Goal: Task Accomplishment & Management: Complete application form

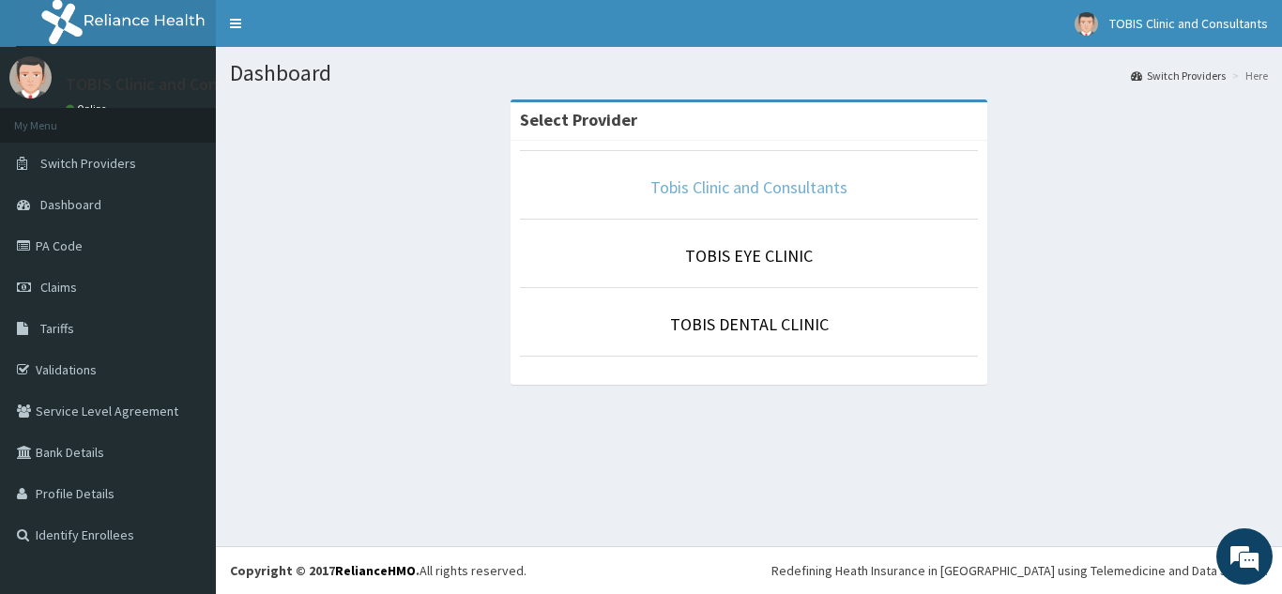
click at [778, 190] on link "Tobis Clinic and Consultants" at bounding box center [748, 187] width 197 height 22
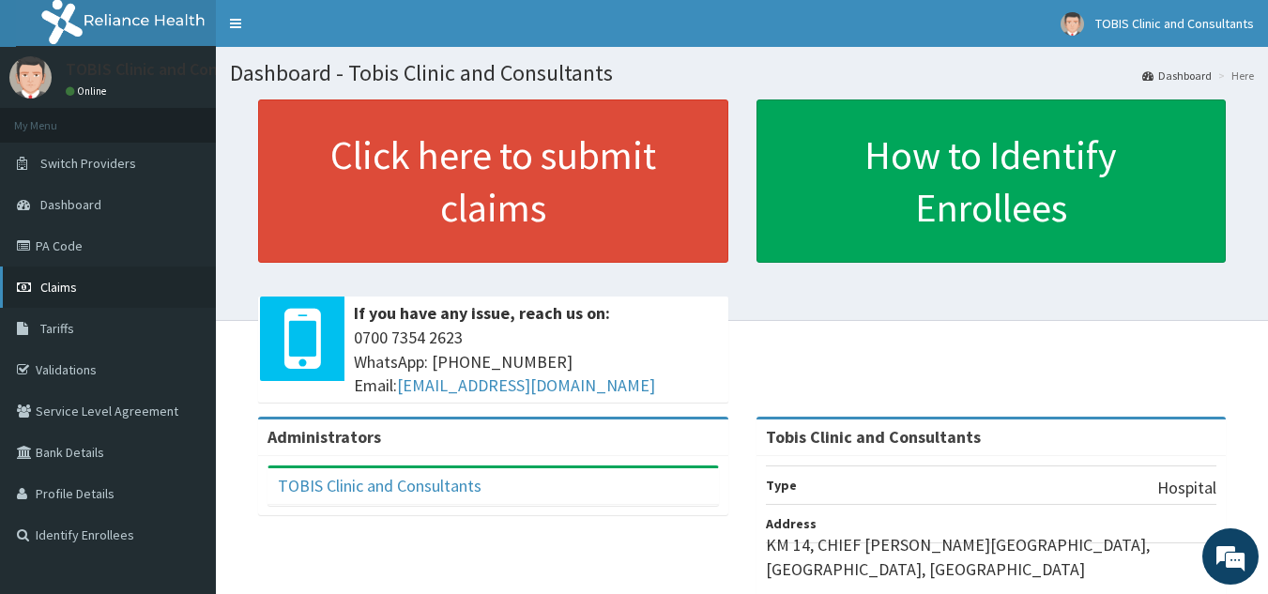
click at [71, 283] on span "Claims" at bounding box center [58, 287] width 37 height 17
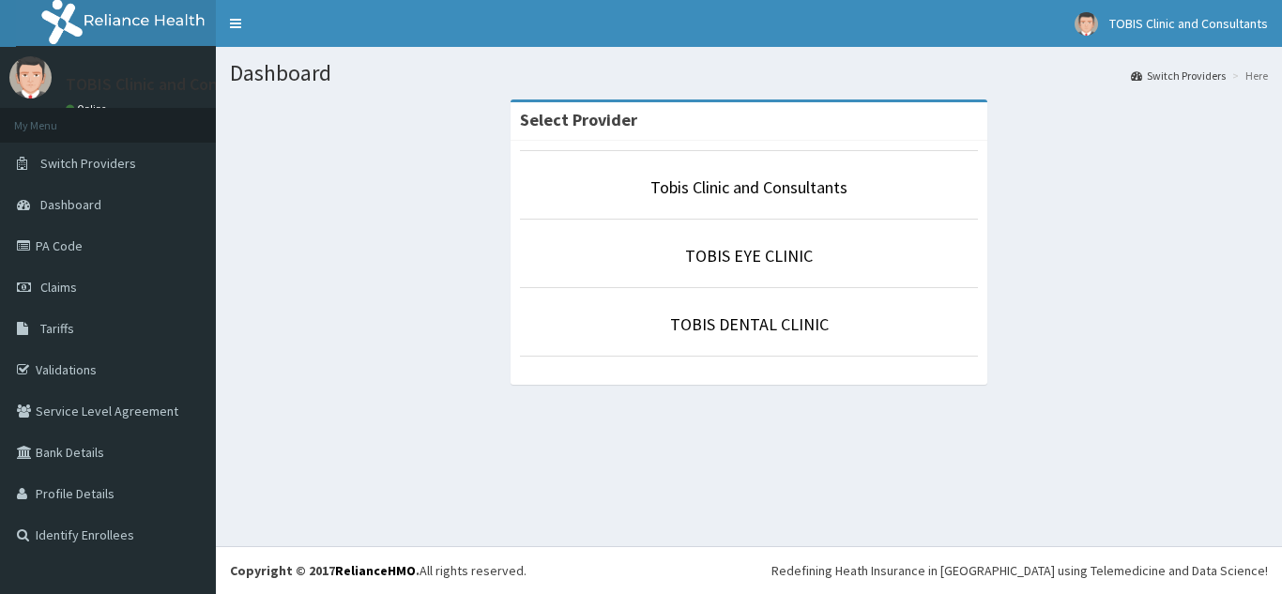
click at [756, 189] on link "Tobis Clinic and Consultants" at bounding box center [748, 187] width 197 height 22
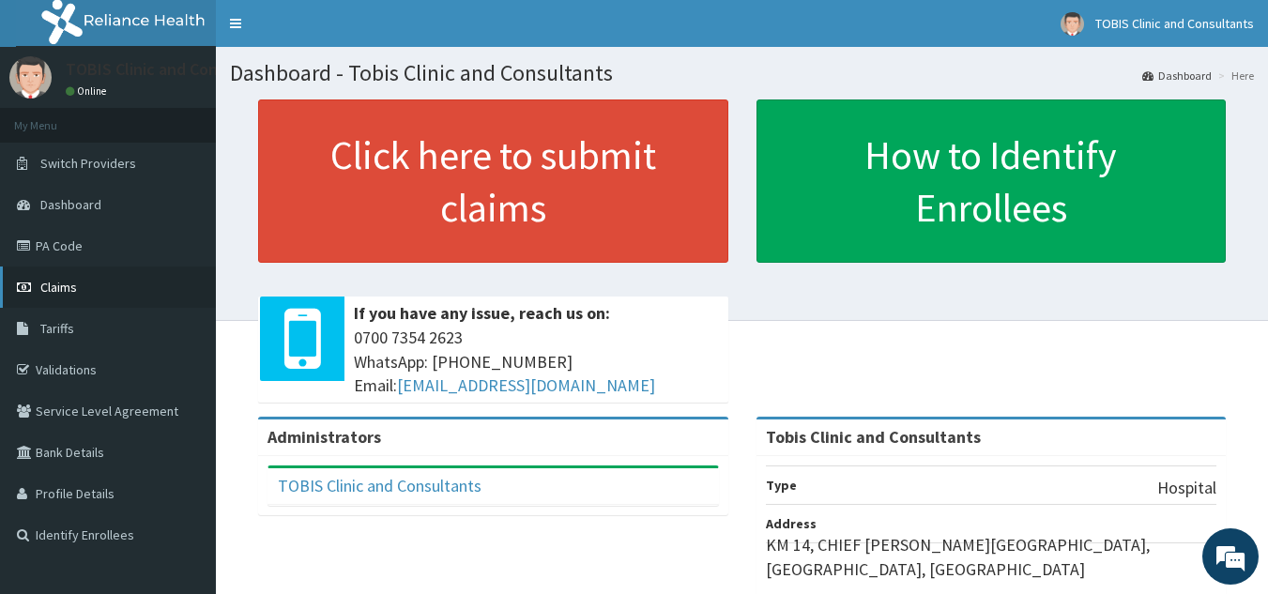
click at [54, 288] on span "Claims" at bounding box center [58, 287] width 37 height 17
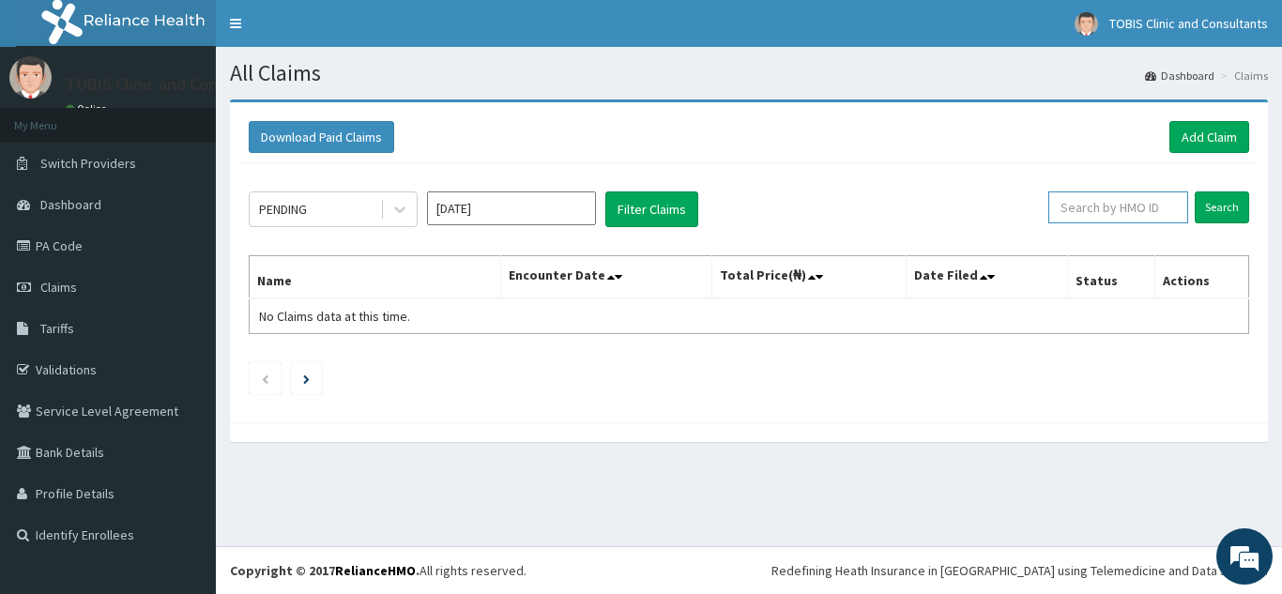
click at [1091, 218] on input "text" at bounding box center [1118, 207] width 140 height 32
paste input "SFL/10324/C"
type input "SFL/10324/C"
click at [1238, 205] on input "Search" at bounding box center [1221, 207] width 54 height 32
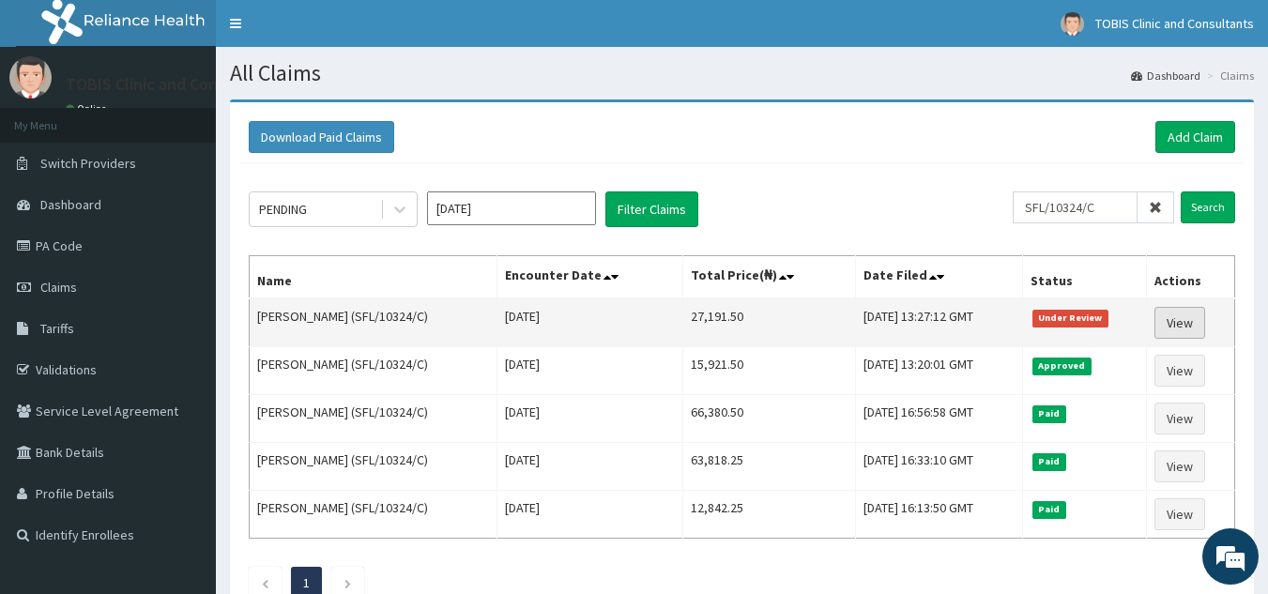
click at [1189, 320] on link "View" at bounding box center [1179, 323] width 51 height 32
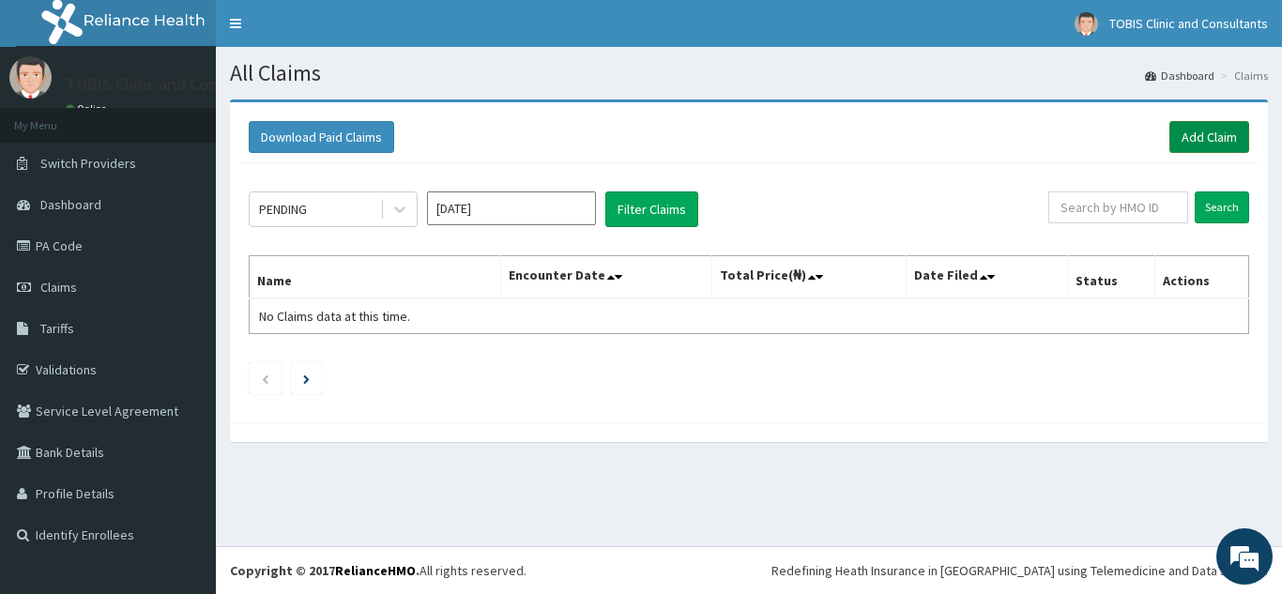
click at [1193, 136] on link "Add Claim" at bounding box center [1209, 137] width 80 height 32
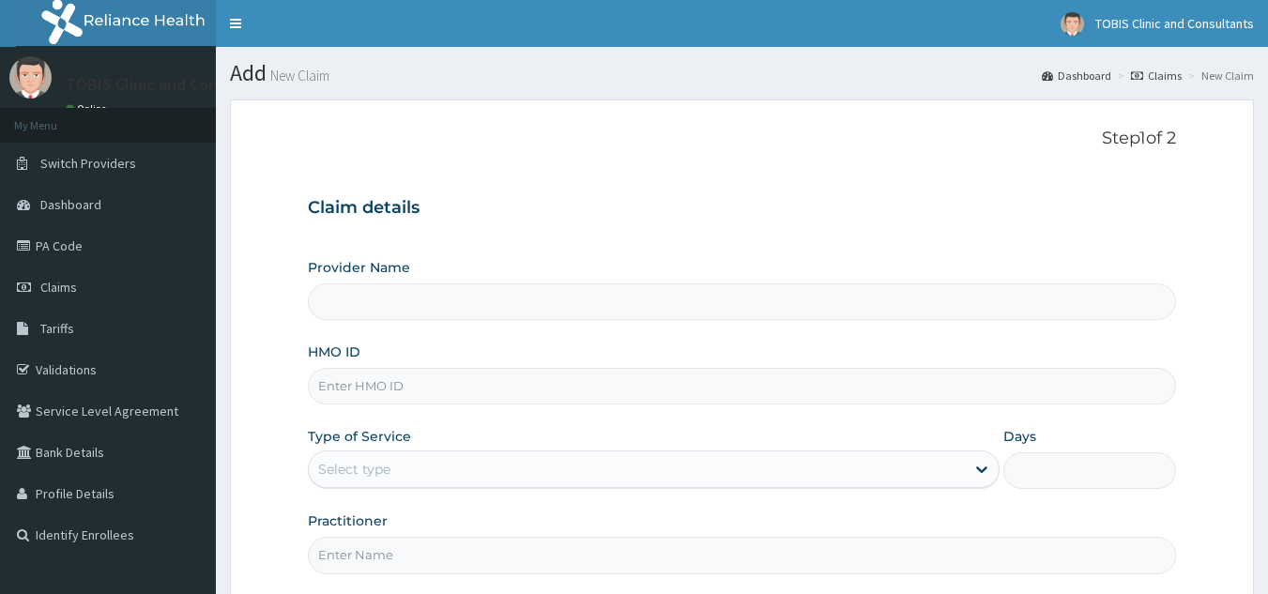
drag, startPoint x: 426, startPoint y: 387, endPoint x: 435, endPoint y: 371, distance: 18.5
click at [427, 386] on input "HMO ID" at bounding box center [742, 386] width 869 height 37
paste input "SFL/10324/C"
type input "SFL/10324/C"
type input "Tobis Clinic and Consultants"
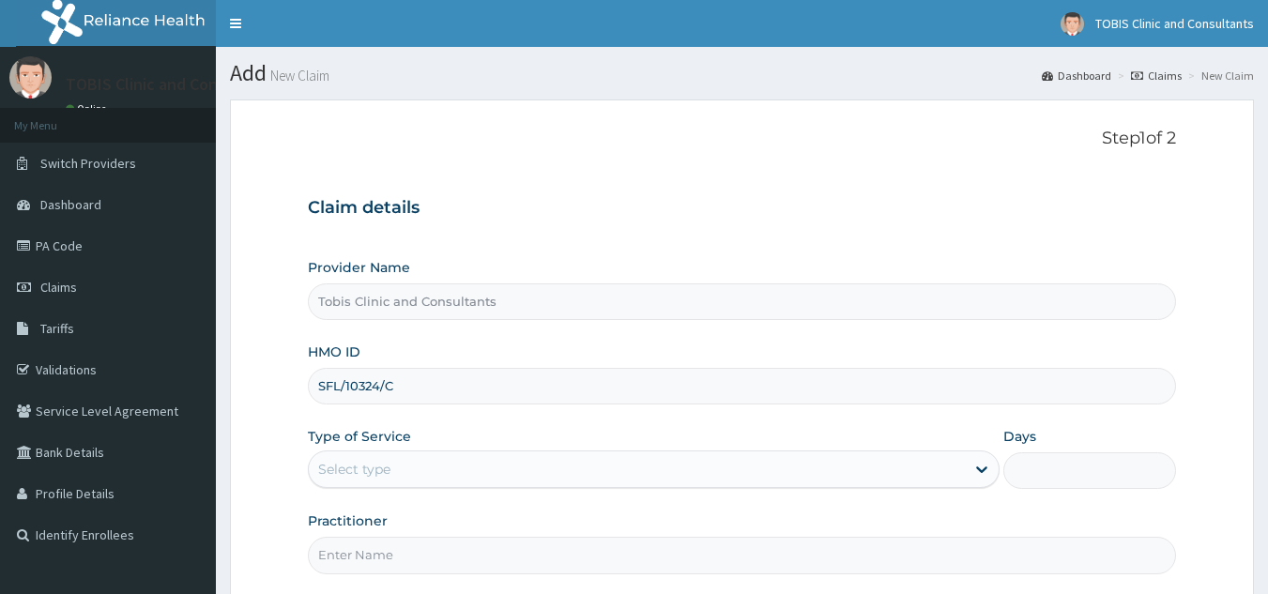
type input "SFL/10324/C"
drag, startPoint x: 442, startPoint y: 461, endPoint x: 440, endPoint y: 502, distance: 41.3
click at [443, 472] on div "Select type" at bounding box center [637, 469] width 656 height 30
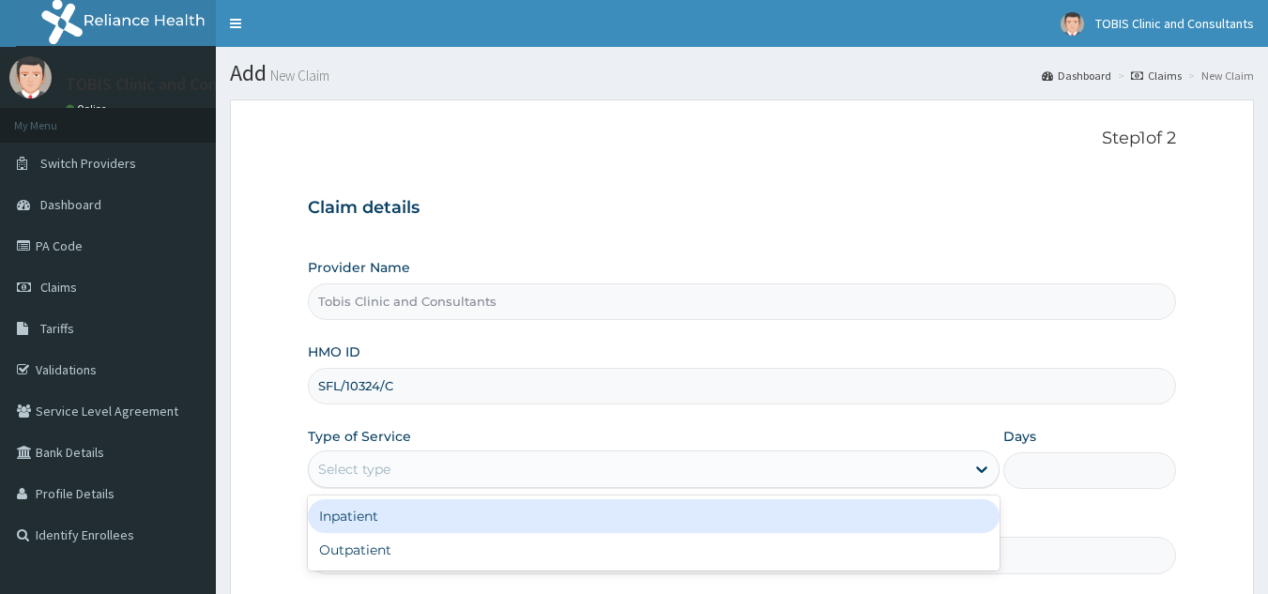
click at [509, 463] on div "Select type" at bounding box center [637, 469] width 656 height 30
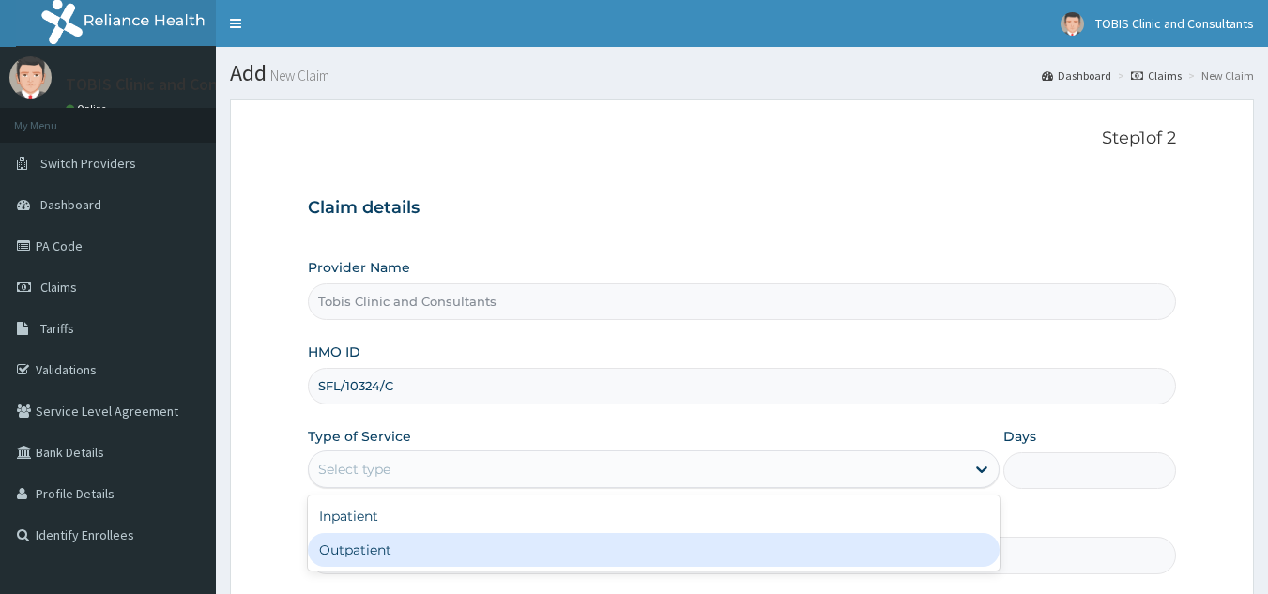
click at [481, 549] on div "Outpatient" at bounding box center [654, 550] width 692 height 34
type input "1"
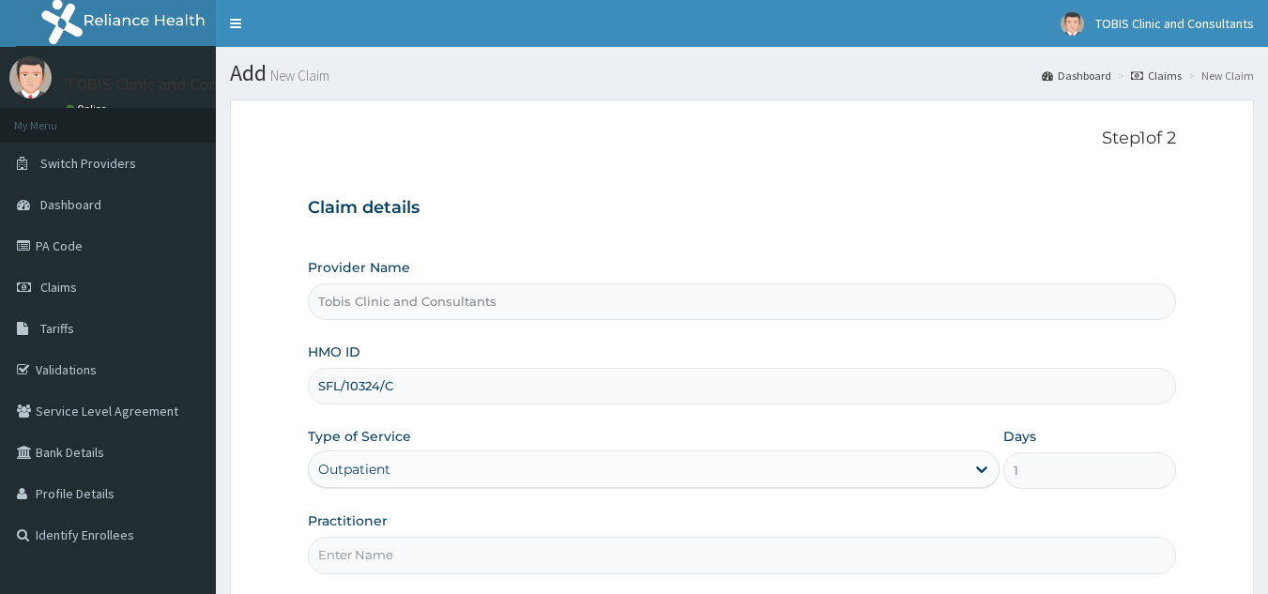
click at [479, 559] on input "Practitioner" at bounding box center [742, 555] width 869 height 37
paste input "[PERSON_NAME]"
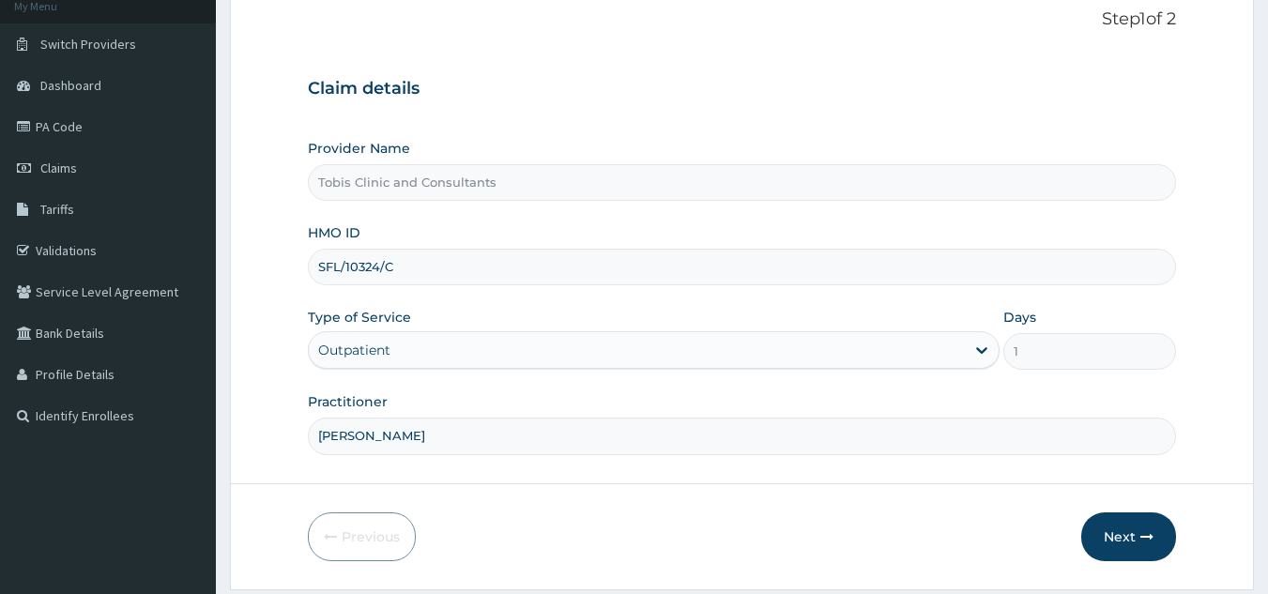
scroll to position [164, 0]
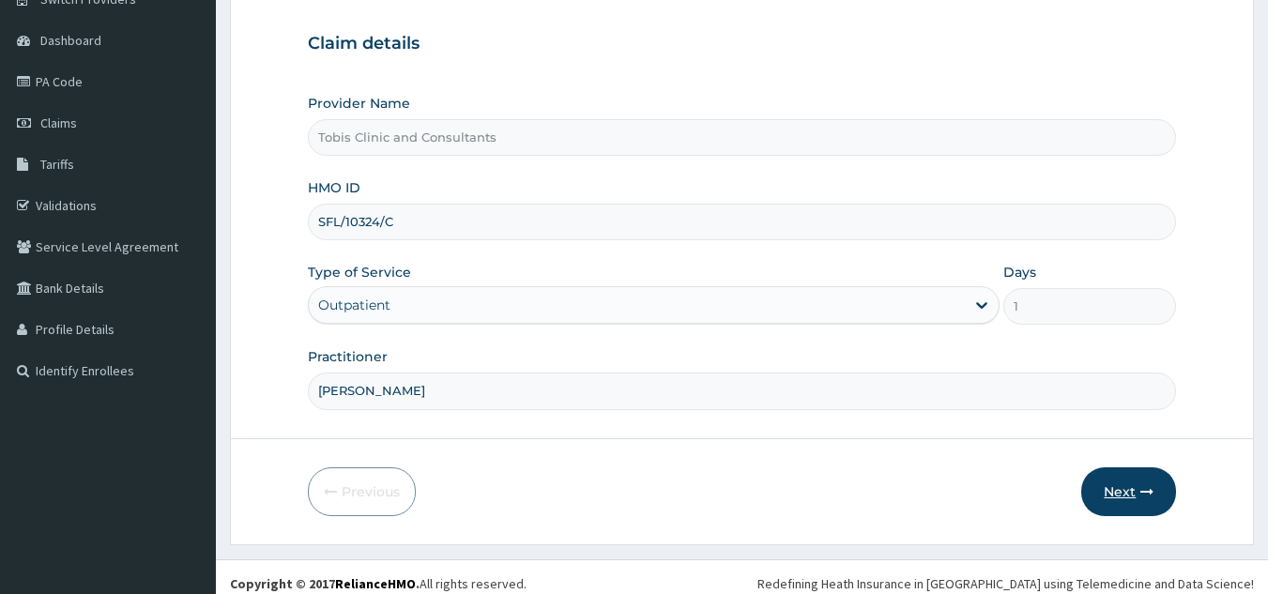
type input "[PERSON_NAME]"
click at [1116, 479] on button "Next" at bounding box center [1128, 491] width 95 height 49
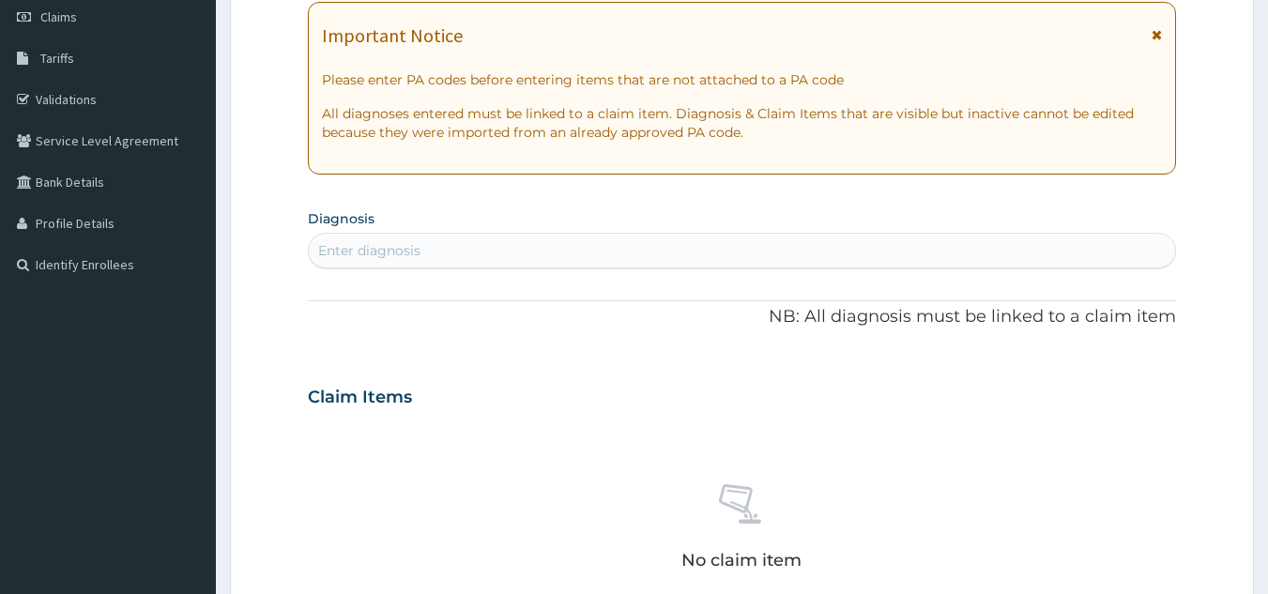
scroll to position [236, 0]
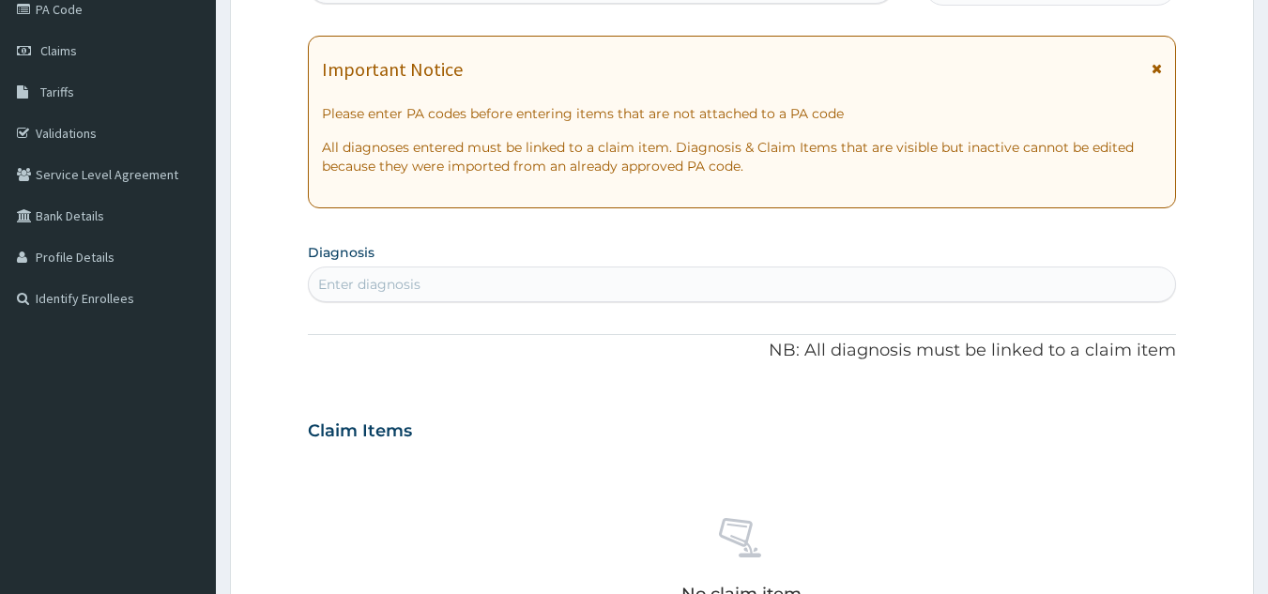
click at [470, 282] on div "Enter diagnosis" at bounding box center [742, 284] width 867 height 30
type input "[MEDICAL_DATA]"
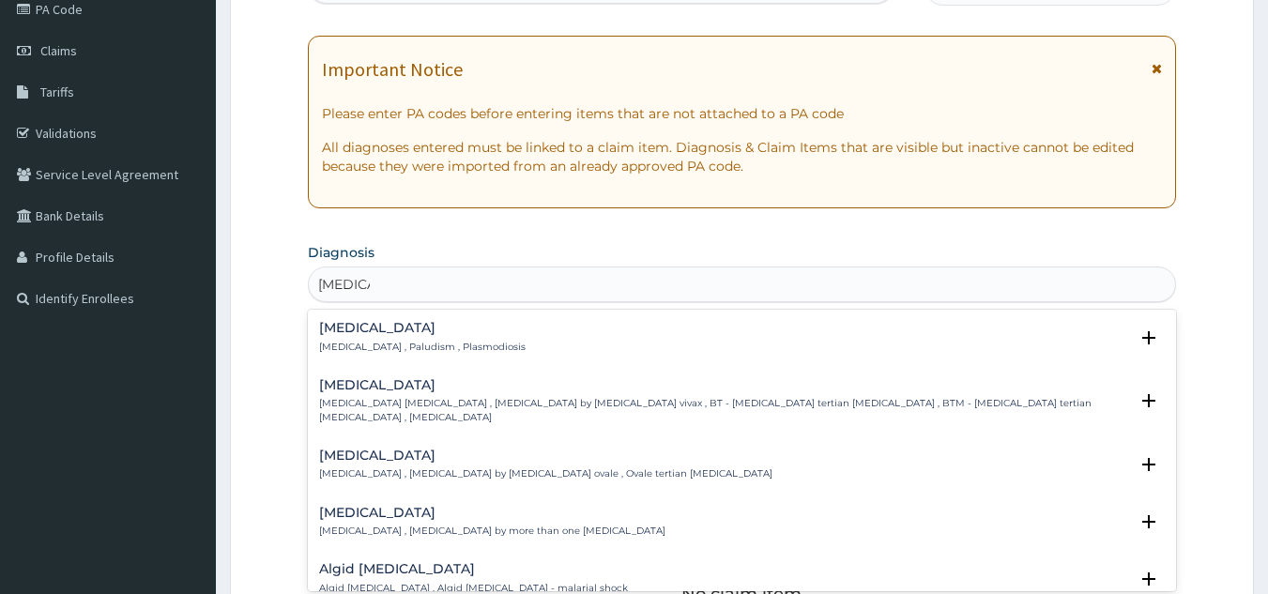
click at [368, 346] on p "[MEDICAL_DATA] , Paludism , Plasmodiosis" at bounding box center [422, 347] width 206 height 13
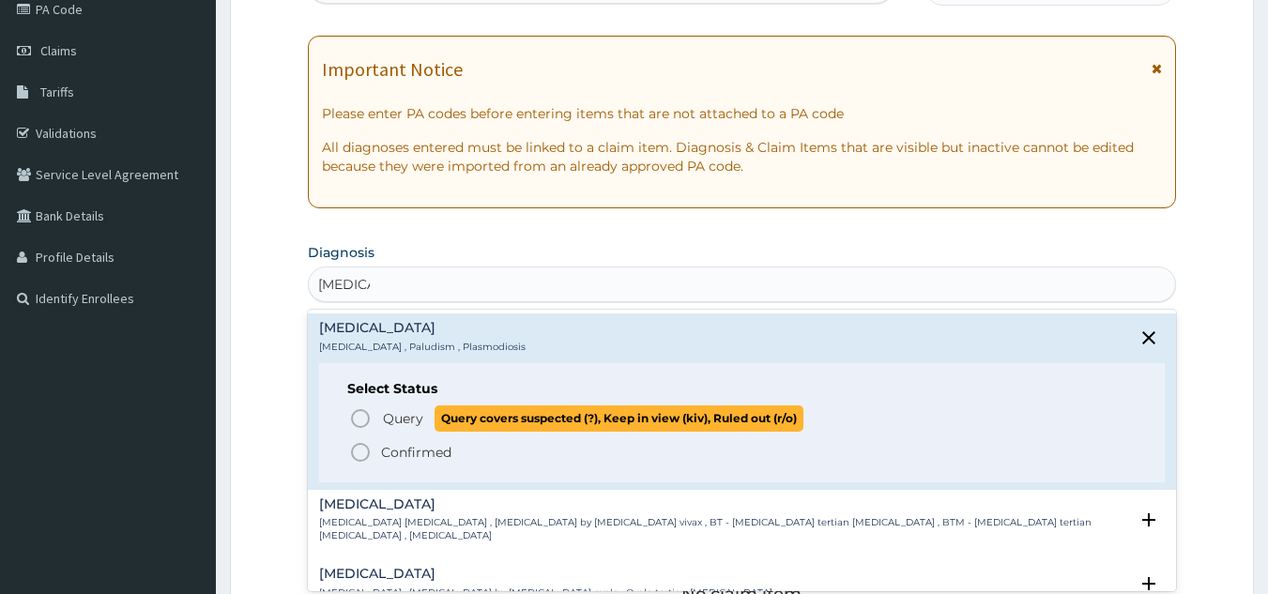
click at [377, 421] on span "Query Query covers suspected (?), Keep in view (kiv), Ruled out (r/o)" at bounding box center [743, 417] width 788 height 25
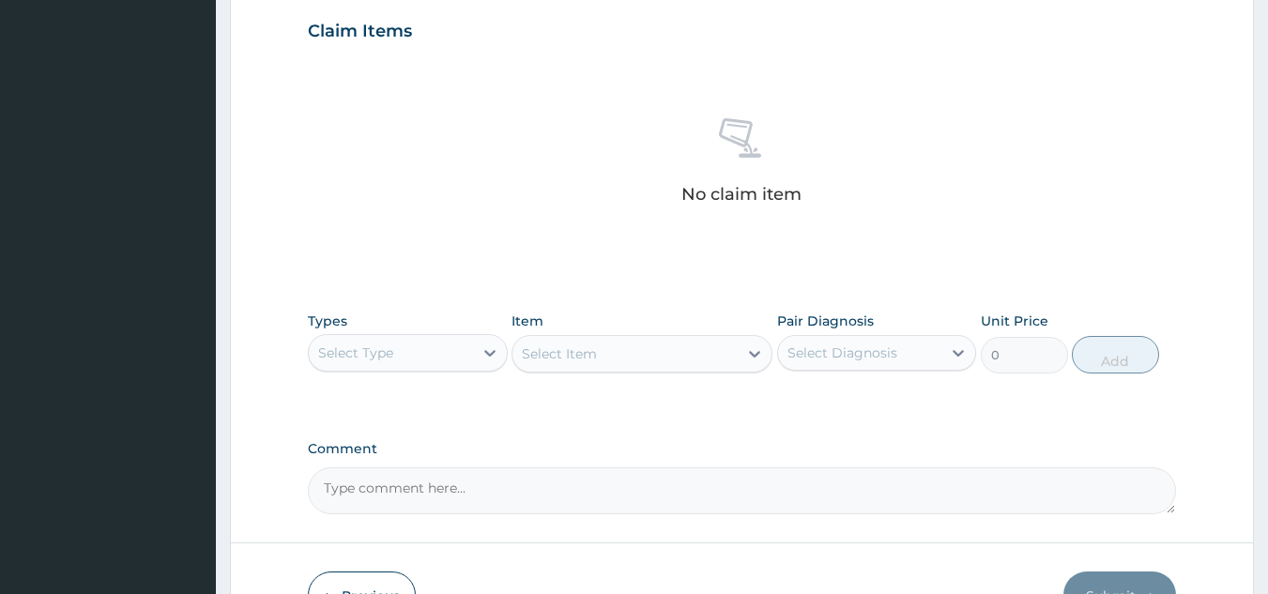
scroll to position [749, 0]
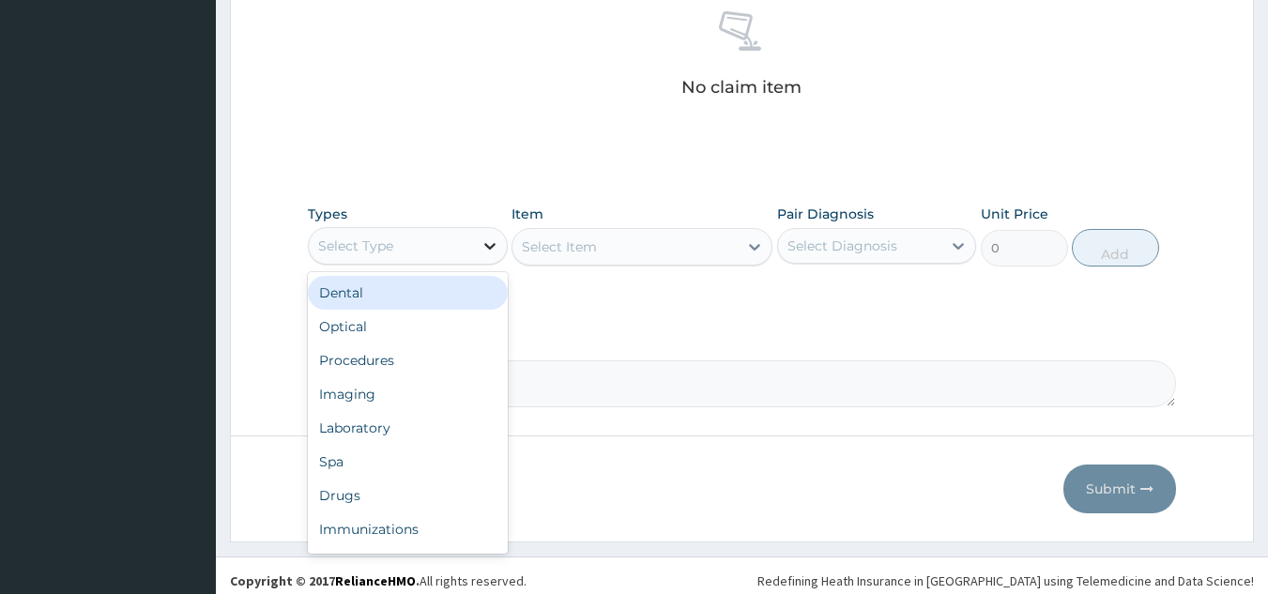
click at [478, 241] on div at bounding box center [490, 246] width 34 height 34
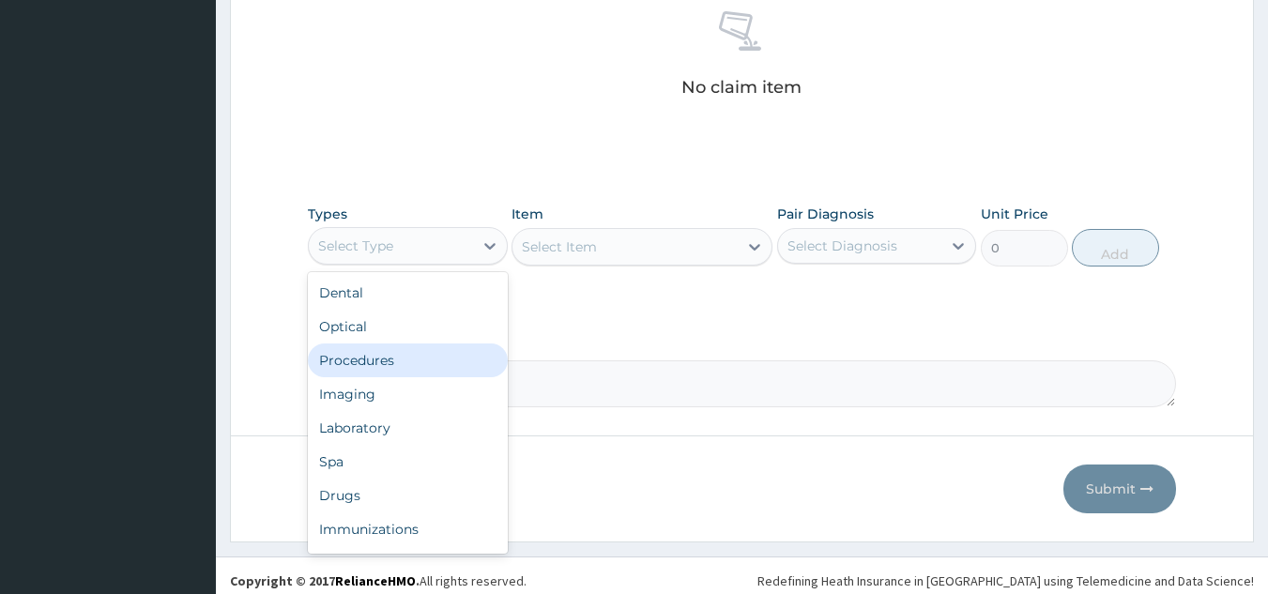
click at [416, 367] on div "Procedures" at bounding box center [408, 360] width 200 height 34
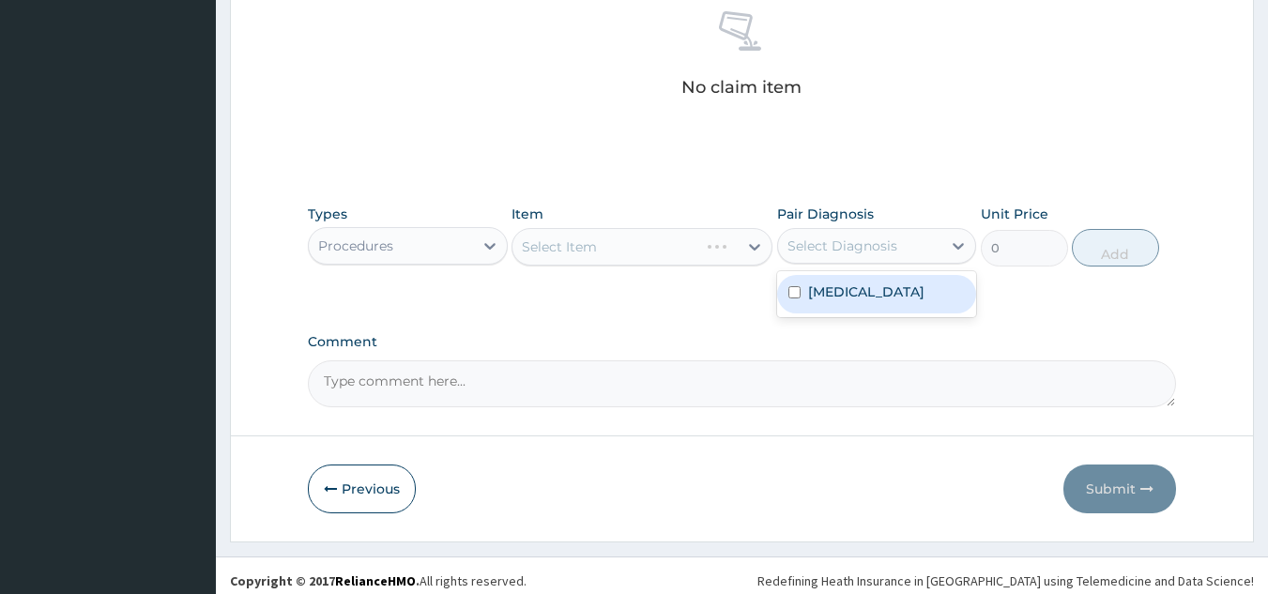
drag, startPoint x: 939, startPoint y: 250, endPoint x: 909, endPoint y: 312, distance: 69.7
click at [939, 249] on div "Select Diagnosis" at bounding box center [860, 246] width 164 height 30
click at [908, 298] on div "[MEDICAL_DATA]" at bounding box center [877, 294] width 200 height 38
checkbox input "true"
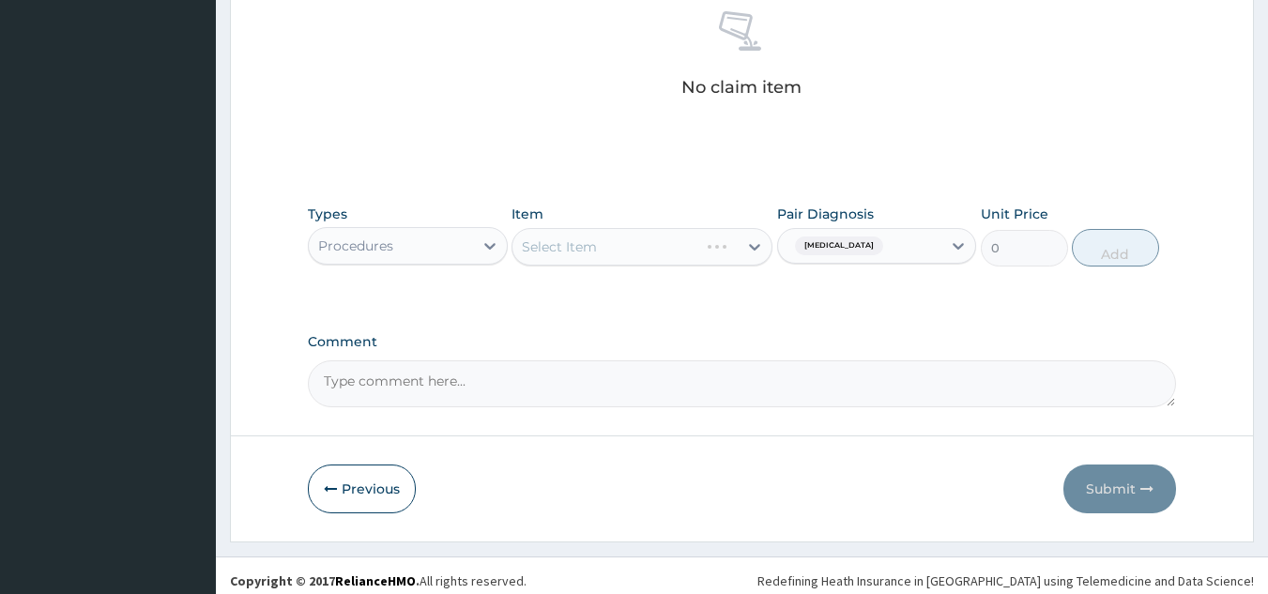
click at [690, 303] on div "Types Procedures Item Select Item Pair Diagnosis Malaria Unit Price 0 Add" at bounding box center [742, 249] width 869 height 109
click at [641, 240] on div "Select Item" at bounding box center [624, 247] width 225 height 30
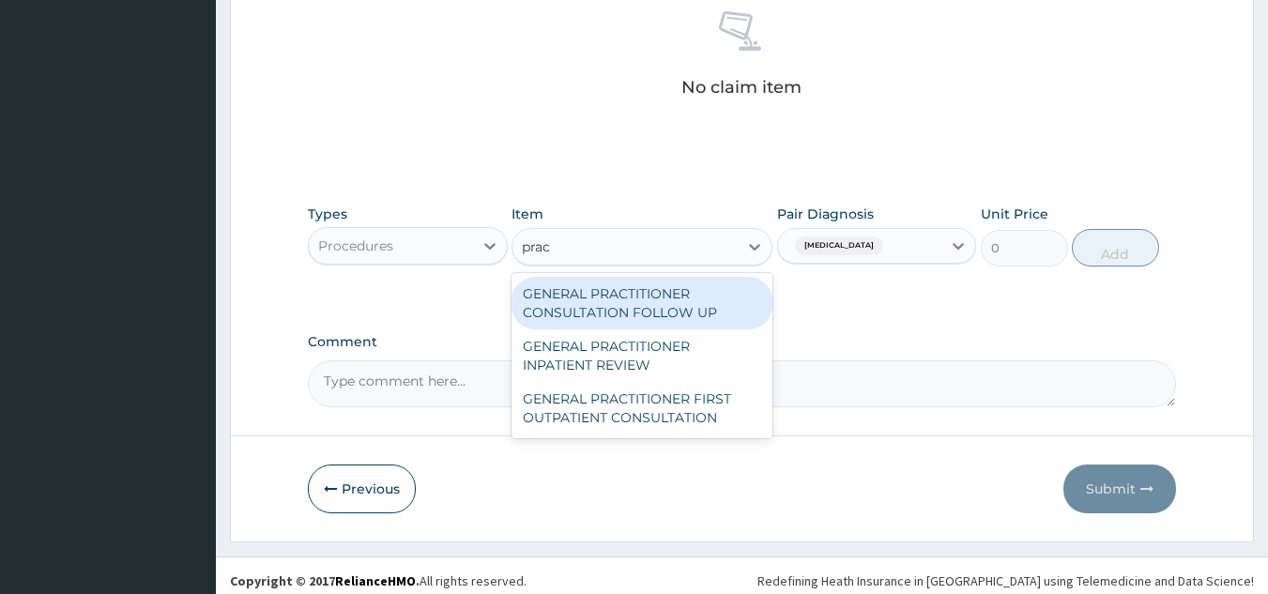
type input "pract"
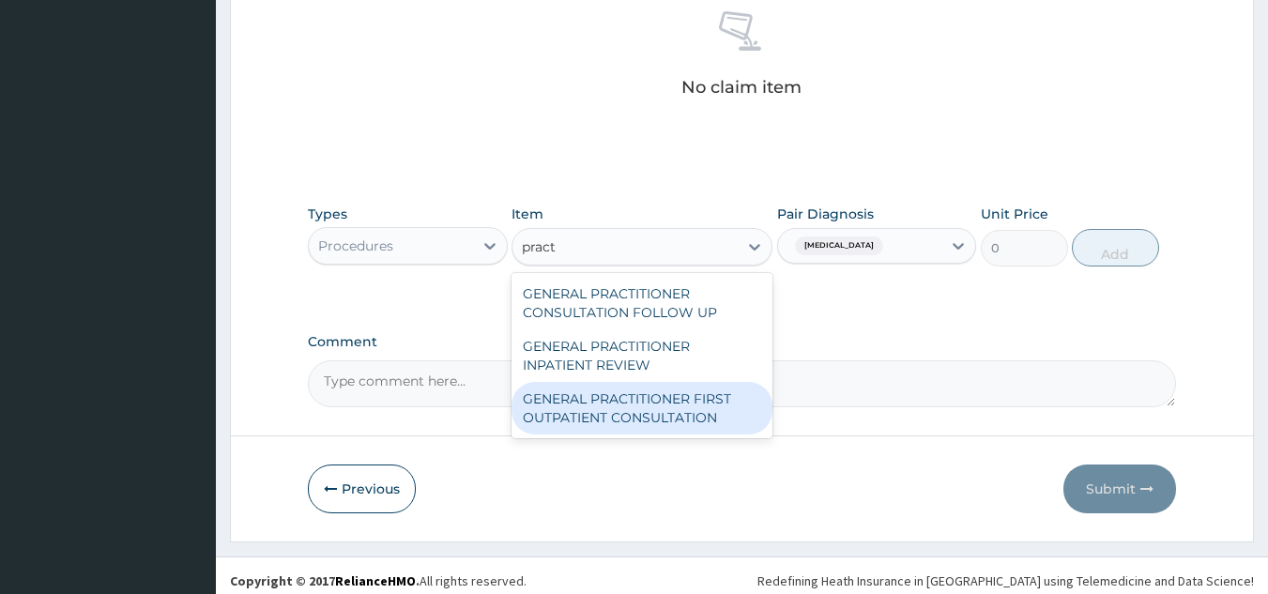
click at [676, 418] on div "GENERAL PRACTITIONER FIRST OUTPATIENT CONSULTATION" at bounding box center [641, 408] width 261 height 53
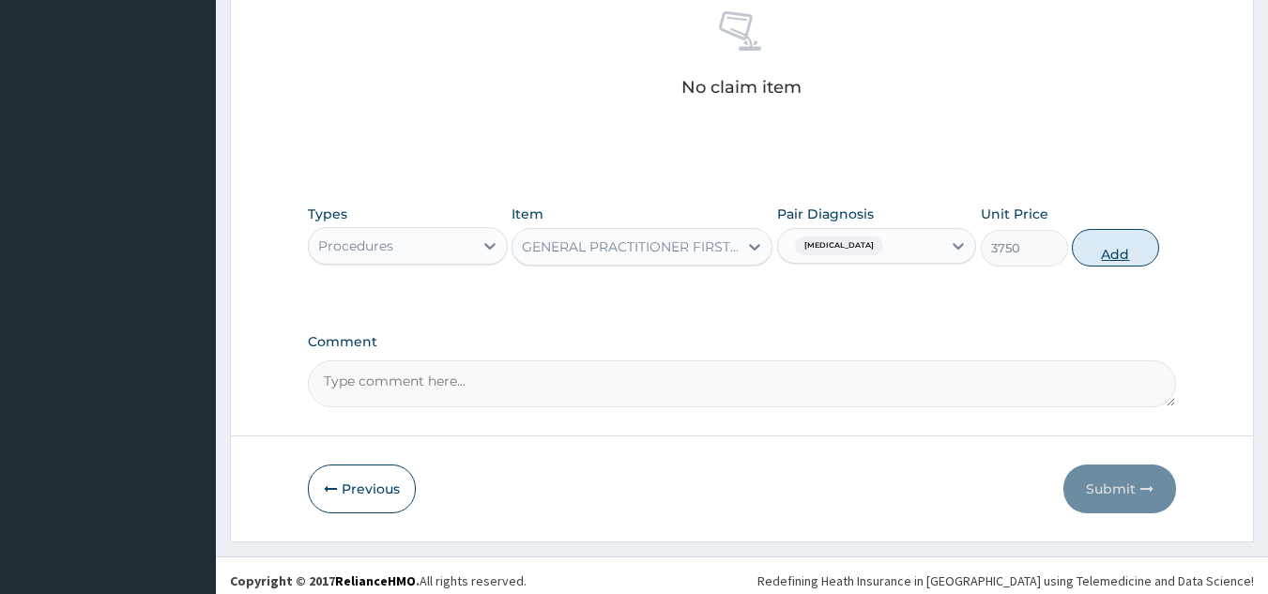
click at [1100, 250] on button "Add" at bounding box center [1114, 248] width 87 height 38
type input "0"
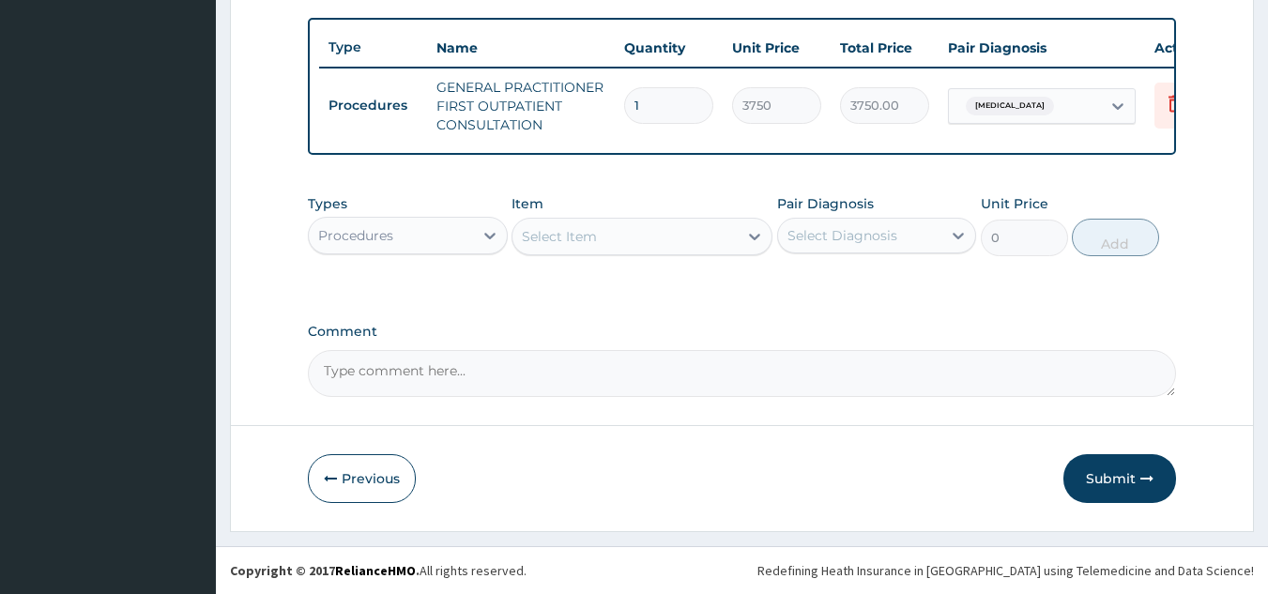
scroll to position [694, 0]
click at [407, 236] on div "Procedures" at bounding box center [391, 235] width 164 height 30
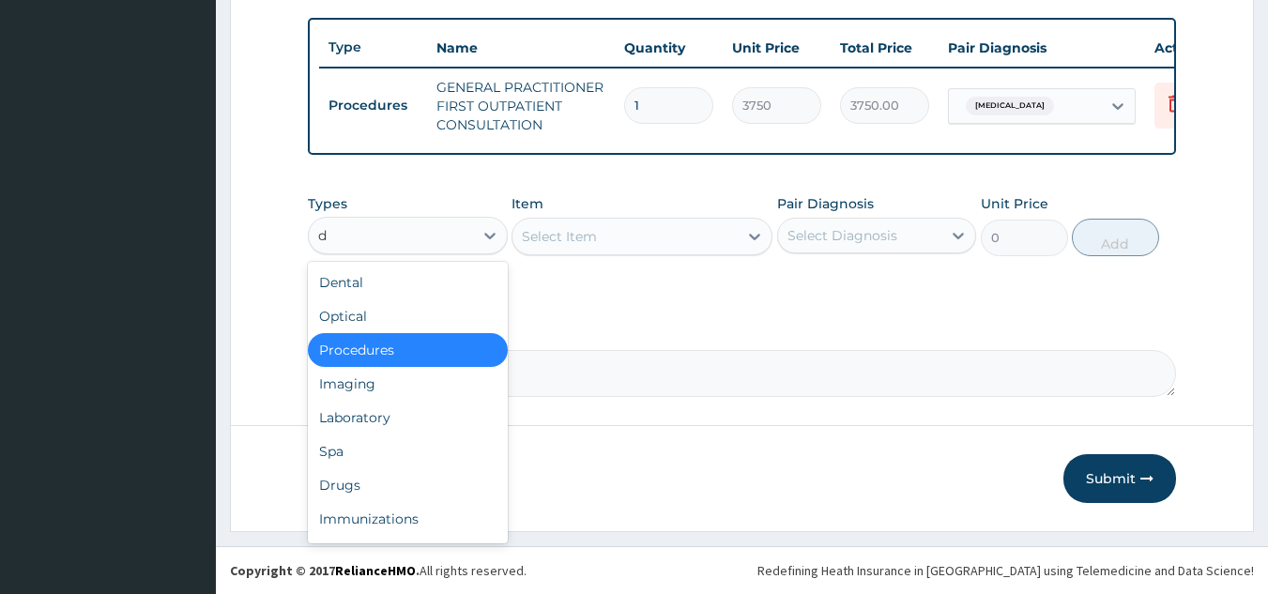
type input "dr"
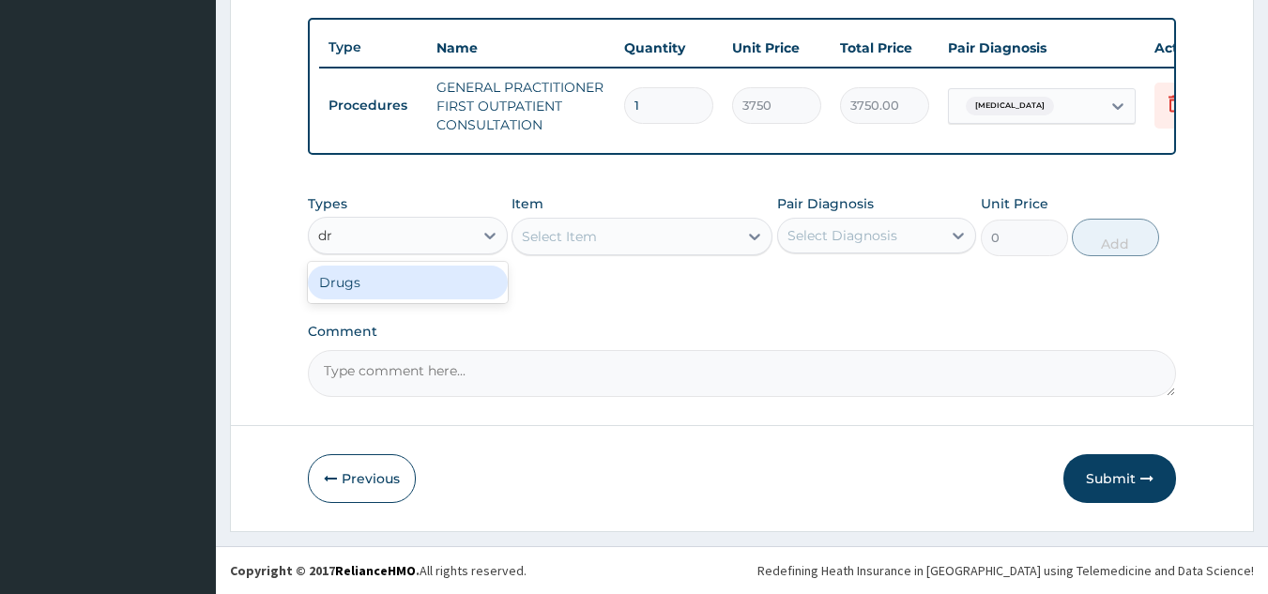
click at [403, 281] on div "Drugs" at bounding box center [408, 283] width 200 height 34
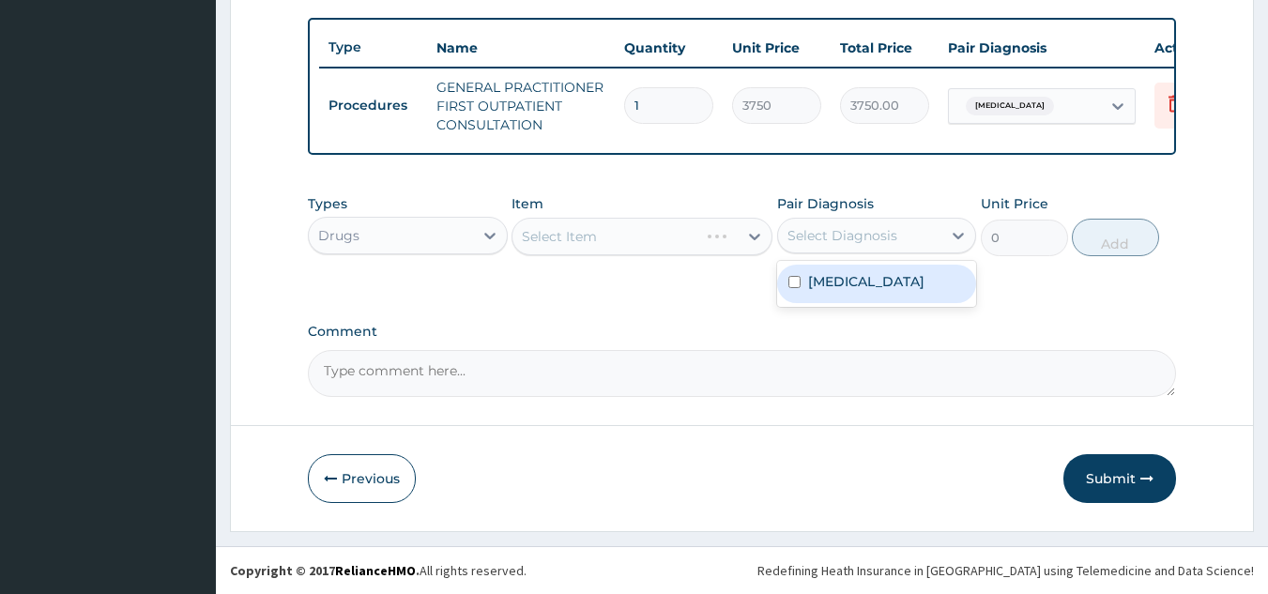
click at [816, 235] on div "Select Diagnosis" at bounding box center [842, 235] width 110 height 19
drag, startPoint x: 820, startPoint y: 287, endPoint x: 707, endPoint y: 177, distance: 157.9
click at [820, 286] on label "Malaria" at bounding box center [866, 281] width 116 height 19
checkbox input "true"
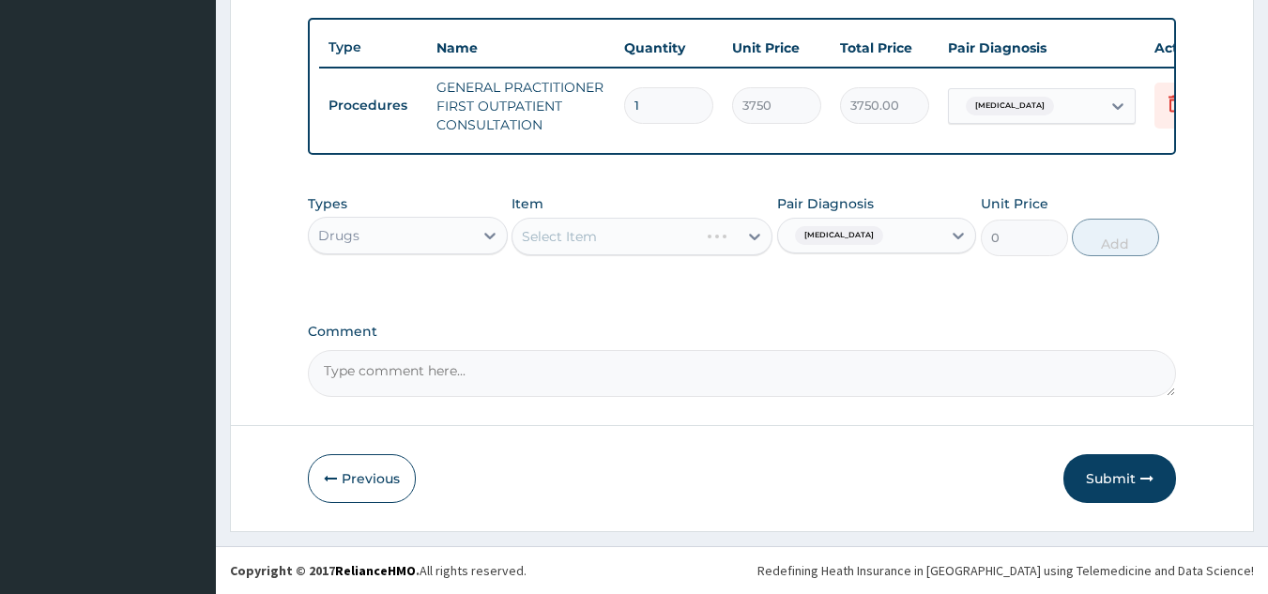
click at [647, 279] on div "Types Drugs Item Select Item Pair Diagnosis Malaria Unit Price 0 Add" at bounding box center [742, 239] width 869 height 109
click at [682, 246] on div "Select Item" at bounding box center [624, 236] width 225 height 30
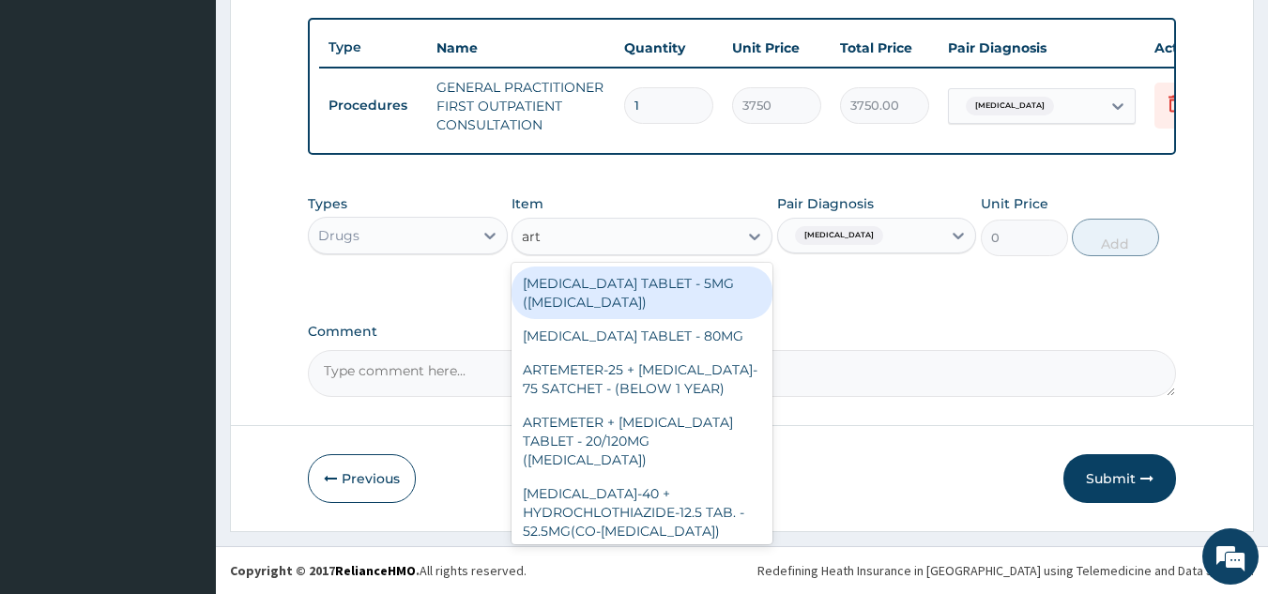
type input "arte"
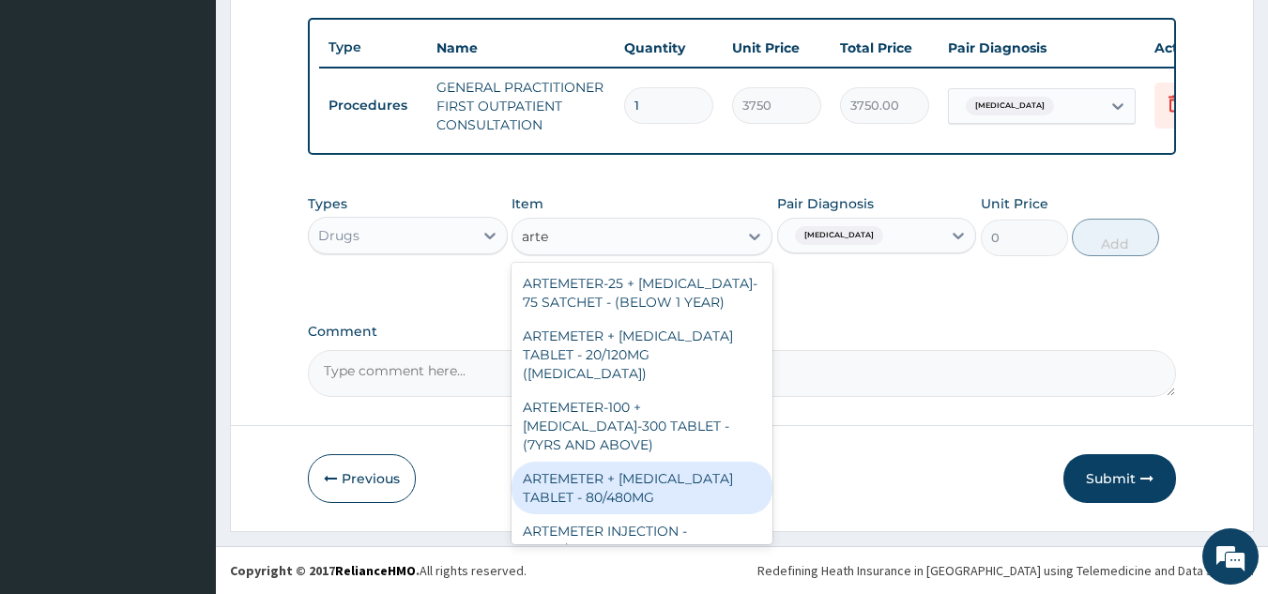
click at [687, 479] on div "ARTEMETER + LUMEFANTRINE TABLET - 80/480MG" at bounding box center [641, 488] width 261 height 53
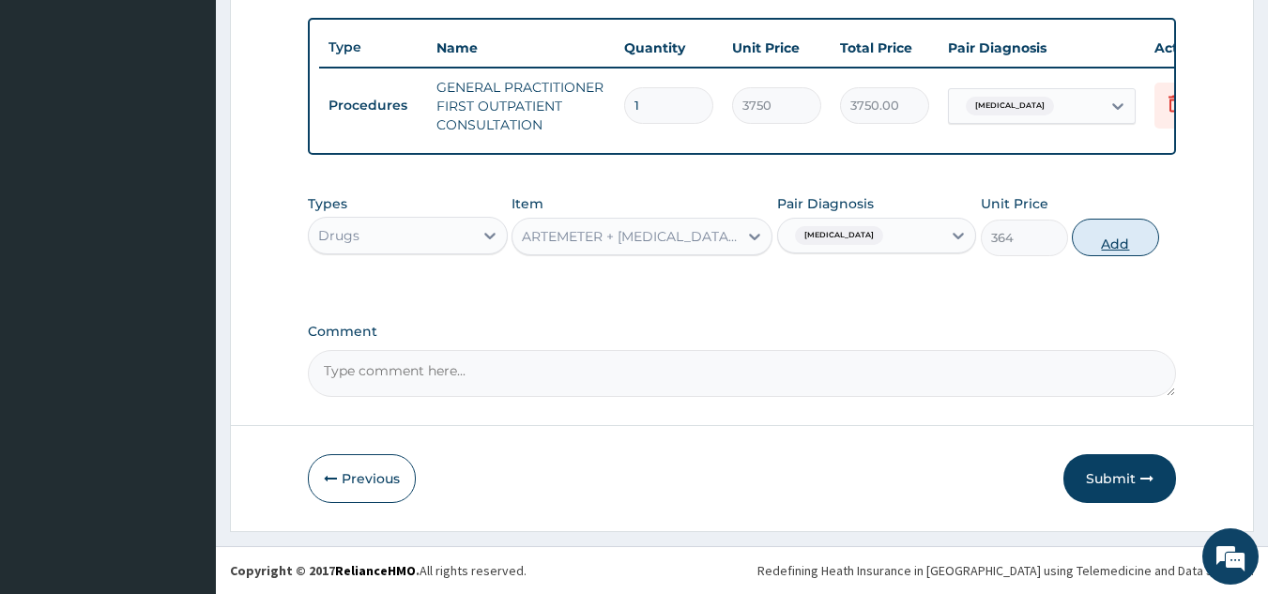
click at [1120, 251] on button "Add" at bounding box center [1114, 238] width 87 height 38
type input "0"
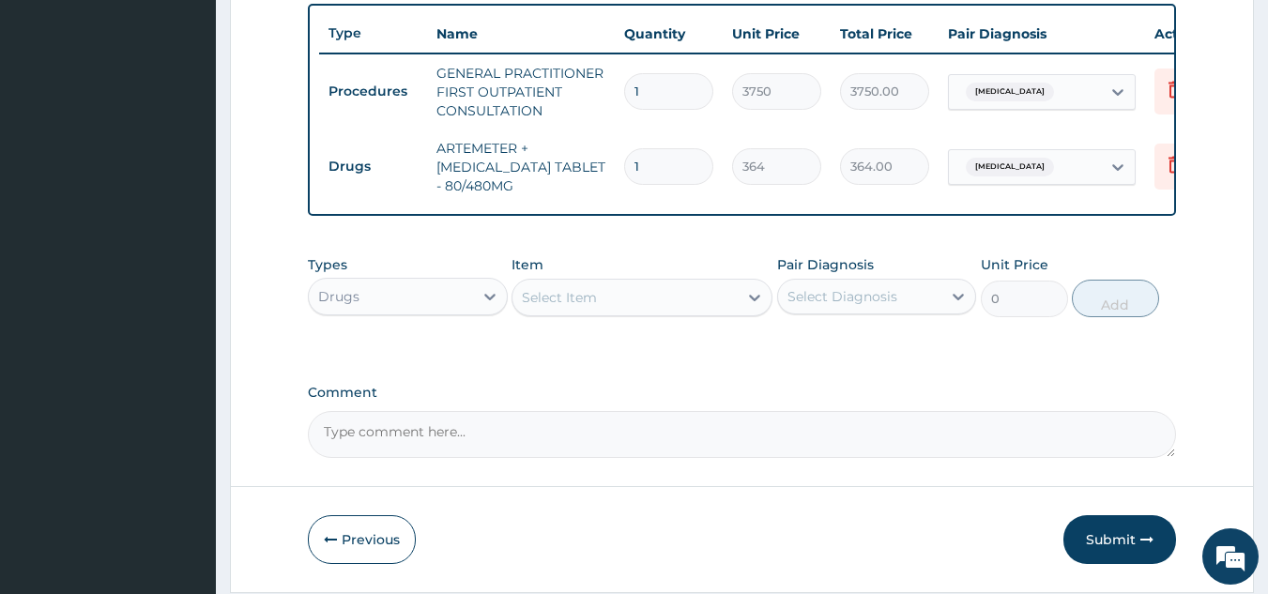
drag, startPoint x: 651, startPoint y: 171, endPoint x: 627, endPoint y: 188, distance: 29.7
click at [627, 188] on td "1" at bounding box center [669, 166] width 108 height 55
type input "6"
type input "2184.00"
type input "6"
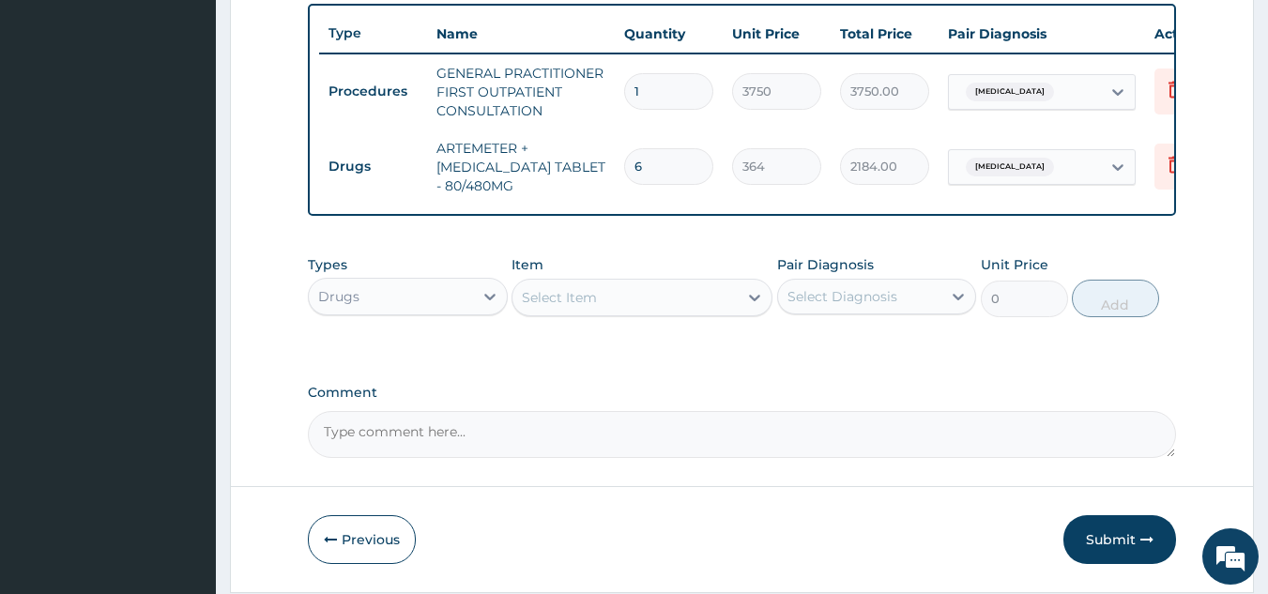
click at [675, 296] on div "Select Item" at bounding box center [624, 297] width 225 height 30
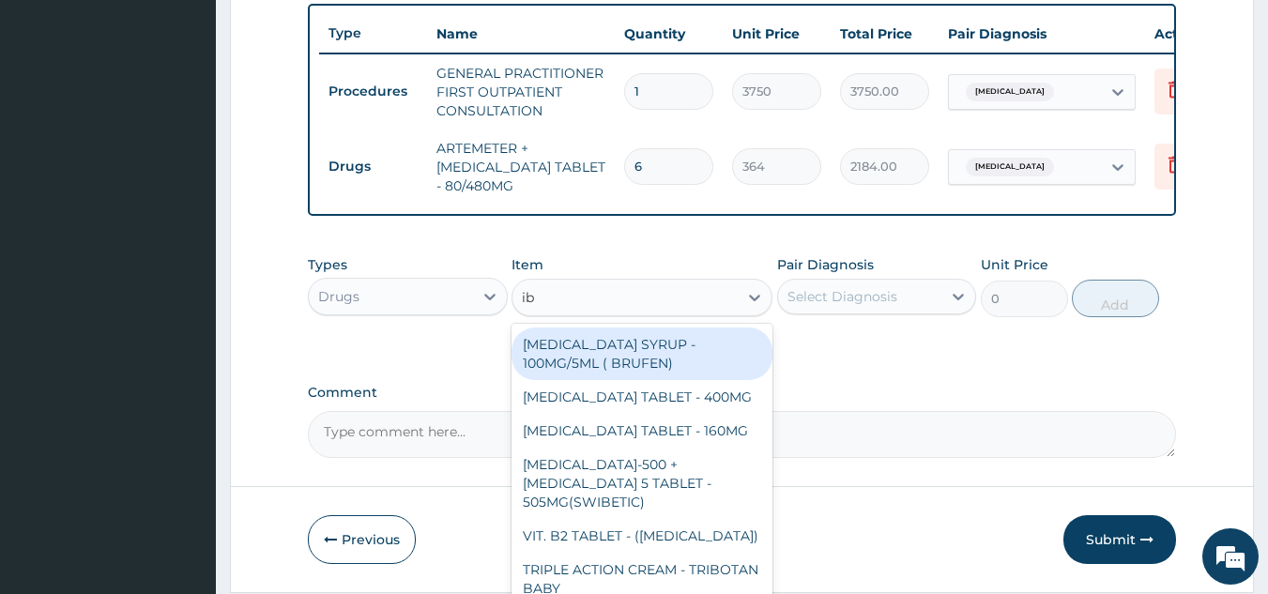
type input "ibu"
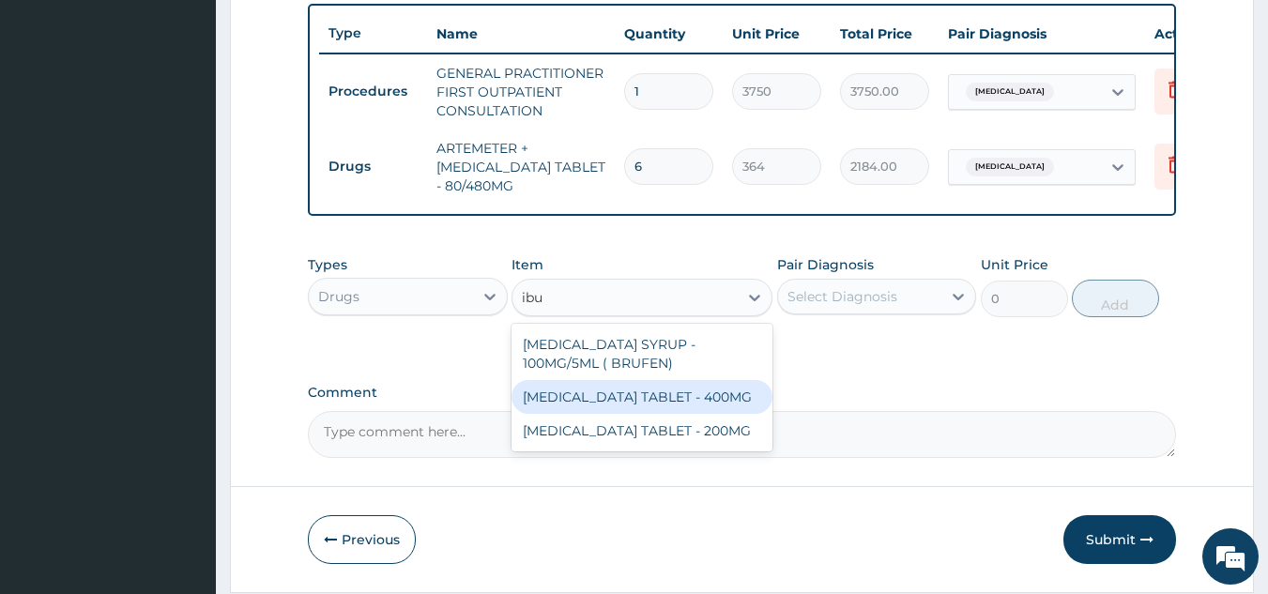
click at [675, 414] on div "IBUPROFEN TABLET - 400MG" at bounding box center [641, 397] width 261 height 34
type input "560"
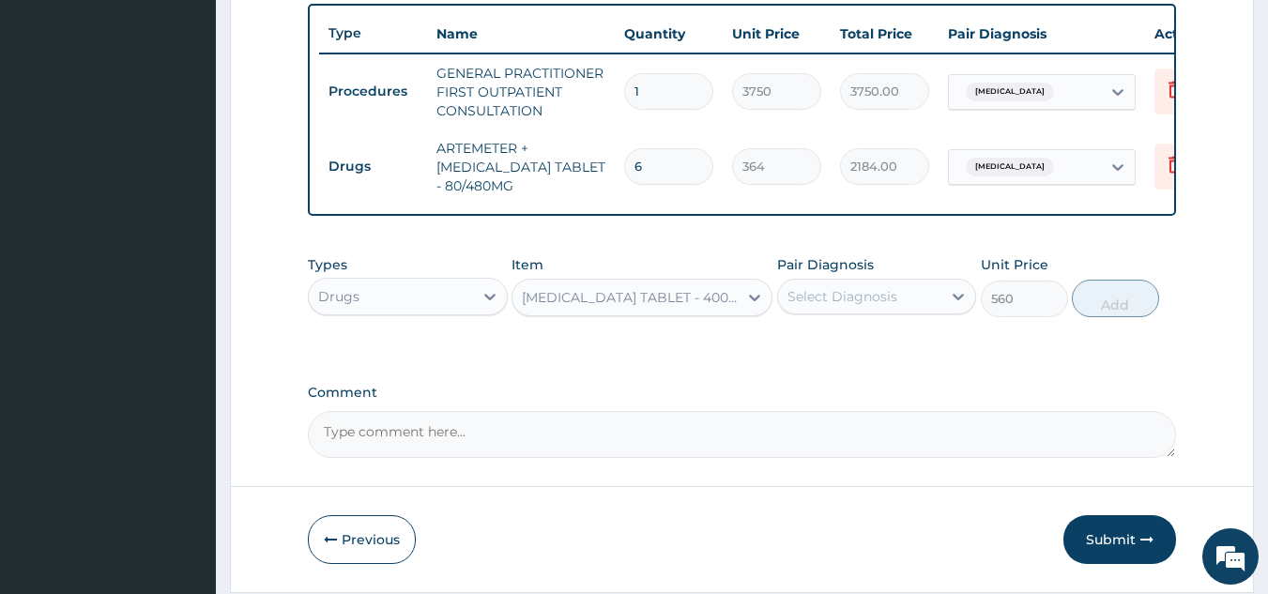
click at [881, 306] on div "Select Diagnosis" at bounding box center [842, 296] width 110 height 19
click at [881, 361] on div "[MEDICAL_DATA]" at bounding box center [877, 345] width 200 height 38
checkbox input "true"
click at [1116, 317] on button "Add" at bounding box center [1114, 299] width 87 height 38
type input "0"
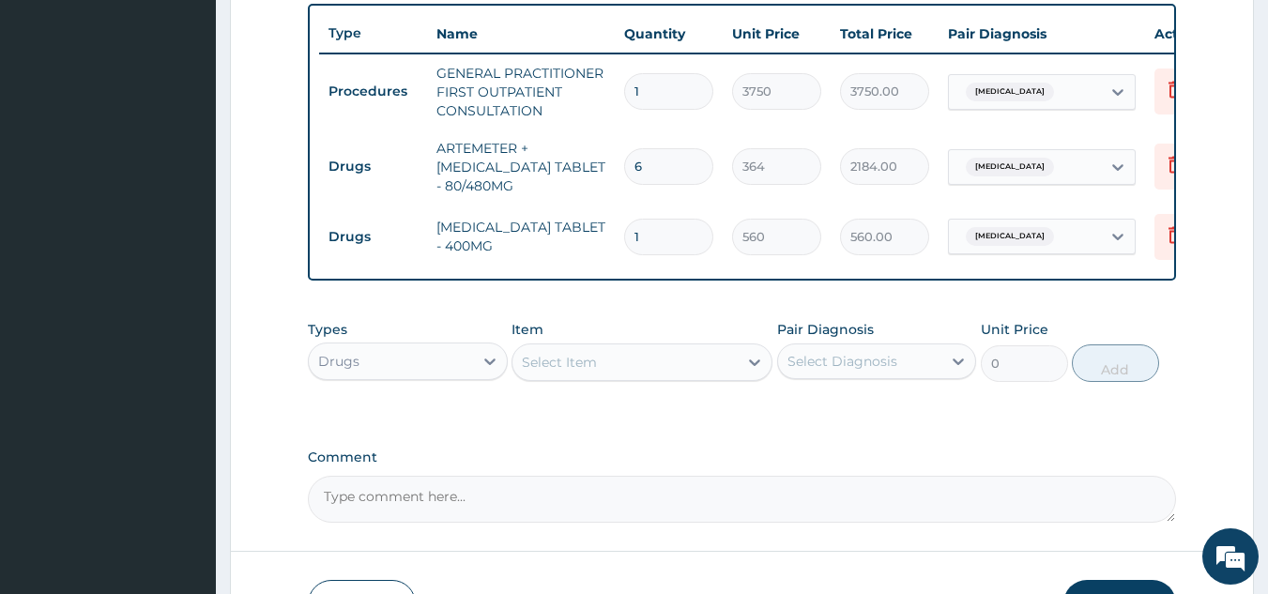
drag, startPoint x: 627, startPoint y: 242, endPoint x: 576, endPoint y: 255, distance: 52.3
click at [577, 254] on tr "Drugs IBUPROFEN TABLET - 400MG 1 560 560.00 Malaria Delete" at bounding box center [778, 237] width 919 height 65
type input "5"
type input "2800.00"
type input "5"
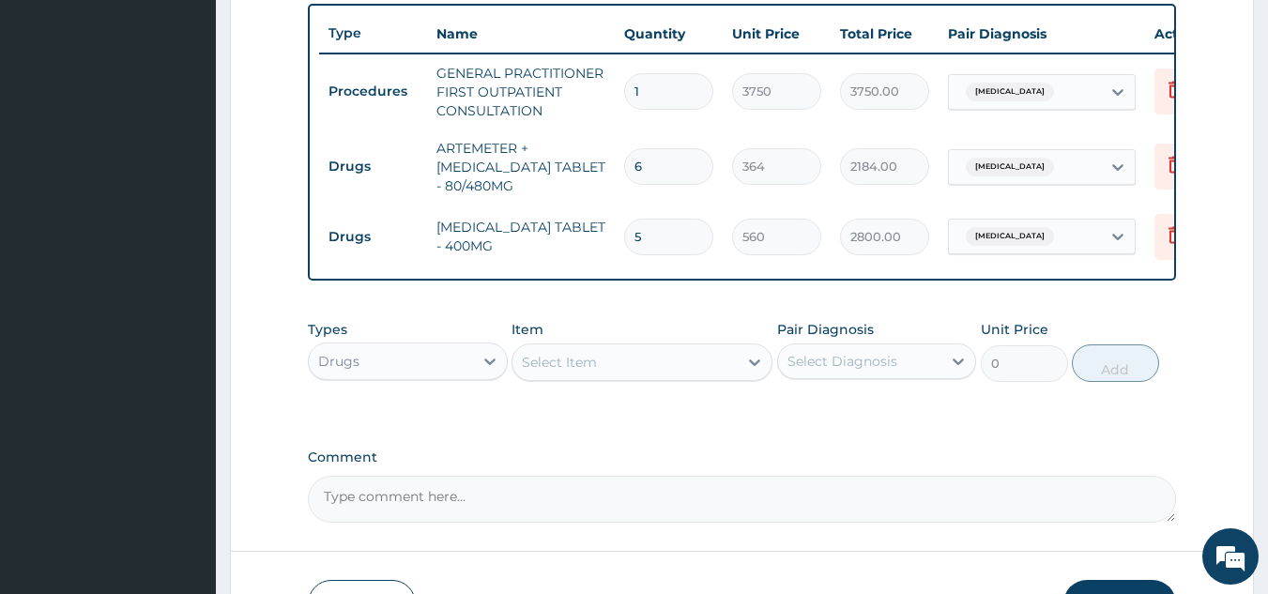
click at [436, 375] on div "Drugs" at bounding box center [391, 361] width 164 height 30
type input "lab"
click at [448, 425] on div "Laboratory" at bounding box center [408, 408] width 200 height 34
drag, startPoint x: 904, startPoint y: 386, endPoint x: 904, endPoint y: 432, distance: 46.0
click at [904, 379] on div "Select Diagnosis" at bounding box center [877, 361] width 200 height 36
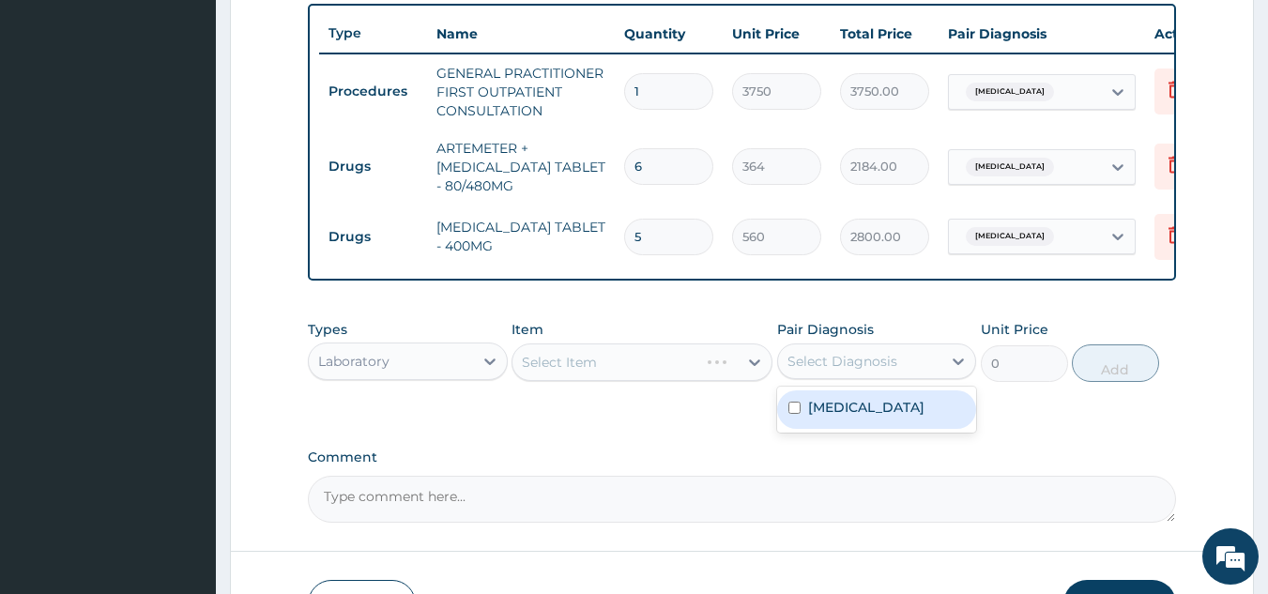
click at [901, 429] on div "[MEDICAL_DATA]" at bounding box center [877, 409] width 200 height 38
checkbox input "true"
click at [593, 445] on div "PA Code / Prescription Code Enter Code(Secondary Care Only) Encounter Date DD-M…" at bounding box center [742, 4] width 869 height 1038
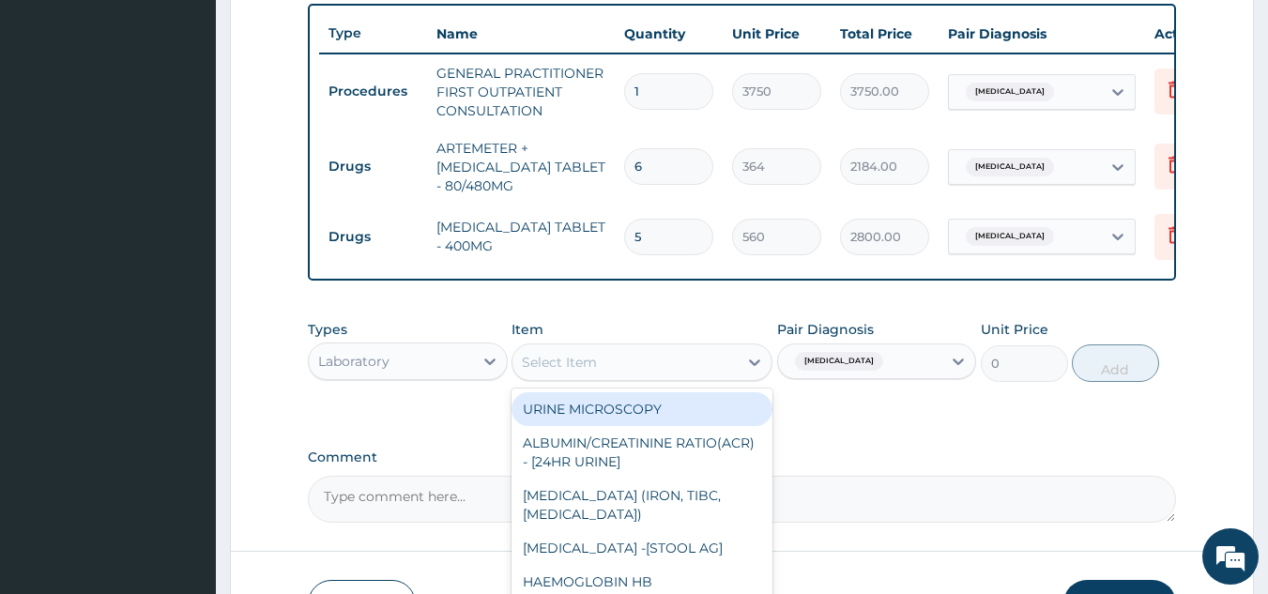
click at [592, 372] on div "Select Item" at bounding box center [559, 362] width 75 height 19
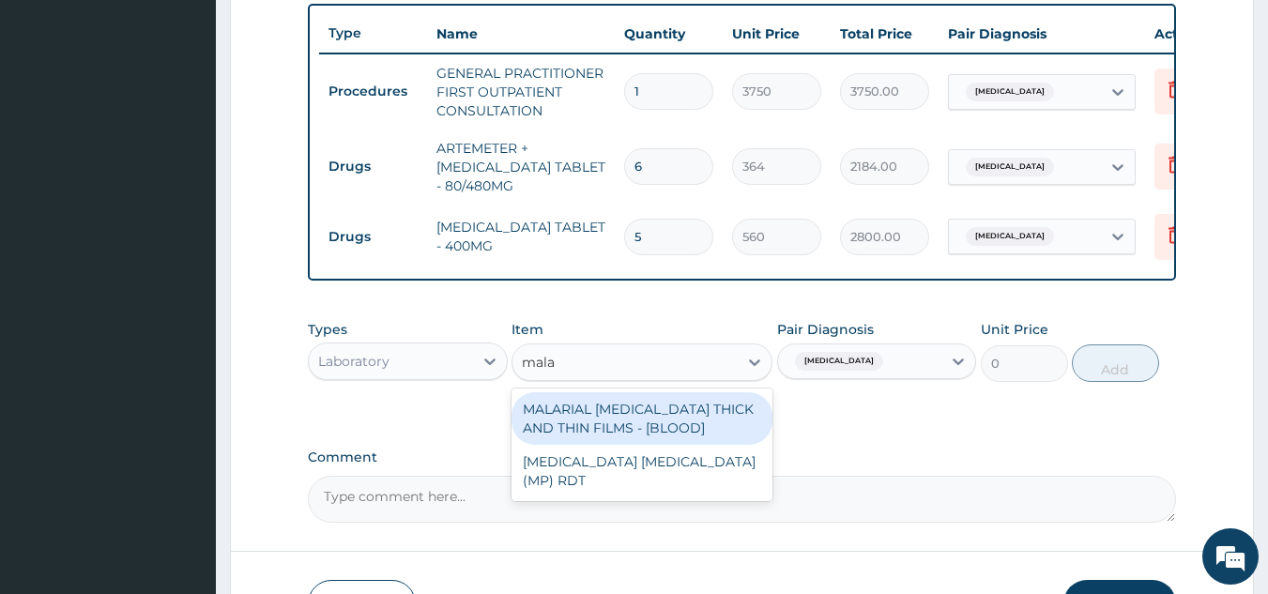
type input "malar"
click at [727, 431] on div "MALARIAL [MEDICAL_DATA] THICK AND THIN FILMS - [BLOOD]" at bounding box center [641, 418] width 261 height 53
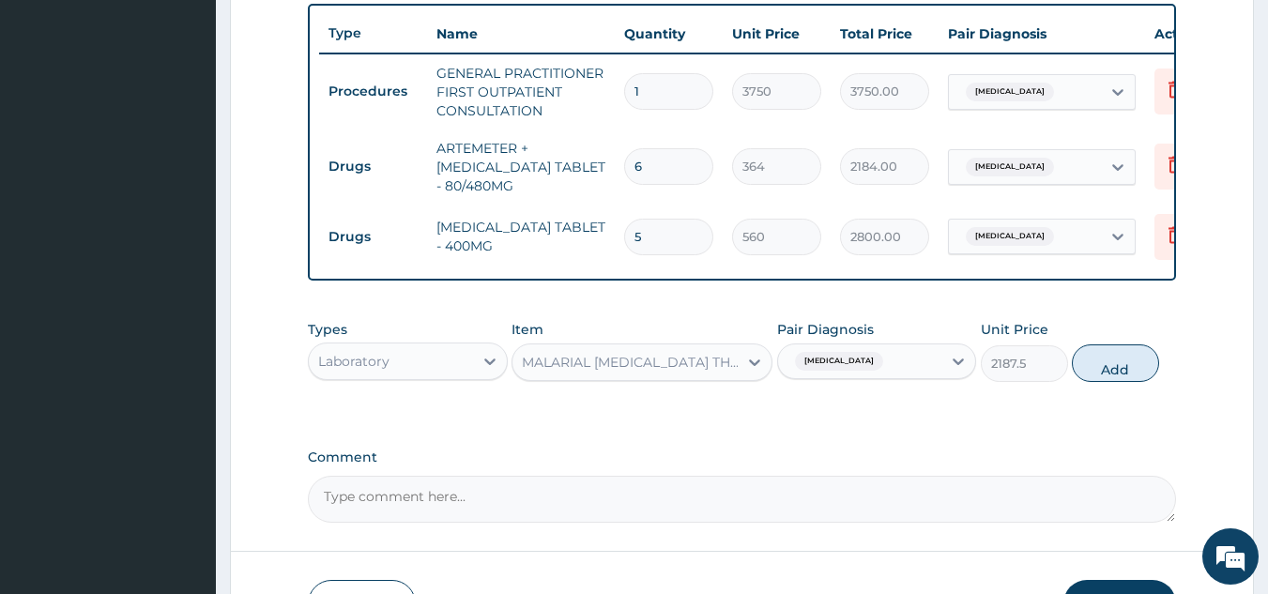
drag, startPoint x: 1121, startPoint y: 374, endPoint x: 1253, endPoint y: 400, distance: 133.8
click at [1121, 375] on button "Add" at bounding box center [1114, 363] width 87 height 38
type input "0"
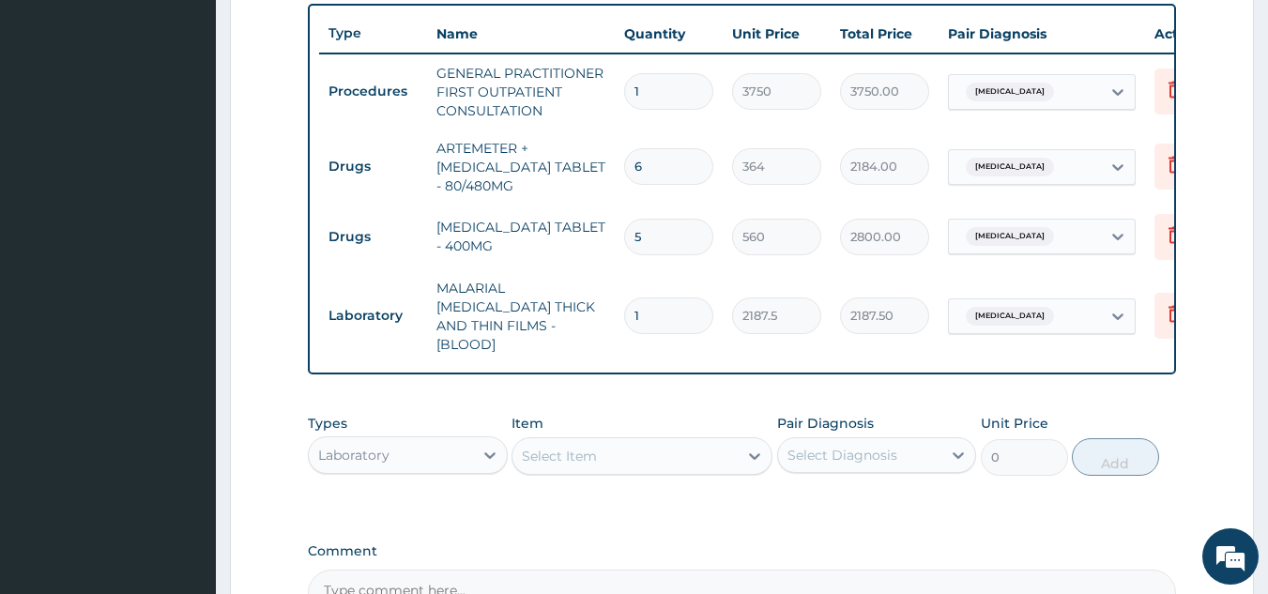
click at [586, 449] on div "Select Item" at bounding box center [559, 456] width 75 height 19
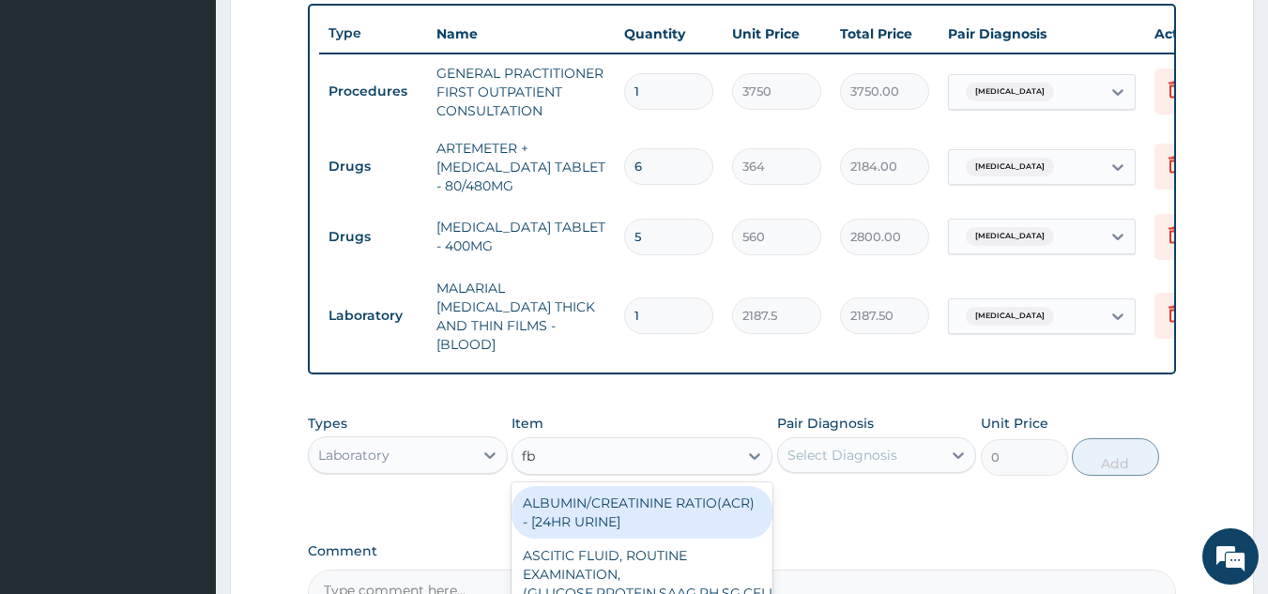
type input "fbc"
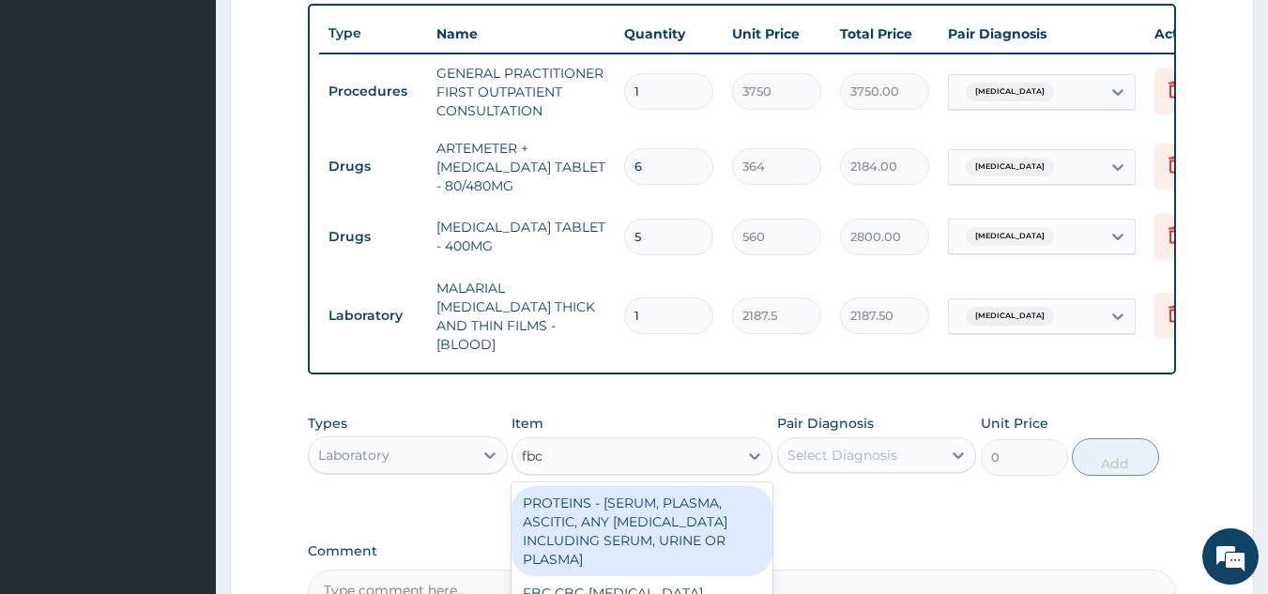
scroll to position [838, 0]
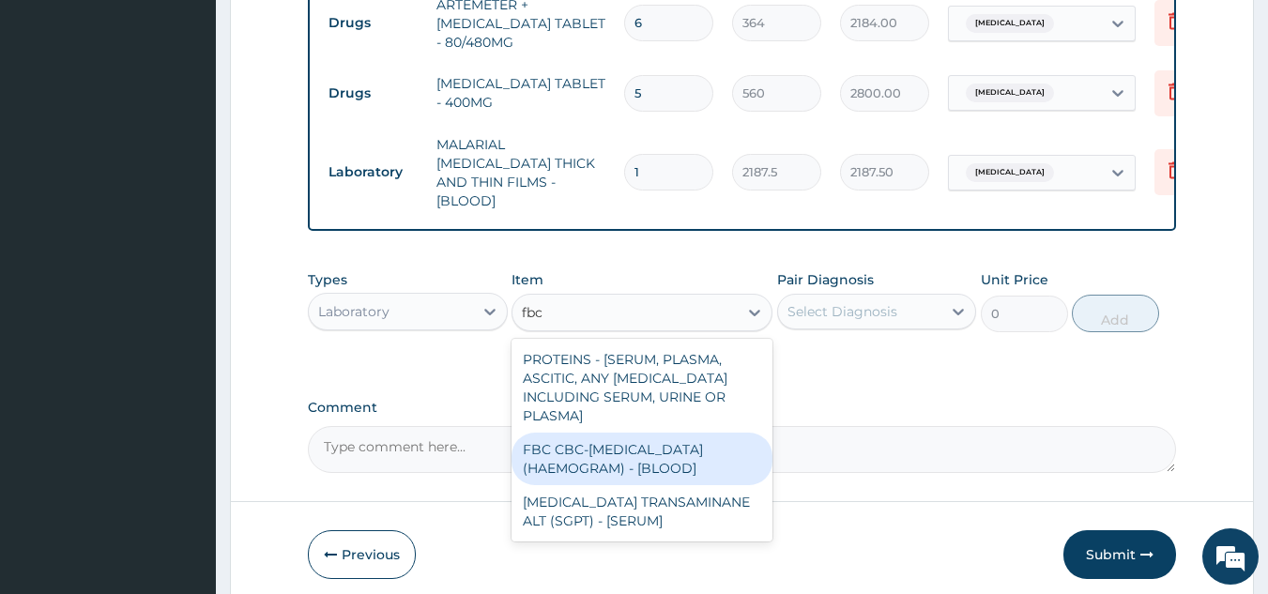
drag, startPoint x: 643, startPoint y: 449, endPoint x: 714, endPoint y: 448, distance: 71.3
click at [643, 448] on div "FBC CBC-[MEDICAL_DATA] (HAEMOGRAM) - [BLOOD]" at bounding box center [641, 459] width 261 height 53
type input "5000"
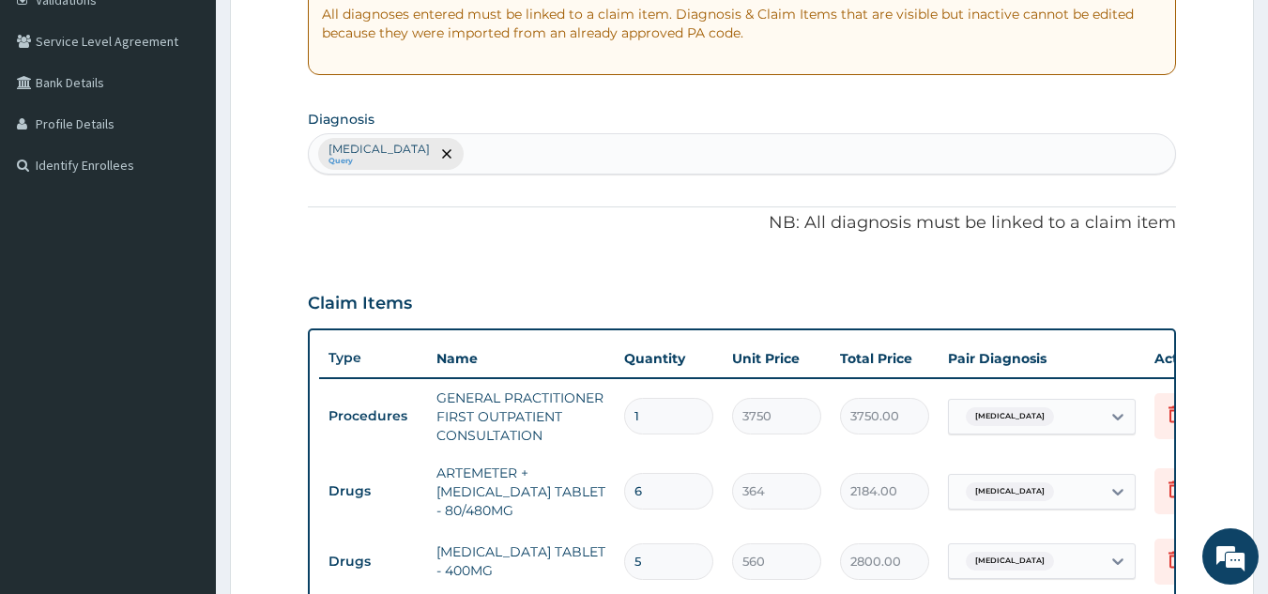
scroll to position [281, 0]
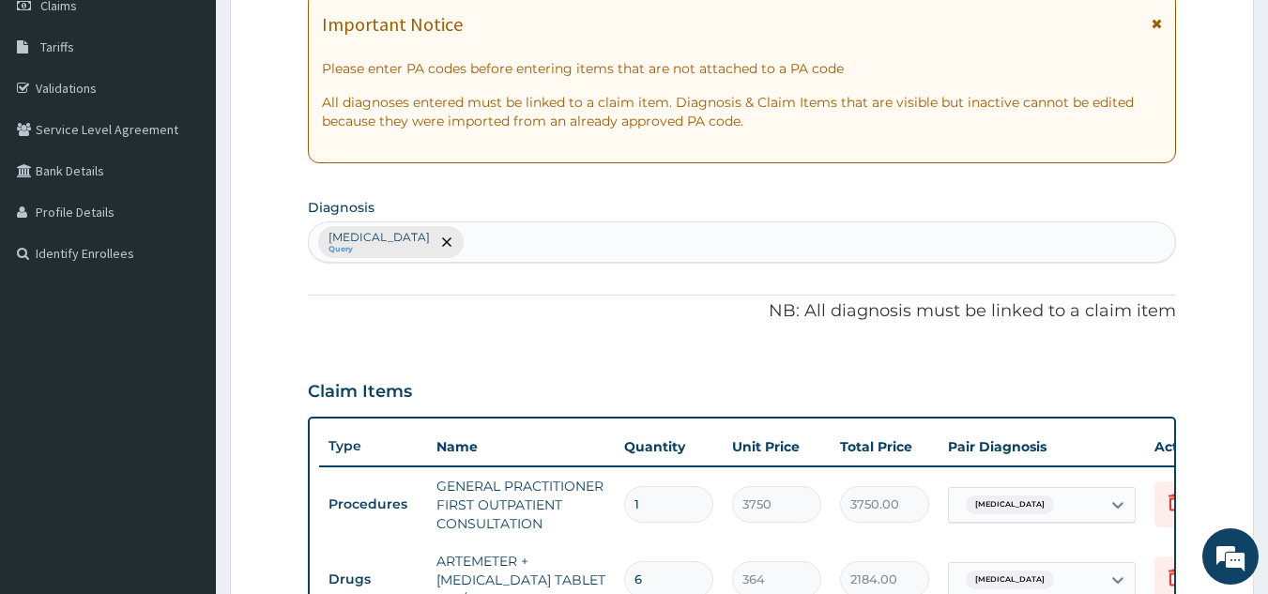
click at [555, 248] on div "Malaria Query" at bounding box center [742, 241] width 867 height 39
type input "f"
type input "salmonel"
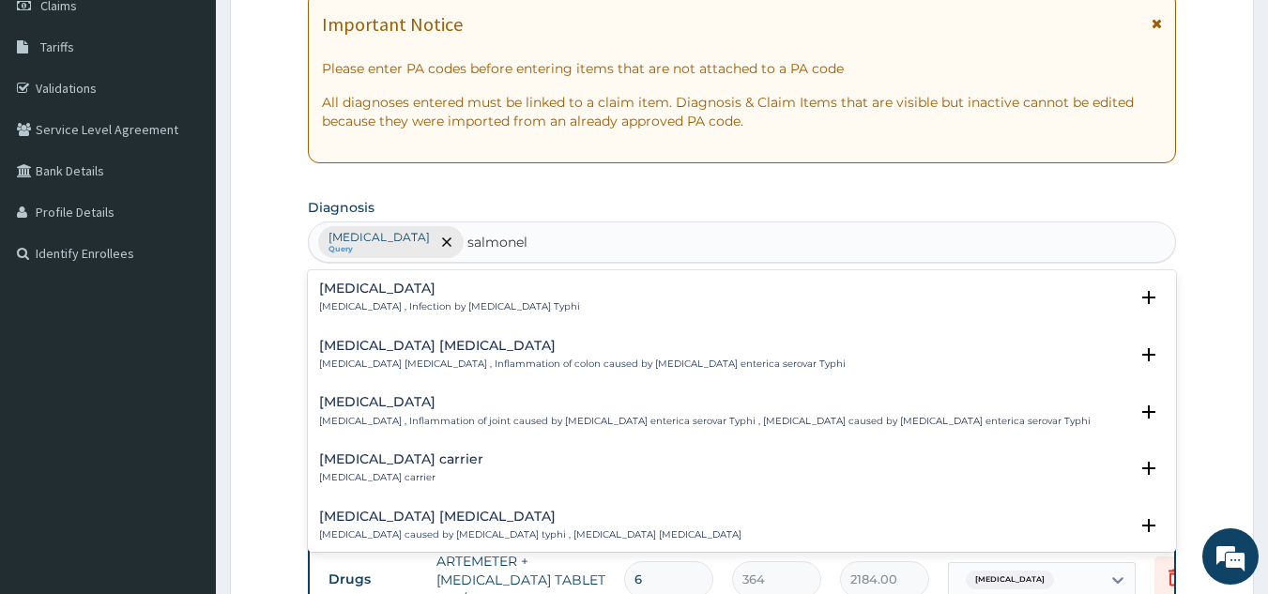
click at [435, 298] on div "Typhoid fever Typhoid fever , Infection by Salmonella Typhi" at bounding box center [449, 297] width 261 height 33
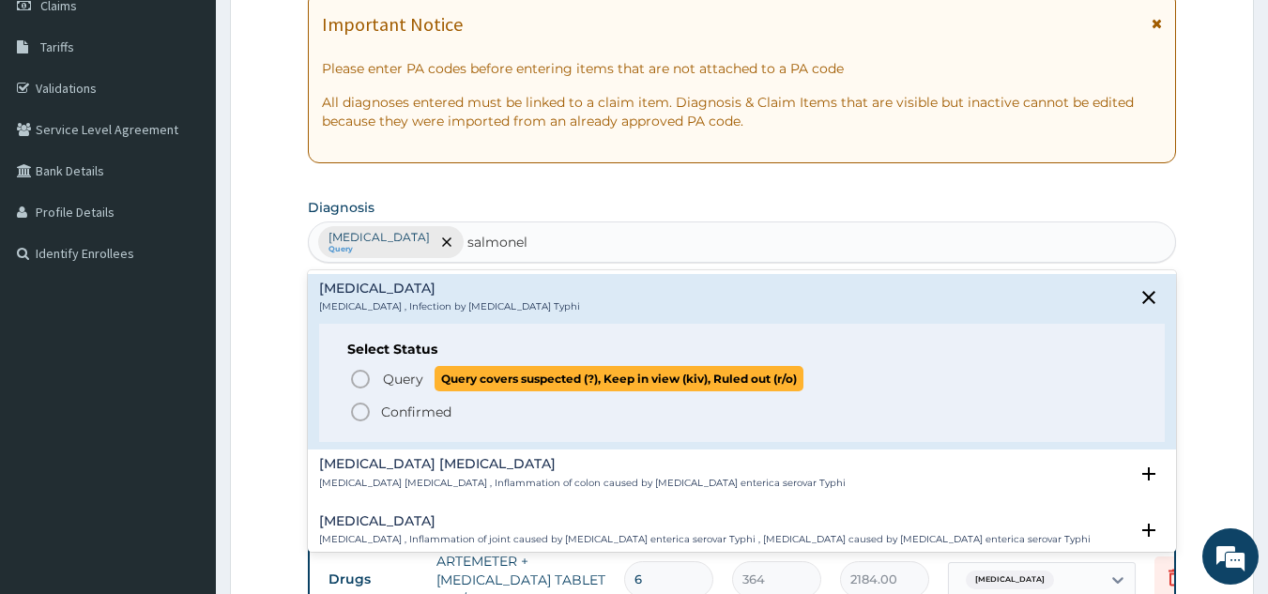
click at [417, 375] on span "Query" at bounding box center [403, 379] width 40 height 19
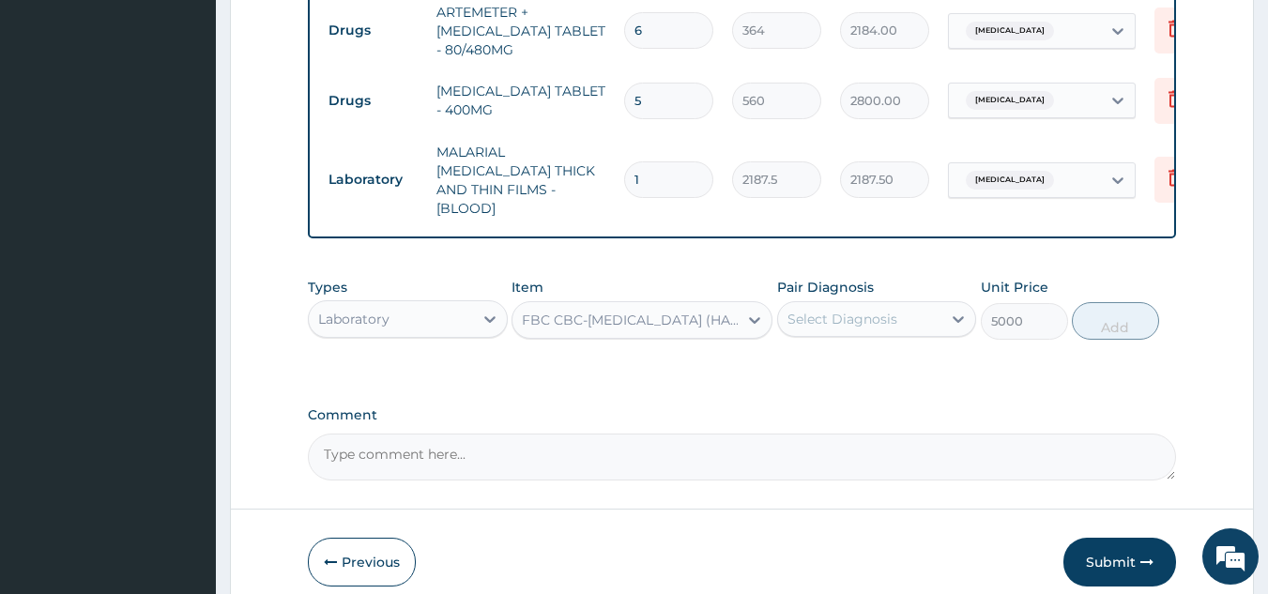
scroll to position [909, 0]
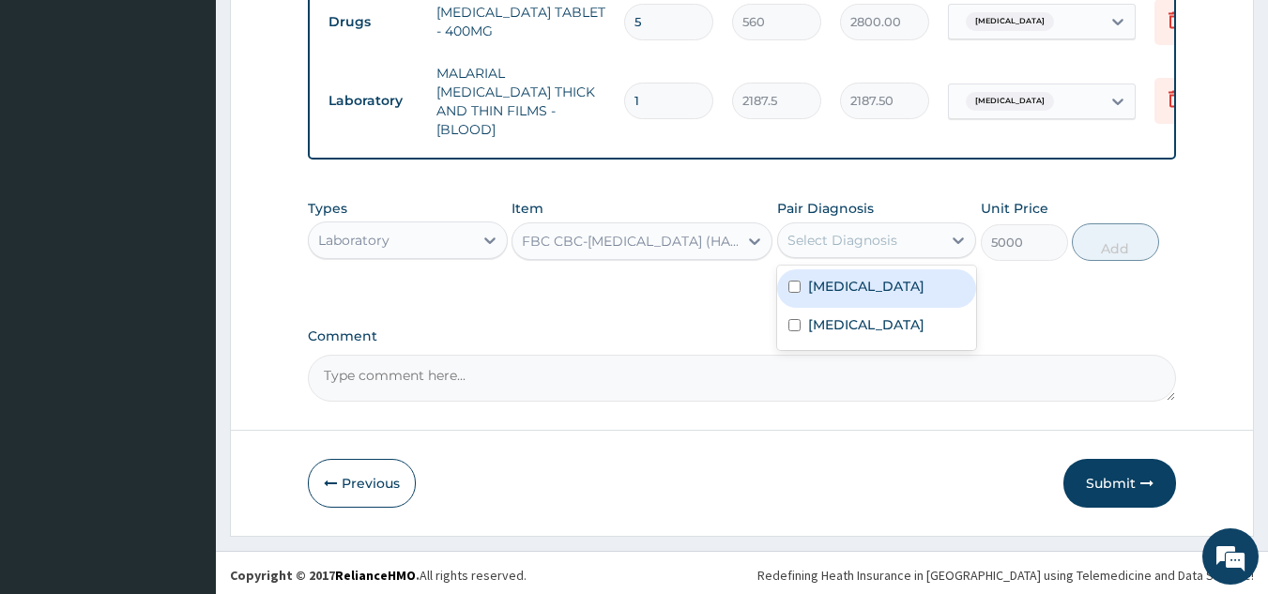
click at [890, 225] on div "Select Diagnosis" at bounding box center [860, 240] width 164 height 30
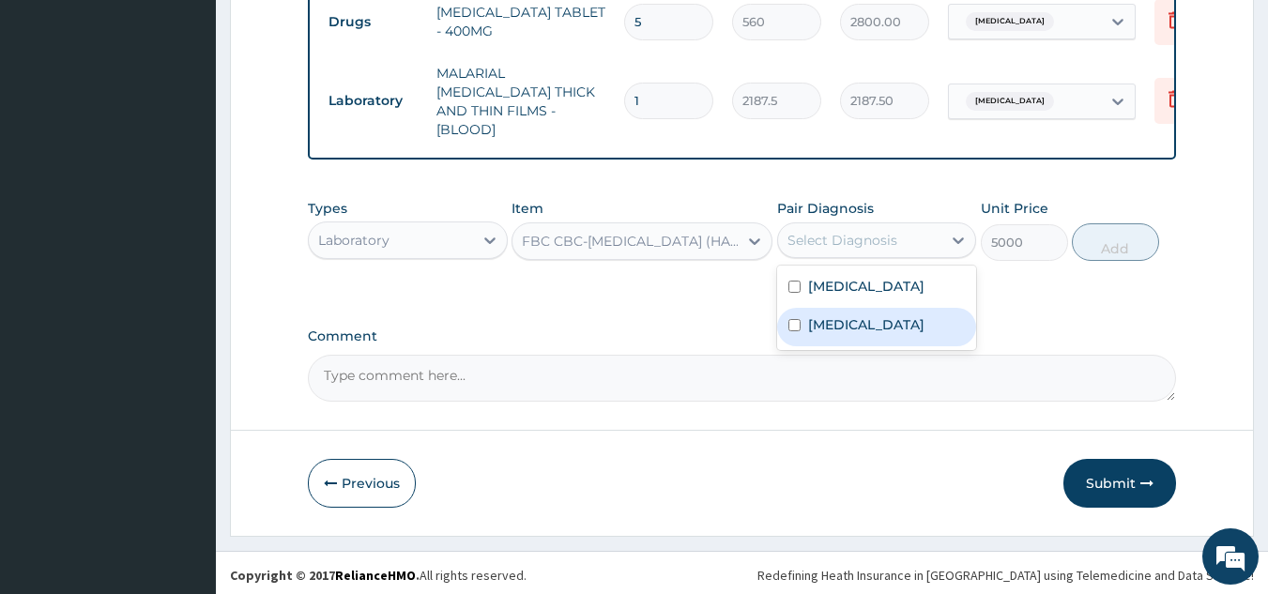
drag, startPoint x: 843, startPoint y: 316, endPoint x: 869, endPoint y: 275, distance: 48.4
click at [849, 308] on div "Typhoid fever" at bounding box center [877, 327] width 200 height 38
checkbox input "true"
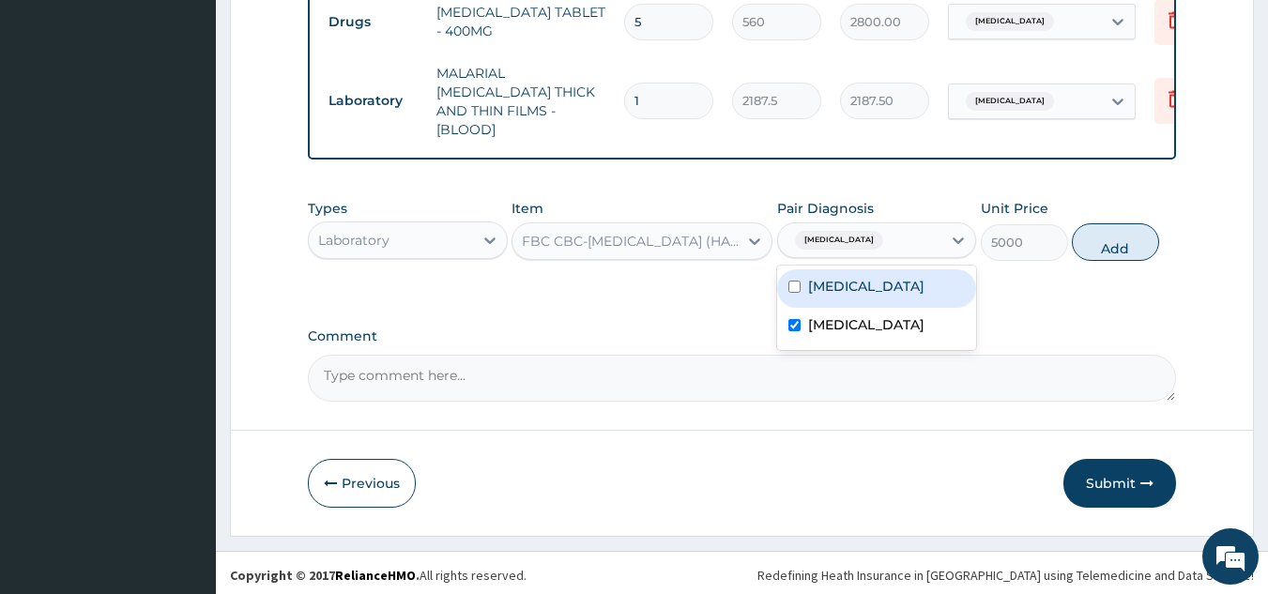
click at [872, 275] on div "[MEDICAL_DATA]" at bounding box center [877, 288] width 200 height 38
checkbox input "true"
click at [1109, 241] on button "Add" at bounding box center [1114, 242] width 87 height 38
type input "0"
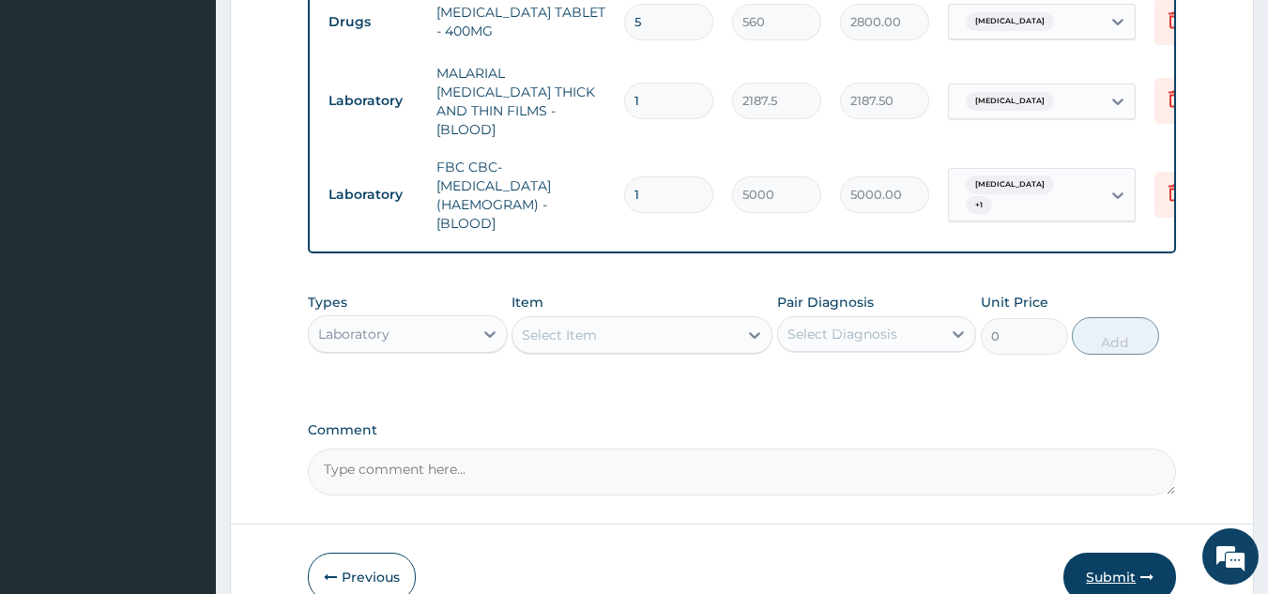
click at [1098, 564] on button "Submit" at bounding box center [1119, 577] width 113 height 49
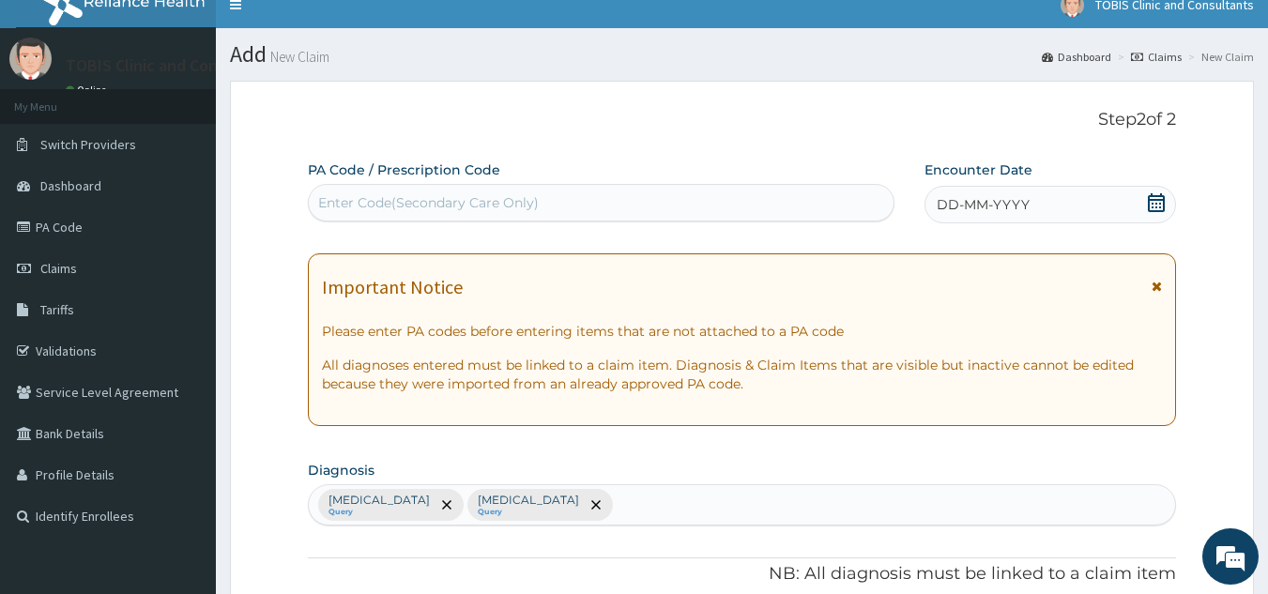
scroll to position [0, 0]
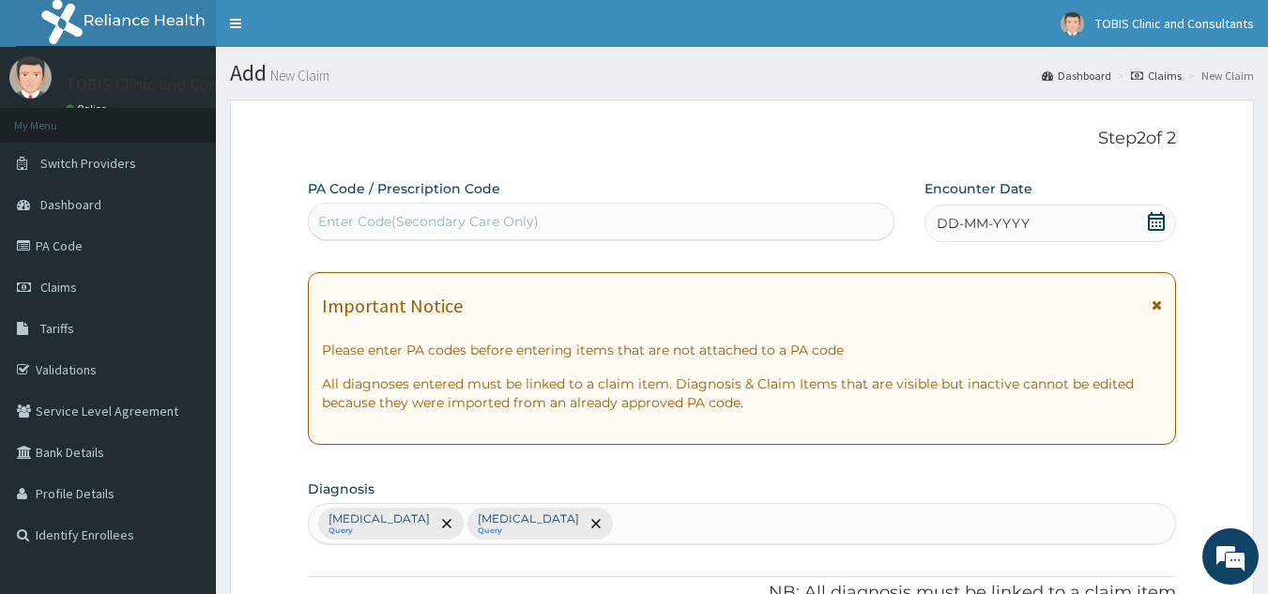
drag, startPoint x: 943, startPoint y: 221, endPoint x: 943, endPoint y: 232, distance: 10.3
click at [944, 221] on span "DD-MM-YYYY" at bounding box center [982, 223] width 93 height 19
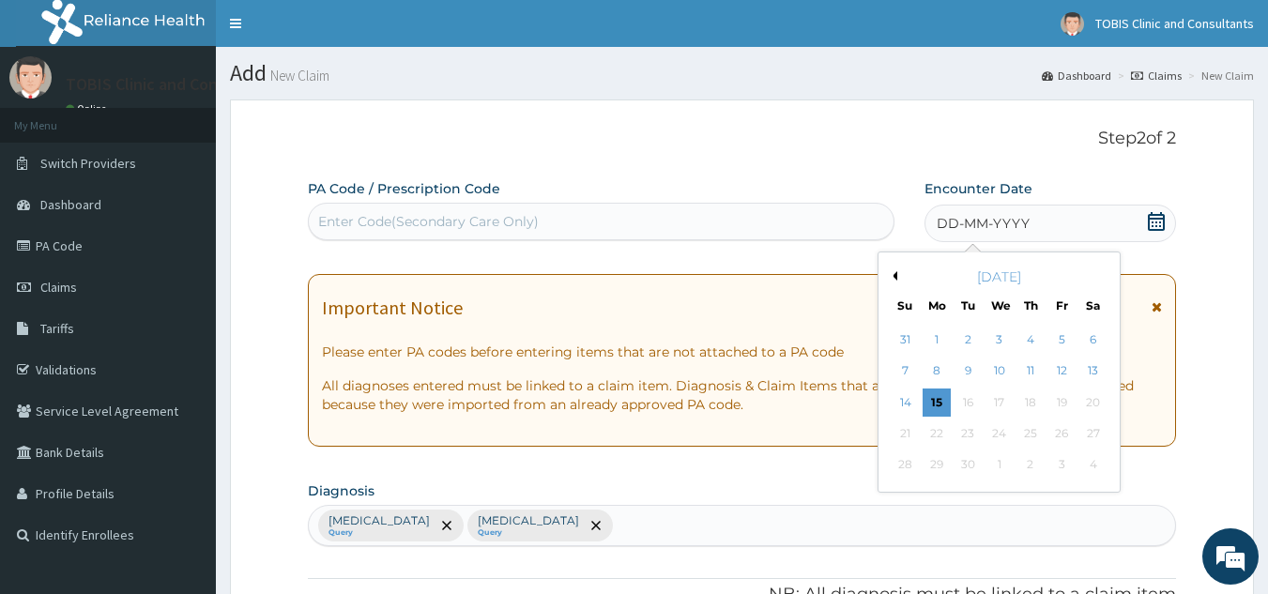
click at [896, 274] on button "Previous Month" at bounding box center [892, 275] width 9 height 9
click at [1099, 339] on div "2" at bounding box center [1093, 340] width 28 height 28
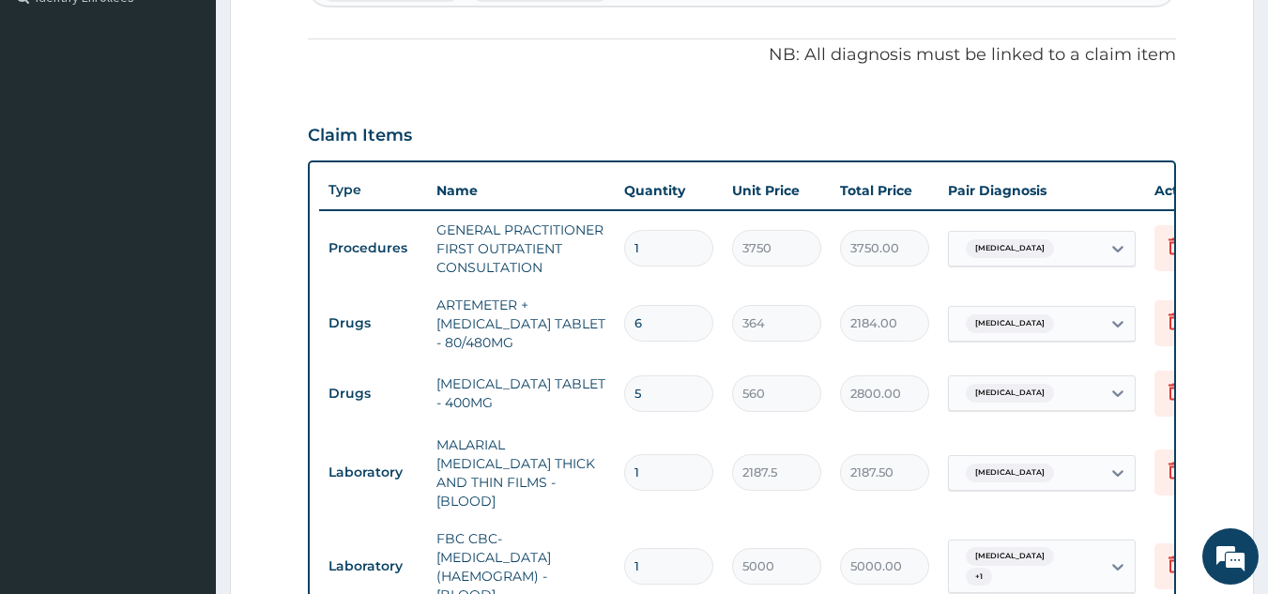
scroll to position [1003, 0]
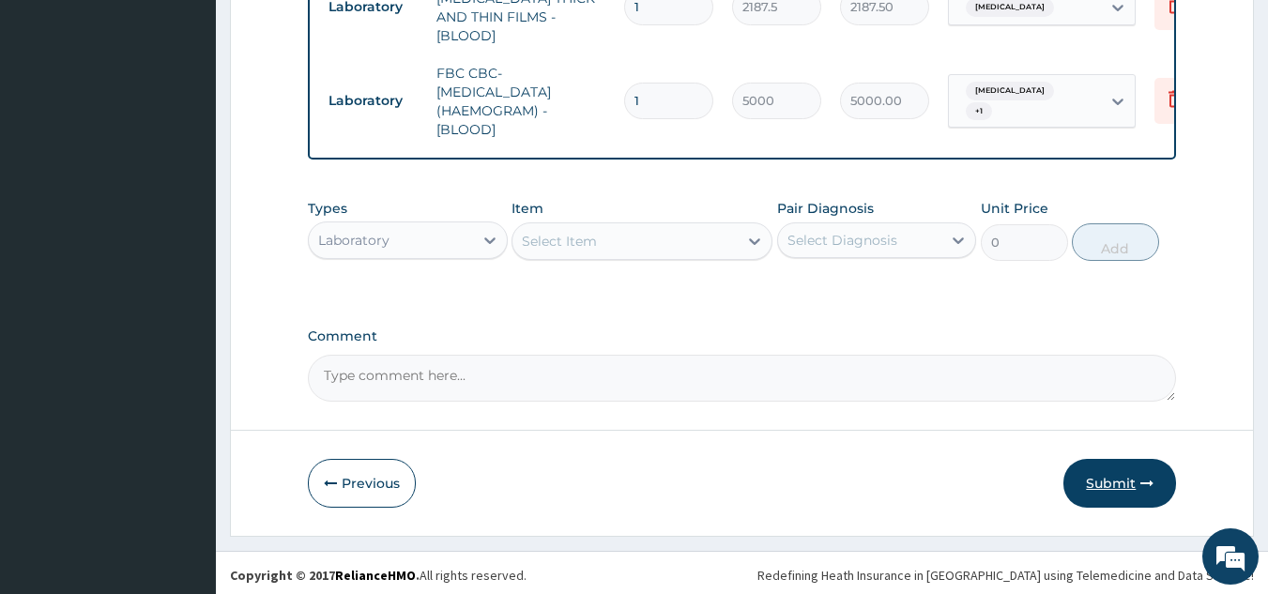
click at [1087, 473] on button "Submit" at bounding box center [1119, 483] width 113 height 49
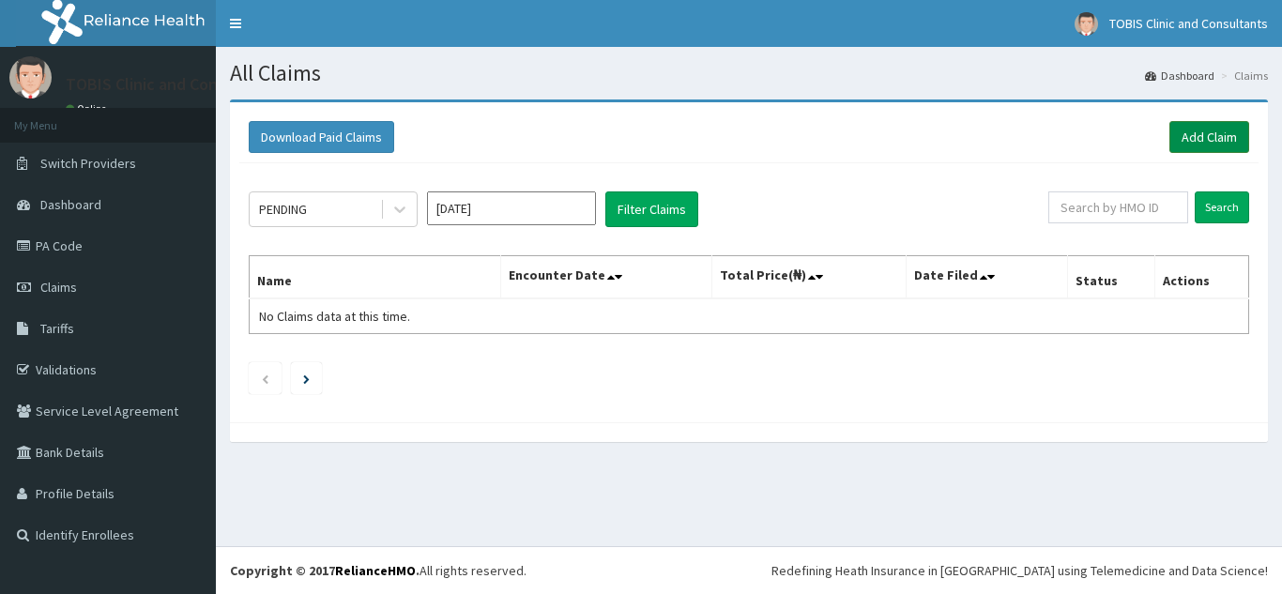
click at [1209, 129] on link "Add Claim" at bounding box center [1209, 137] width 80 height 32
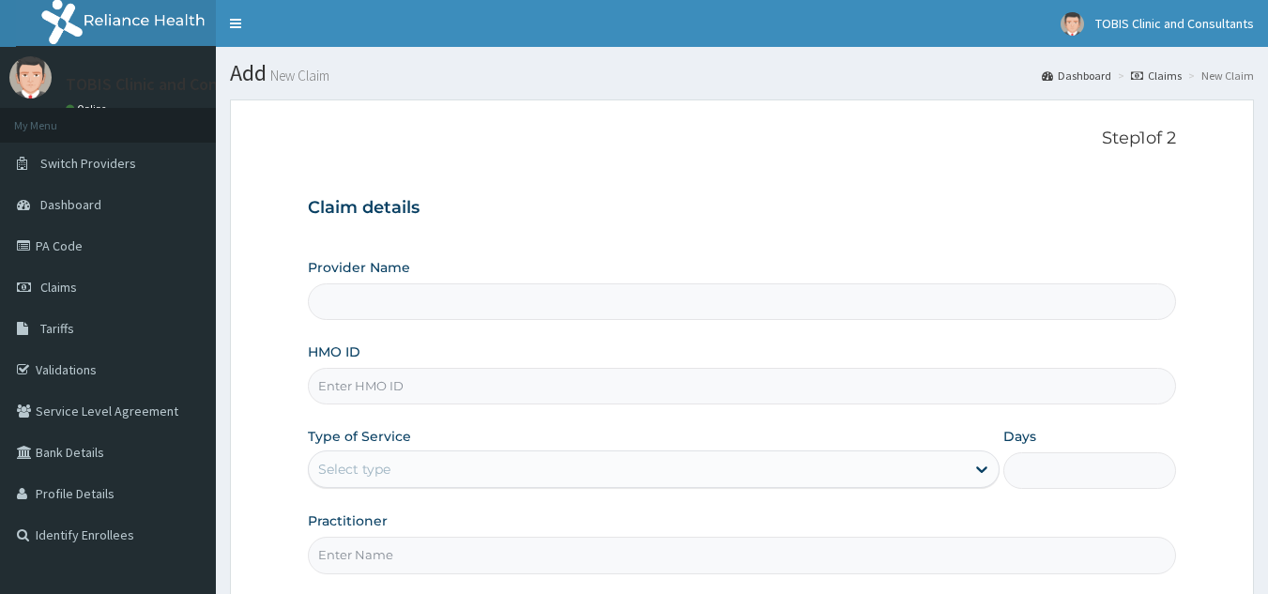
type input "Tobis Clinic and Consultants"
click at [449, 386] on input "HMO ID" at bounding box center [742, 386] width 869 height 37
click at [453, 385] on input "HMO ID" at bounding box center [742, 386] width 869 height 37
paste input "SFL/10324/C"
type input "SFL/10324/C"
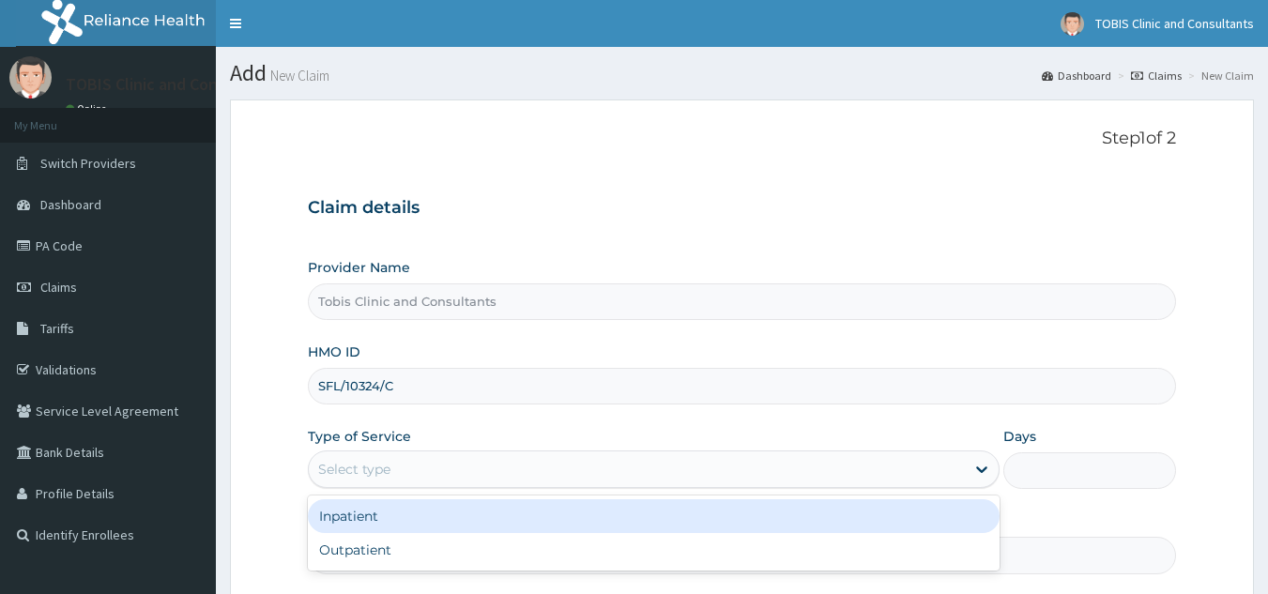
click at [420, 479] on div "Select type" at bounding box center [637, 469] width 656 height 30
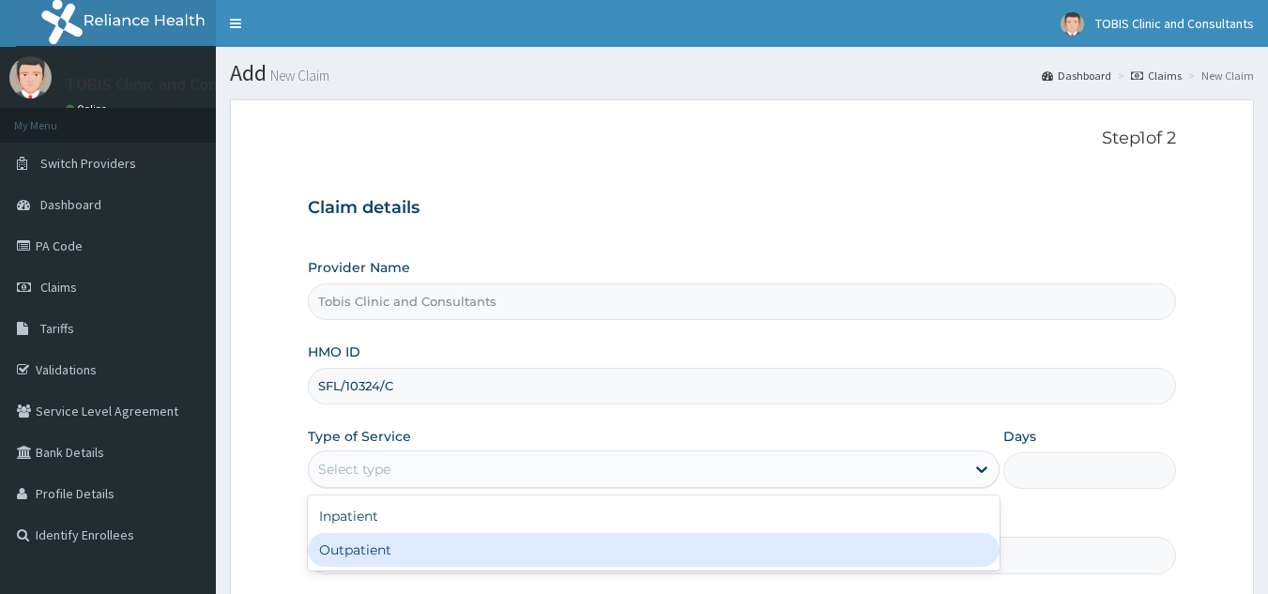
click at [430, 547] on div "Outpatient" at bounding box center [654, 550] width 692 height 34
type input "1"
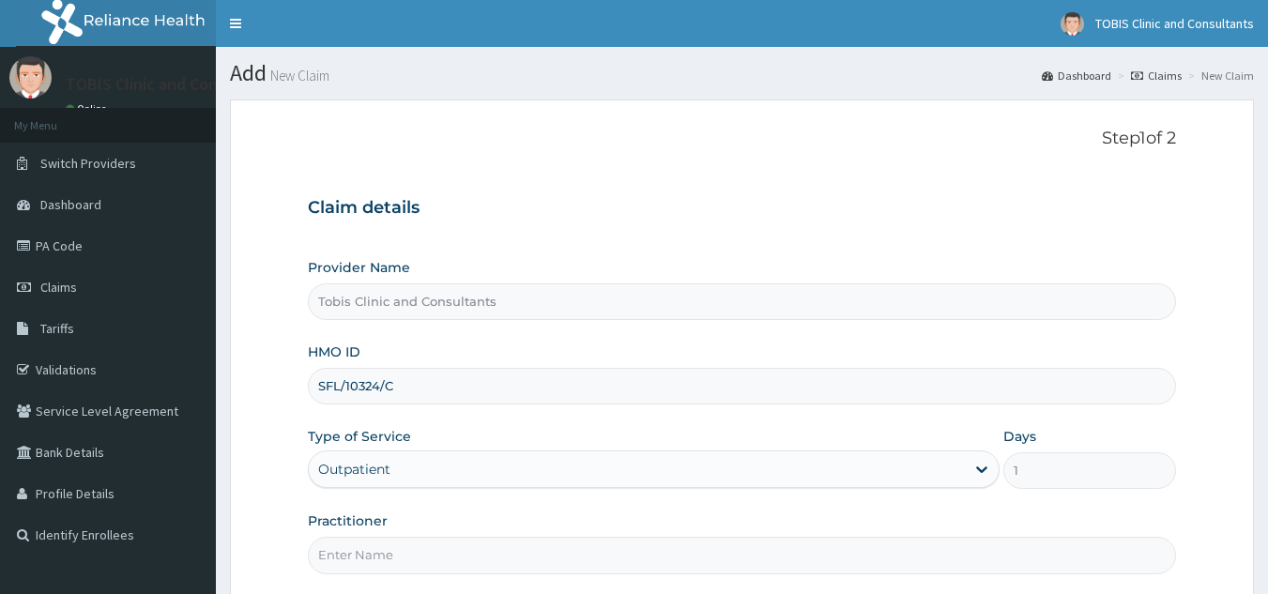
click at [508, 559] on input "Practitioner" at bounding box center [742, 555] width 869 height 37
paste input "[PERSON_NAME]"
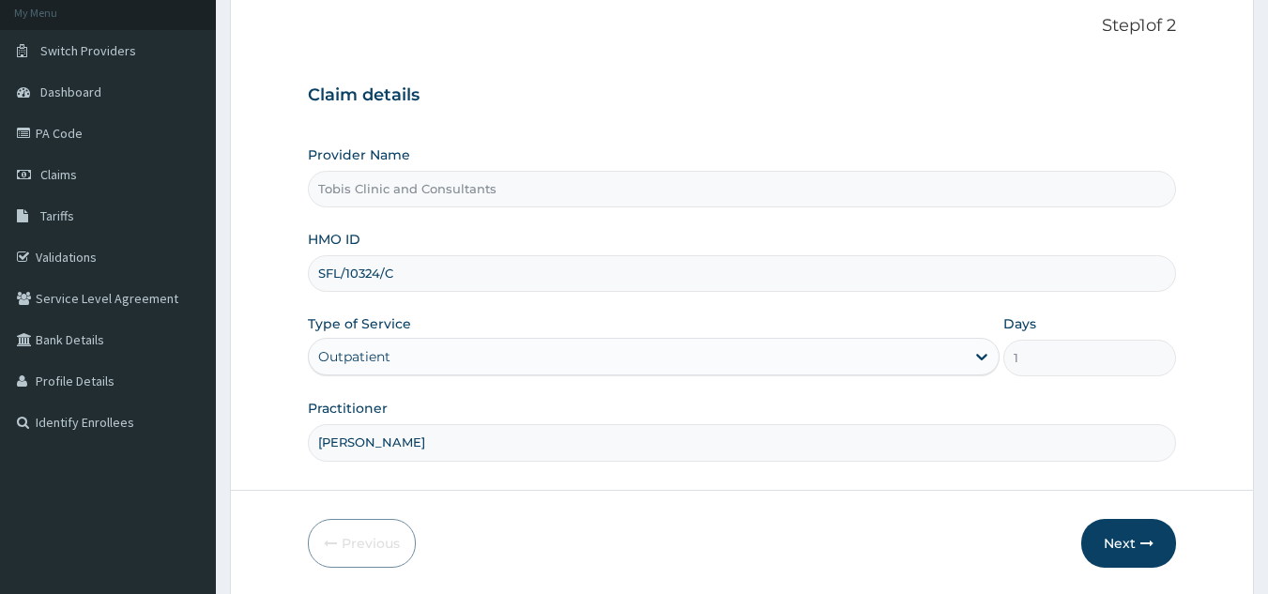
scroll to position [177, 0]
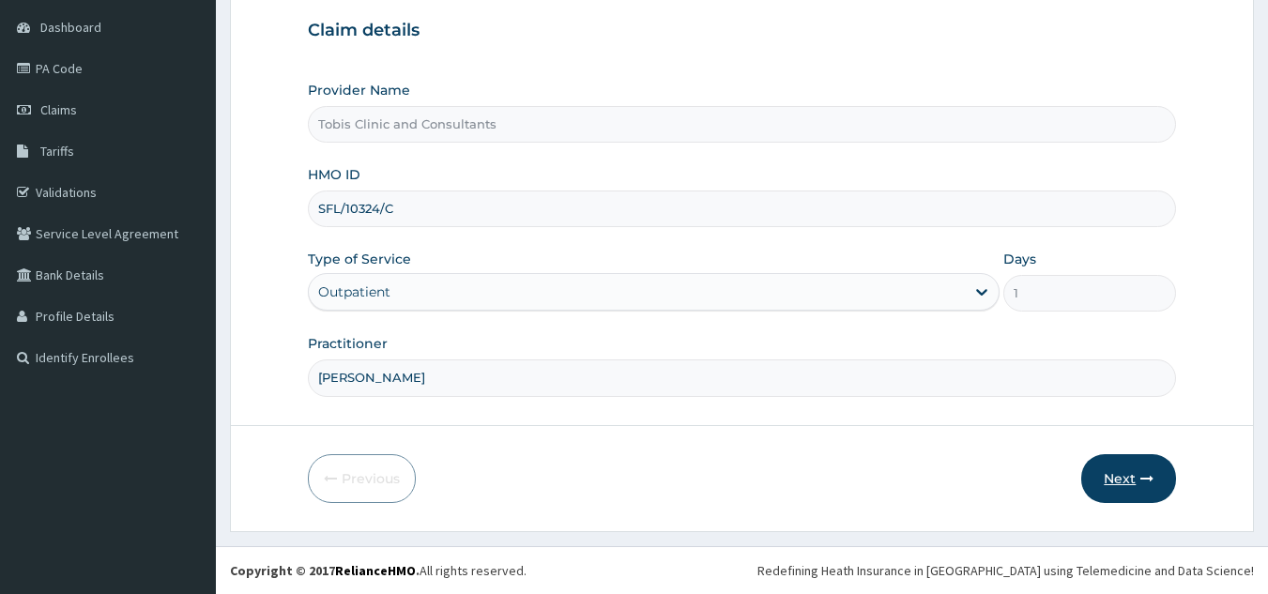
type input "[PERSON_NAME]"
click at [1129, 469] on button "Next" at bounding box center [1128, 478] width 95 height 49
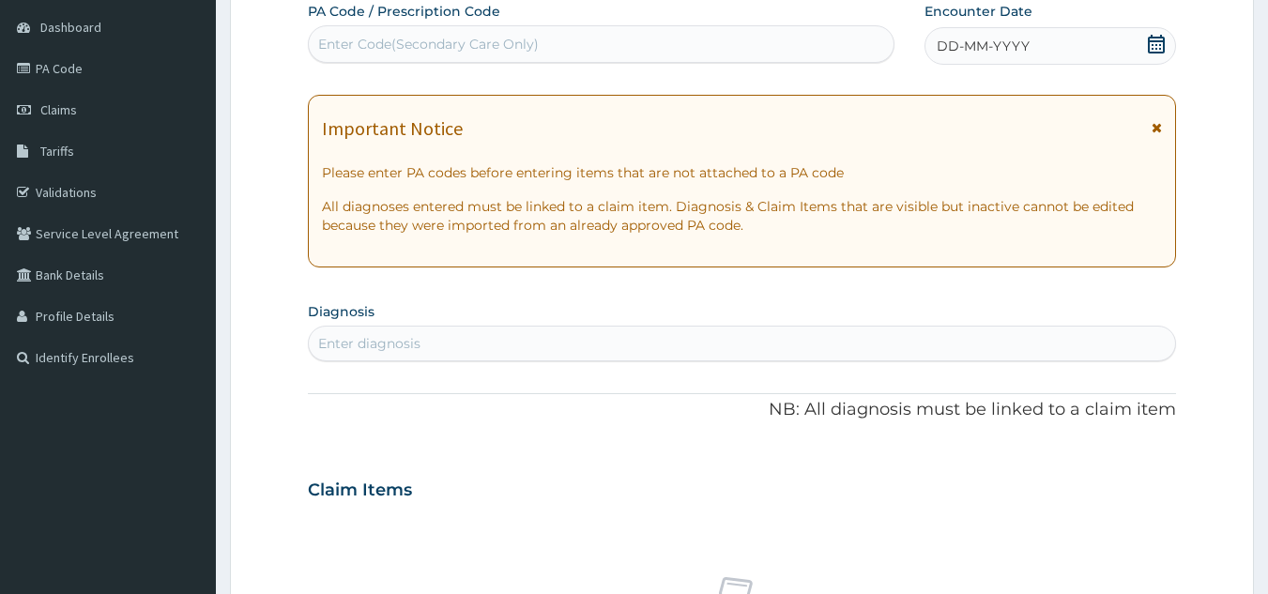
drag, startPoint x: 579, startPoint y: 352, endPoint x: 595, endPoint y: 347, distance: 16.6
click at [582, 352] on div "Enter diagnosis" at bounding box center [742, 343] width 867 height 30
type input "[MEDICAL_DATA]"
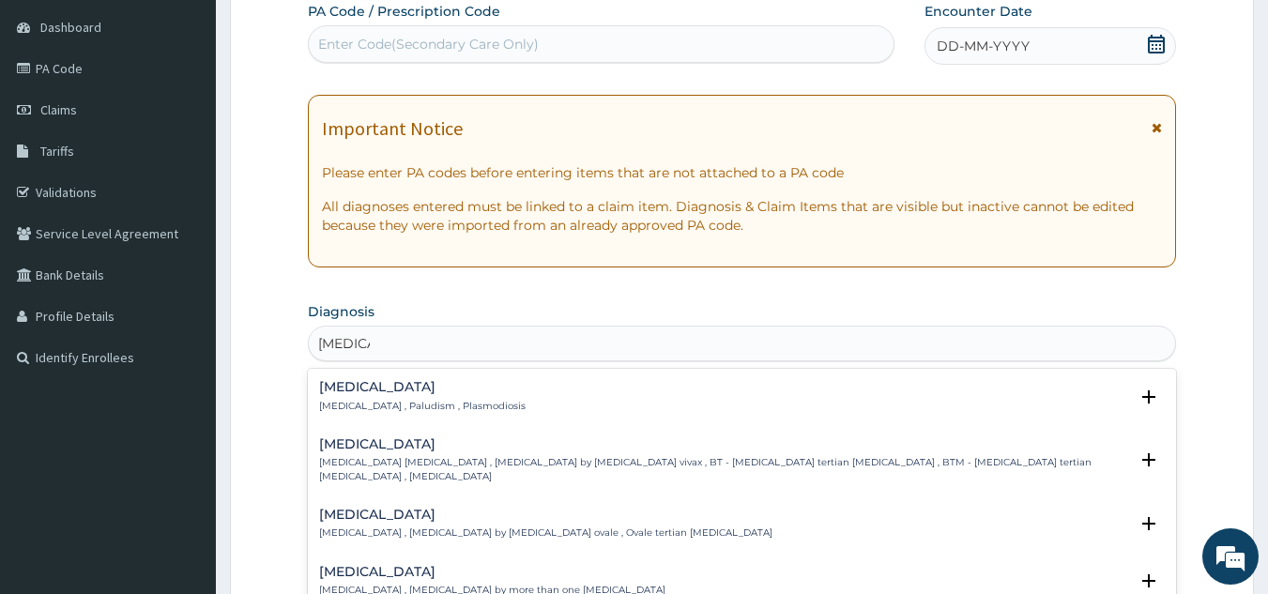
scroll to position [0, 0]
click at [370, 394] on div "[MEDICAL_DATA] [MEDICAL_DATA] , Paludism , Plasmodiosis" at bounding box center [422, 396] width 206 height 33
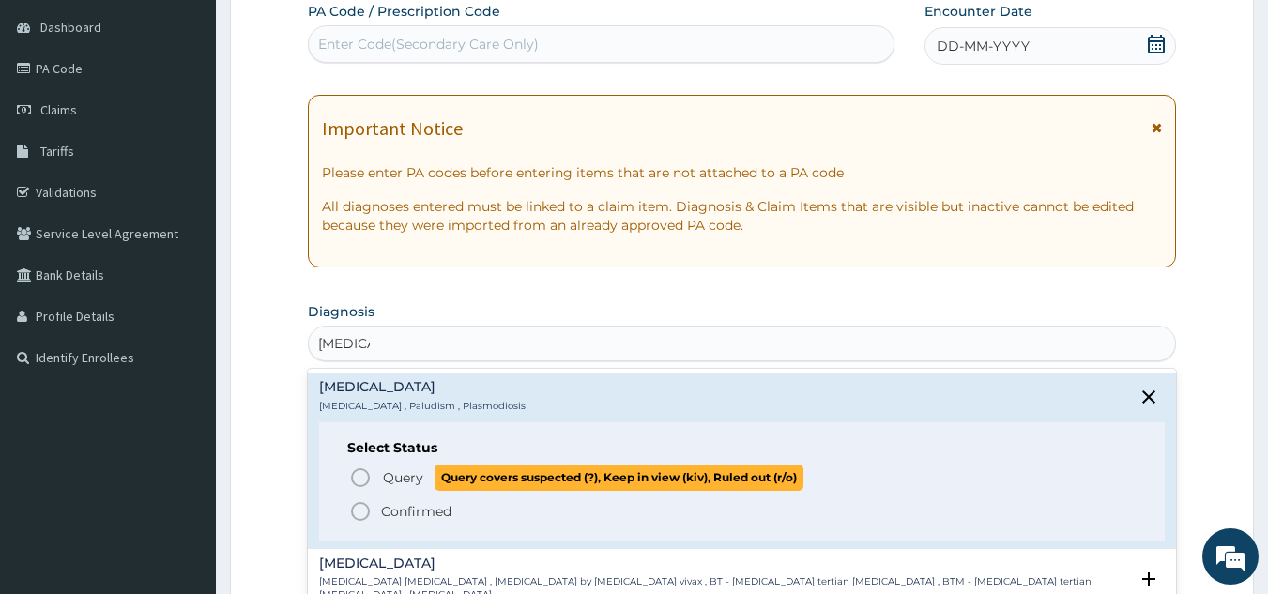
click at [385, 480] on span "Query" at bounding box center [403, 477] width 40 height 19
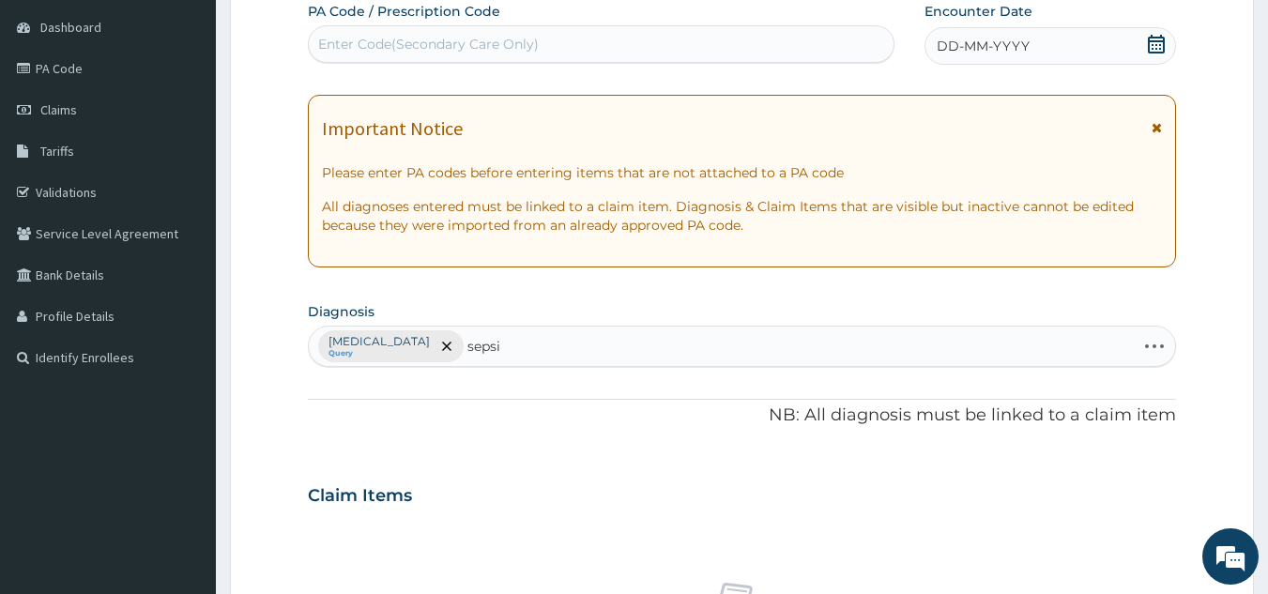
type input "[MEDICAL_DATA]"
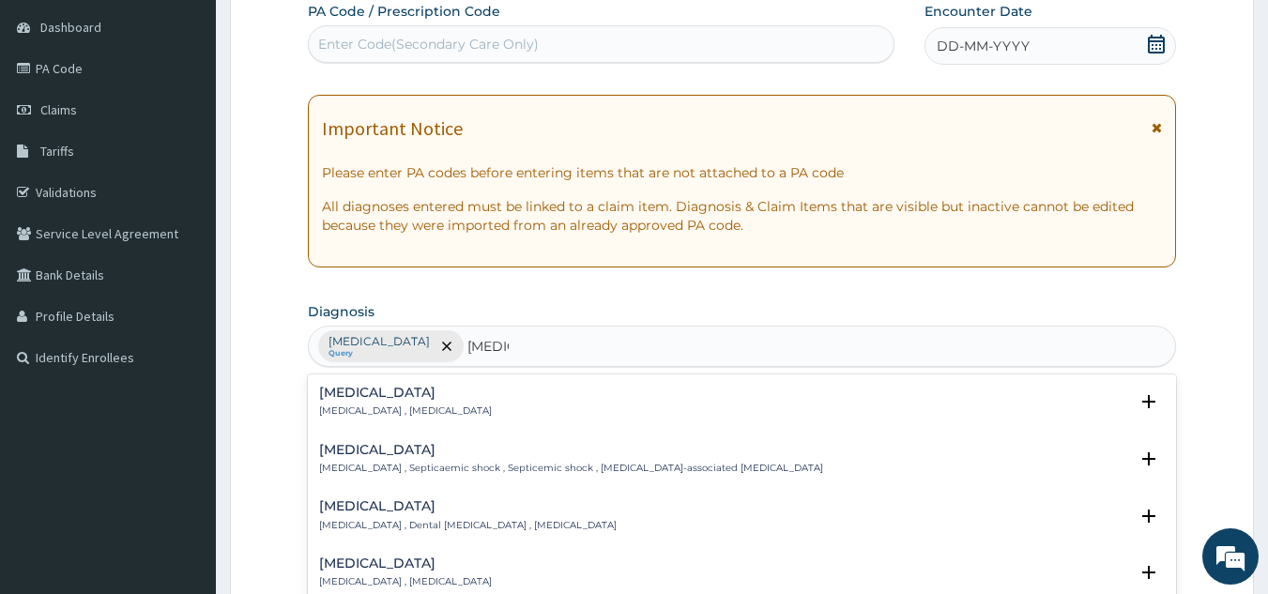
click at [380, 398] on h4 "[MEDICAL_DATA]" at bounding box center [405, 393] width 173 height 14
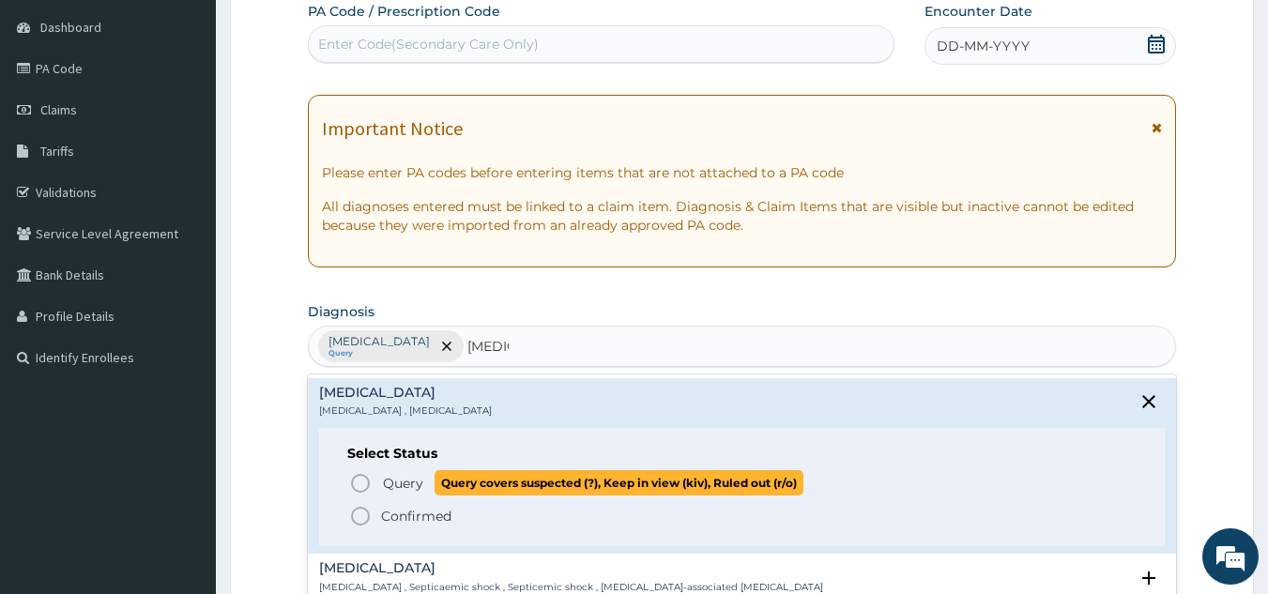
click at [391, 485] on span "Query" at bounding box center [403, 483] width 40 height 19
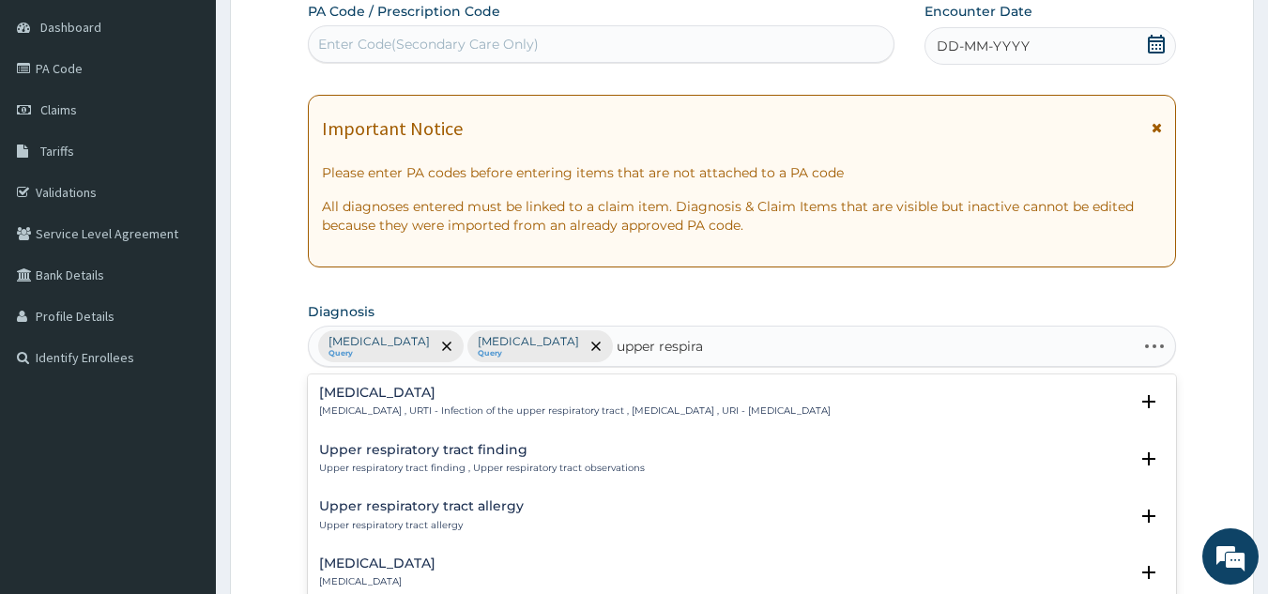
type input "upper respirat"
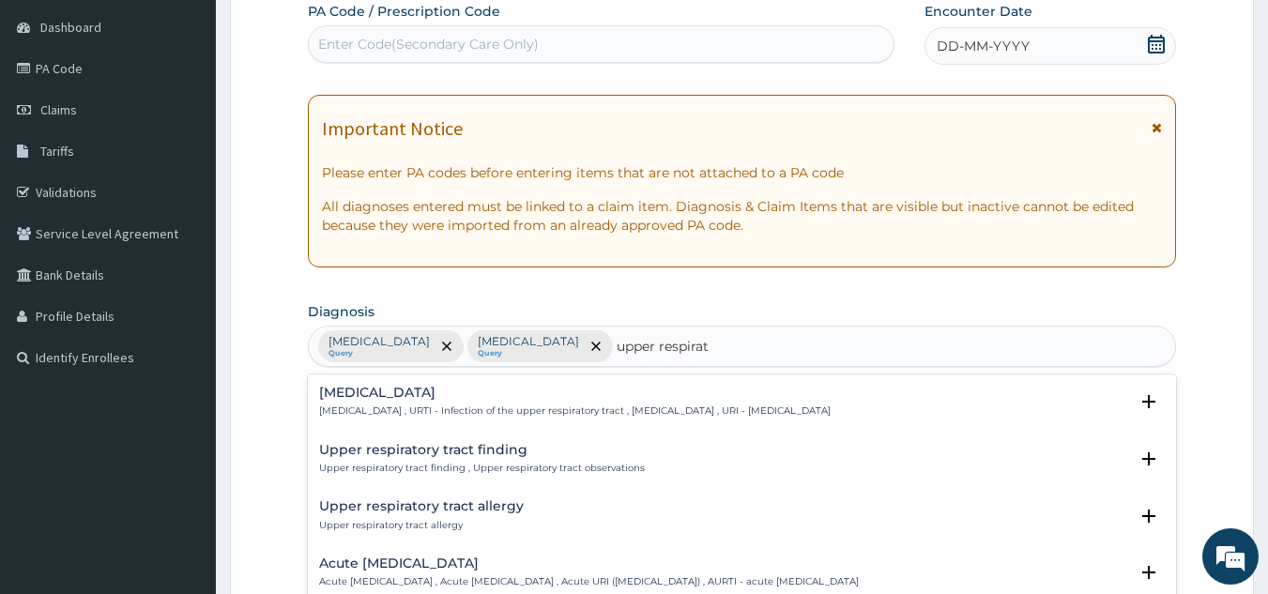
click at [433, 390] on h4 "[MEDICAL_DATA]" at bounding box center [574, 393] width 511 height 14
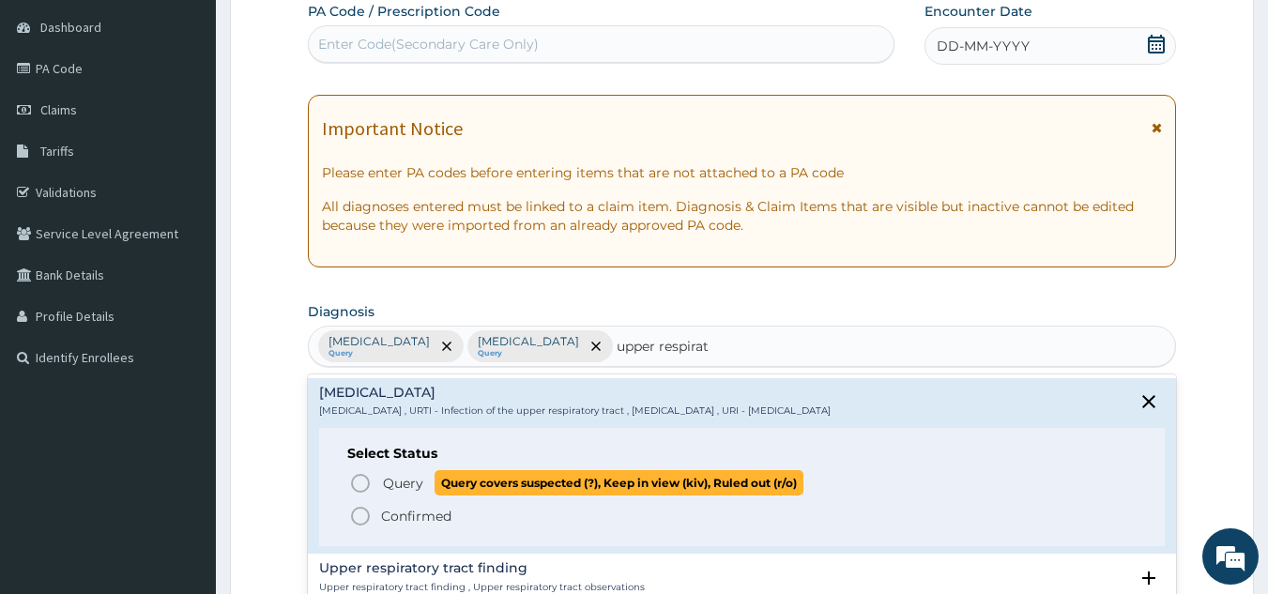
click at [416, 489] on span "Query" at bounding box center [403, 483] width 40 height 19
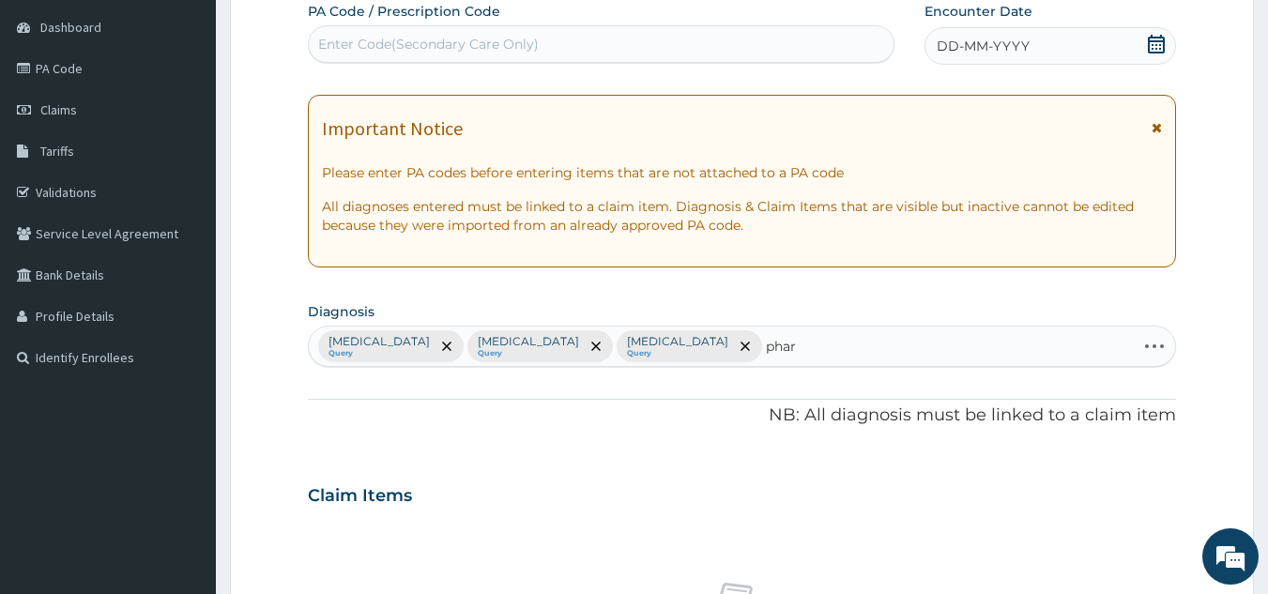
type input "phary"
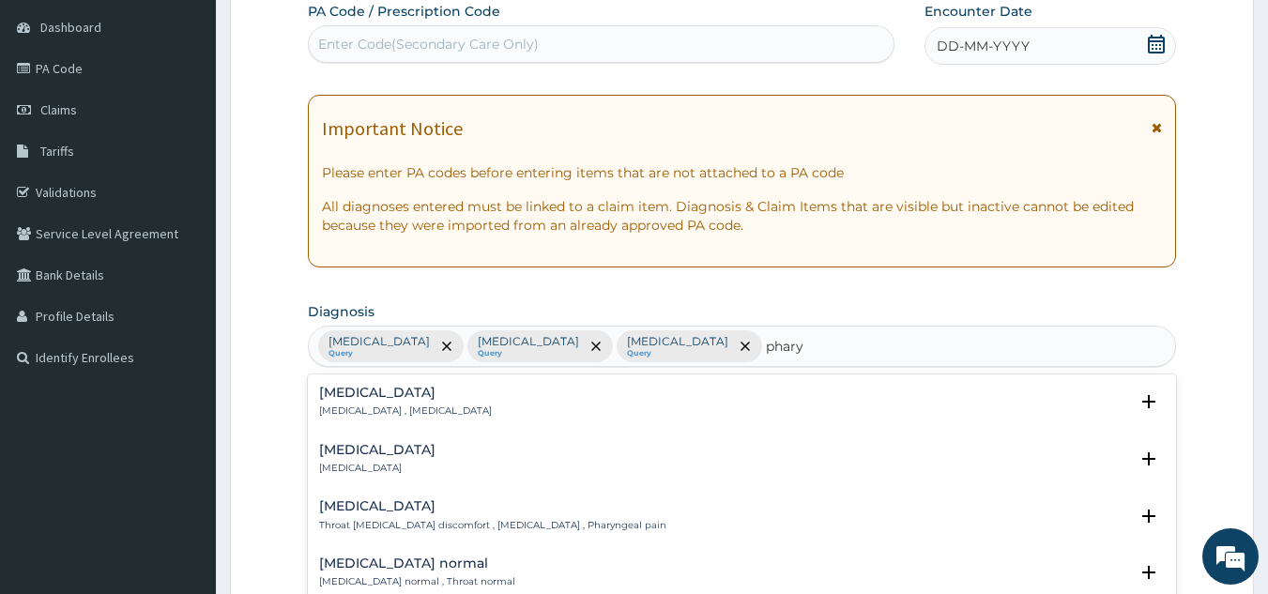
click at [362, 458] on div "Pharyngitis Pharyngitis" at bounding box center [377, 459] width 116 height 33
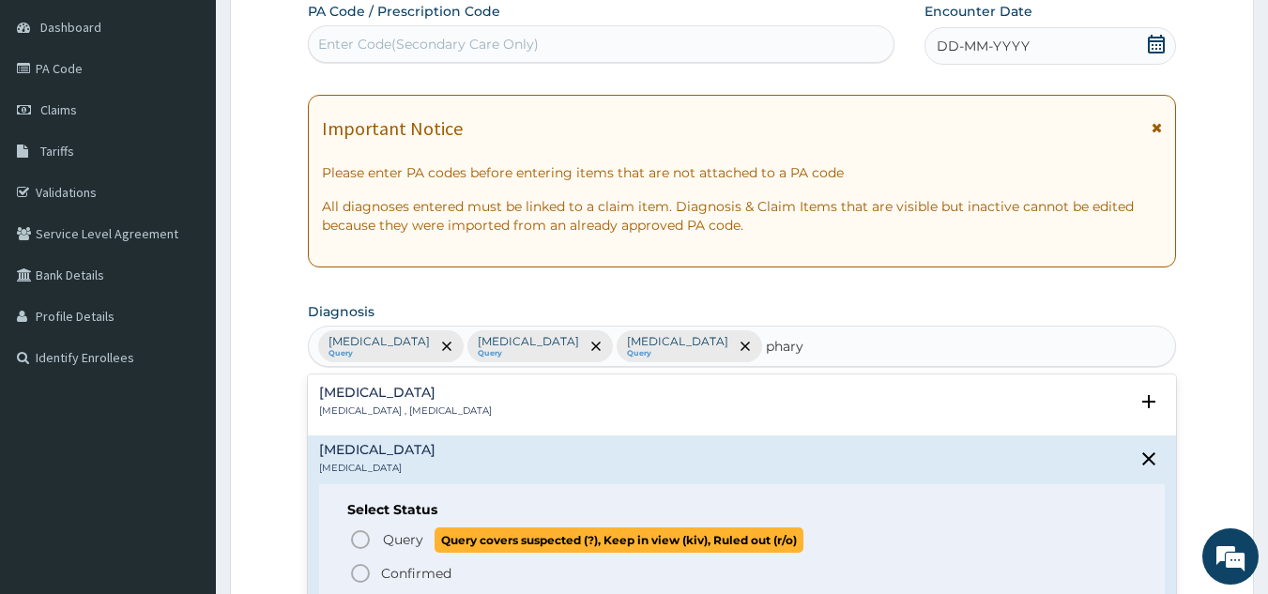
click at [359, 538] on icon "status option query" at bounding box center [360, 539] width 23 height 23
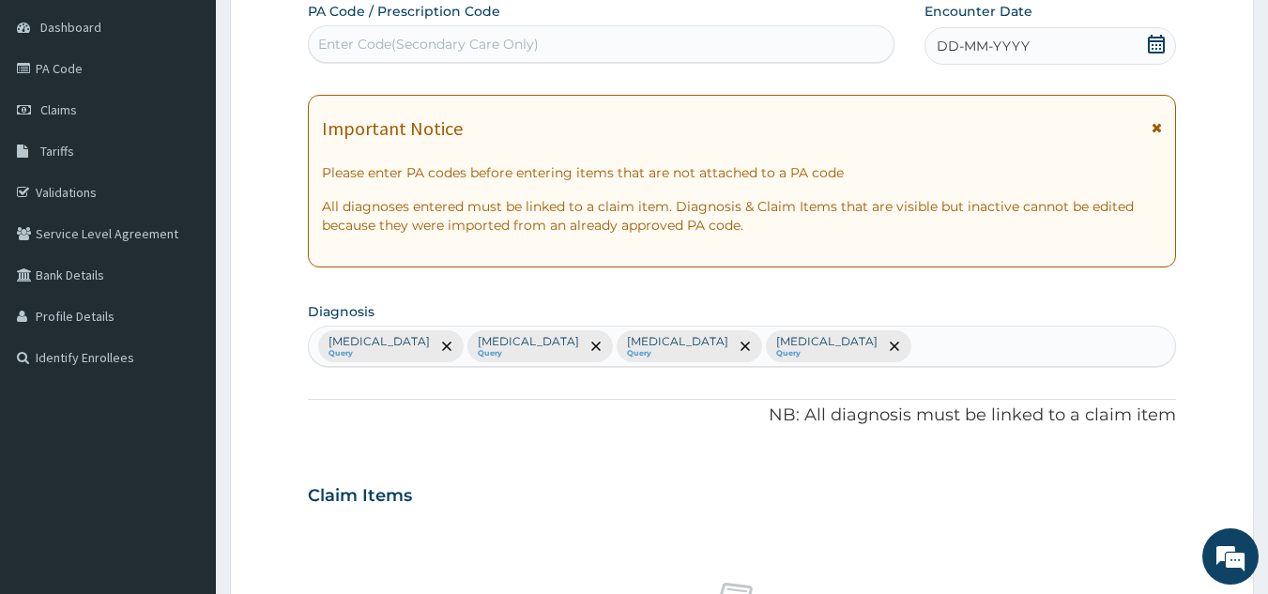
click at [948, 46] on span "DD-MM-YYYY" at bounding box center [982, 46] width 93 height 19
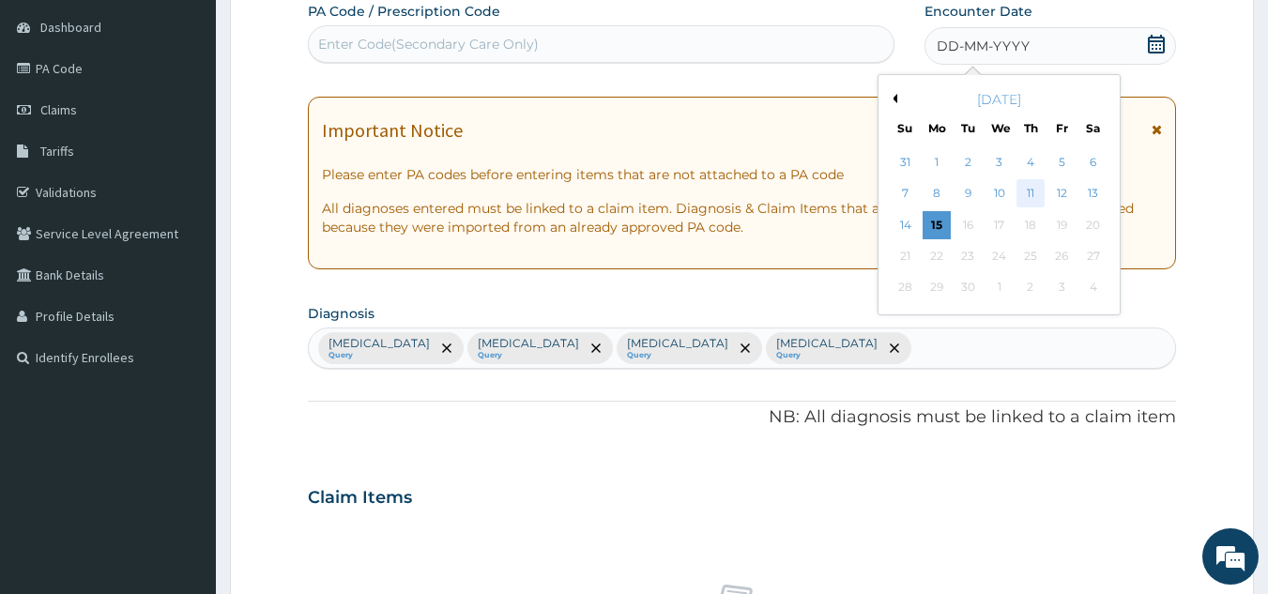
click at [1028, 191] on div "11" at bounding box center [1030, 194] width 28 height 28
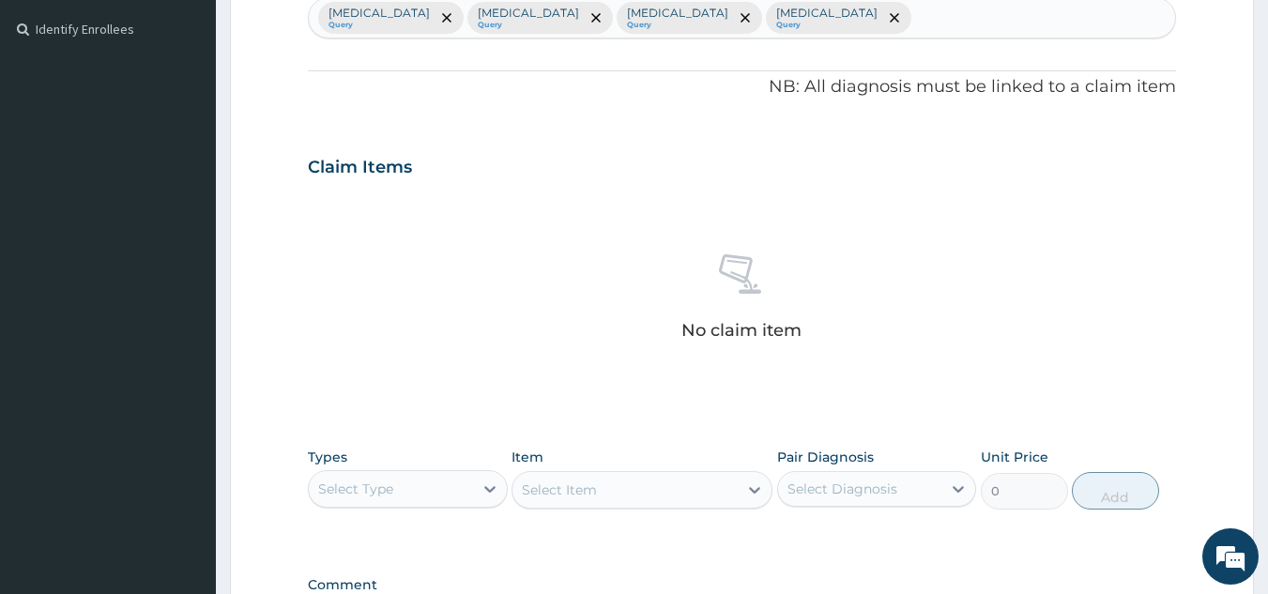
scroll to position [759, 0]
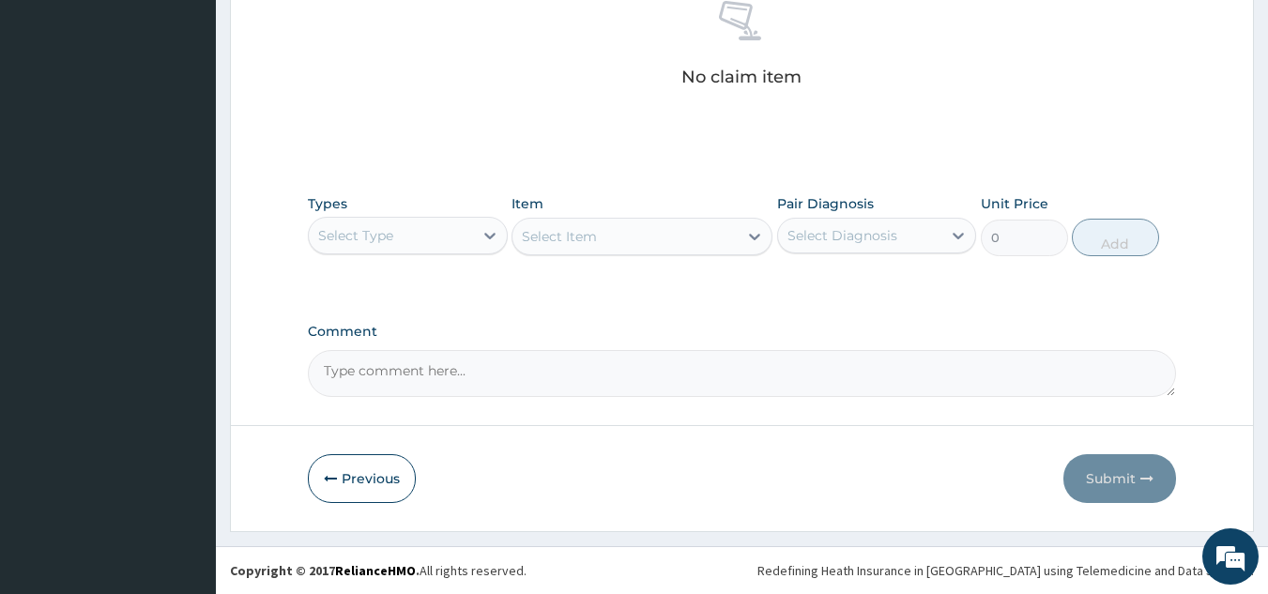
click at [439, 231] on div "Select Type" at bounding box center [391, 235] width 164 height 30
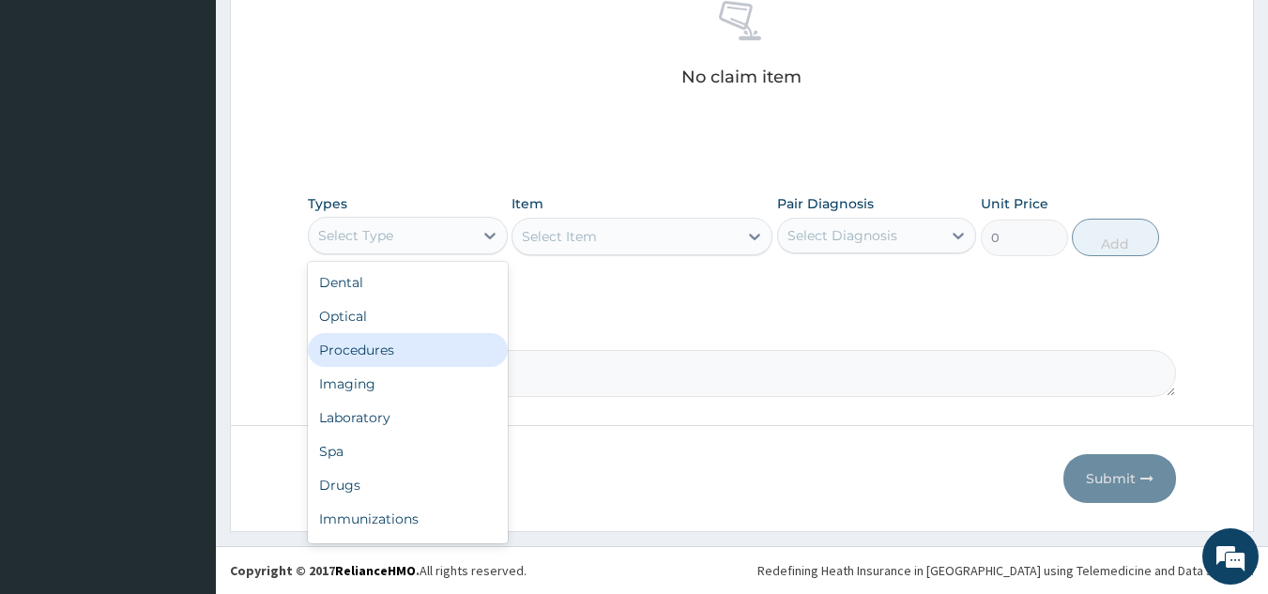
click at [424, 347] on div "Procedures" at bounding box center [408, 350] width 200 height 34
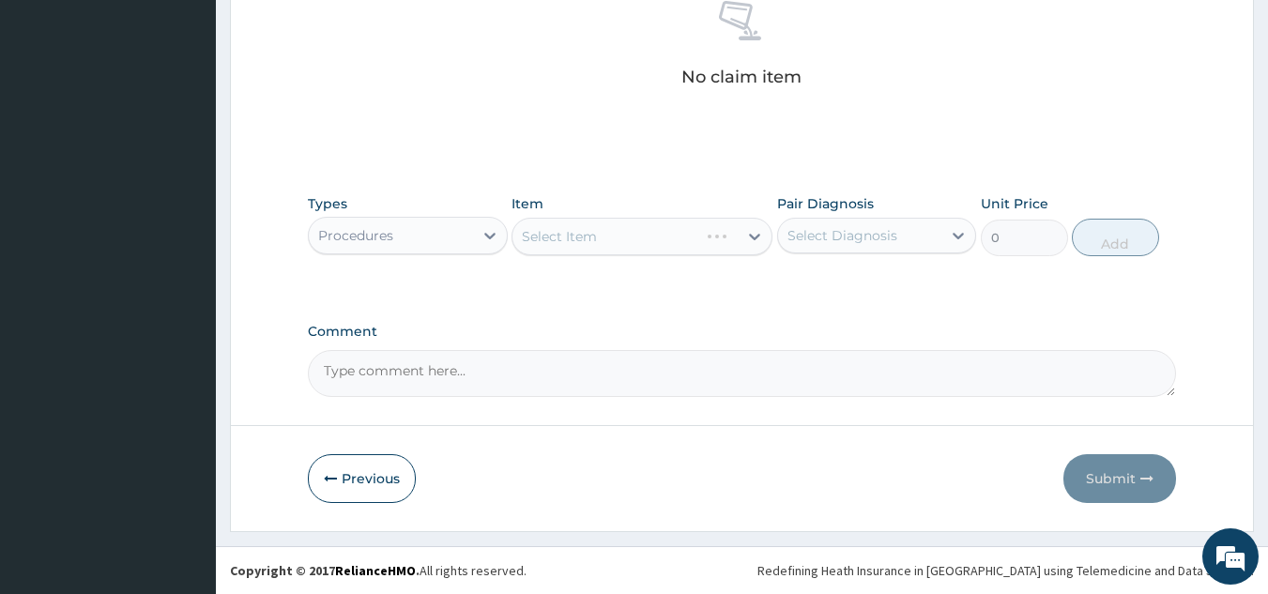
drag, startPoint x: 929, startPoint y: 229, endPoint x: 901, endPoint y: 255, distance: 38.5
click at [928, 232] on div "Select Diagnosis" at bounding box center [860, 235] width 164 height 30
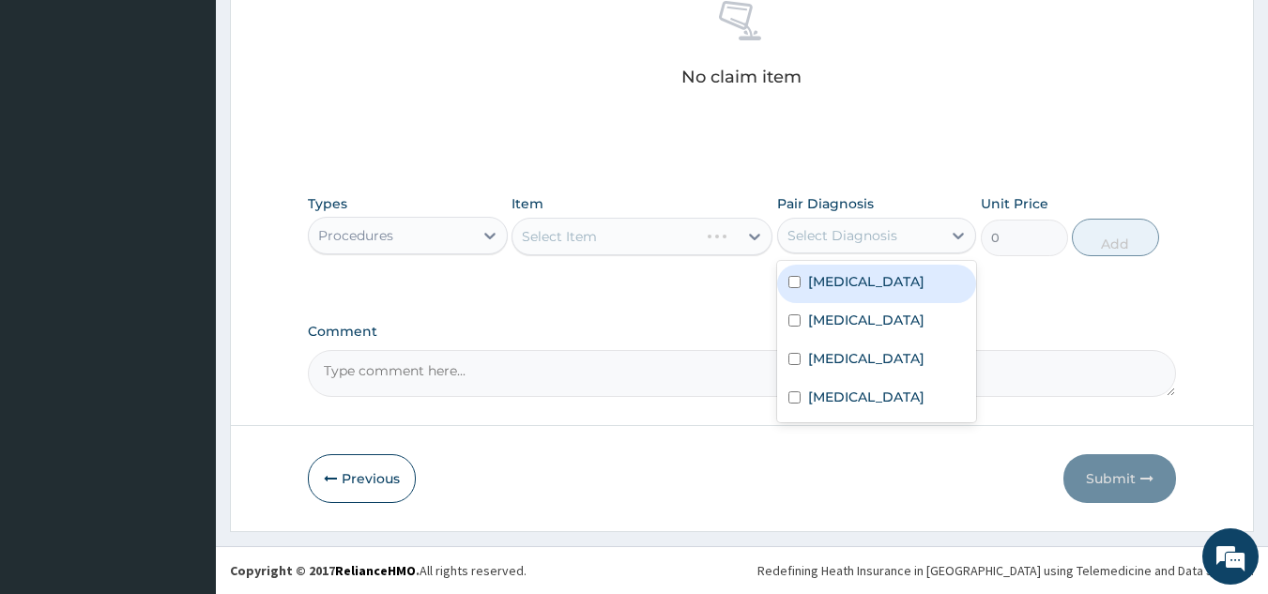
click at [869, 287] on div "[MEDICAL_DATA]" at bounding box center [877, 284] width 200 height 38
checkbox input "true"
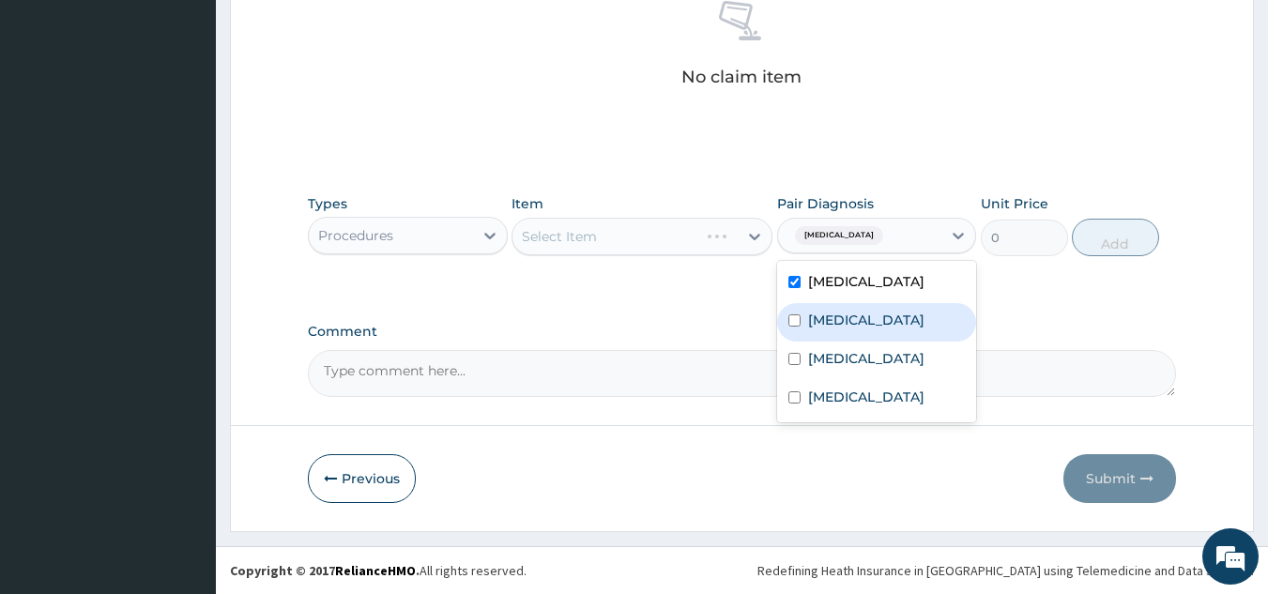
click at [845, 322] on label "[MEDICAL_DATA]" at bounding box center [866, 320] width 116 height 19
checkbox input "true"
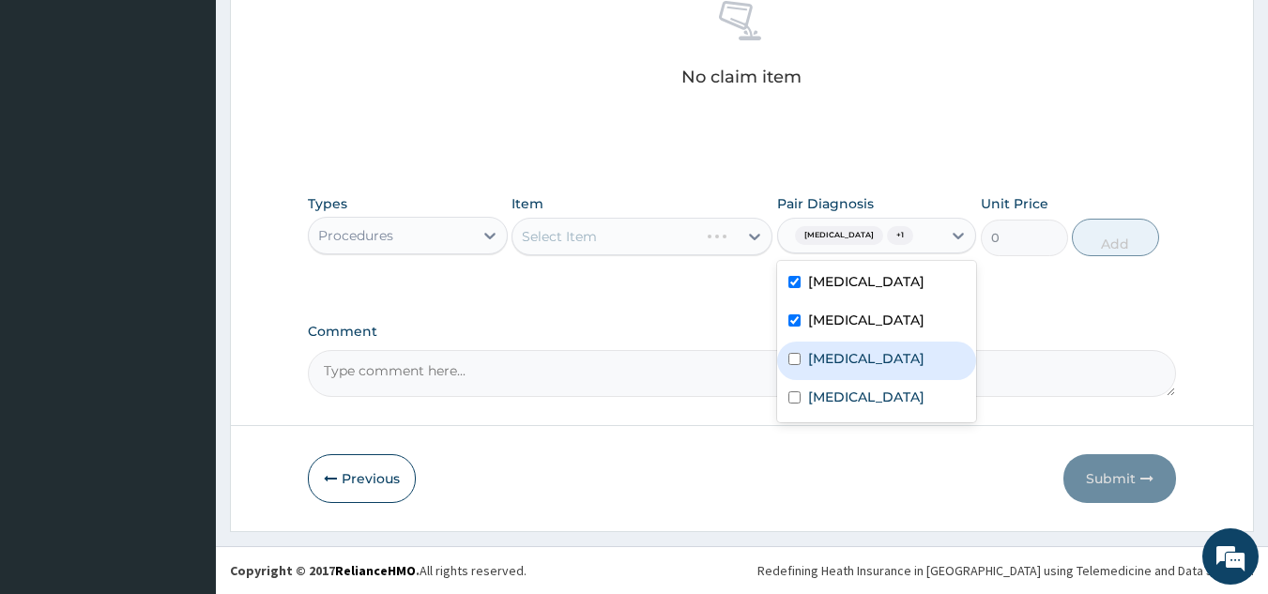
drag, startPoint x: 851, startPoint y: 372, endPoint x: 842, endPoint y: 400, distance: 29.7
click at [851, 368] on label "[MEDICAL_DATA]" at bounding box center [866, 358] width 116 height 19
checkbox input "true"
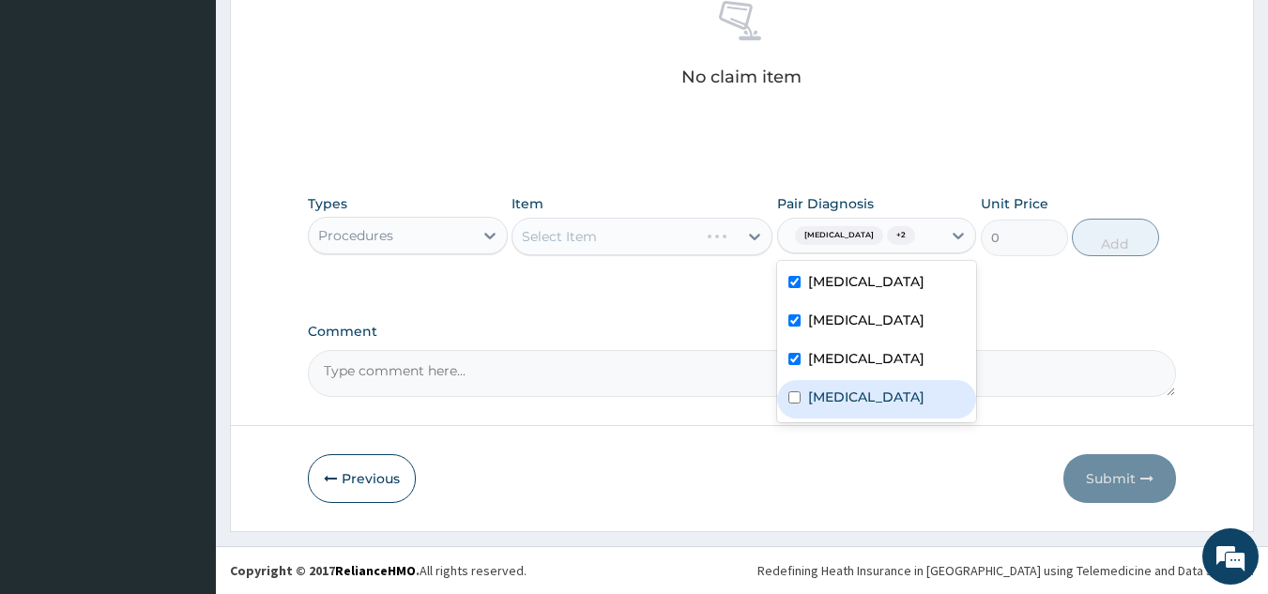
click at [842, 406] on label "[MEDICAL_DATA]" at bounding box center [866, 397] width 116 height 19
checkbox input "true"
click at [696, 328] on label "Comment" at bounding box center [742, 332] width 869 height 16
click at [696, 350] on textarea "Comment" at bounding box center [742, 373] width 869 height 47
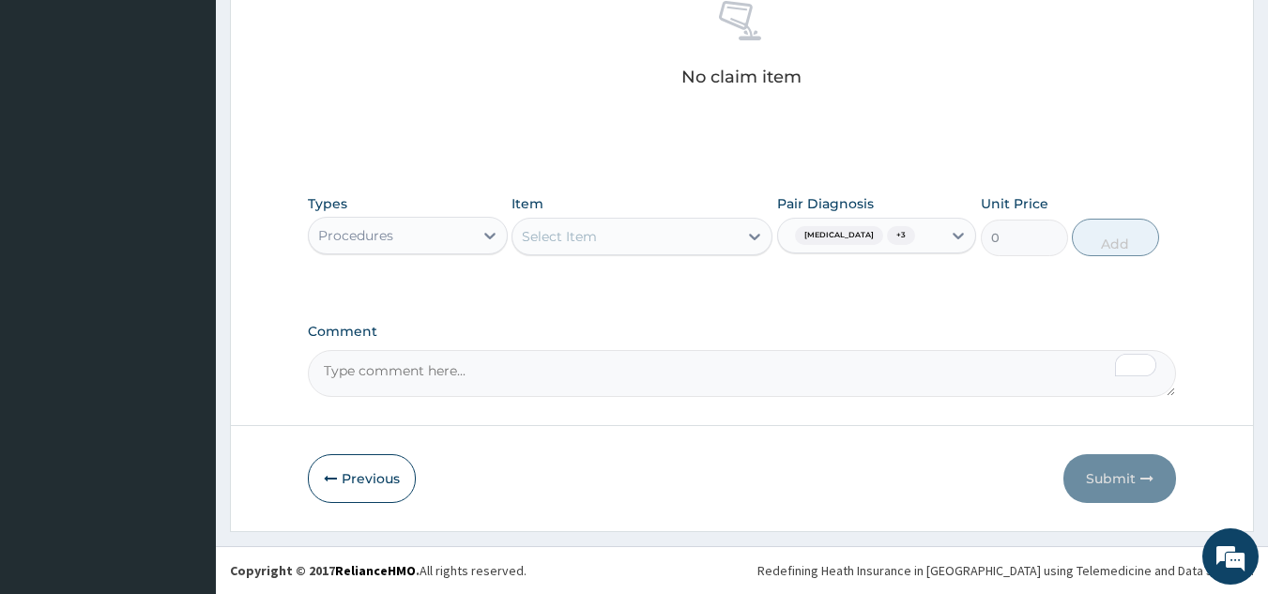
click at [614, 242] on div "Select Item" at bounding box center [624, 236] width 225 height 30
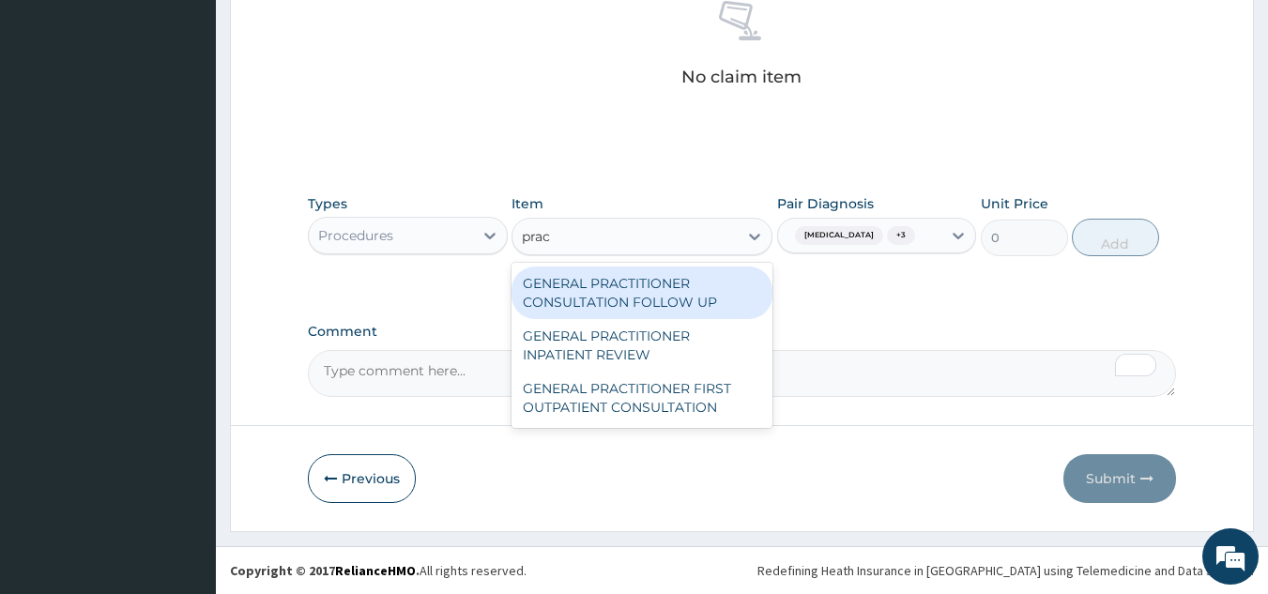
type input "pract"
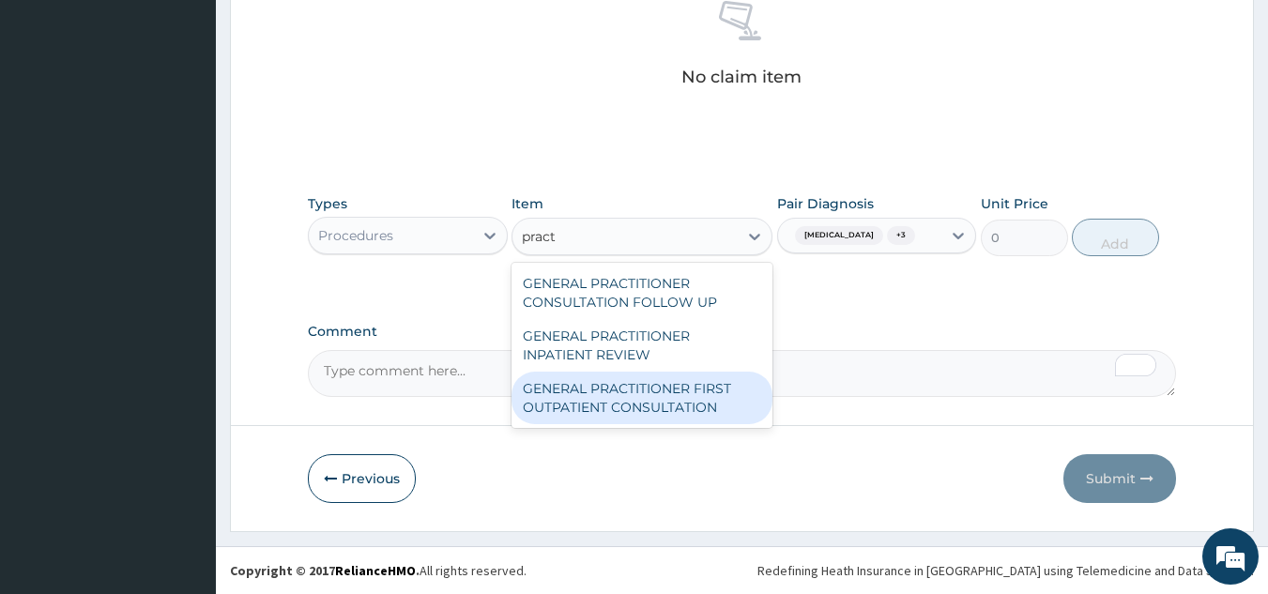
drag, startPoint x: 694, startPoint y: 397, endPoint x: 716, endPoint y: 377, distance: 29.2
click at [694, 396] on div "GENERAL PRACTITIONER FIRST OUTPATIENT CONSULTATION" at bounding box center [641, 398] width 261 height 53
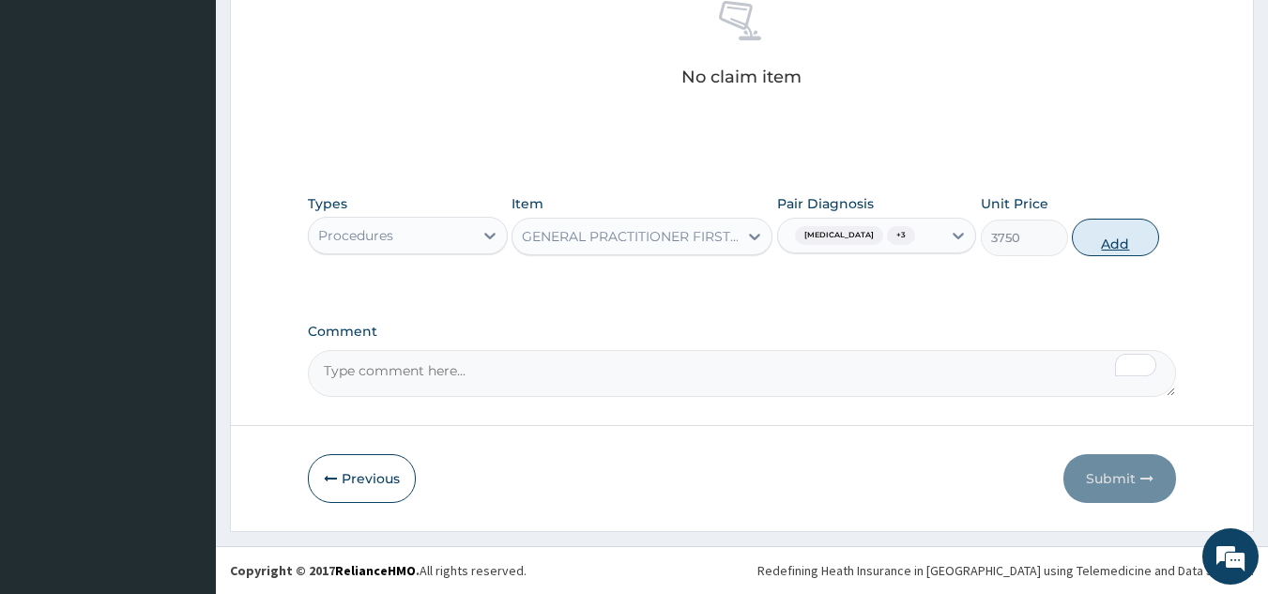
click at [1122, 239] on button "Add" at bounding box center [1114, 238] width 87 height 38
type input "0"
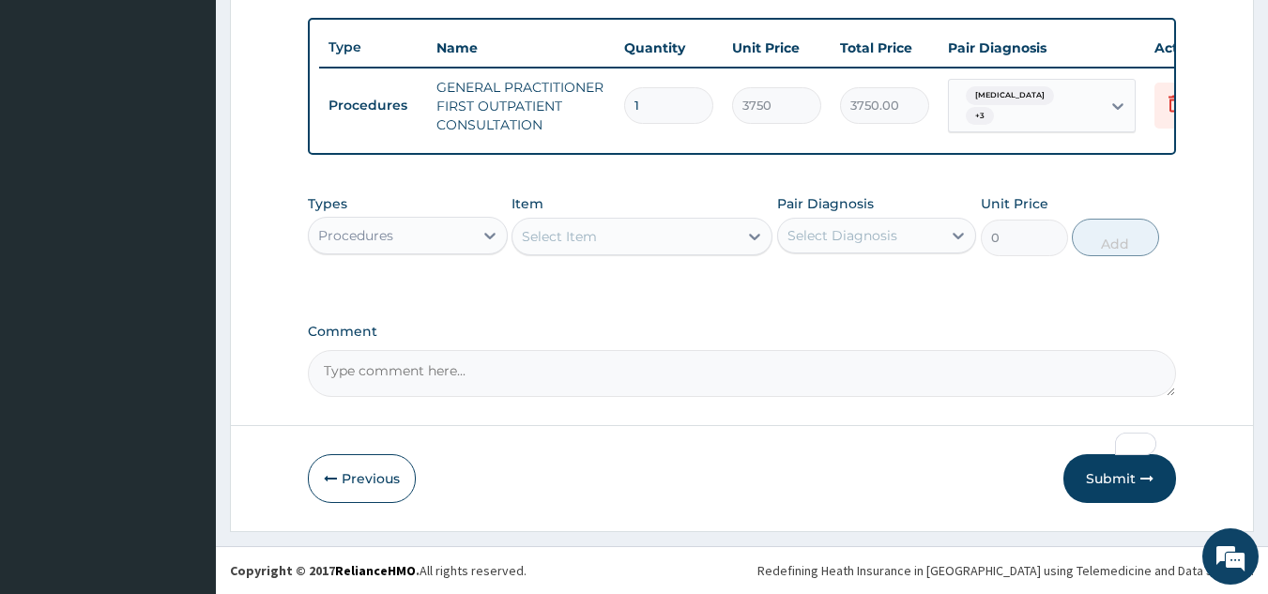
scroll to position [694, 0]
click at [435, 241] on div "Procedures" at bounding box center [391, 235] width 164 height 30
type input "lab"
drag, startPoint x: 418, startPoint y: 275, endPoint x: 508, endPoint y: 290, distance: 91.3
click at [421, 275] on div "Laboratory" at bounding box center [408, 283] width 200 height 34
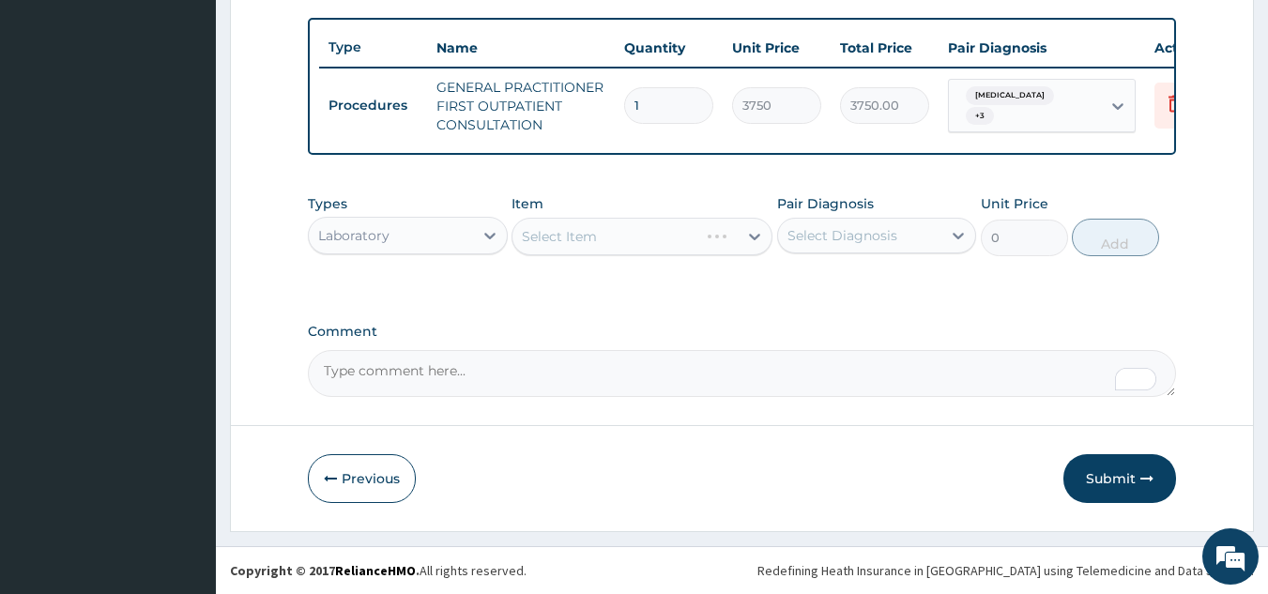
click at [924, 236] on div "Select Diagnosis" at bounding box center [860, 235] width 164 height 30
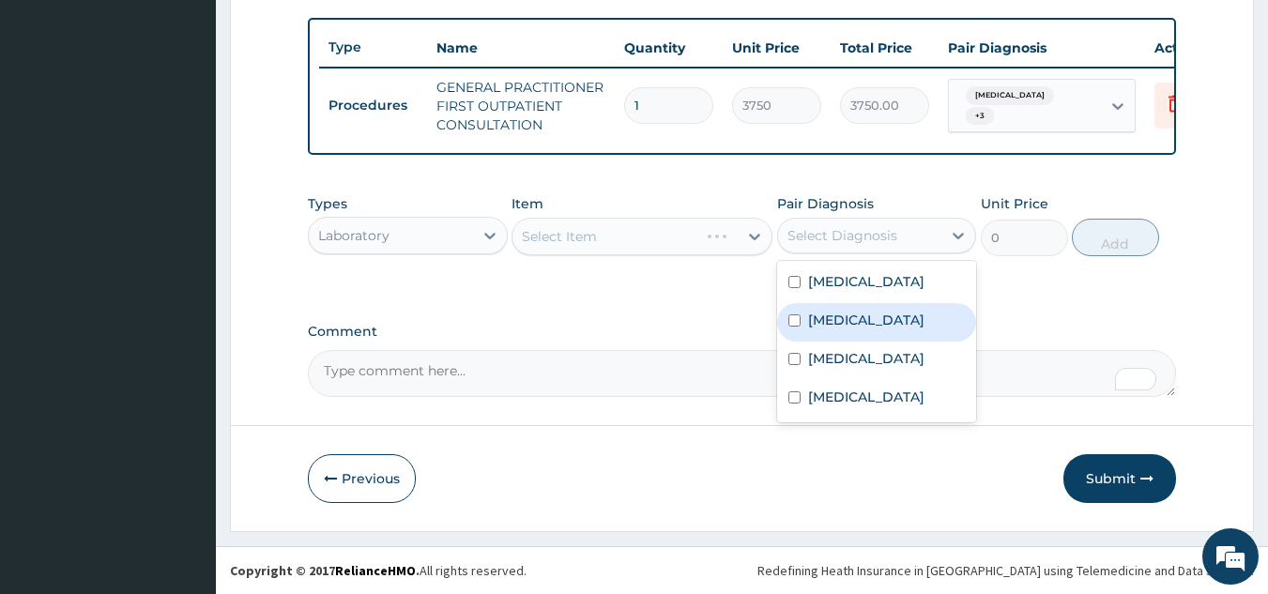
drag, startPoint x: 862, startPoint y: 322, endPoint x: 869, endPoint y: 311, distance: 13.0
click at [862, 320] on div "[MEDICAL_DATA]" at bounding box center [877, 322] width 200 height 38
checkbox input "true"
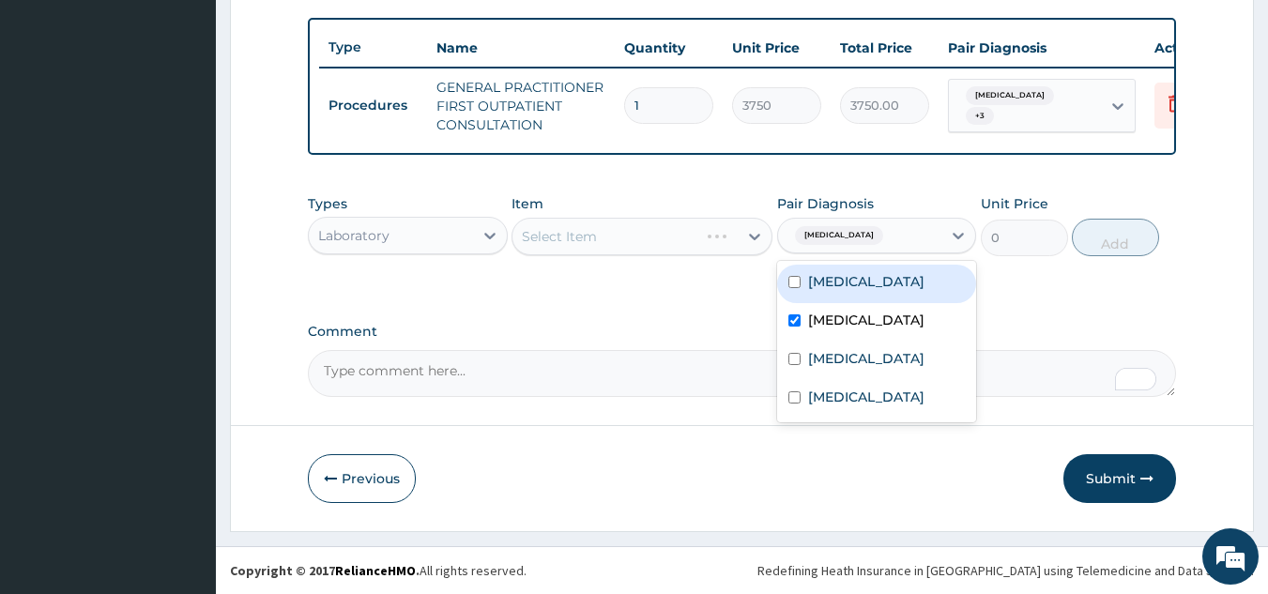
click at [889, 291] on div "[MEDICAL_DATA]" at bounding box center [877, 284] width 200 height 38
checkbox input "true"
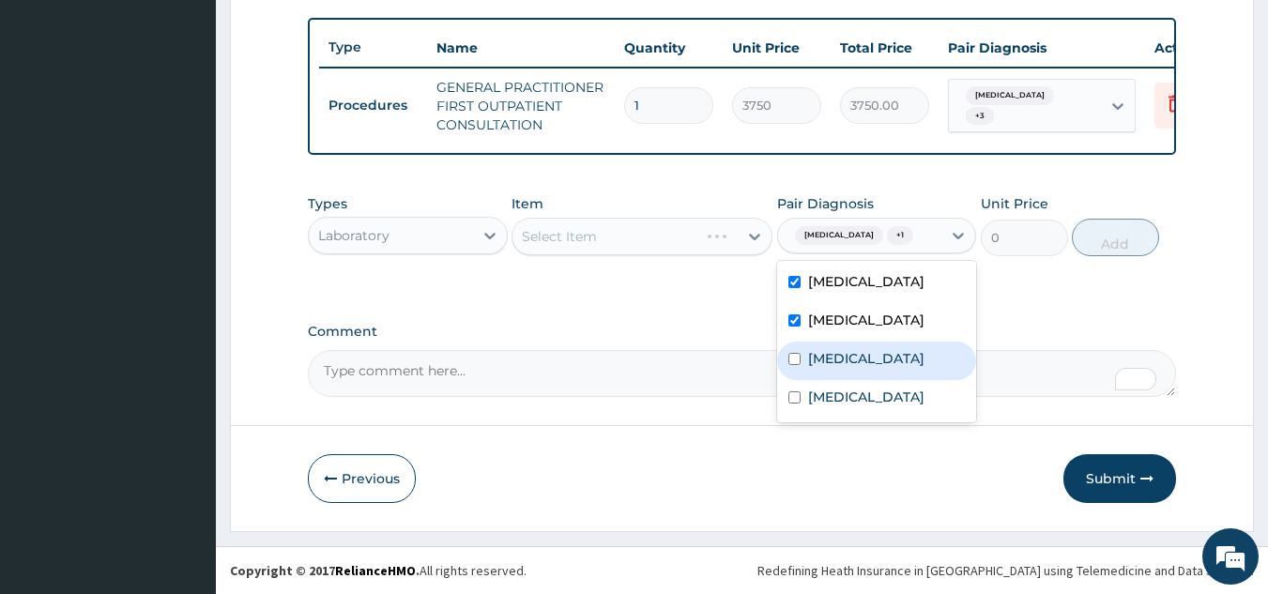
click at [880, 368] on label "[MEDICAL_DATA]" at bounding box center [866, 358] width 116 height 19
checkbox input "true"
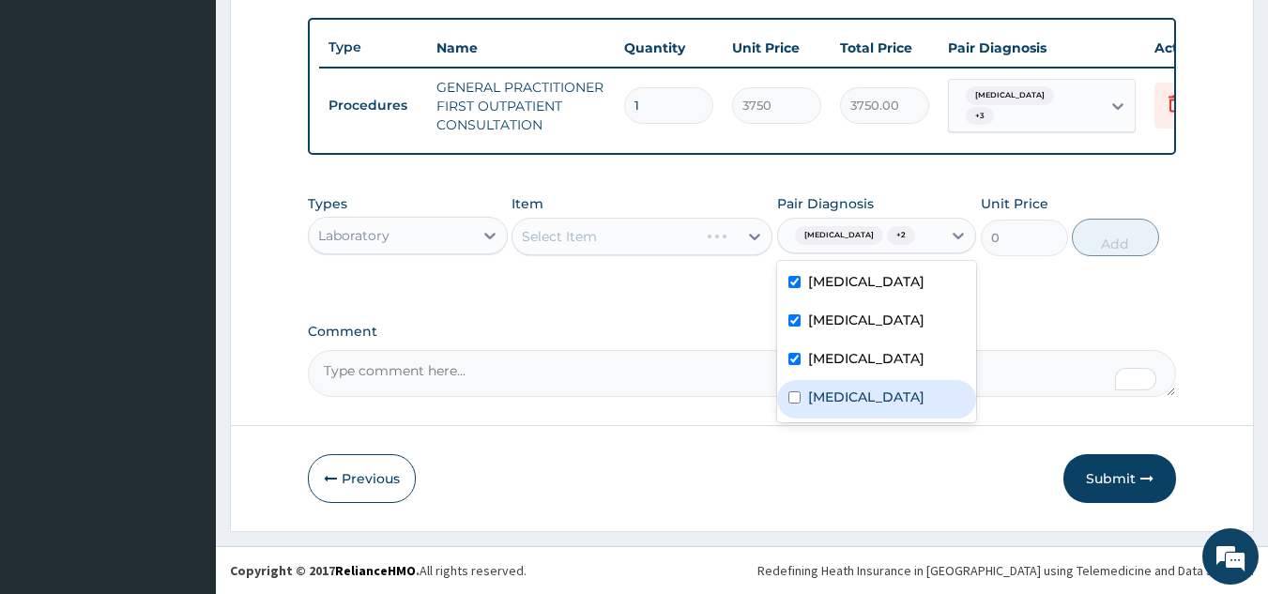
click at [858, 406] on label "[MEDICAL_DATA]" at bounding box center [866, 397] width 116 height 19
checkbox input "true"
click at [572, 256] on div "Types Laboratory Item Select Item Pair Diagnosis option Pharyngitis, selected. …" at bounding box center [742, 225] width 869 height 81
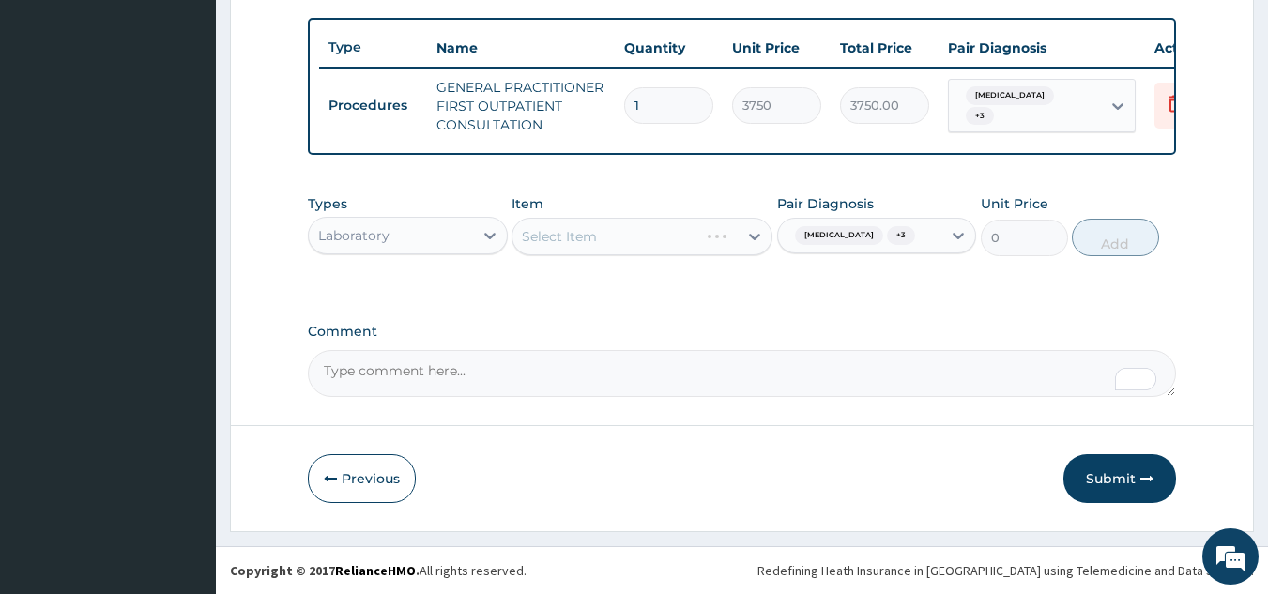
click at [598, 242] on div "Select Item" at bounding box center [641, 237] width 261 height 38
click at [600, 242] on div "Select Item" at bounding box center [624, 236] width 225 height 30
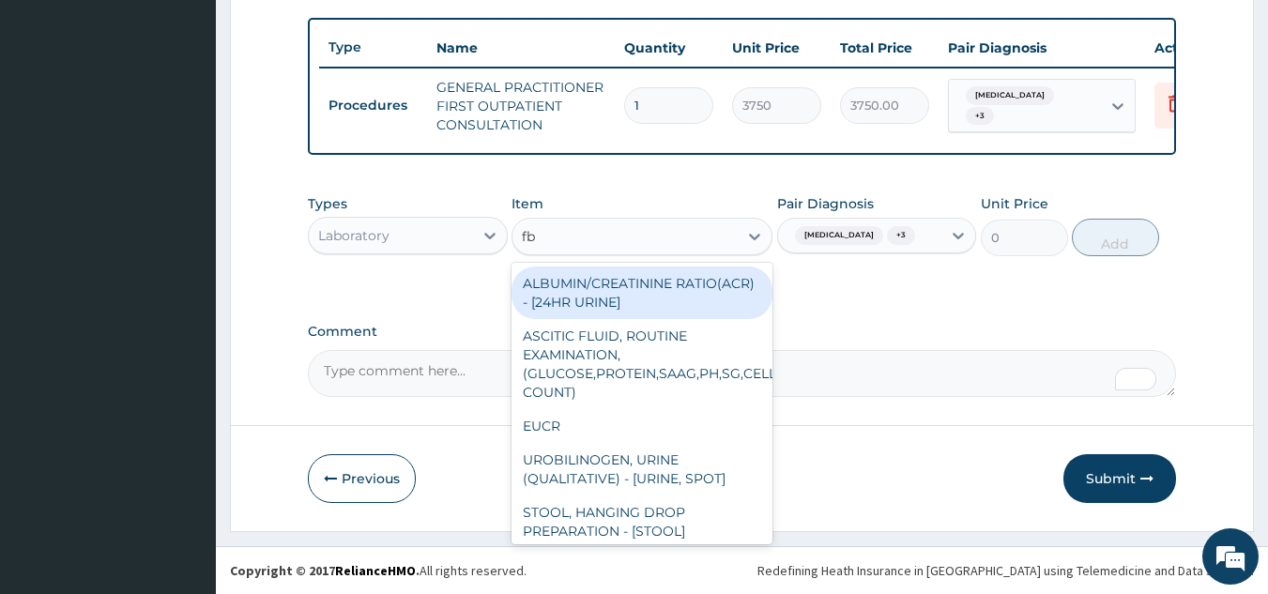
type input "fbc"
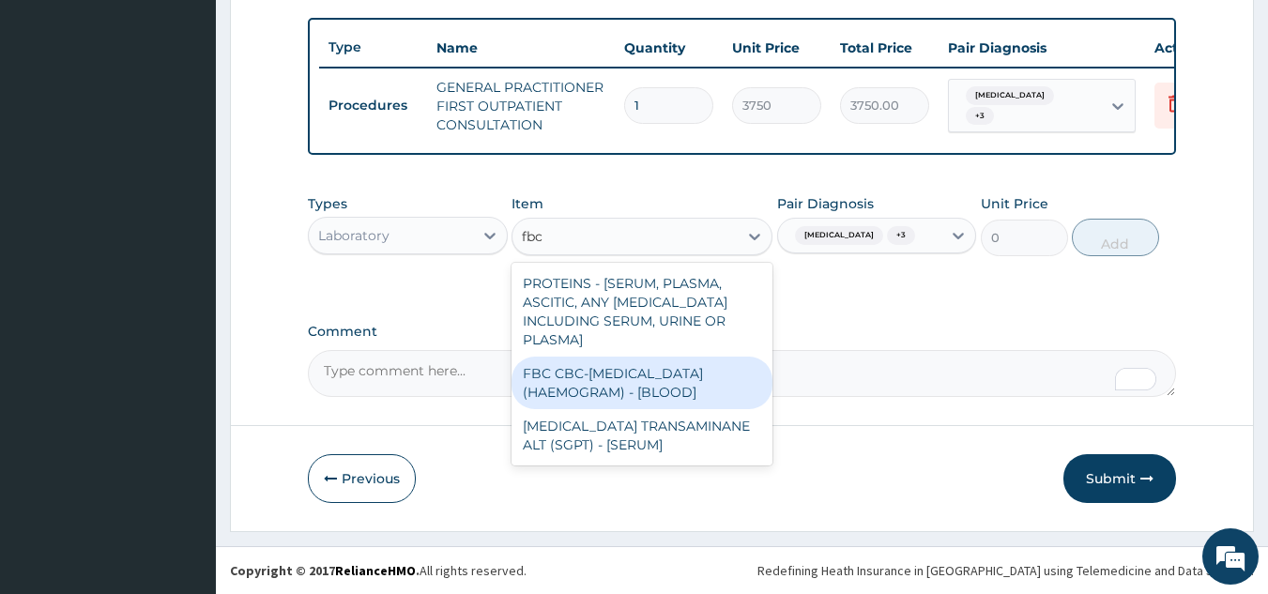
click at [658, 368] on div "FBC CBC-[MEDICAL_DATA] (HAEMOGRAM) - [BLOOD]" at bounding box center [641, 383] width 261 height 53
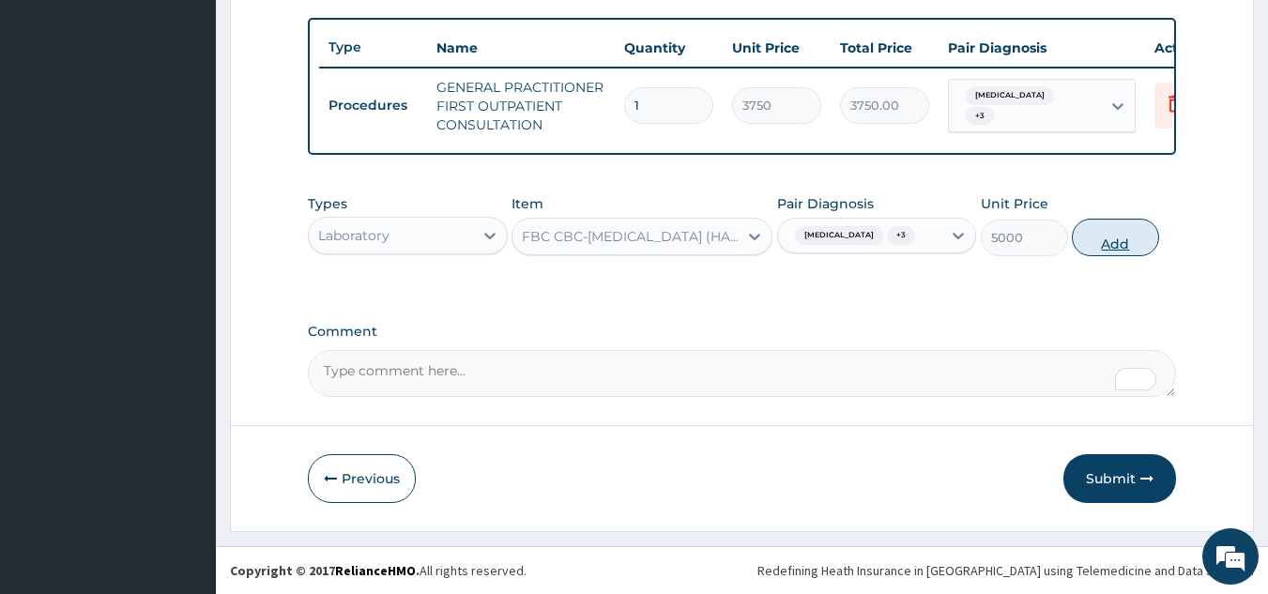
click at [1112, 236] on button "Add" at bounding box center [1114, 238] width 87 height 38
type input "0"
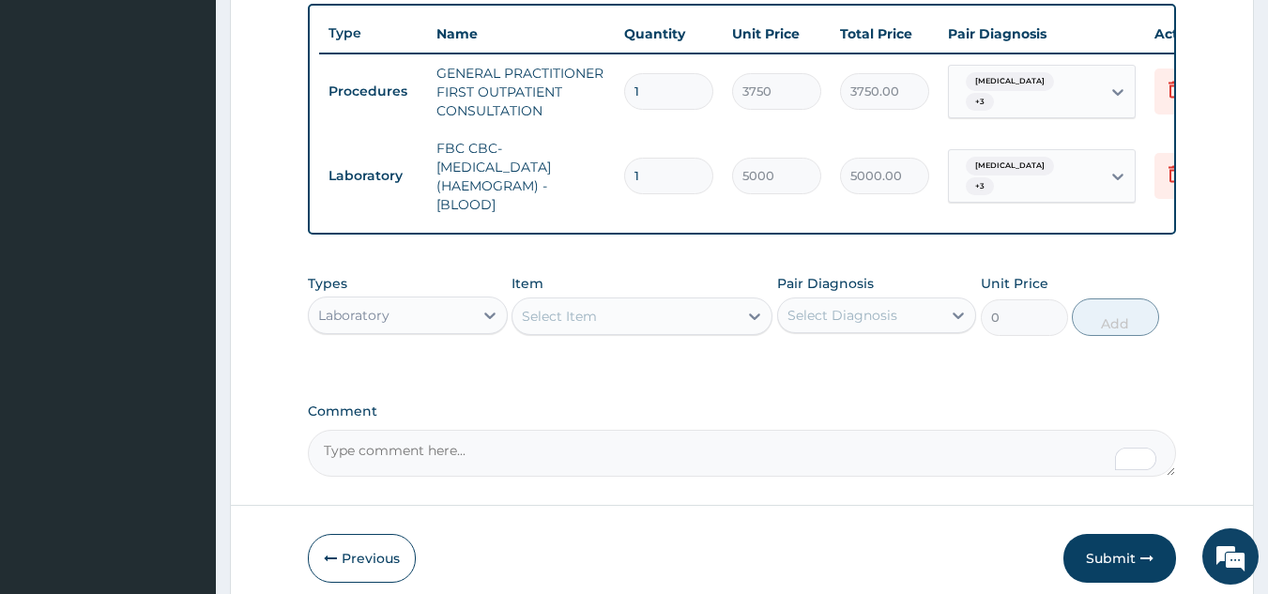
drag, startPoint x: 588, startPoint y: 338, endPoint x: 604, endPoint y: 339, distance: 16.0
click at [600, 331] on div "Select Item" at bounding box center [624, 316] width 225 height 30
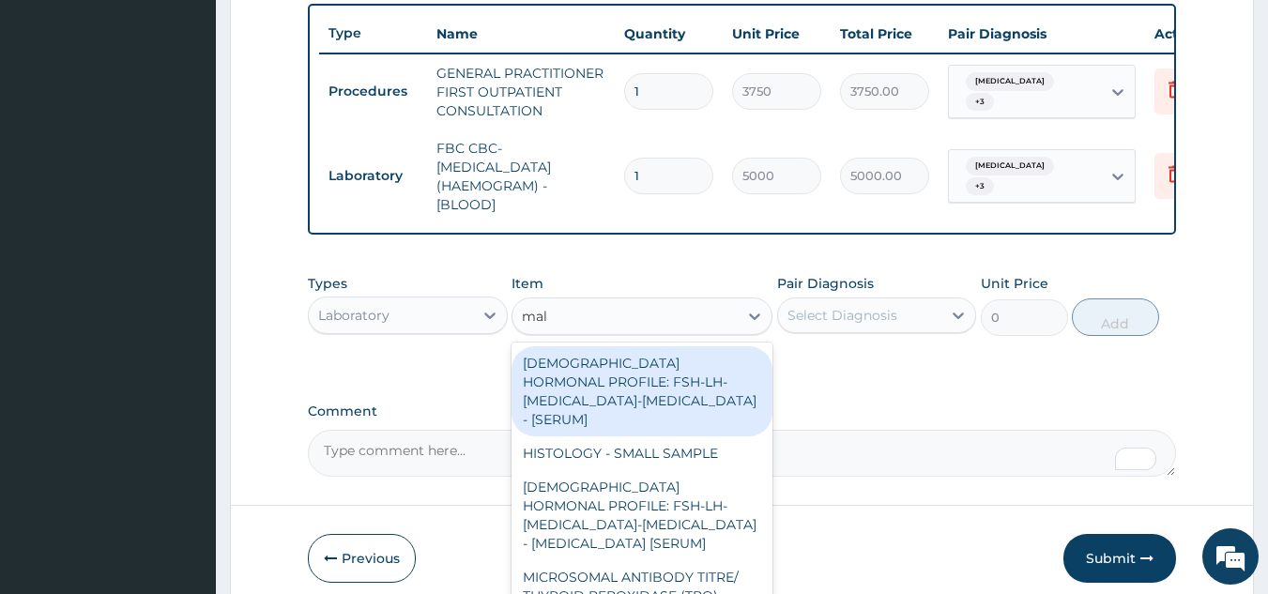
type input "mala"
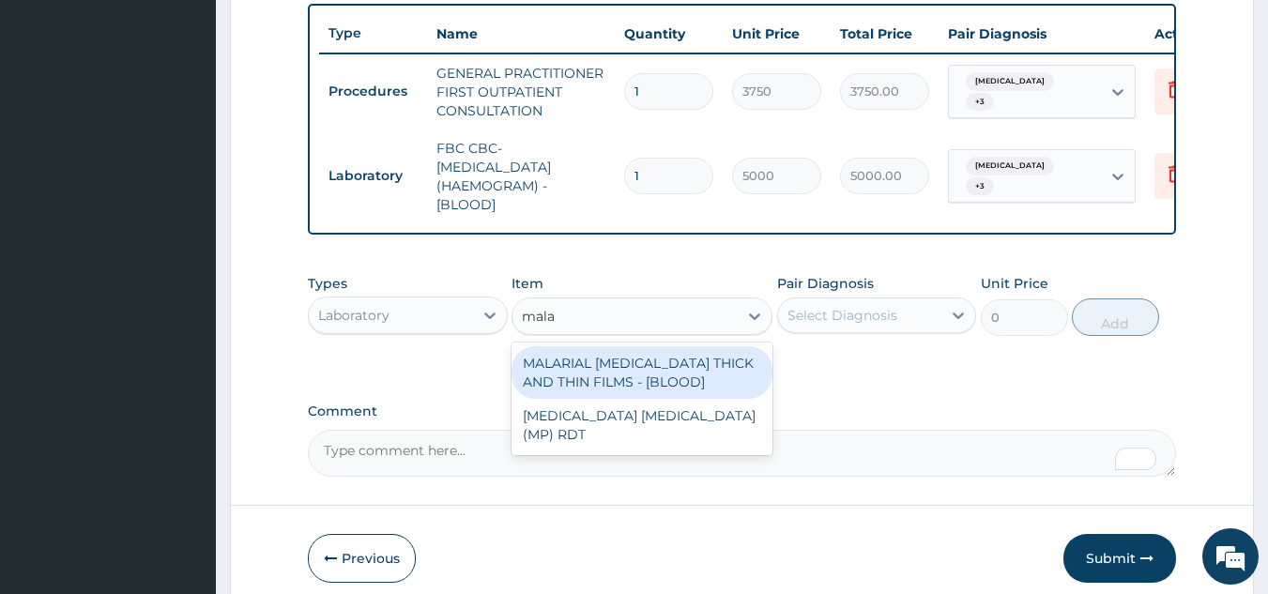
drag, startPoint x: 618, startPoint y: 407, endPoint x: 772, endPoint y: 398, distance: 154.2
click at [621, 399] on div "MALARIAL [MEDICAL_DATA] THICK AND THIN FILMS - [BLOOD]" at bounding box center [641, 372] width 261 height 53
type input "2187.5"
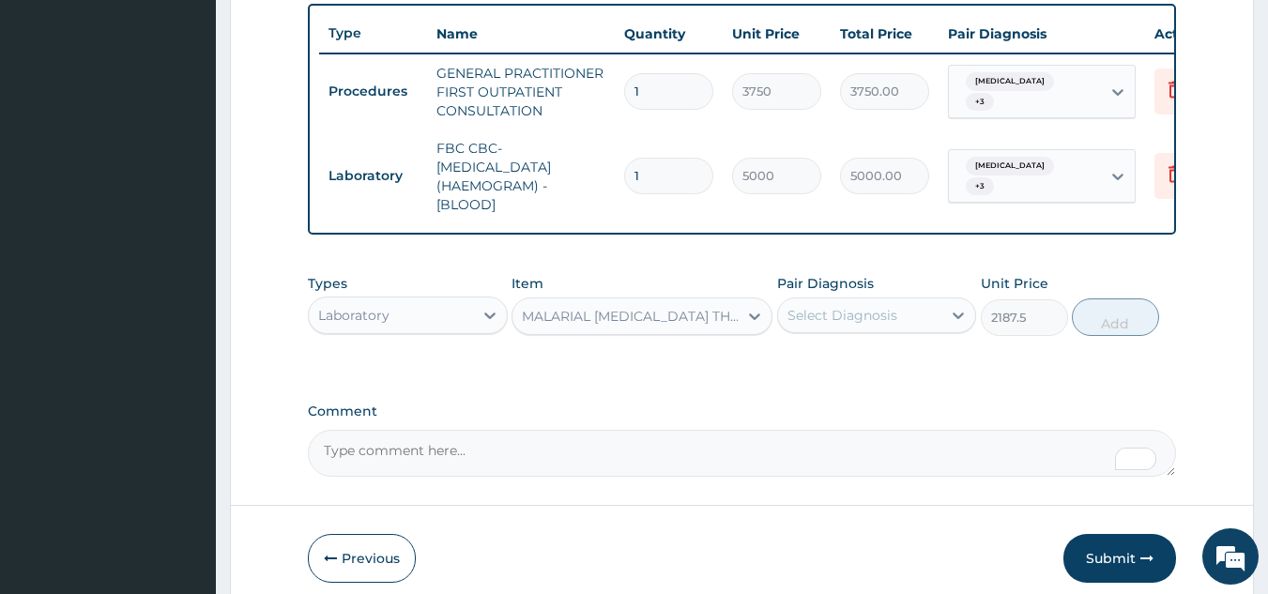
click at [896, 330] on div "Select Diagnosis" at bounding box center [860, 315] width 164 height 30
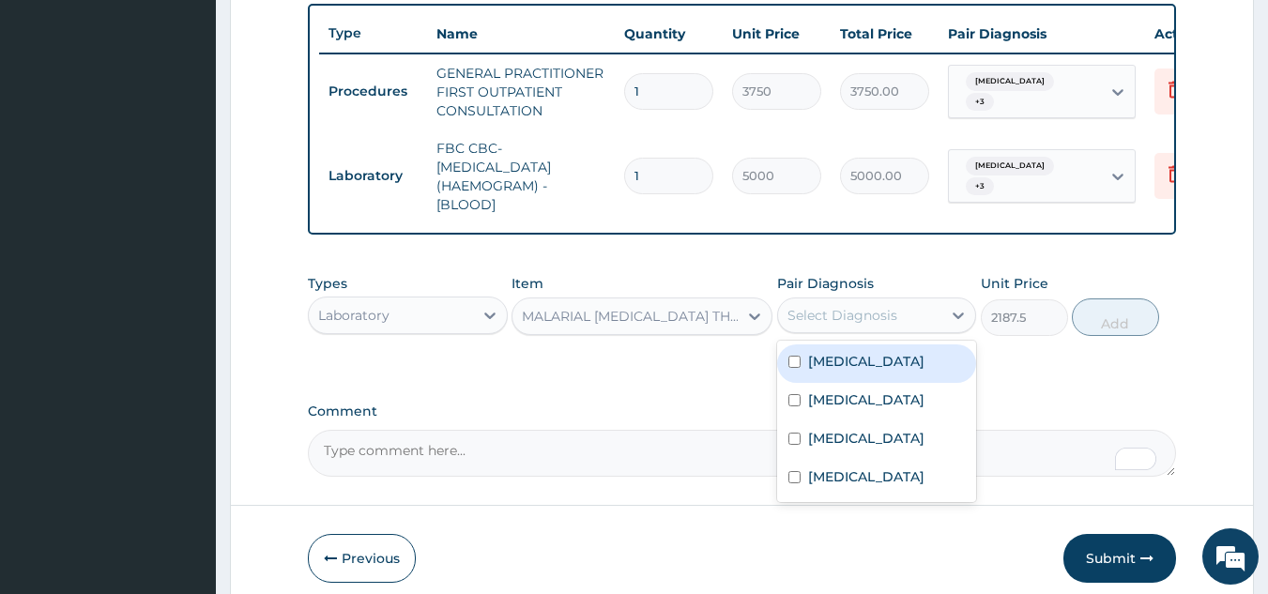
click at [881, 383] on div "[MEDICAL_DATA]" at bounding box center [877, 363] width 200 height 38
checkbox input "true"
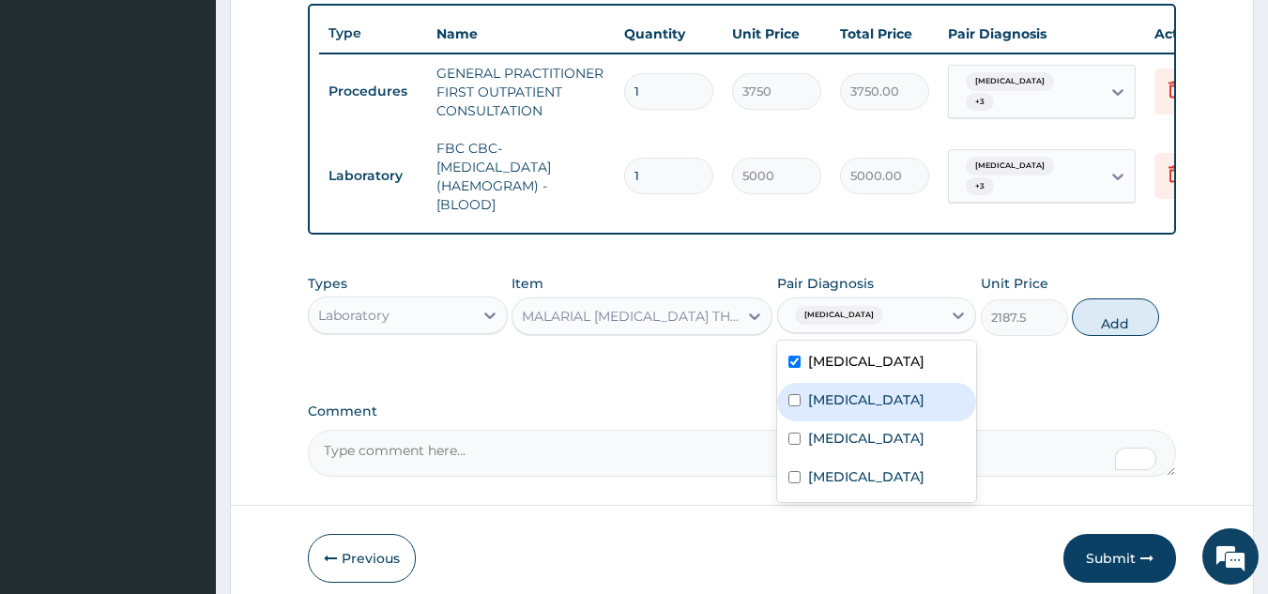
click at [866, 418] on div "[MEDICAL_DATA]" at bounding box center [877, 402] width 200 height 38
checkbox input "true"
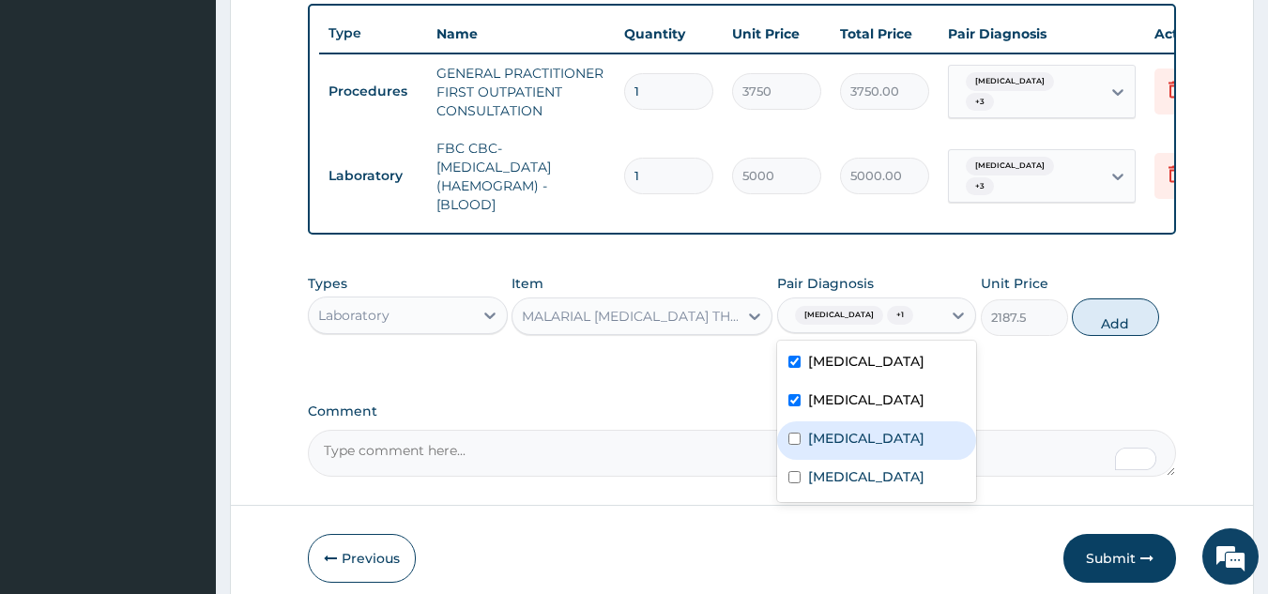
click at [864, 448] on label "[MEDICAL_DATA]" at bounding box center [866, 438] width 116 height 19
checkbox input "true"
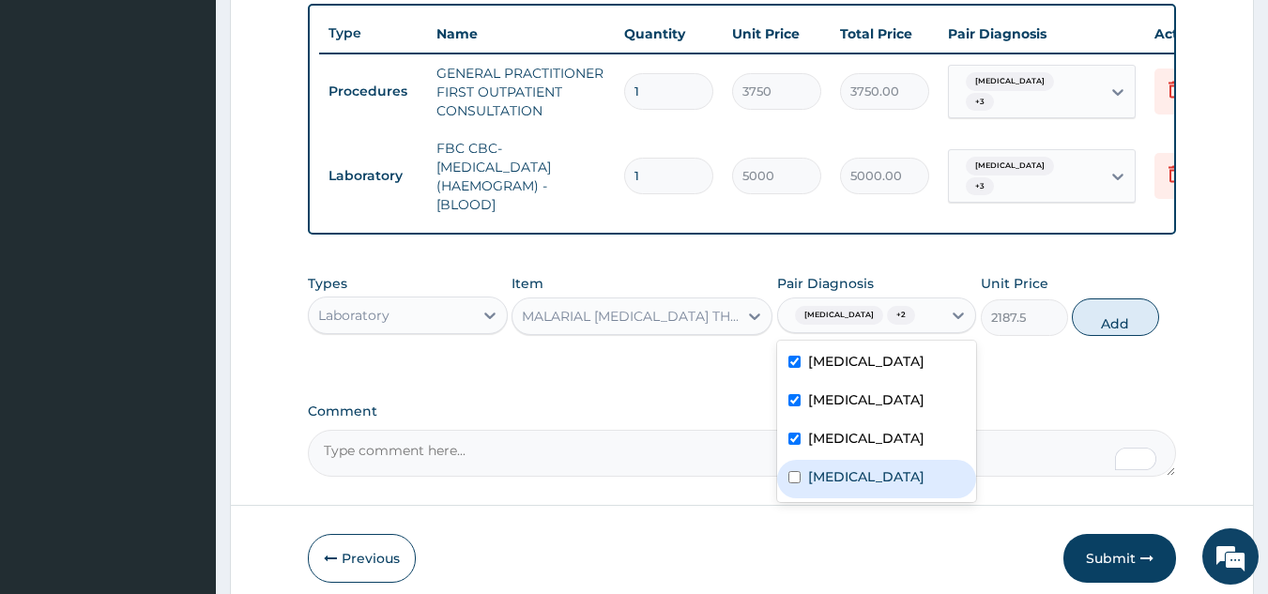
click at [875, 486] on label "[MEDICAL_DATA]" at bounding box center [866, 476] width 116 height 19
checkbox input "true"
click at [1121, 335] on button "Add" at bounding box center [1114, 317] width 87 height 38
type input "0"
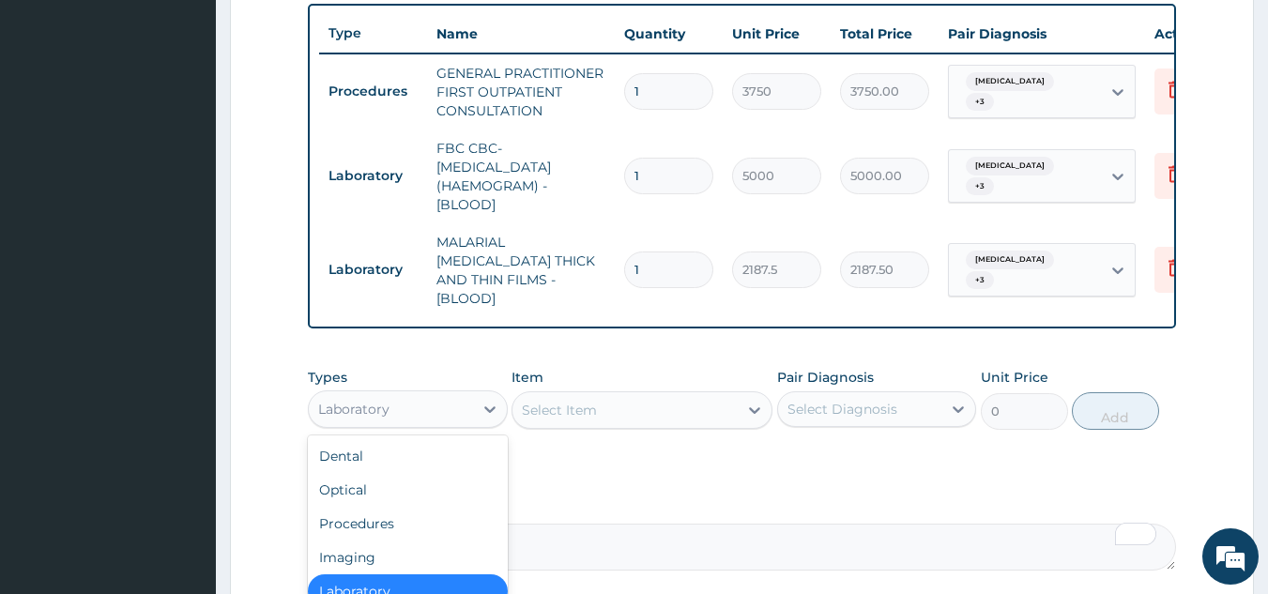
click at [413, 414] on div "Laboratory" at bounding box center [391, 409] width 164 height 30
type input "dr"
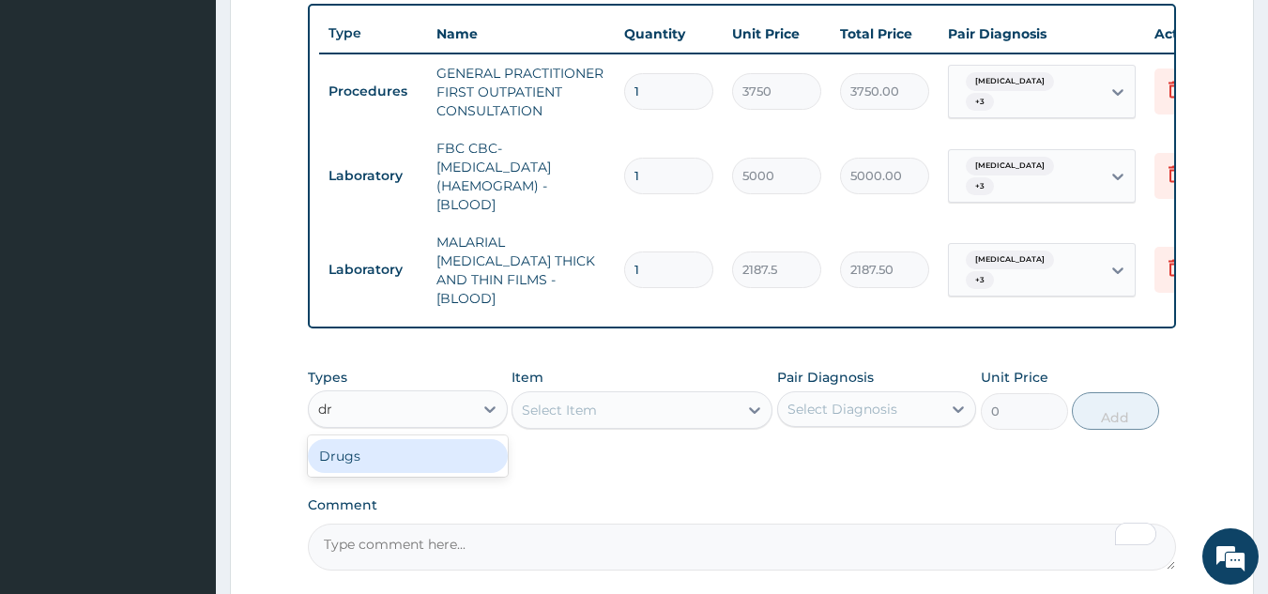
drag, startPoint x: 379, startPoint y: 464, endPoint x: 533, endPoint y: 430, distance: 157.5
click at [380, 464] on div "Drugs" at bounding box center [408, 456] width 200 height 34
click at [806, 409] on div "Select Diagnosis" at bounding box center [842, 409] width 110 height 19
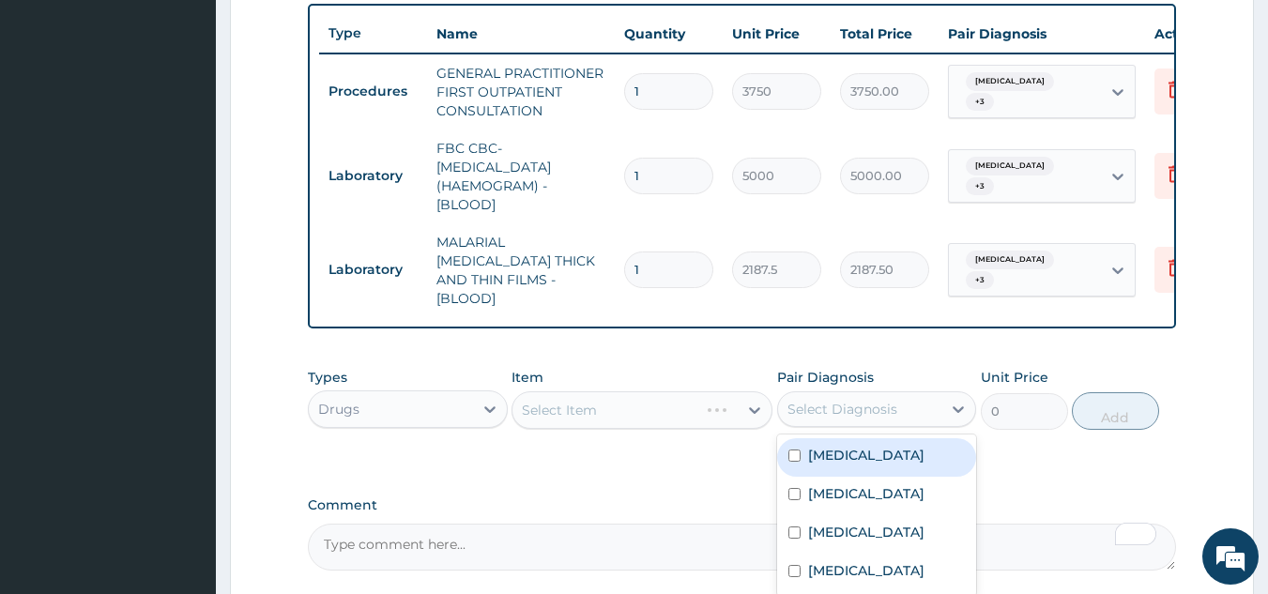
click at [833, 458] on label "[MEDICAL_DATA]" at bounding box center [866, 455] width 116 height 19
checkbox input "true"
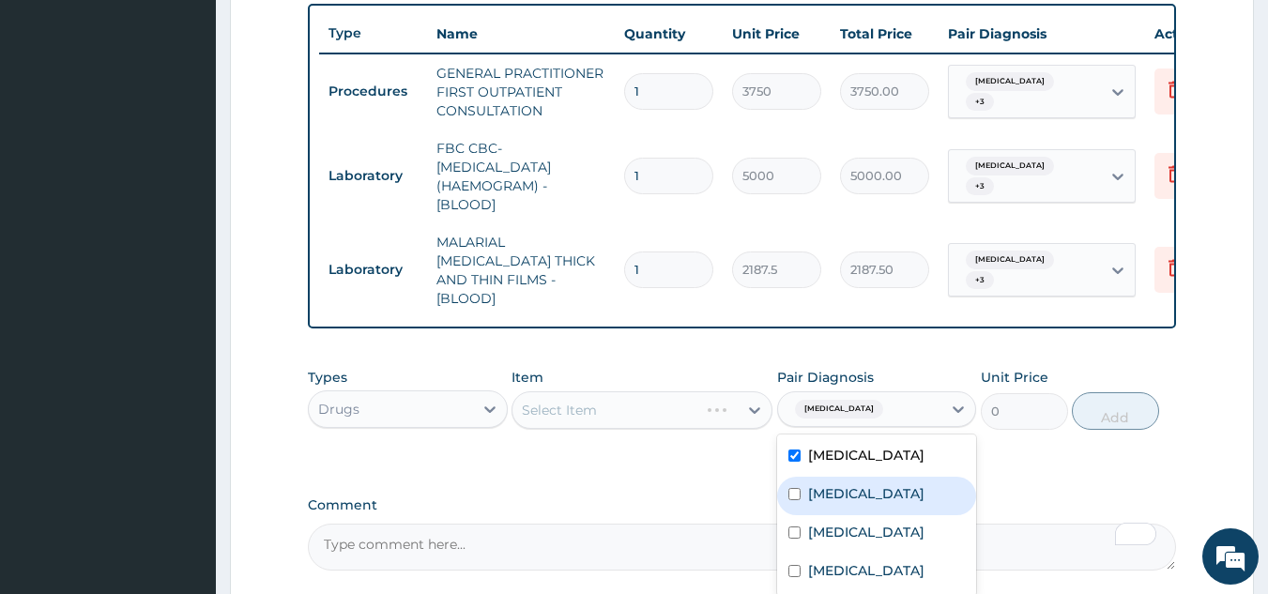
click at [846, 484] on label "[MEDICAL_DATA]" at bounding box center [866, 493] width 116 height 19
checkbox input "true"
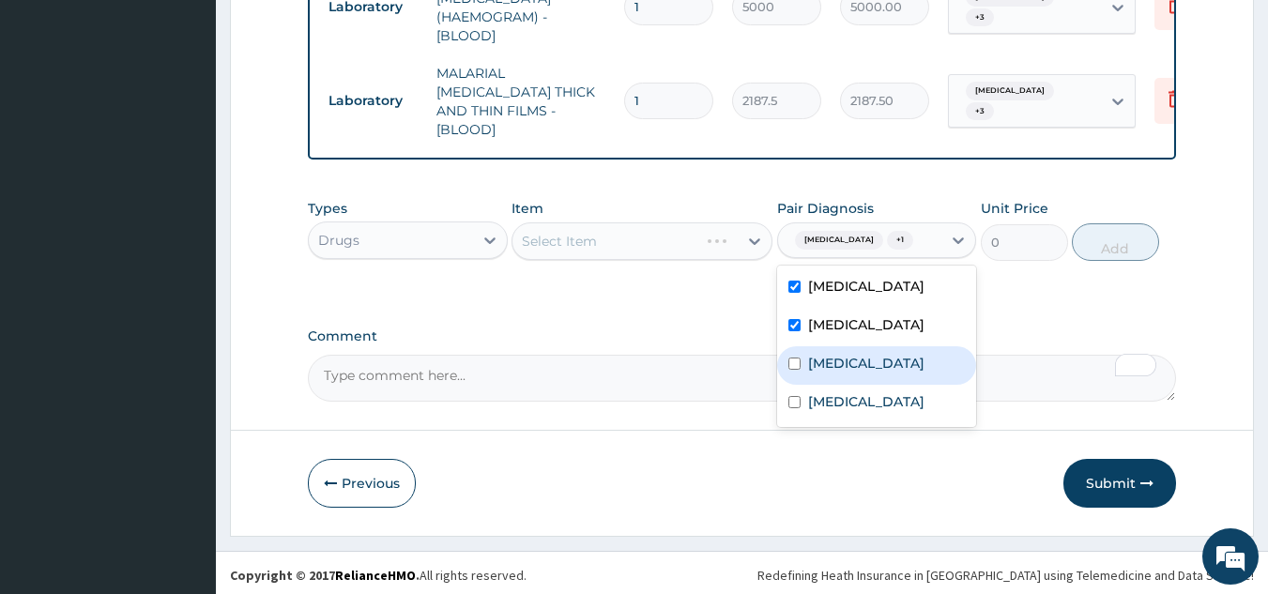
drag, startPoint x: 656, startPoint y: 325, endPoint x: 669, endPoint y: 317, distance: 15.1
click at [656, 328] on label "Comment" at bounding box center [742, 336] width 869 height 16
click at [656, 355] on textarea "Comment" at bounding box center [742, 378] width 869 height 47
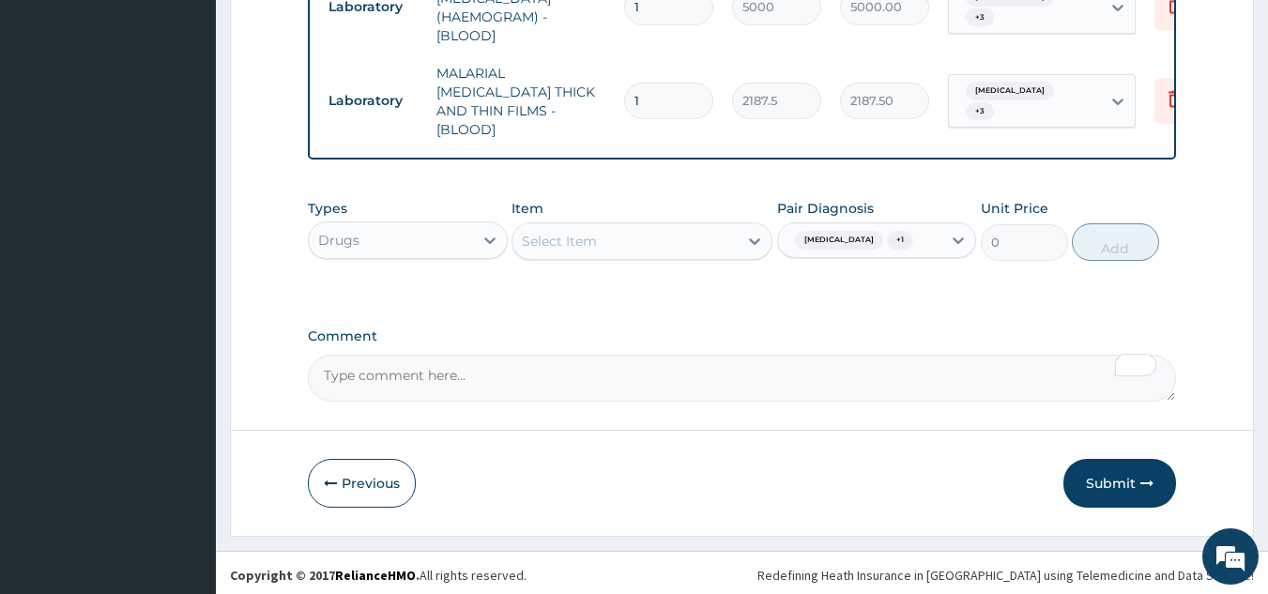
click at [635, 243] on div "Select Item" at bounding box center [624, 241] width 225 height 30
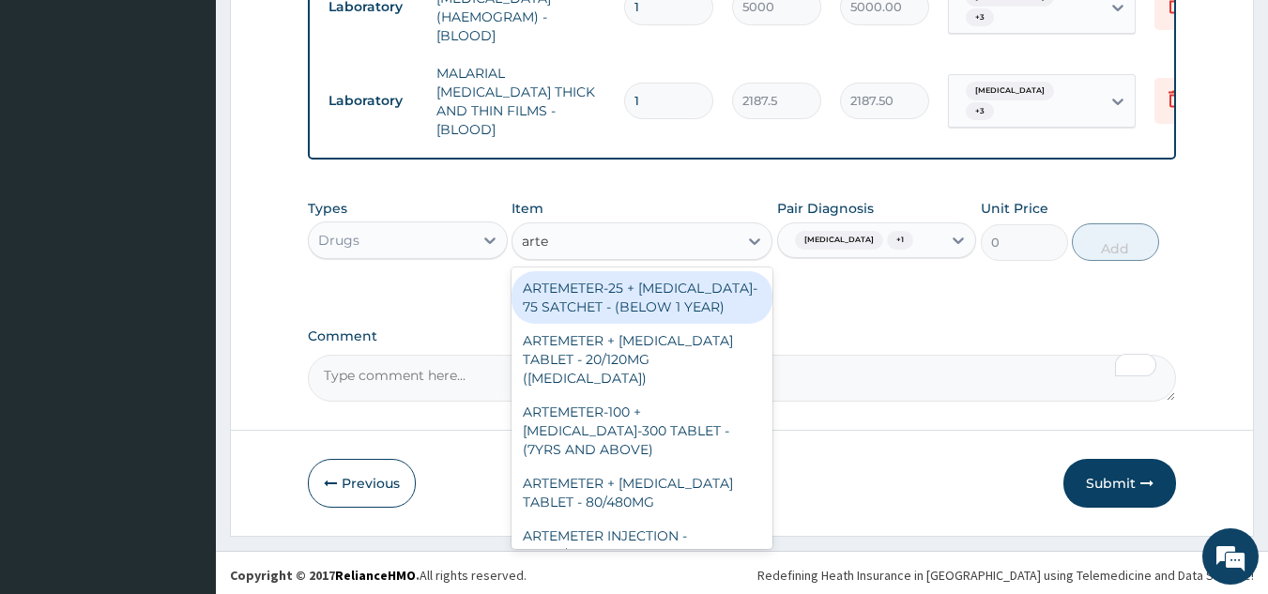
type input "artem"
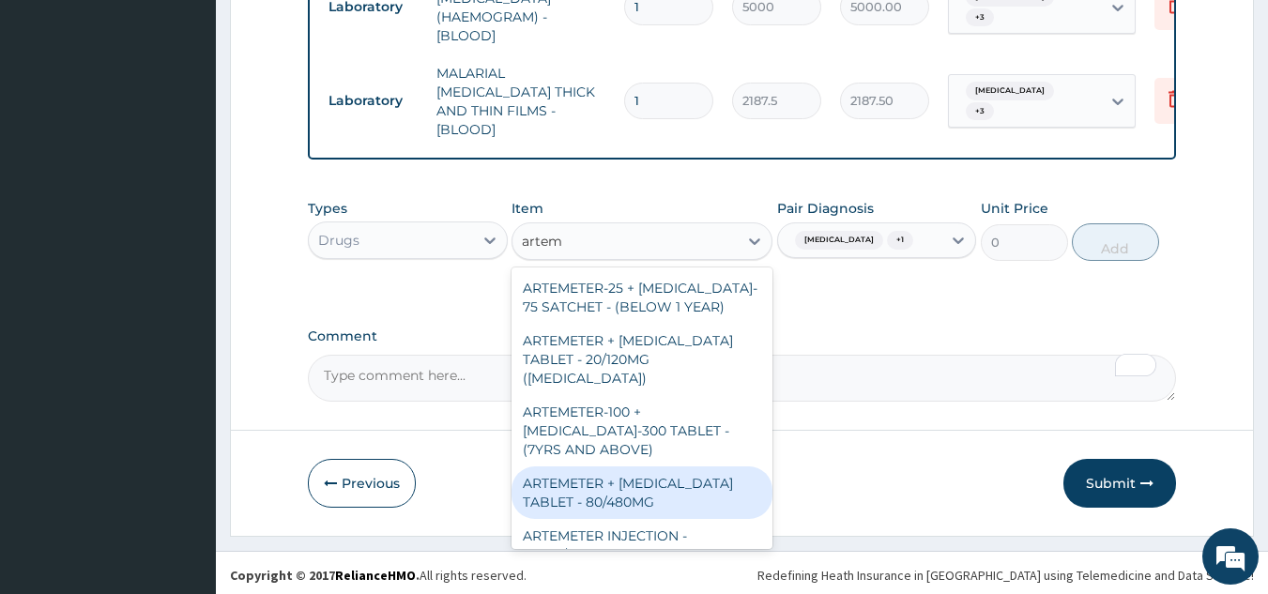
click at [647, 473] on div "ARTEMETER + [MEDICAL_DATA] TABLET - 80/480MG" at bounding box center [641, 492] width 261 height 53
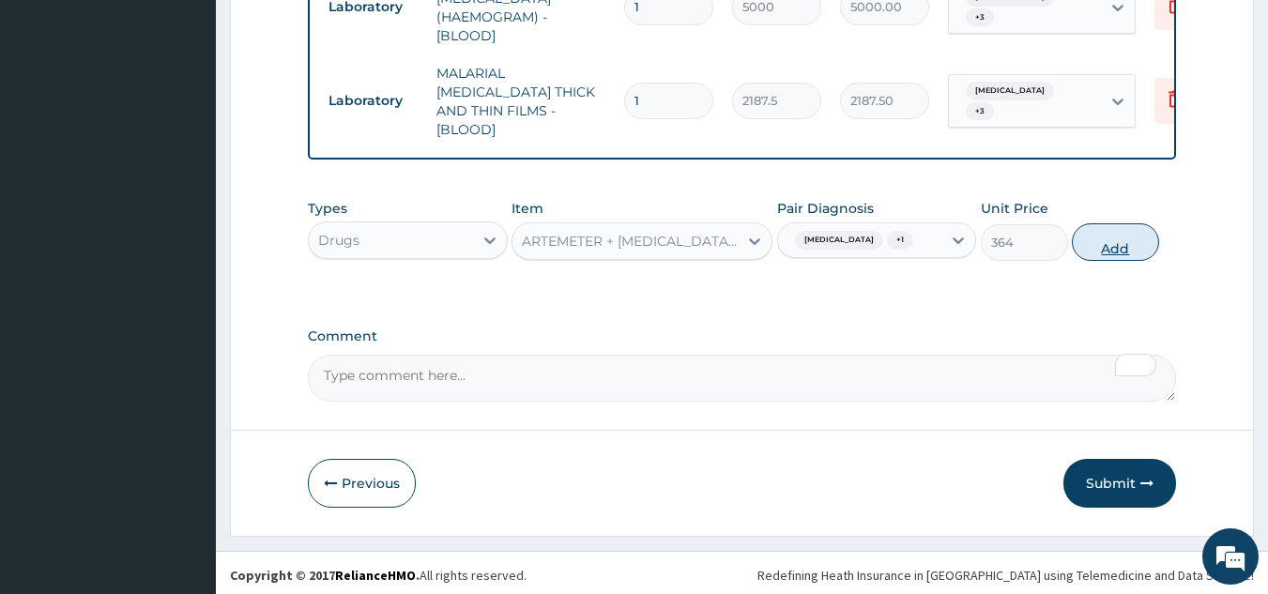
click at [1112, 235] on button "Add" at bounding box center [1114, 242] width 87 height 38
type input "0"
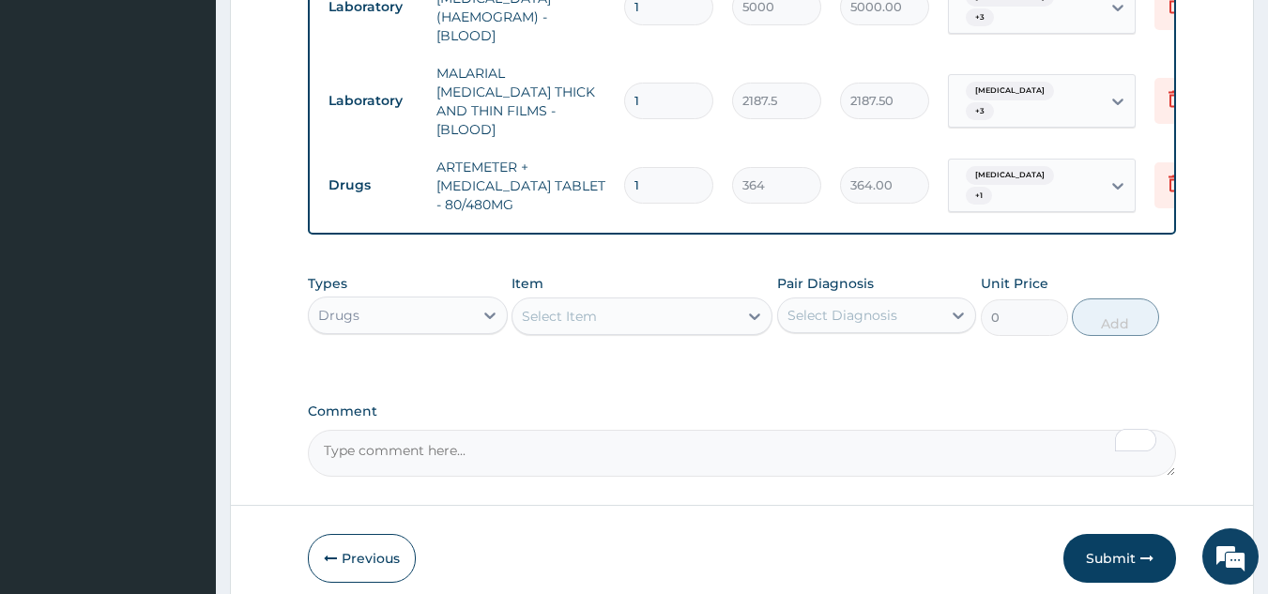
drag, startPoint x: 649, startPoint y: 166, endPoint x: 594, endPoint y: 176, distance: 56.3
click at [594, 176] on tr "Drugs ARTEMETER + LUMEFANTRINE TABLET - 80/480MG 1 364 364.00 Malaria + 1 Delete" at bounding box center [778, 185] width 919 height 75
type input "6"
type input "2184.00"
type input "6"
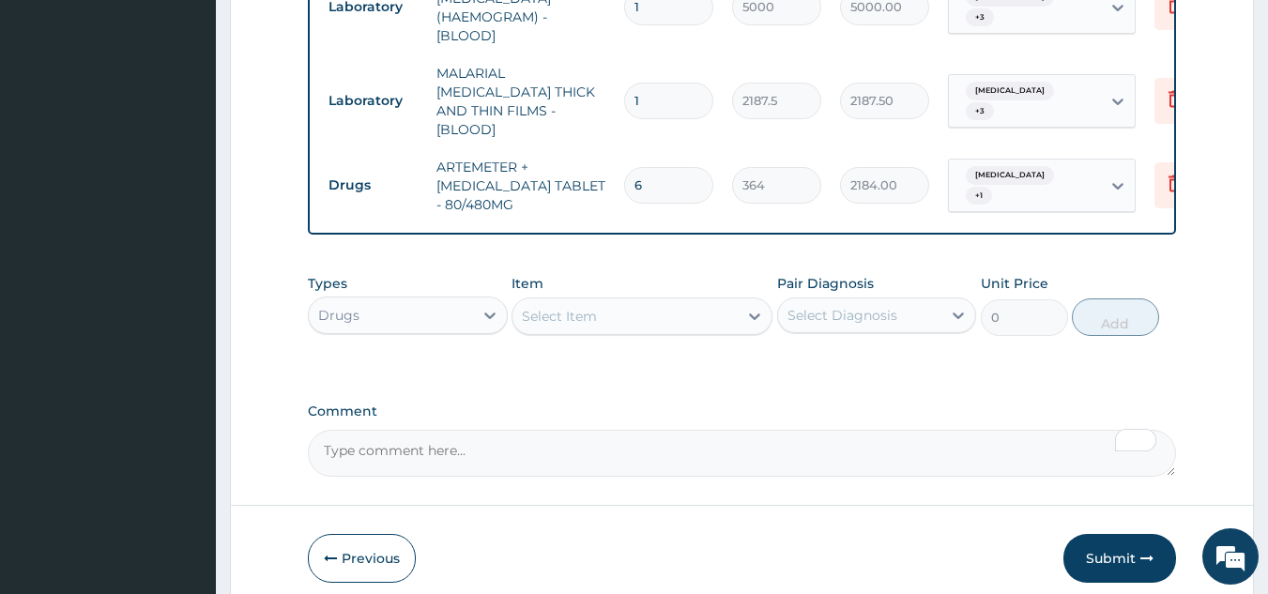
click at [596, 326] on div "Select Item" at bounding box center [624, 316] width 225 height 30
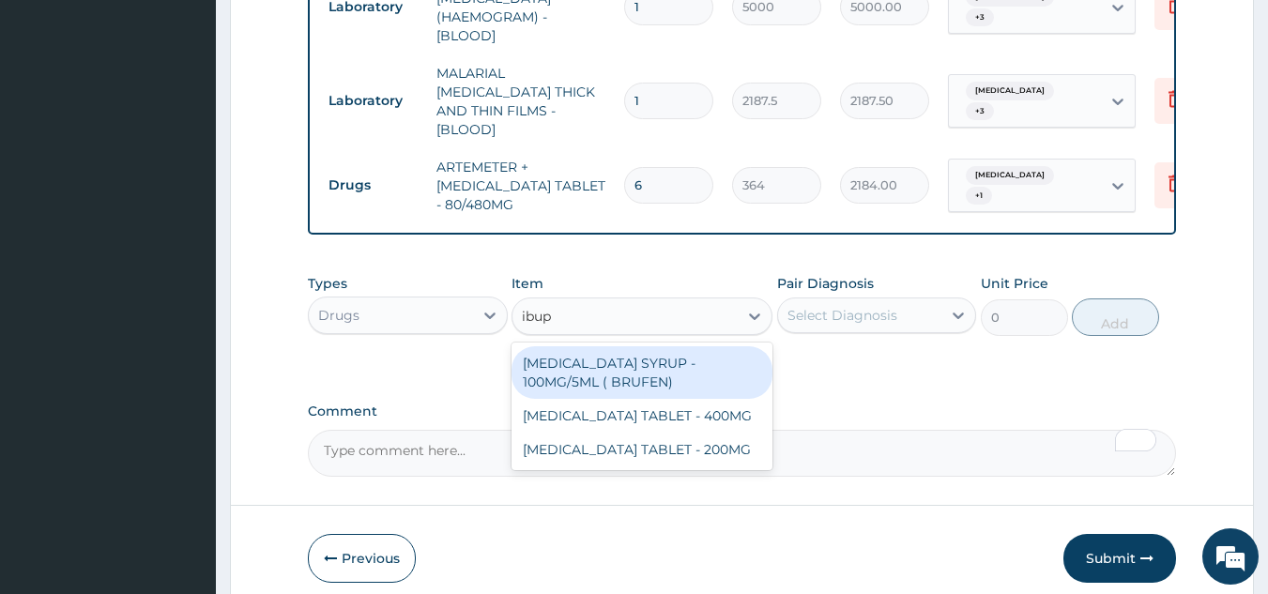
type input "ibupr"
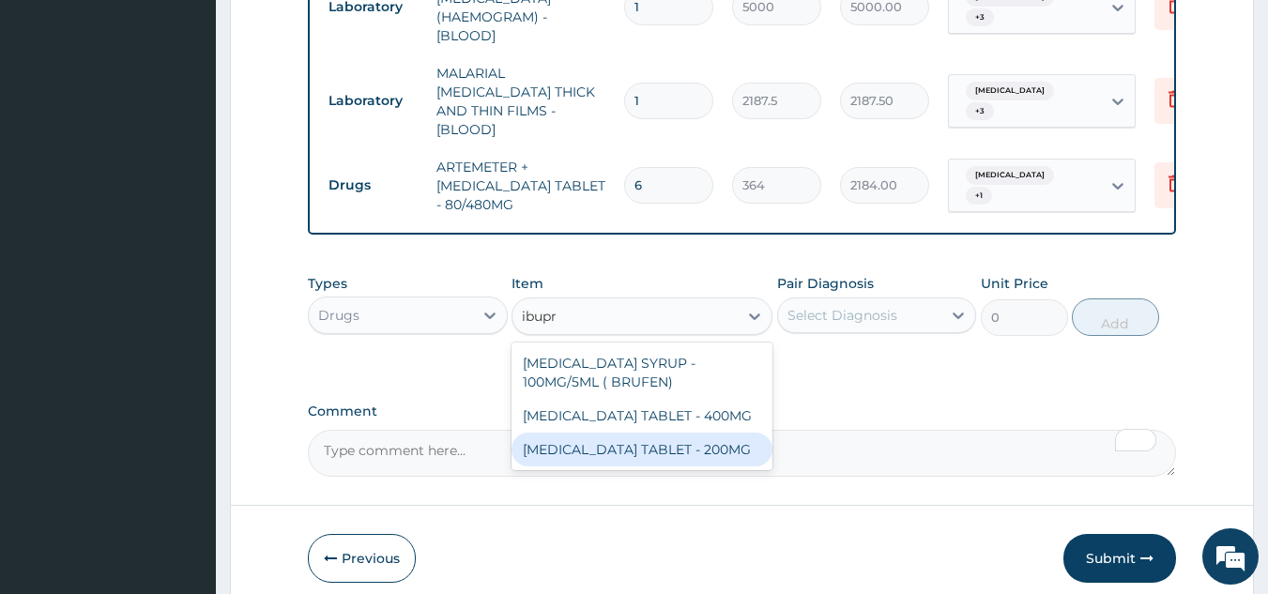
click at [730, 450] on div "[MEDICAL_DATA] TABLET - 200MG" at bounding box center [641, 450] width 261 height 34
type input "672"
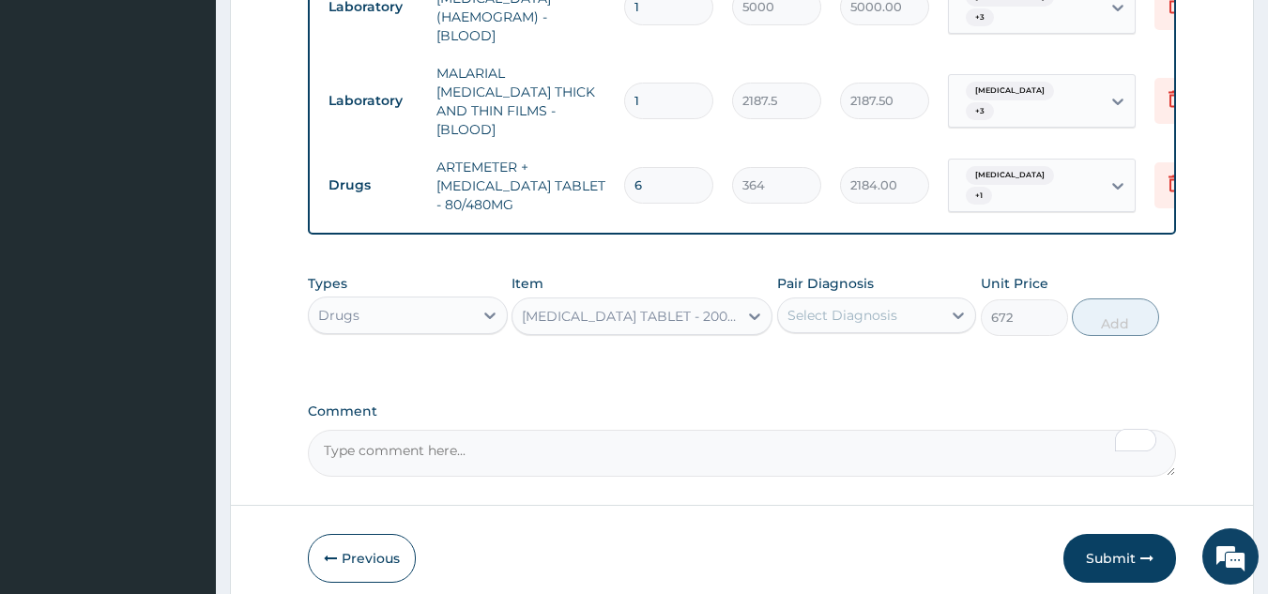
click at [907, 288] on div "Pair Diagnosis Select Diagnosis" at bounding box center [877, 305] width 200 height 62
click at [886, 315] on div "Select Diagnosis" at bounding box center [842, 315] width 110 height 19
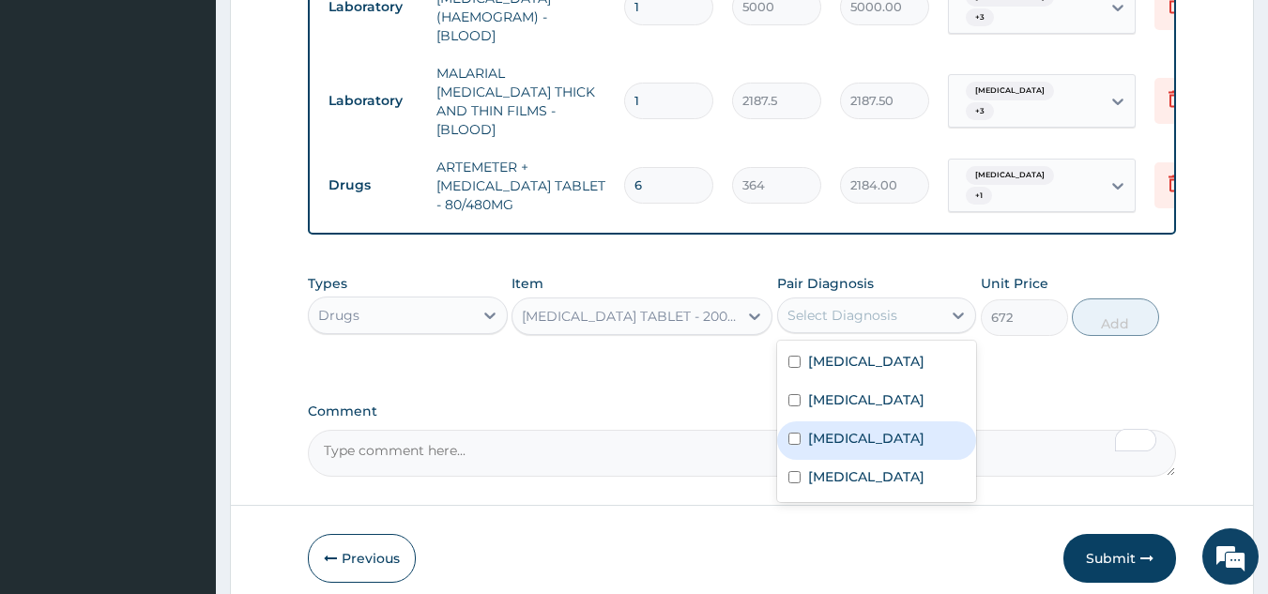
click at [841, 440] on label "[MEDICAL_DATA]" at bounding box center [866, 438] width 116 height 19
checkbox input "true"
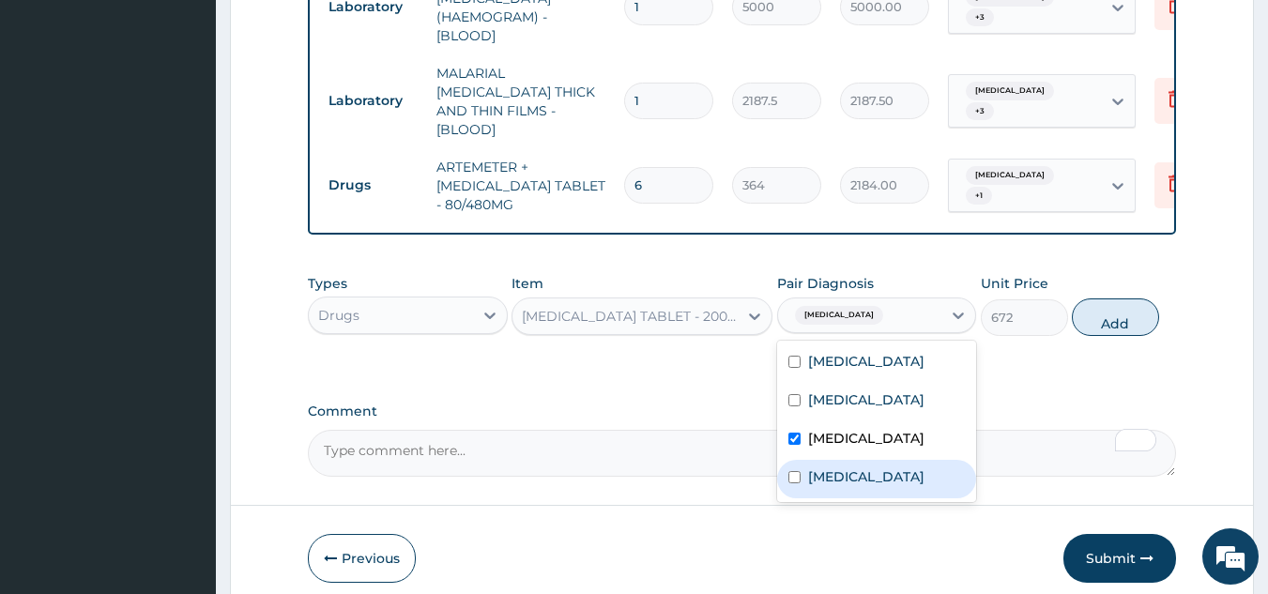
click at [838, 483] on label "[MEDICAL_DATA]" at bounding box center [866, 476] width 116 height 19
checkbox input "true"
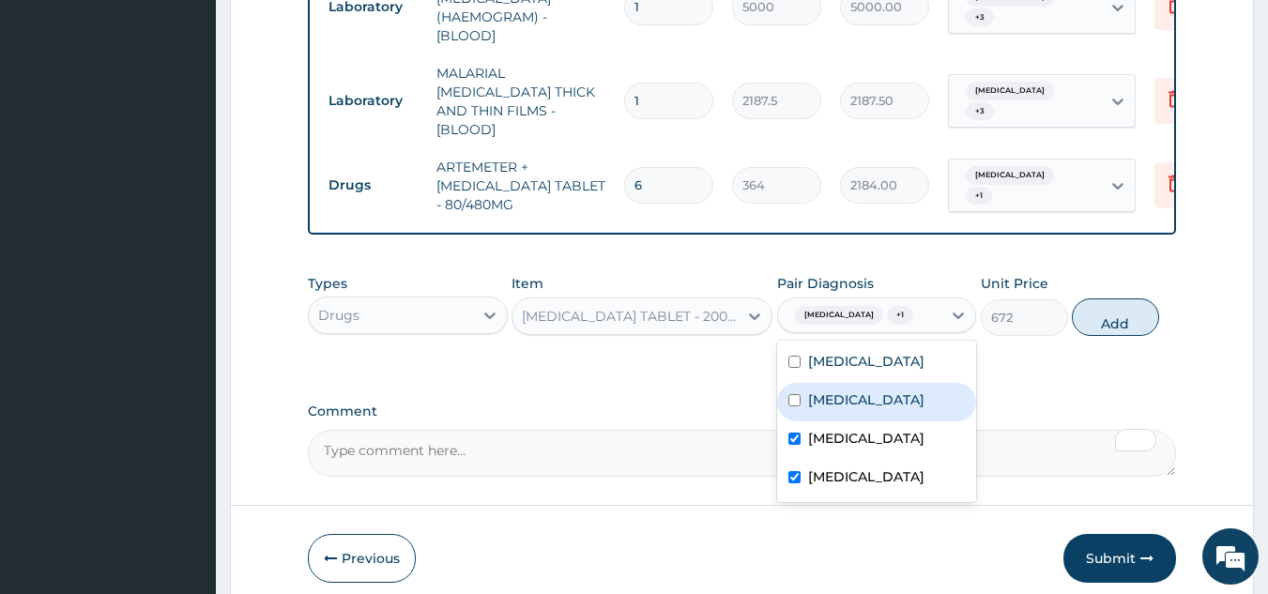
click at [850, 405] on div "[MEDICAL_DATA]" at bounding box center [877, 402] width 200 height 38
checkbox input "true"
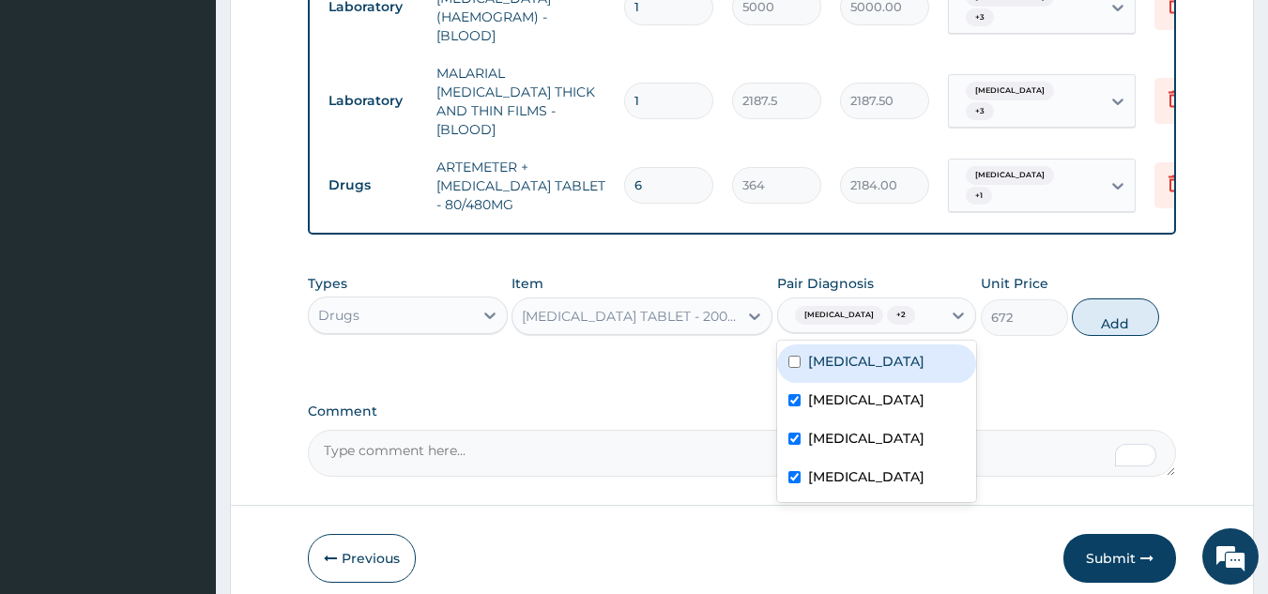
drag, startPoint x: 861, startPoint y: 391, endPoint x: 1000, endPoint y: 366, distance: 141.2
click at [863, 383] on div "[MEDICAL_DATA]" at bounding box center [877, 363] width 200 height 38
checkbox input "true"
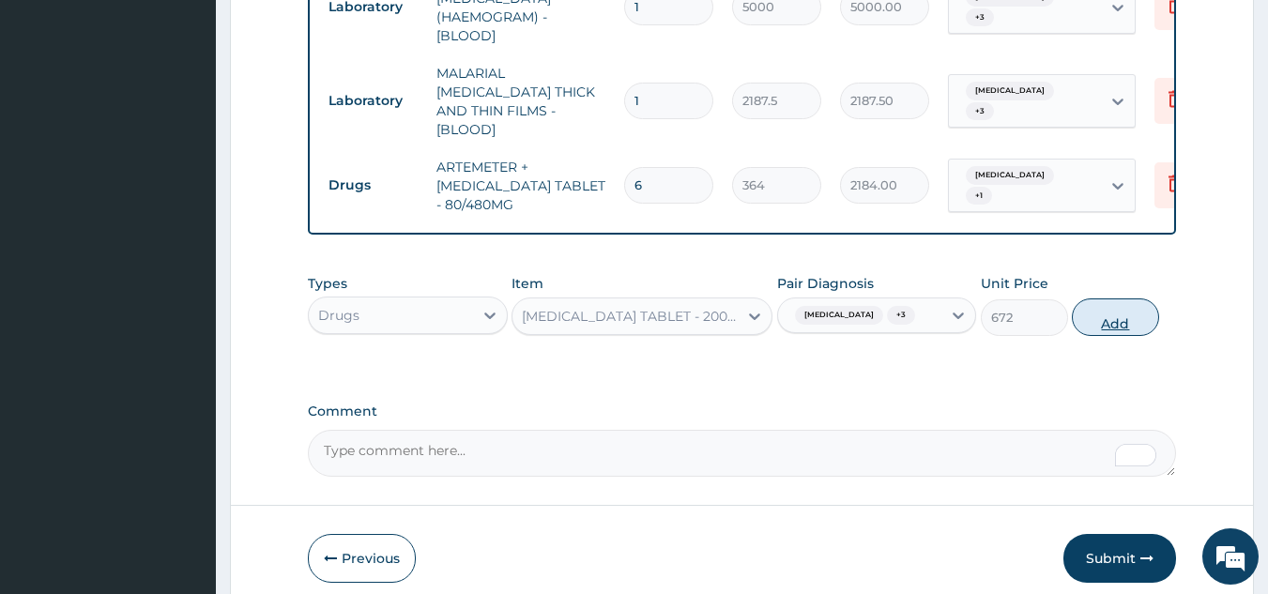
click at [1120, 327] on button "Add" at bounding box center [1114, 317] width 87 height 38
type input "0"
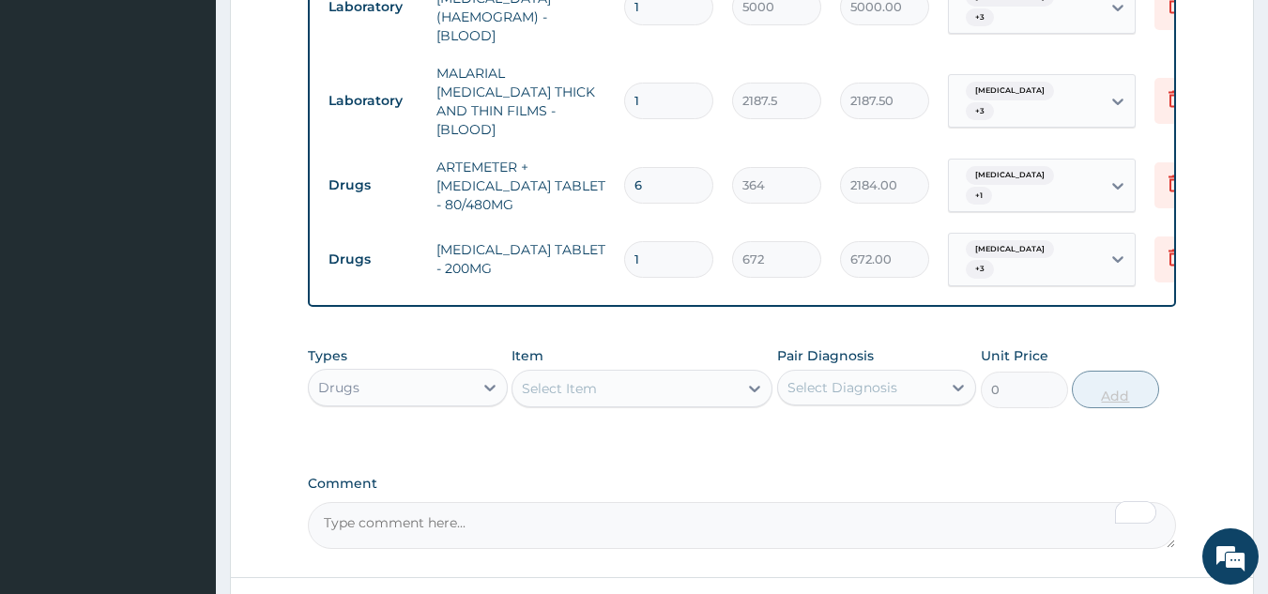
type input "10"
type input "6720.00"
type input "10"
click at [604, 379] on div "Select Item" at bounding box center [624, 388] width 225 height 30
paste input "BRONCHOLYTE"
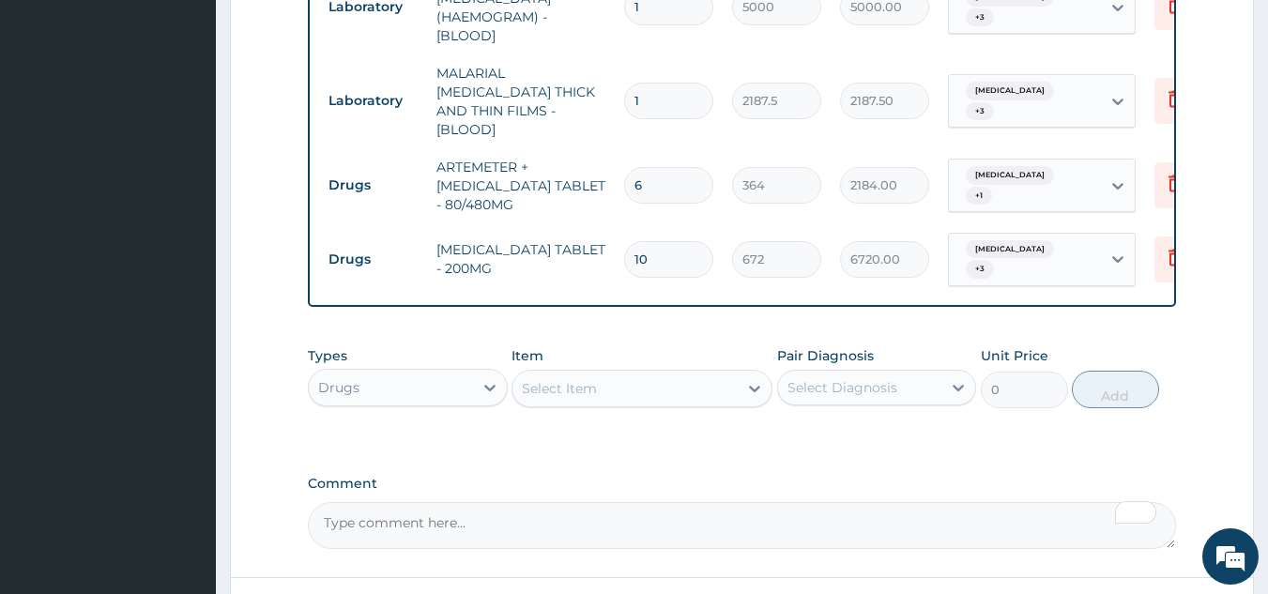
type input "BRONCHOLYTE"
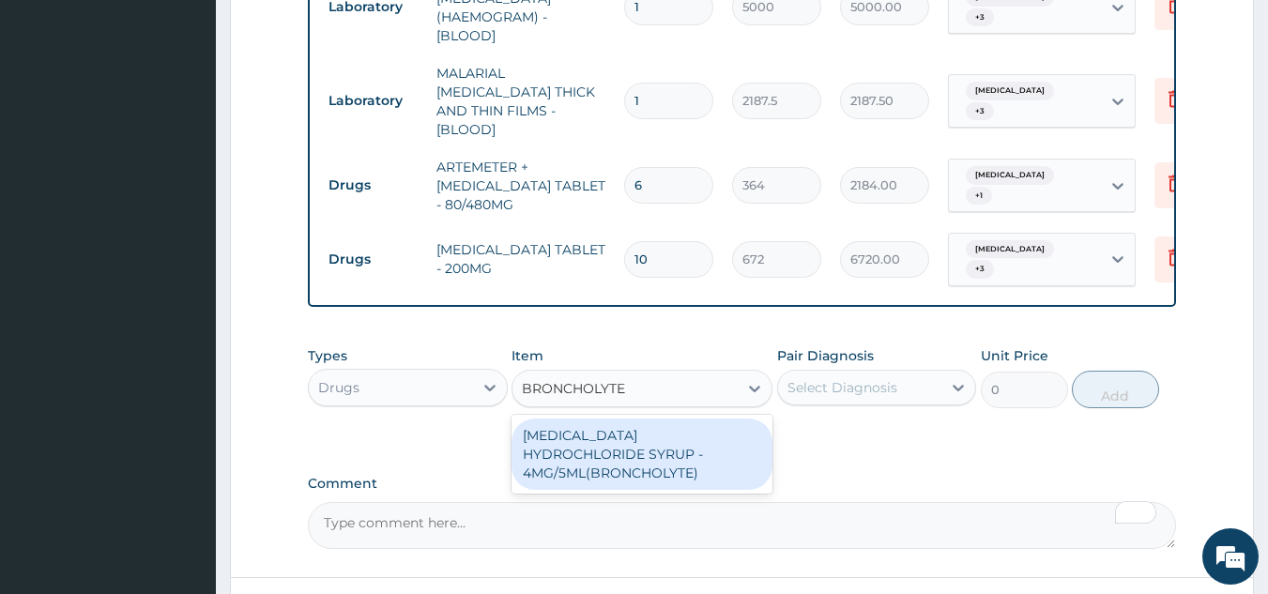
click at [641, 449] on div "[MEDICAL_DATA] HYDROCHLORIDE SYRUP - 4MG/5ML(BRONCHOLYTE)" at bounding box center [641, 453] width 261 height 71
type input "896"
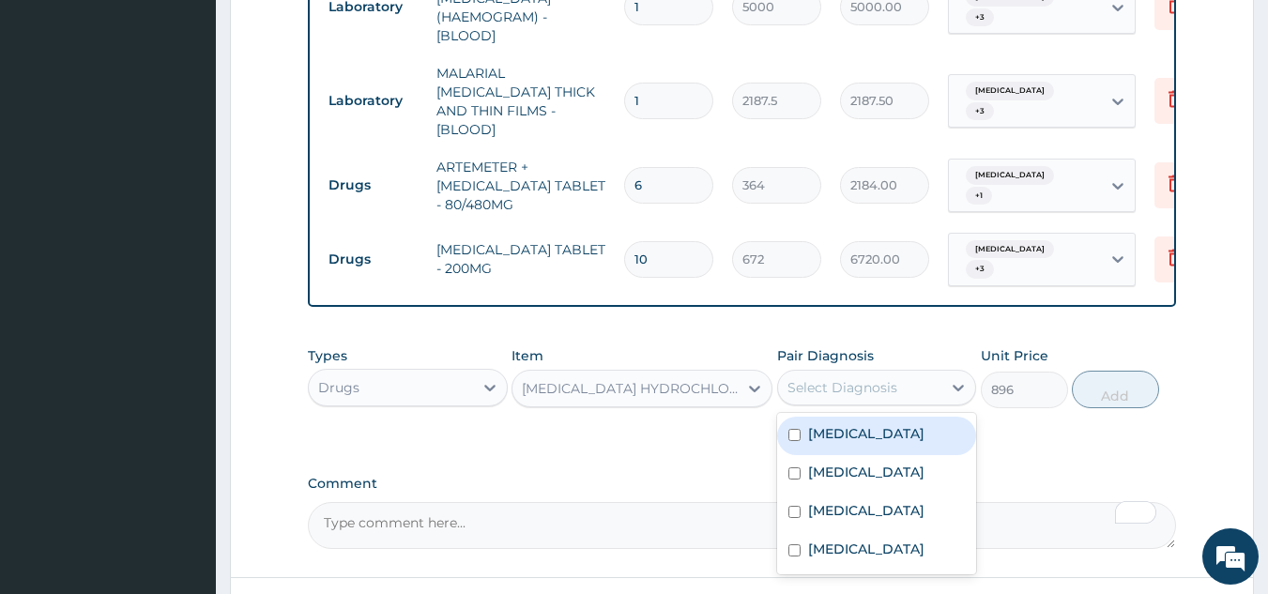
click at [878, 386] on div "Select Diagnosis" at bounding box center [842, 387] width 110 height 19
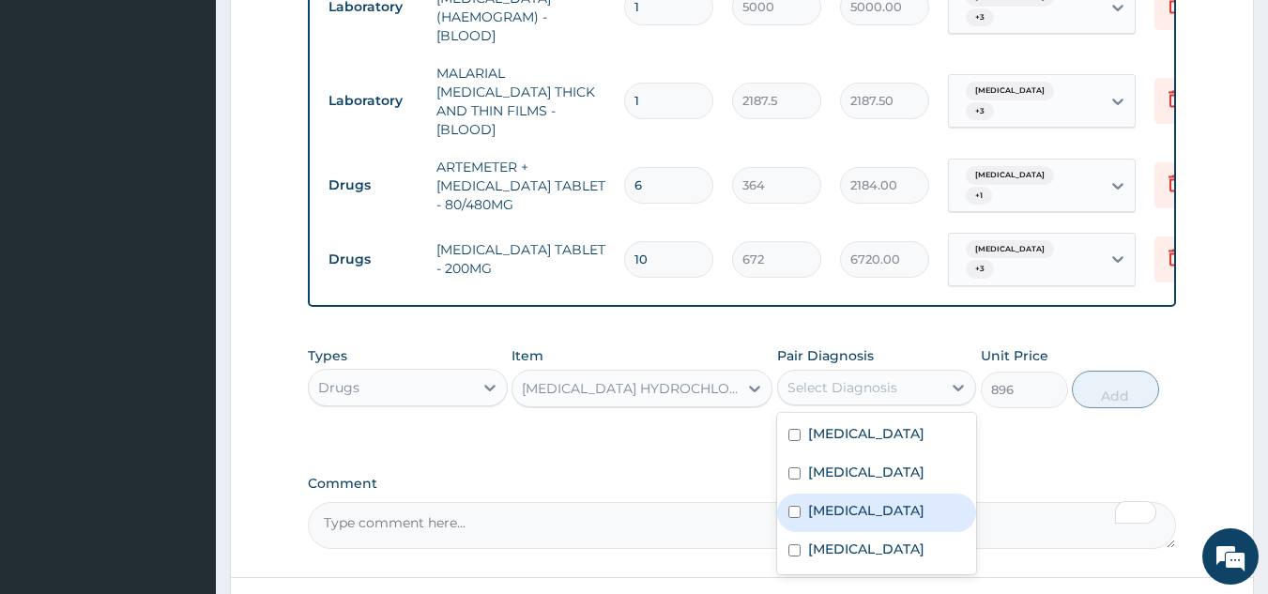
click at [861, 520] on label "[MEDICAL_DATA]" at bounding box center [866, 510] width 116 height 19
checkbox input "true"
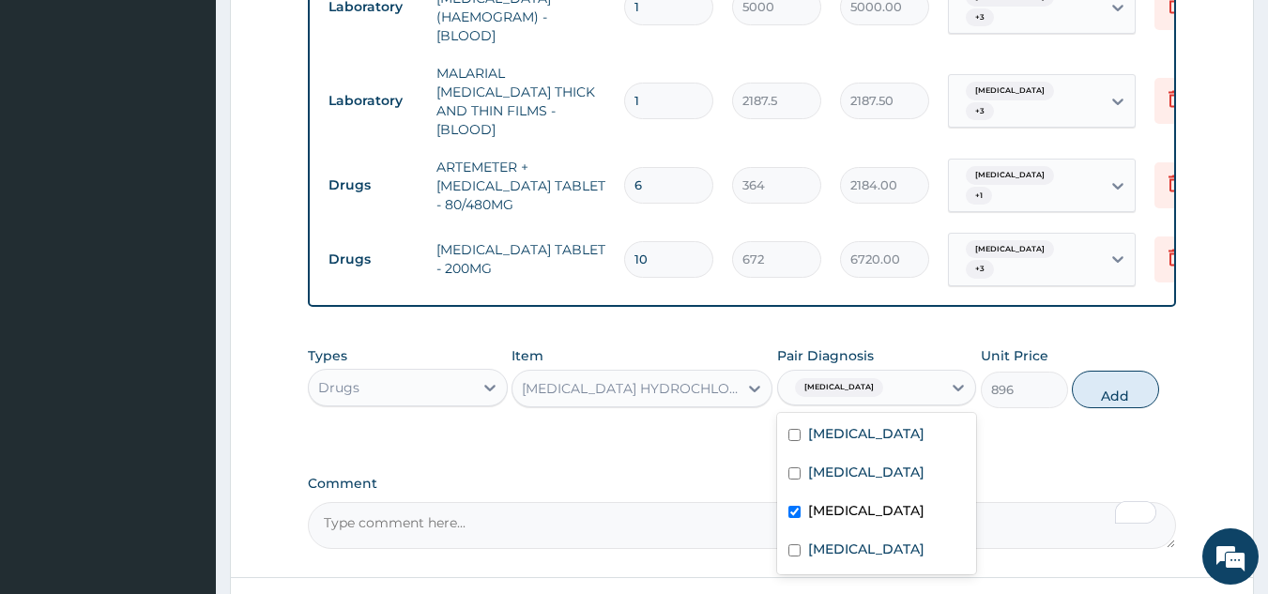
click at [849, 574] on div "Malaria Sepsis Upper respiratory infection Pharyngitis" at bounding box center [877, 493] width 200 height 161
click at [876, 558] on label "[MEDICAL_DATA]" at bounding box center [866, 549] width 116 height 19
checkbox input "true"
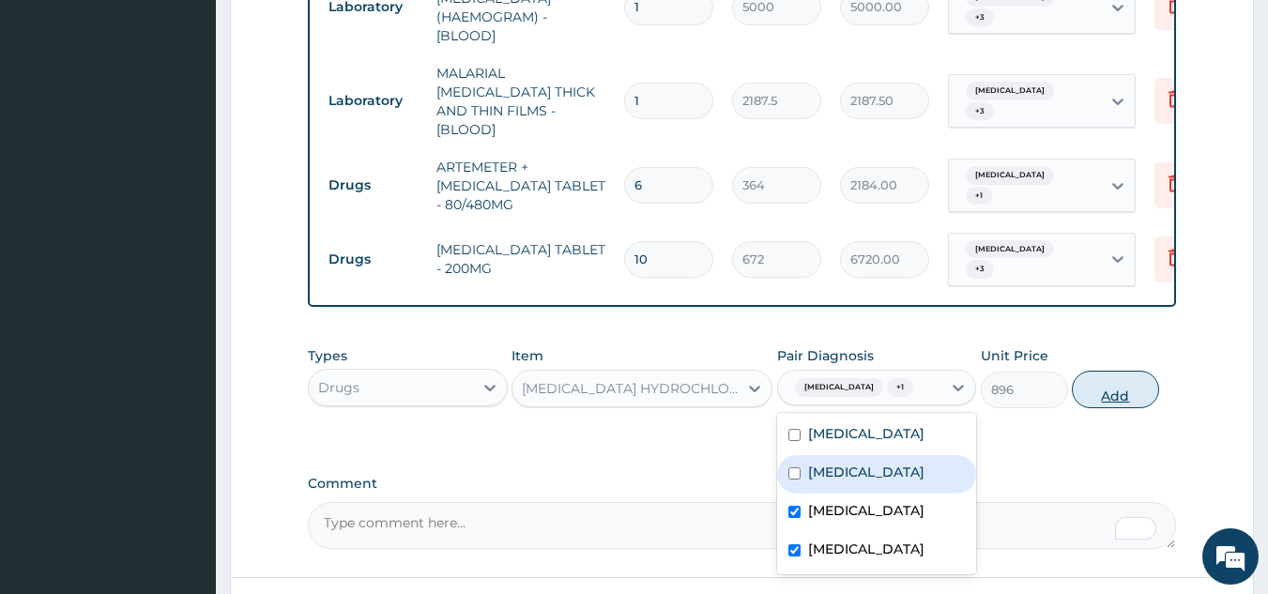
click at [1106, 403] on button "Add" at bounding box center [1114, 390] width 87 height 38
type input "0"
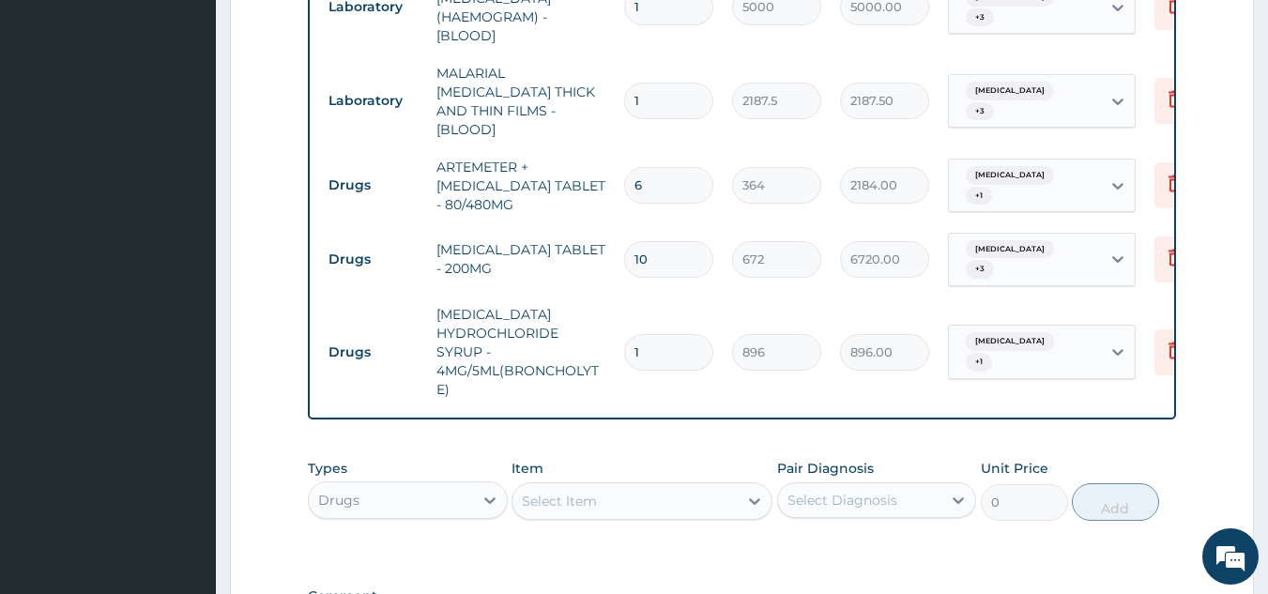
scroll to position [1123, 0]
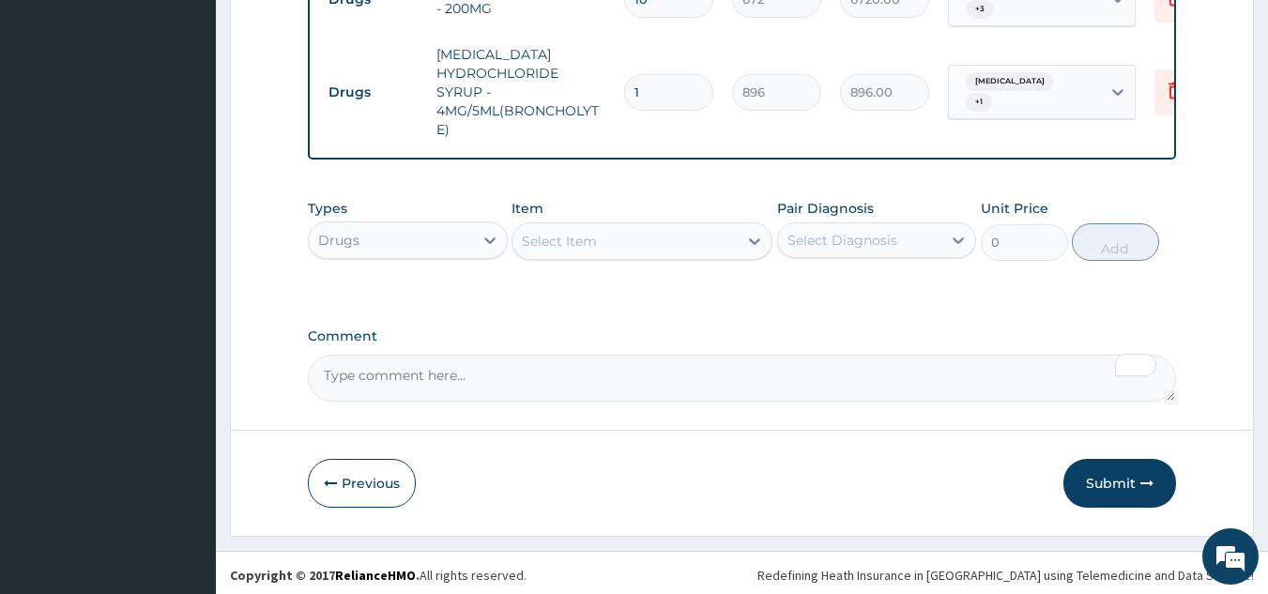
drag, startPoint x: 624, startPoint y: 223, endPoint x: 640, endPoint y: 242, distance: 24.6
click at [625, 222] on div "Select Item" at bounding box center [641, 241] width 261 height 38
paste input "STREPSILS"
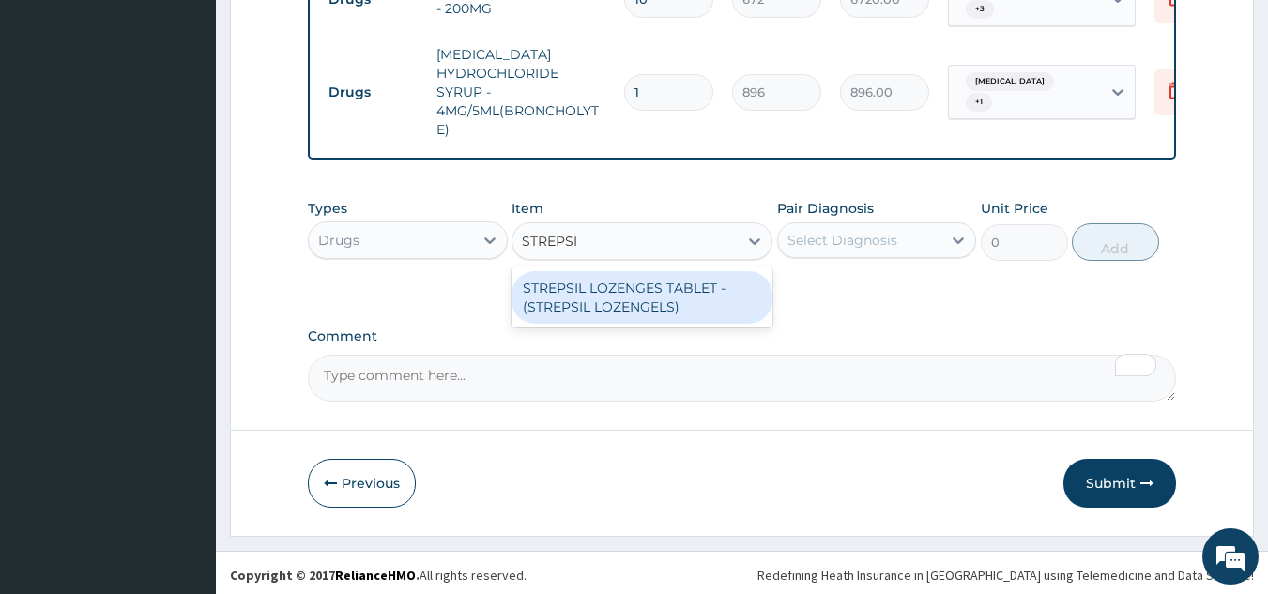
type input "STREPS"
click at [698, 292] on div "STREPSIL LOZENGES TABLET - (STREPSIL LOZENGELS)" at bounding box center [641, 297] width 261 height 53
type input "168"
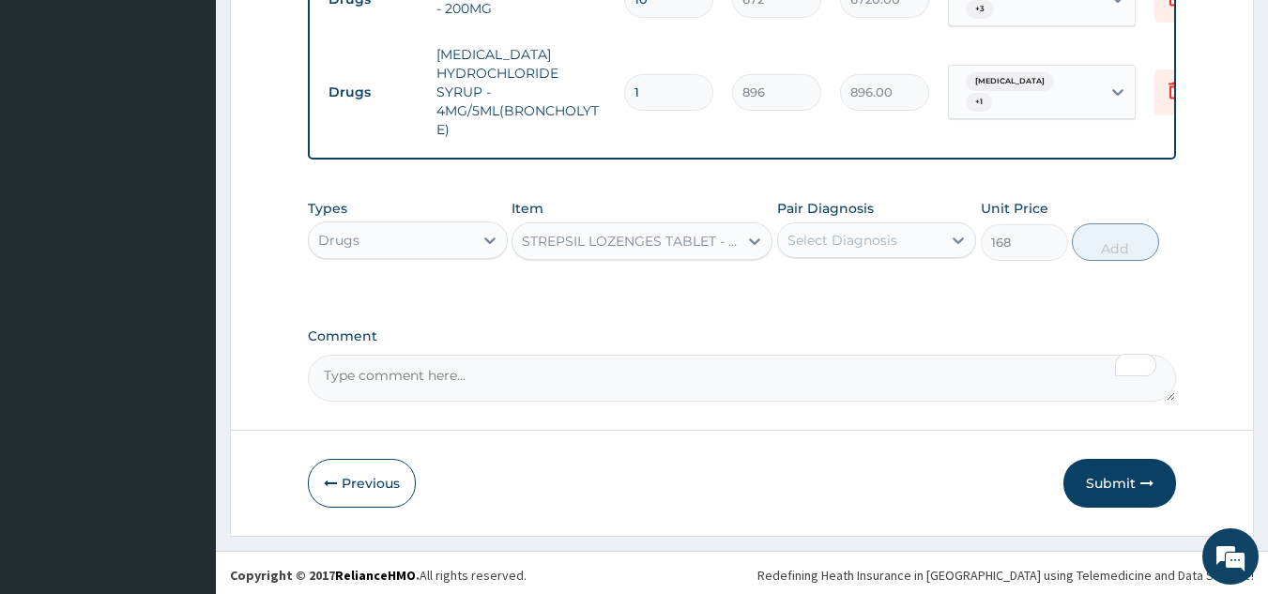
click at [926, 232] on div "Select Diagnosis" at bounding box center [860, 240] width 164 height 30
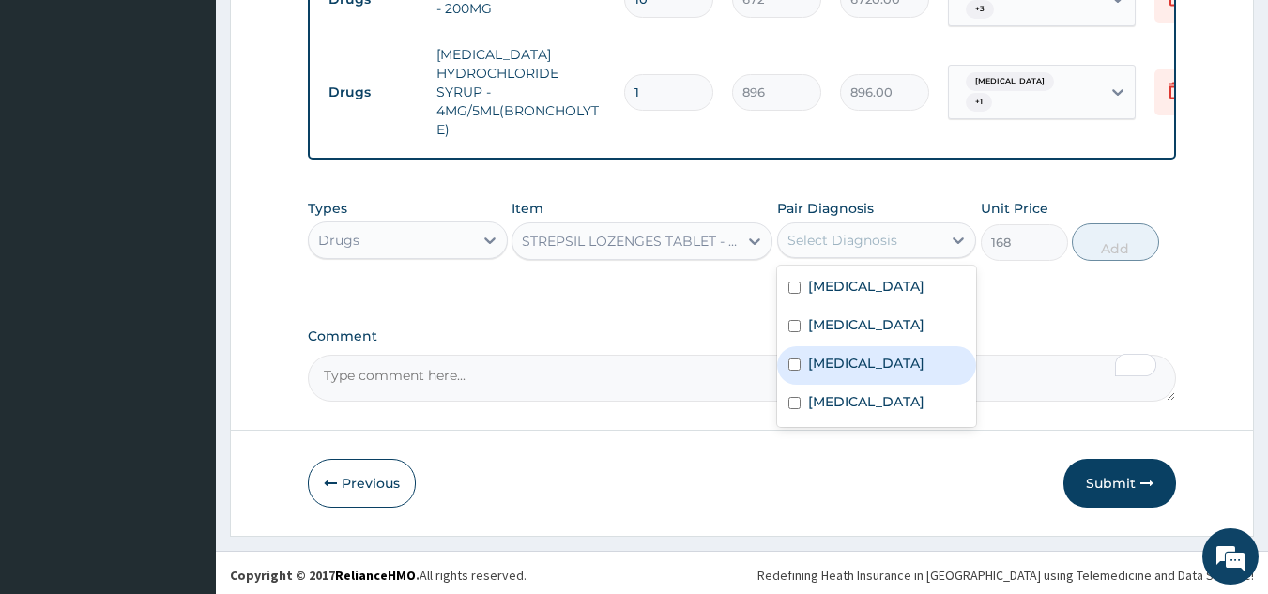
click at [872, 372] on label "[MEDICAL_DATA]" at bounding box center [866, 363] width 116 height 19
checkbox input "true"
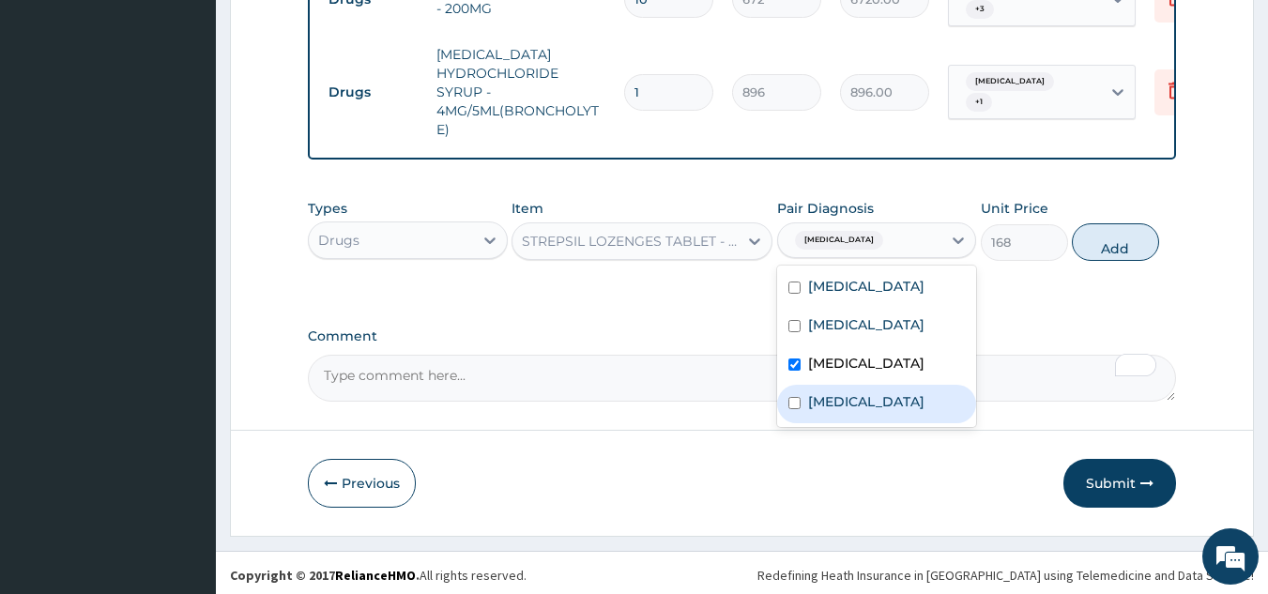
click at [860, 407] on label "[MEDICAL_DATA]" at bounding box center [866, 401] width 116 height 19
checkbox input "true"
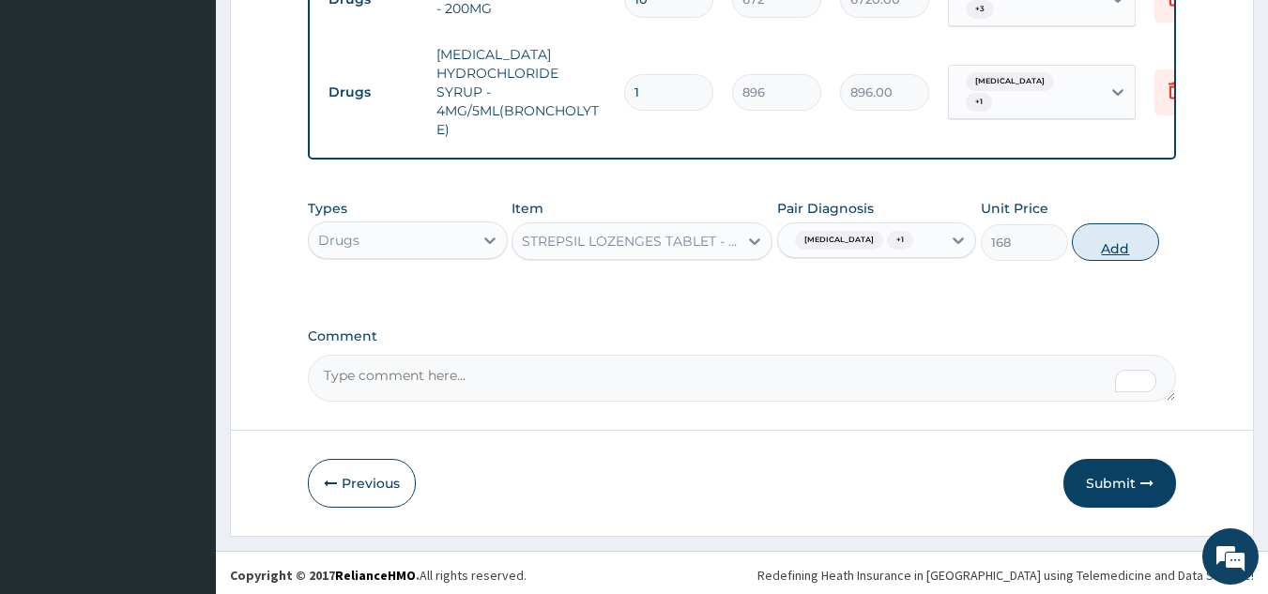
click at [1103, 256] on button "Add" at bounding box center [1114, 242] width 87 height 38
type input "0"
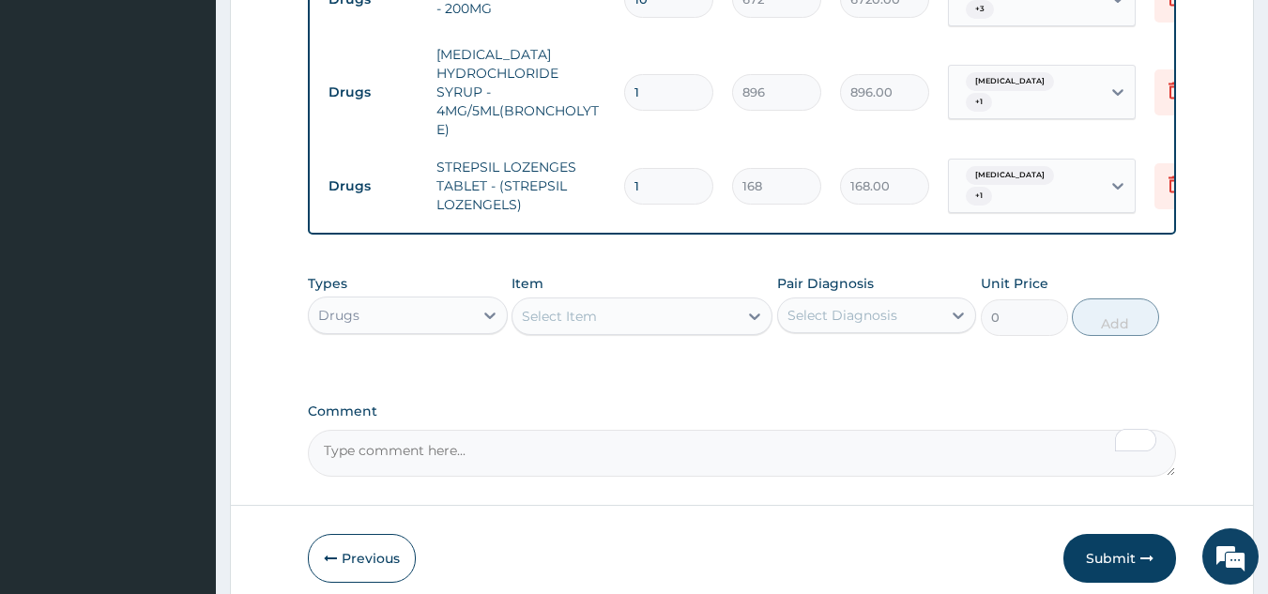
drag, startPoint x: 647, startPoint y: 163, endPoint x: 616, endPoint y: 171, distance: 32.8
click at [617, 171] on td "1" at bounding box center [669, 186] width 108 height 55
type input "6"
type input "1008.00"
type input "6"
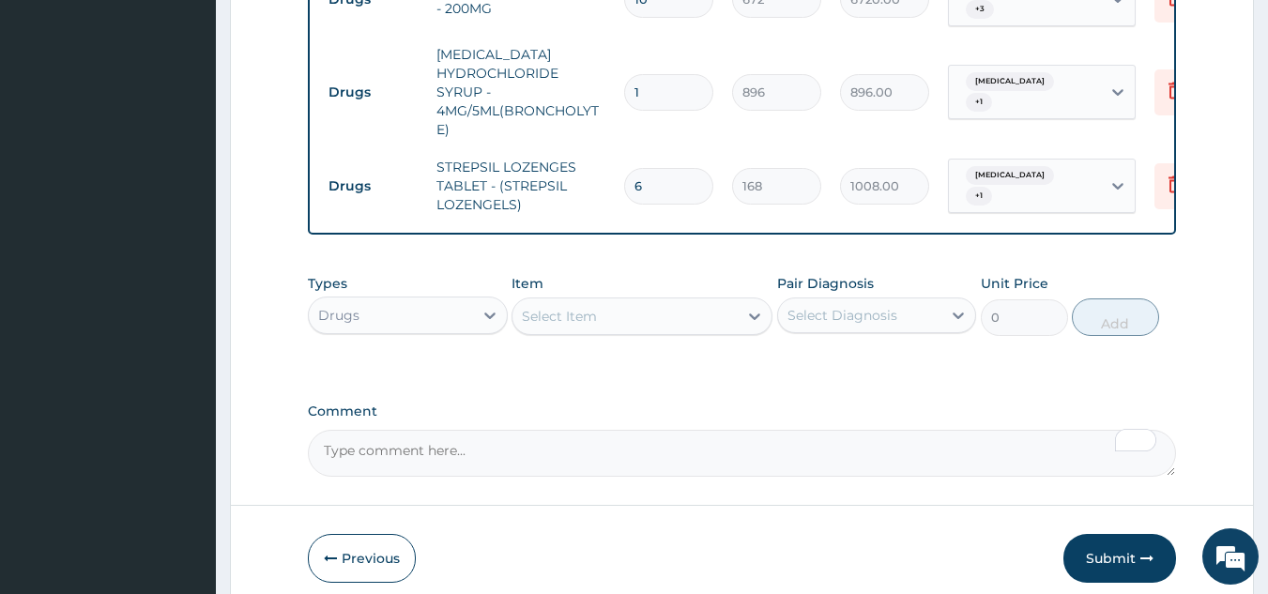
drag, startPoint x: 668, startPoint y: 301, endPoint x: 670, endPoint y: 318, distance: 17.0
click at [670, 301] on div "Select Item" at bounding box center [624, 316] width 225 height 30
paste input "LORATA"
type input "LORATA"
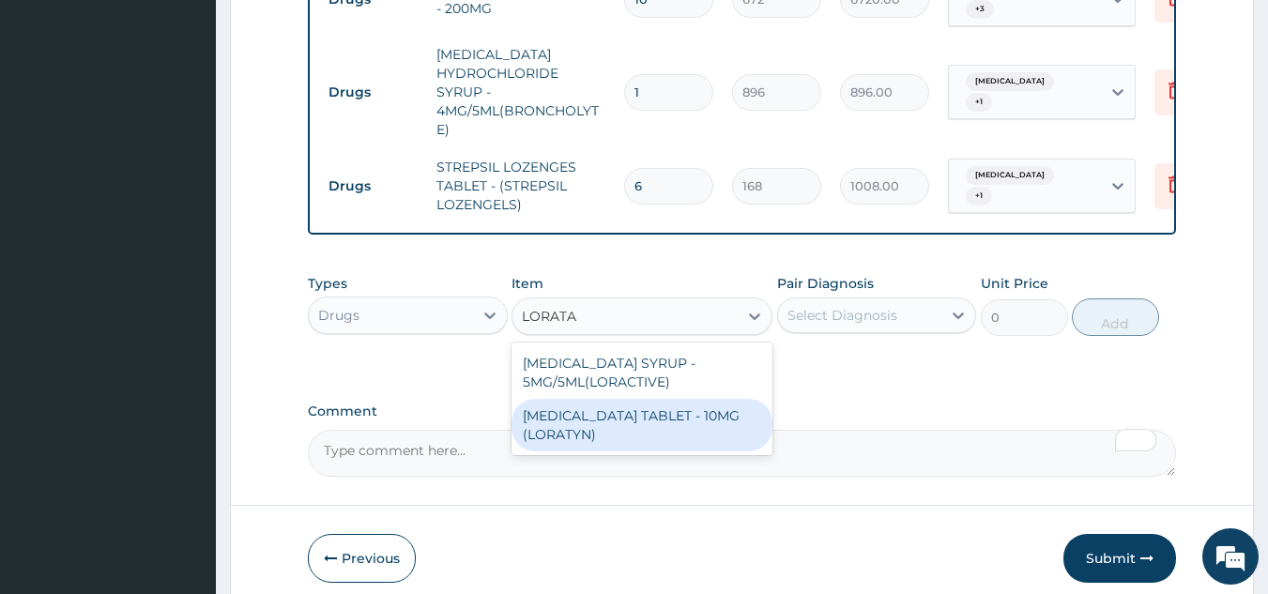
click at [643, 427] on div "[MEDICAL_DATA] TABLET - 10MG (LORATYN)" at bounding box center [641, 425] width 261 height 53
type input "98"
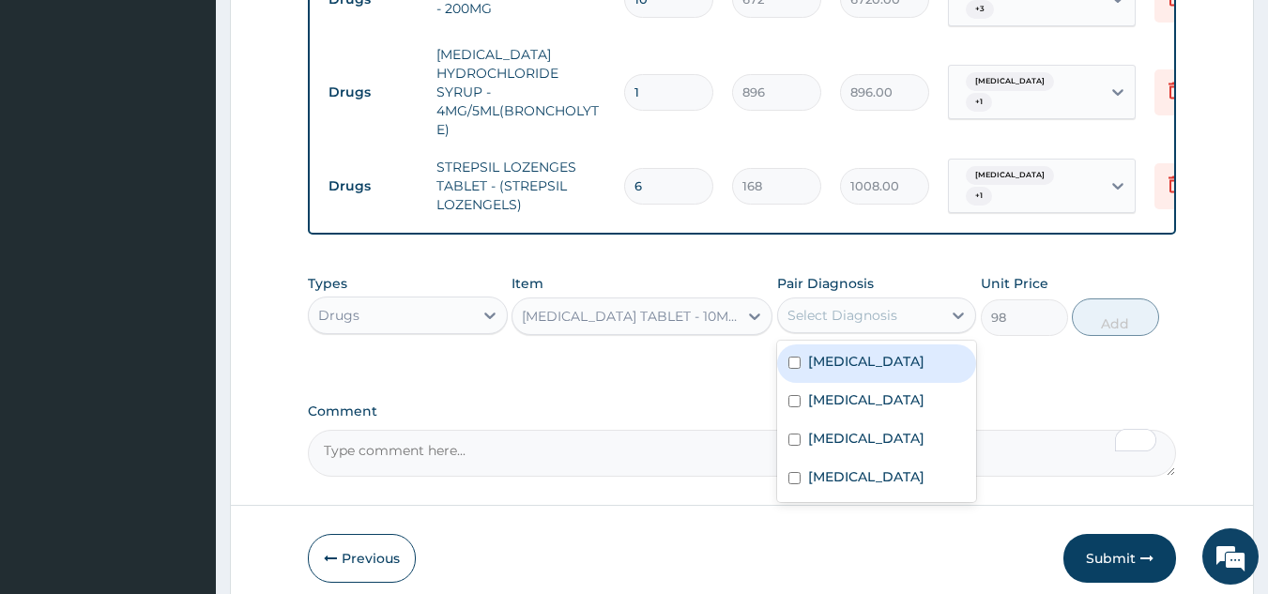
click at [874, 309] on div "Select Diagnosis" at bounding box center [842, 315] width 110 height 19
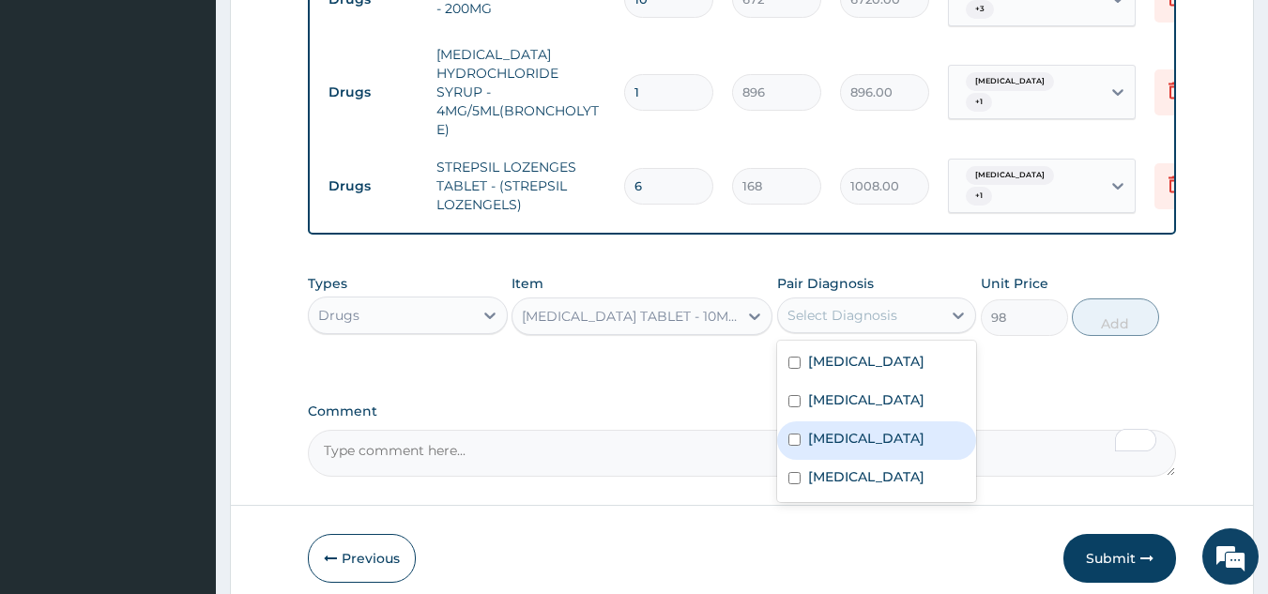
click at [840, 448] on label "[MEDICAL_DATA]" at bounding box center [866, 438] width 116 height 19
checkbox input "true"
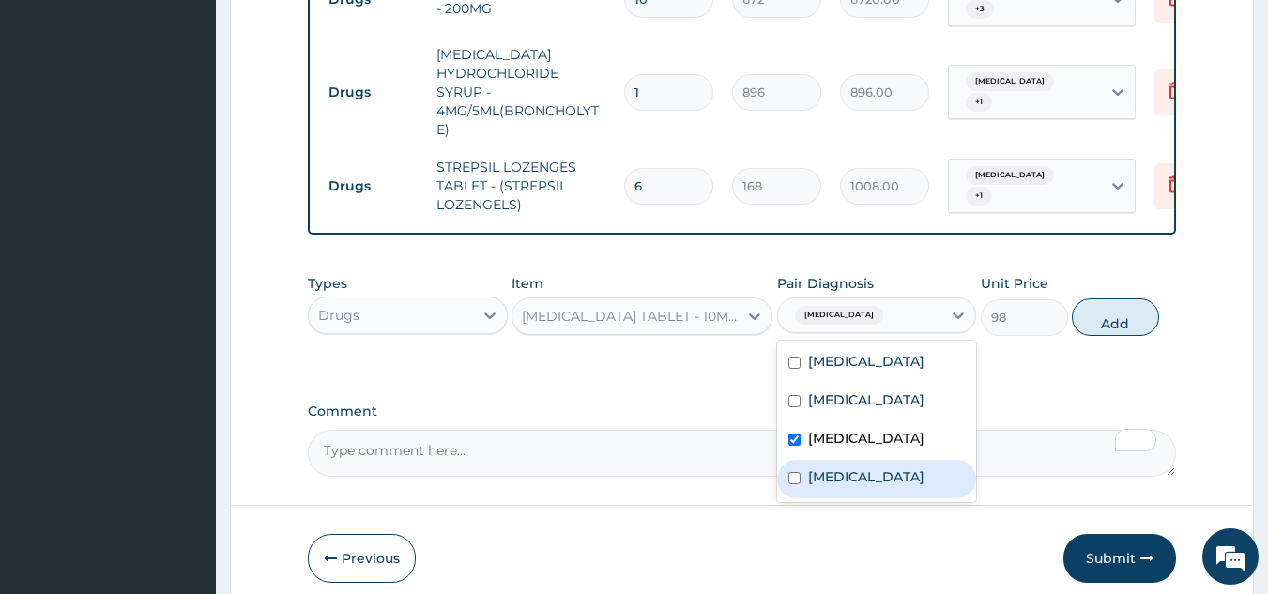
click at [836, 498] on div "[MEDICAL_DATA]" at bounding box center [877, 479] width 200 height 38
checkbox input "true"
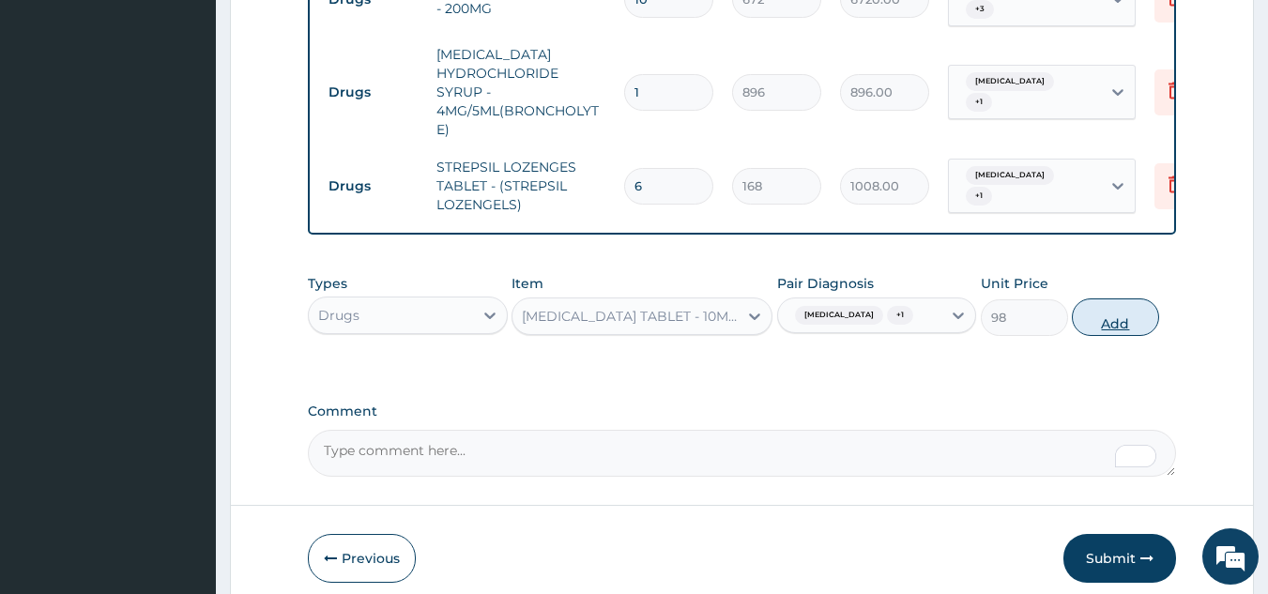
click at [1112, 336] on button "Add" at bounding box center [1114, 317] width 87 height 38
type input "0"
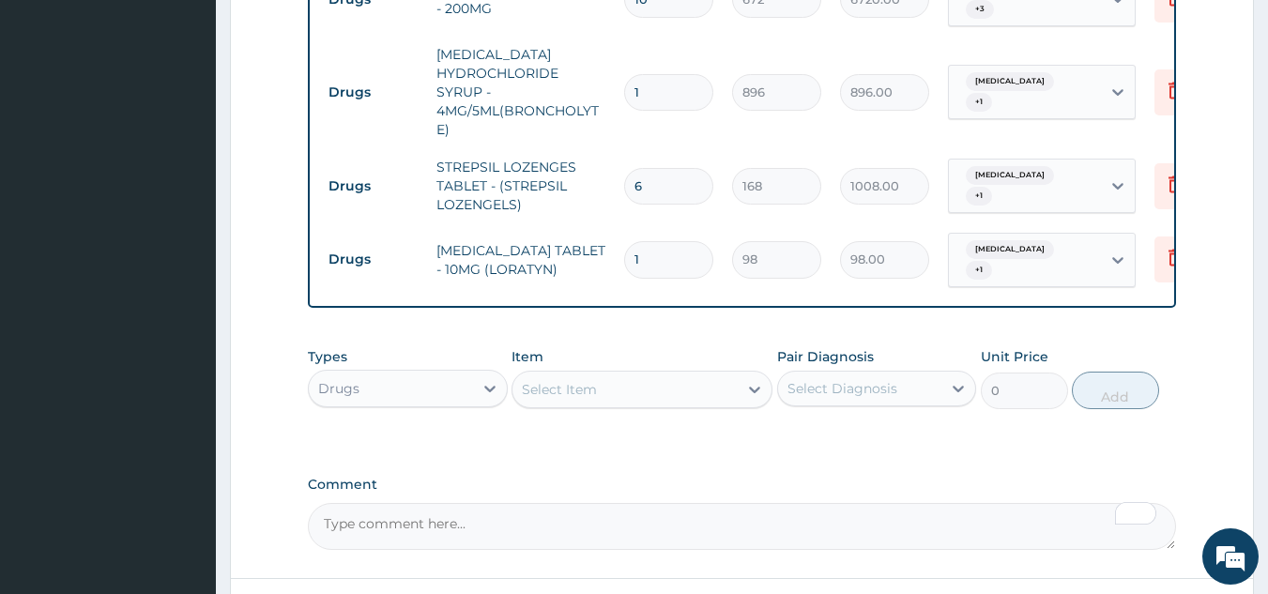
type input "10"
type input "980.00"
type input "10"
click at [600, 383] on div "Select Item" at bounding box center [624, 389] width 225 height 30
paste input "VITAMIN C"
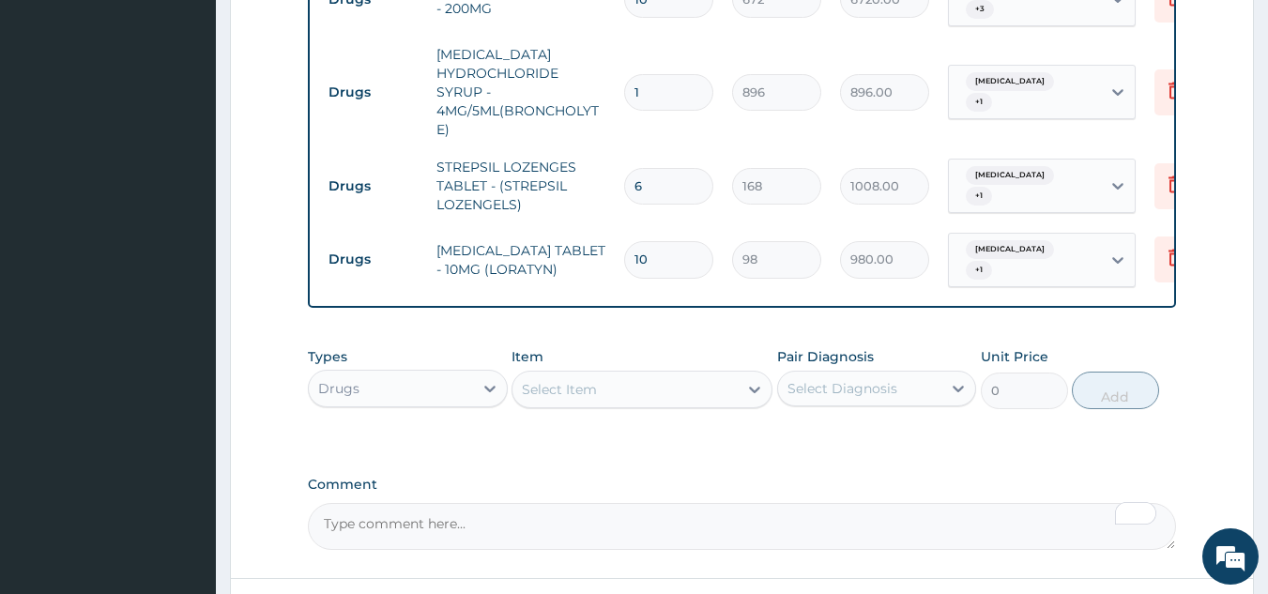
type input "VITAMIN C"
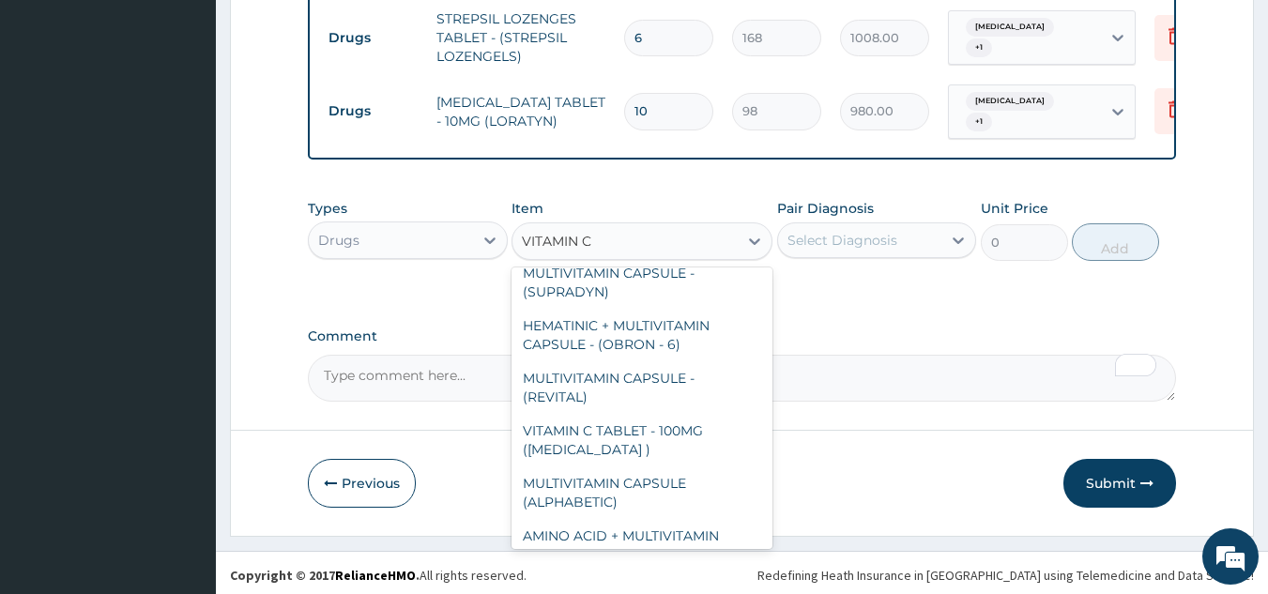
scroll to position [201, 0]
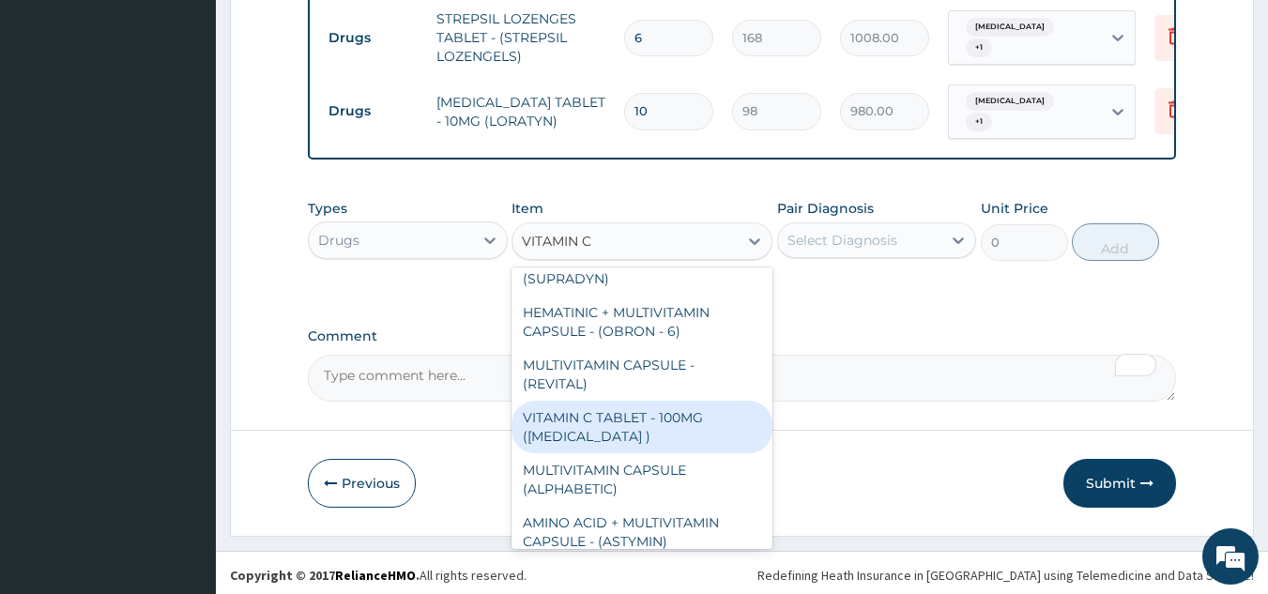
click at [625, 418] on div "VITAMIN C TABLET - 100MG ([MEDICAL_DATA] )" at bounding box center [641, 427] width 261 height 53
type input "16.799999999999997"
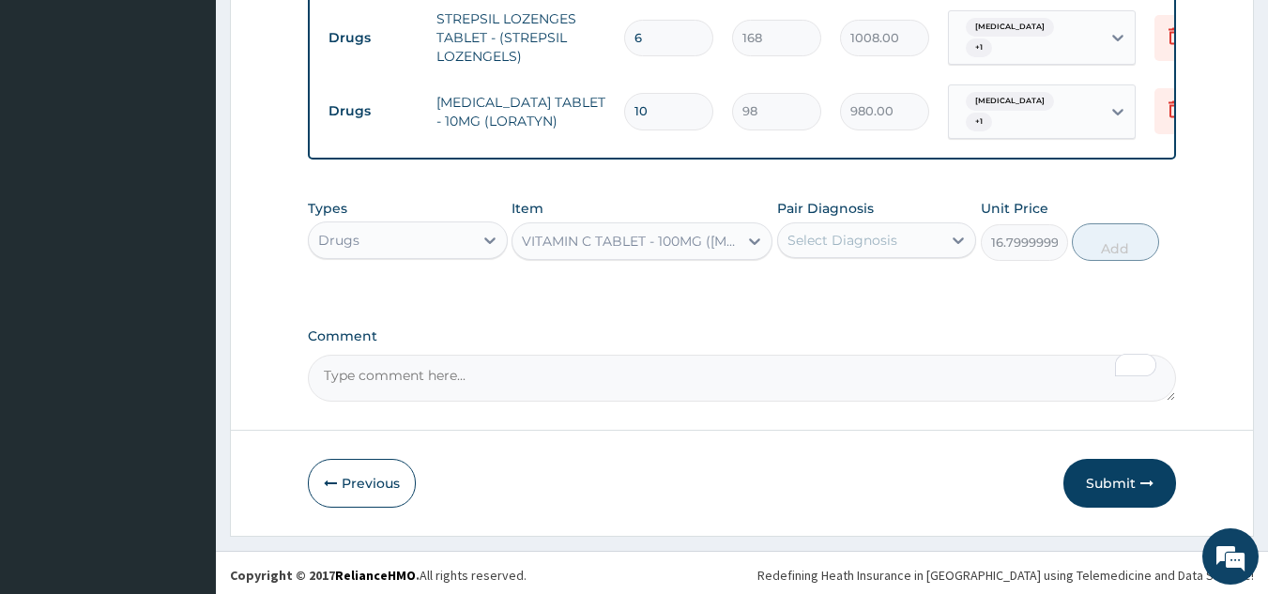
click at [873, 237] on div "Select Diagnosis" at bounding box center [842, 240] width 110 height 19
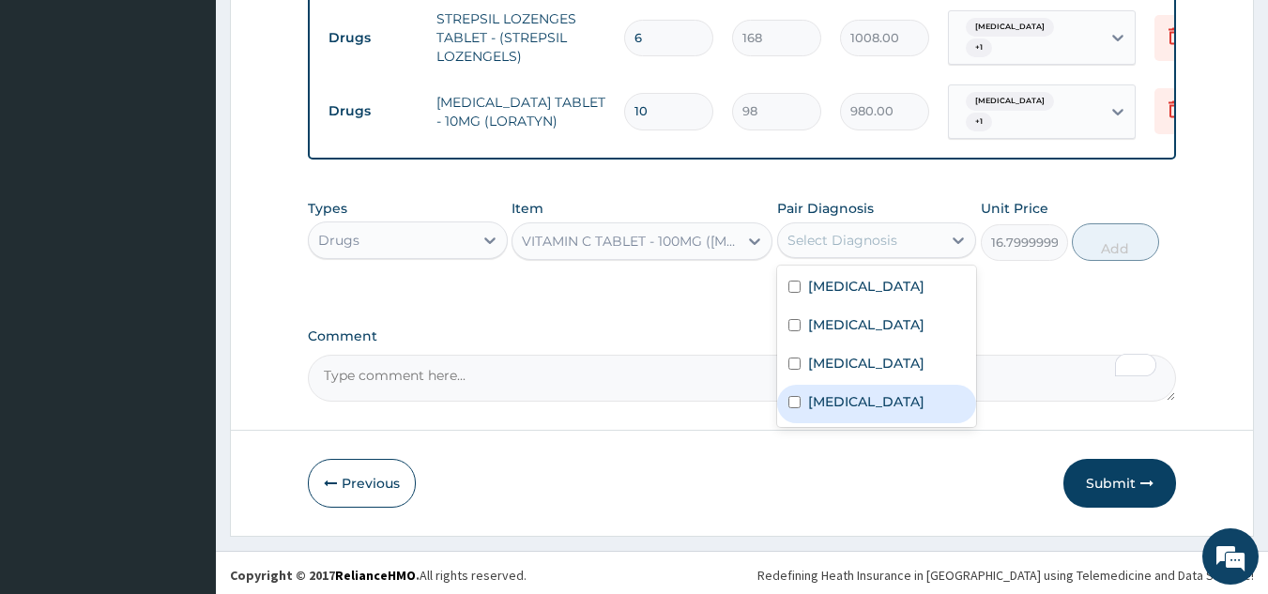
drag, startPoint x: 843, startPoint y: 410, endPoint x: 862, endPoint y: 383, distance: 33.6
click at [847, 406] on label "[MEDICAL_DATA]" at bounding box center [866, 401] width 116 height 19
checkbox input "true"
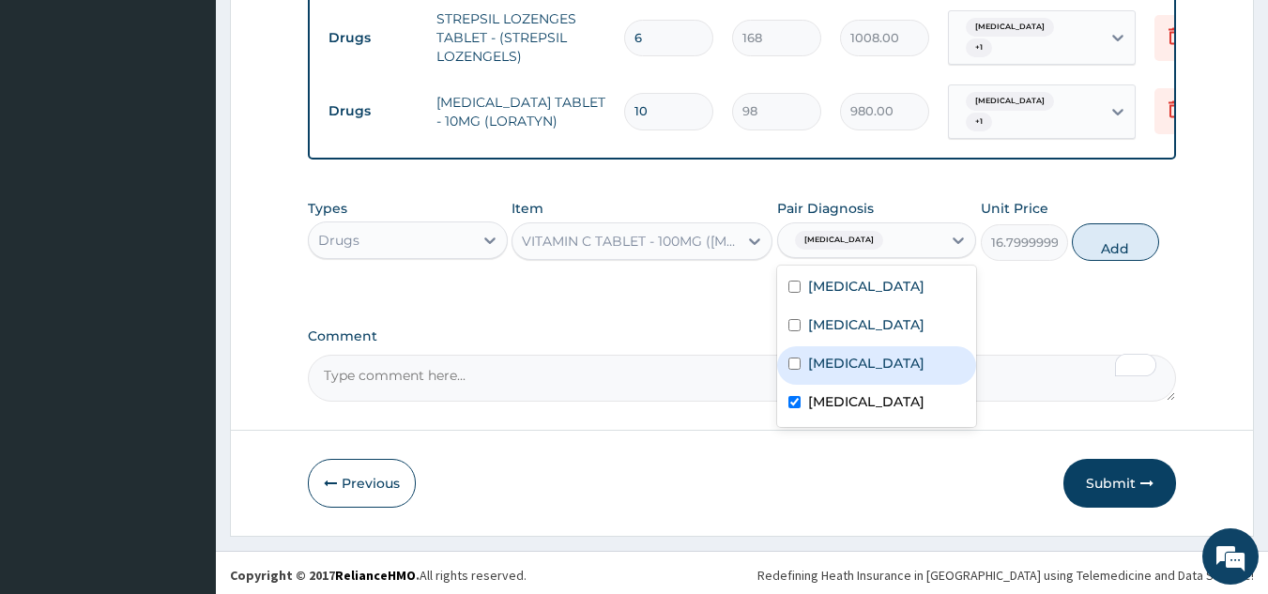
click at [874, 372] on label "[MEDICAL_DATA]" at bounding box center [866, 363] width 116 height 19
checkbox input "true"
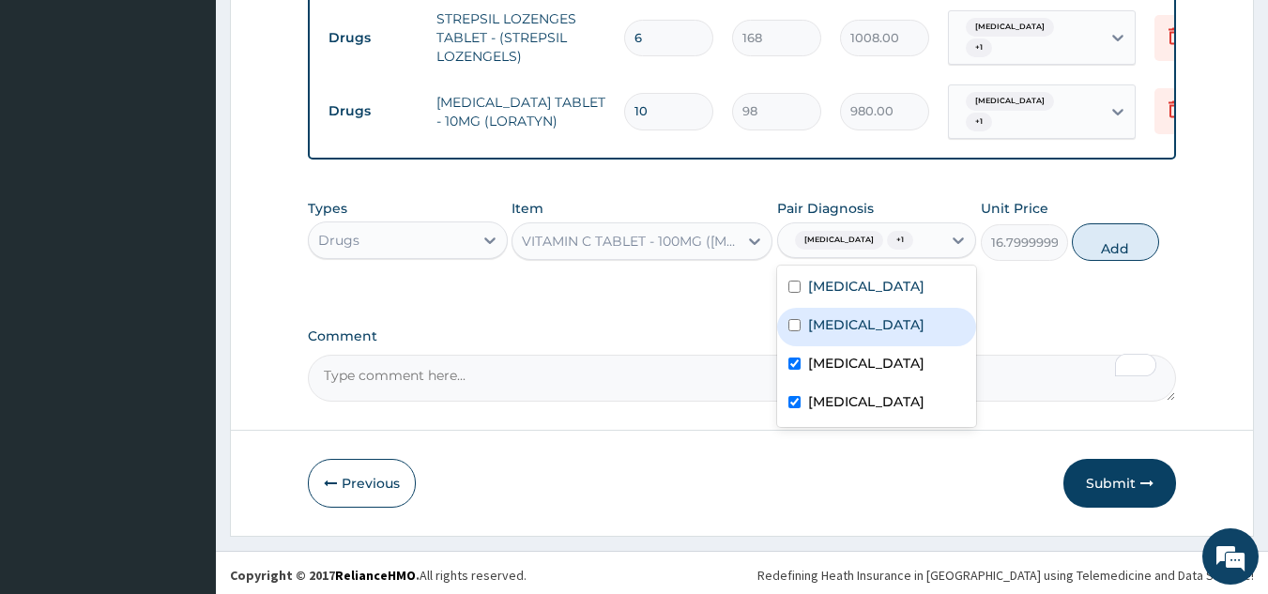
drag, startPoint x: 843, startPoint y: 338, endPoint x: 891, endPoint y: 314, distance: 53.3
click at [848, 337] on div "[MEDICAL_DATA]" at bounding box center [877, 327] width 200 height 38
checkbox input "true"
click at [917, 297] on div "Malaria Sepsis Upper respiratory infection Pharyngitis" at bounding box center [877, 346] width 200 height 161
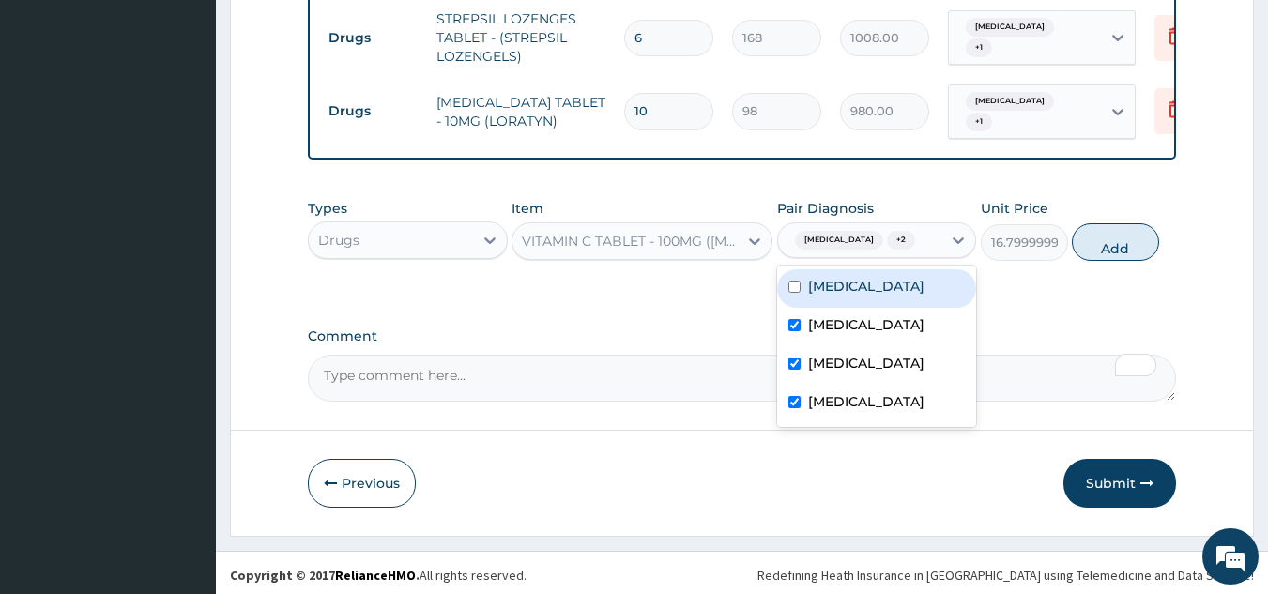
drag, startPoint x: 892, startPoint y: 281, endPoint x: 956, endPoint y: 276, distance: 64.0
click at [898, 281] on div "[MEDICAL_DATA]" at bounding box center [877, 288] width 200 height 38
checkbox input "true"
click at [1124, 251] on button "Add" at bounding box center [1114, 242] width 87 height 38
type input "0"
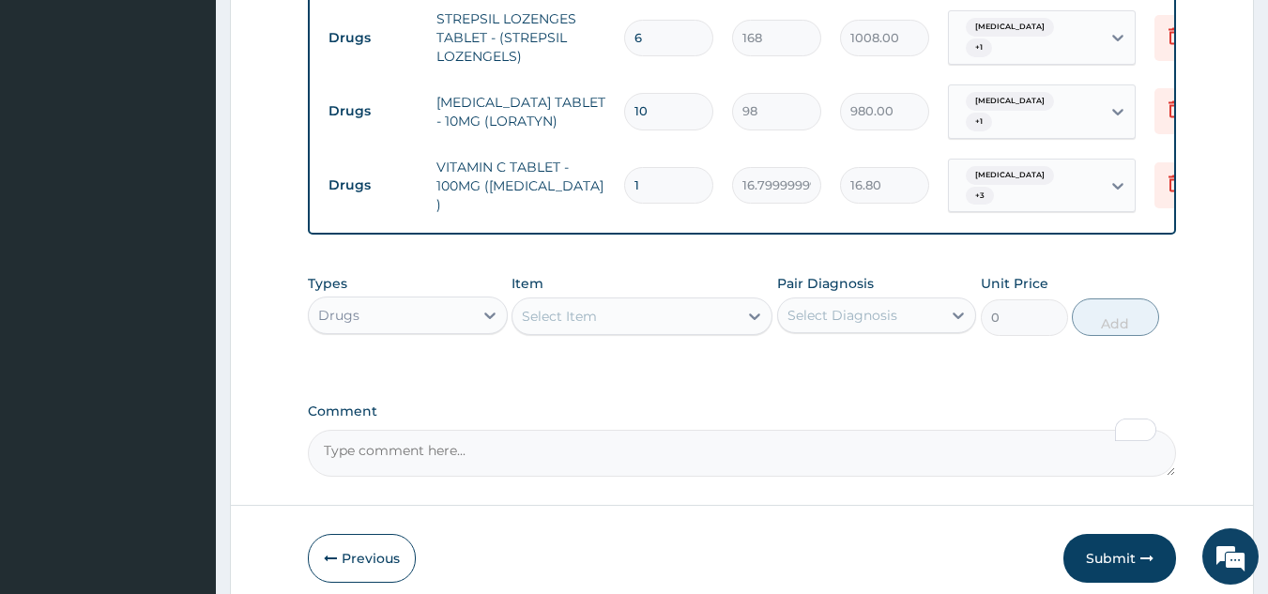
drag, startPoint x: 646, startPoint y: 168, endPoint x: 585, endPoint y: 171, distance: 61.1
click at [585, 171] on tr "Drugs VITAMIN C TABLET - 100MG (ASCORBIC ACID ) 1 16.799999999999997 16.80 Phar…" at bounding box center [778, 185] width 919 height 75
type input "2"
type input "33.60"
type input "21"
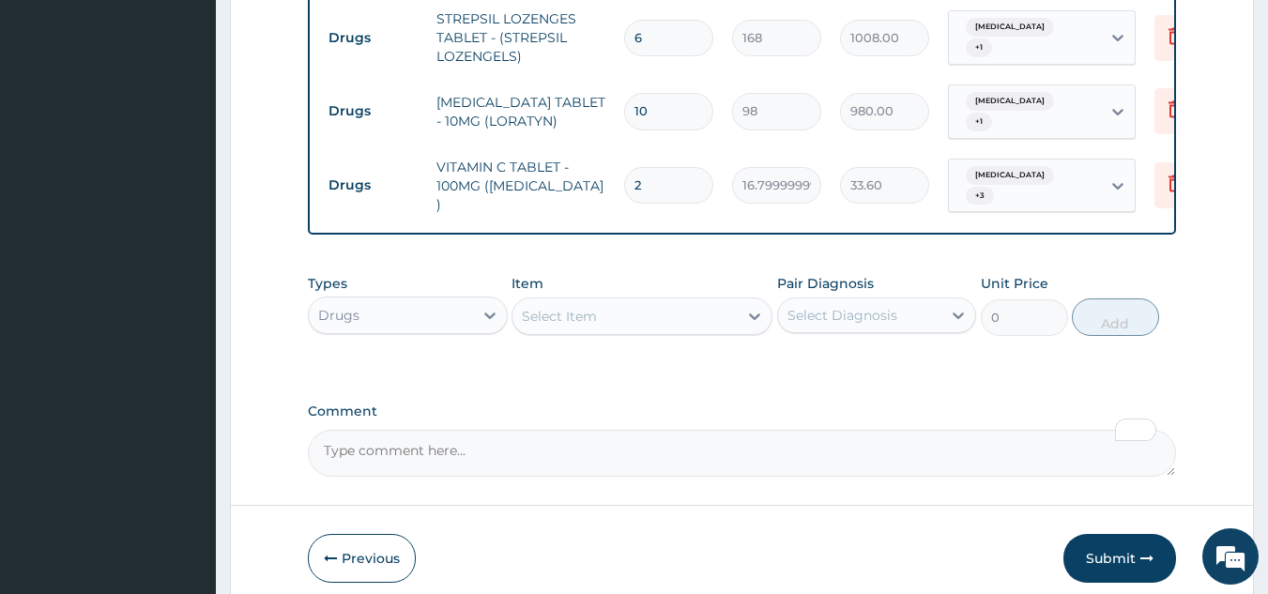
type input "352.80"
type input "21"
click at [605, 301] on div "Select Item" at bounding box center [624, 316] width 225 height 30
paste input "ZINC-FANT"
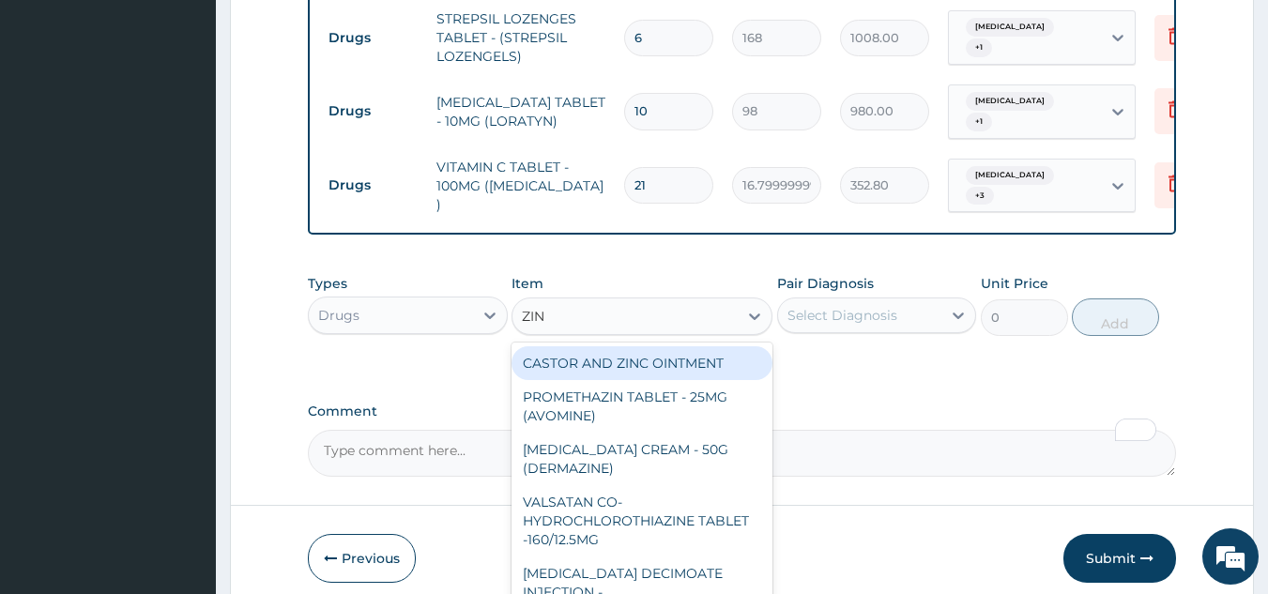
type input "ZINc"
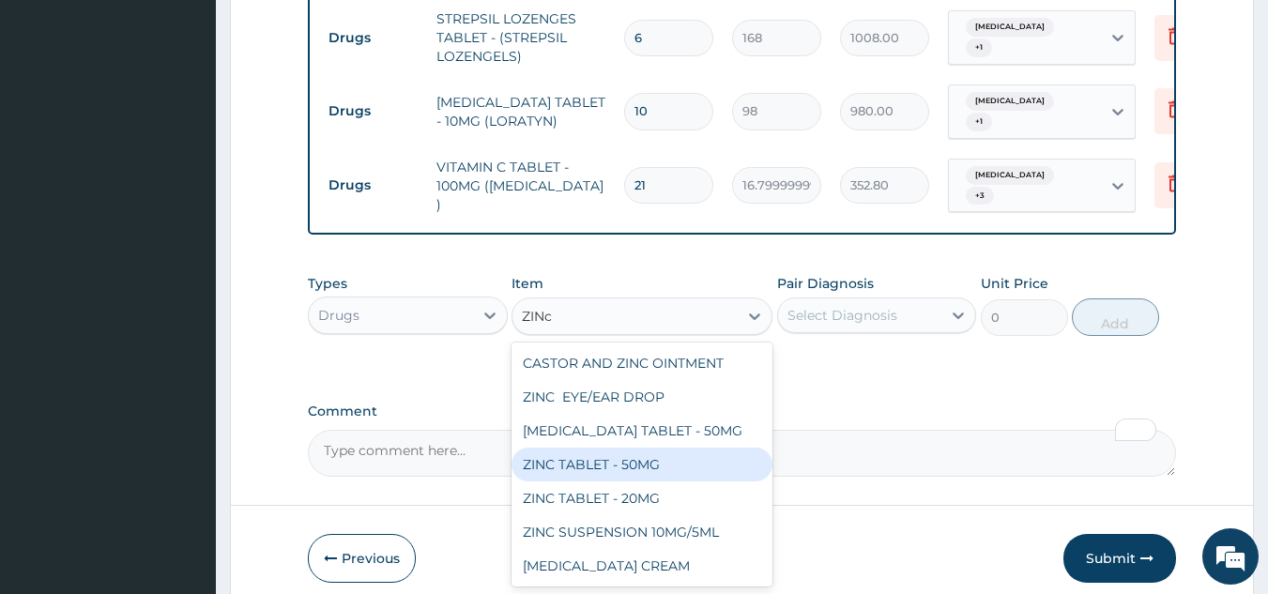
click at [685, 463] on div "ZINC TABLET - 50MG" at bounding box center [641, 465] width 261 height 34
type input "168"
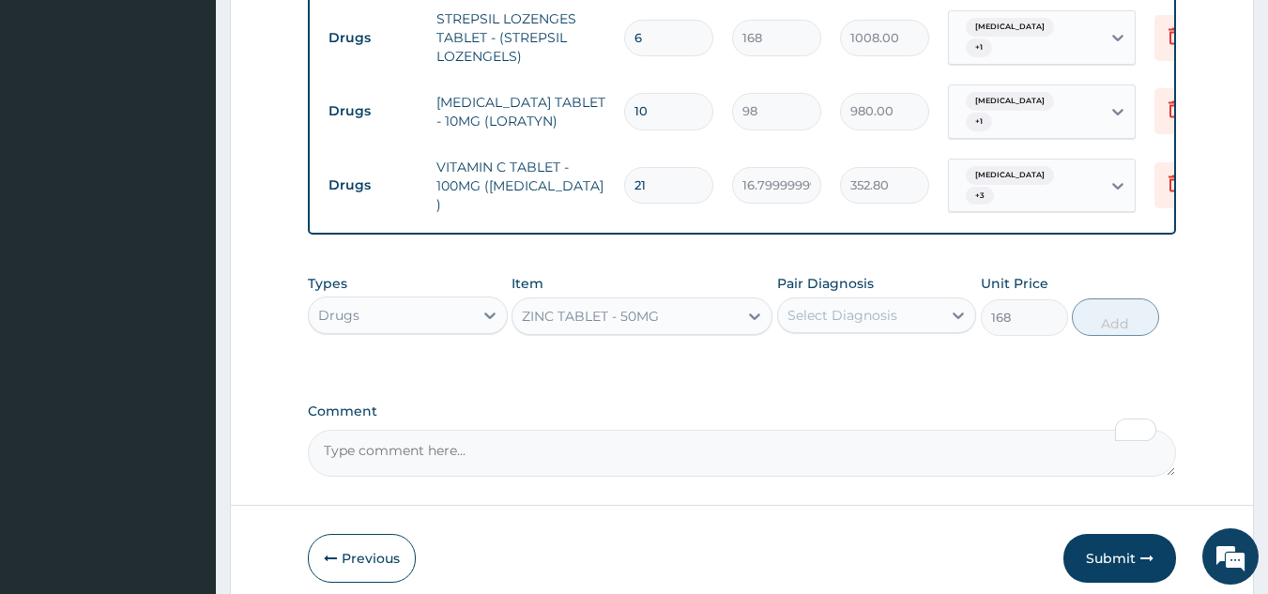
click at [672, 301] on div "ZINC TABLET - 50MG" at bounding box center [624, 316] width 225 height 30
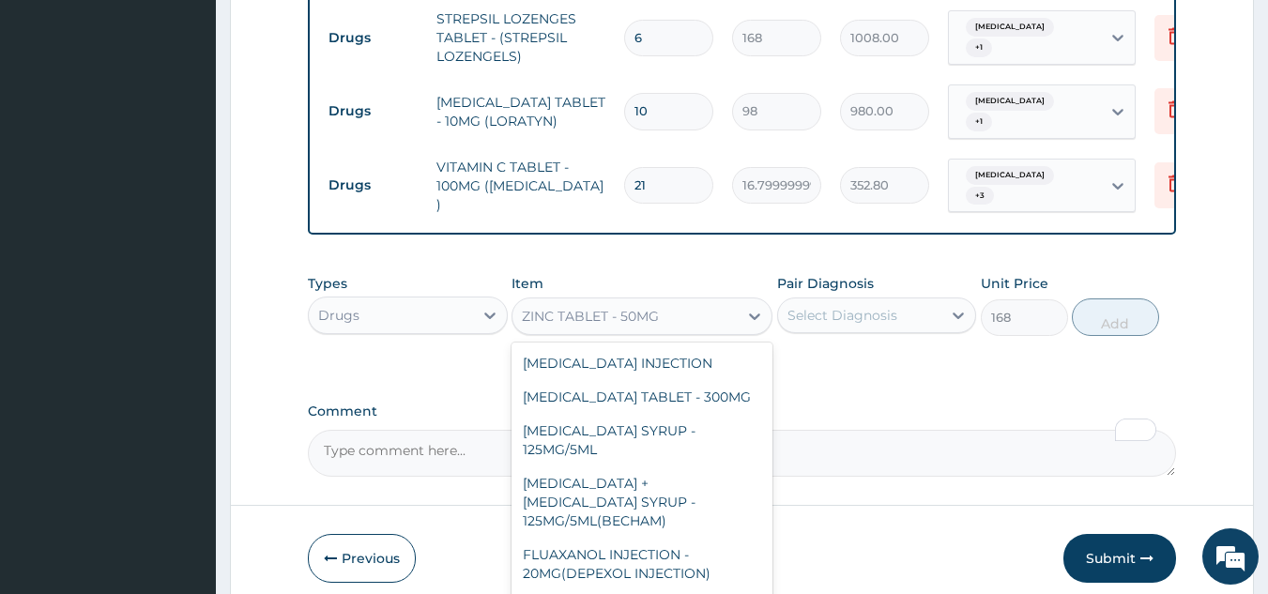
scroll to position [31526, 0]
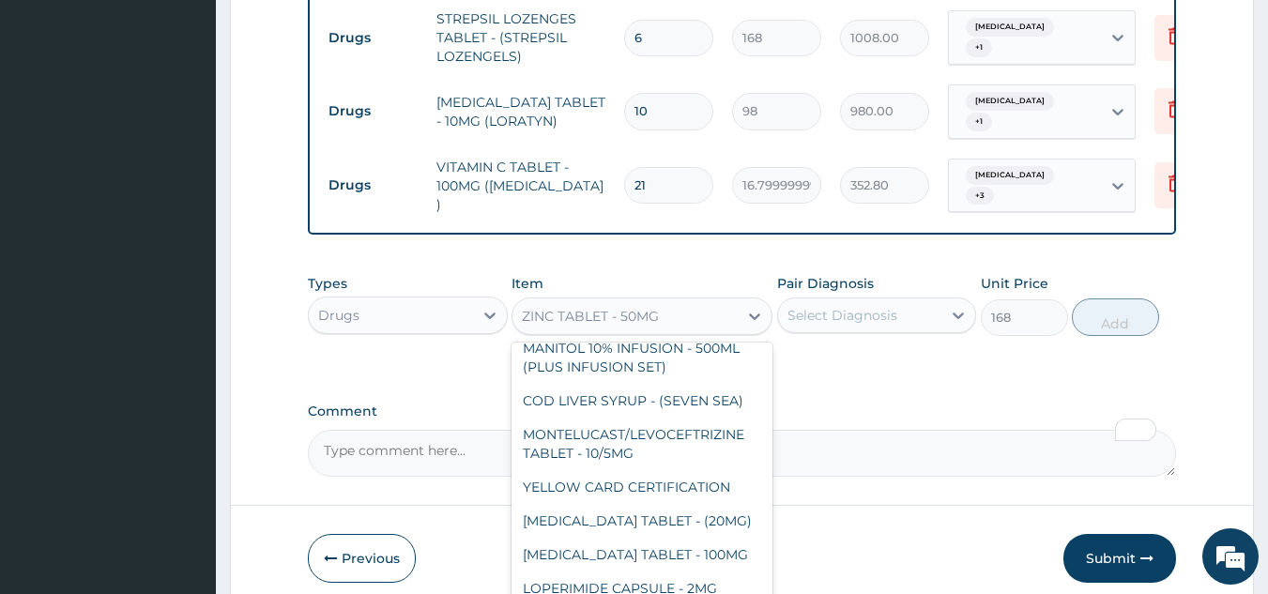
click at [673, 301] on div "ZINC TABLET - 50MG" at bounding box center [624, 316] width 225 height 30
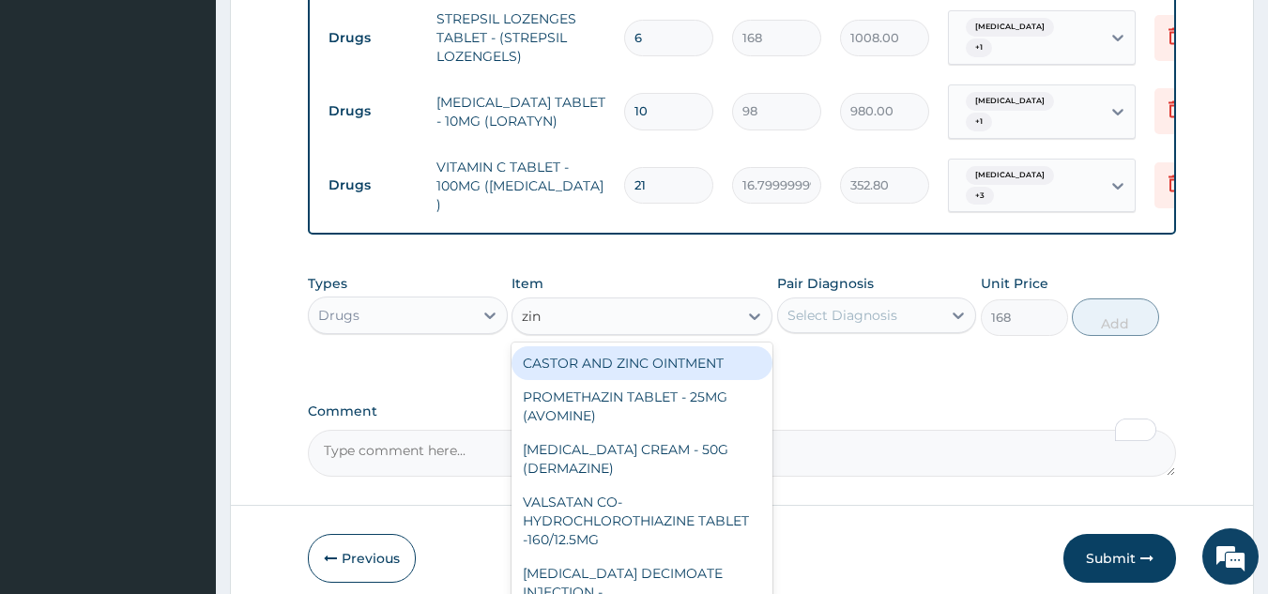
type input "zinc"
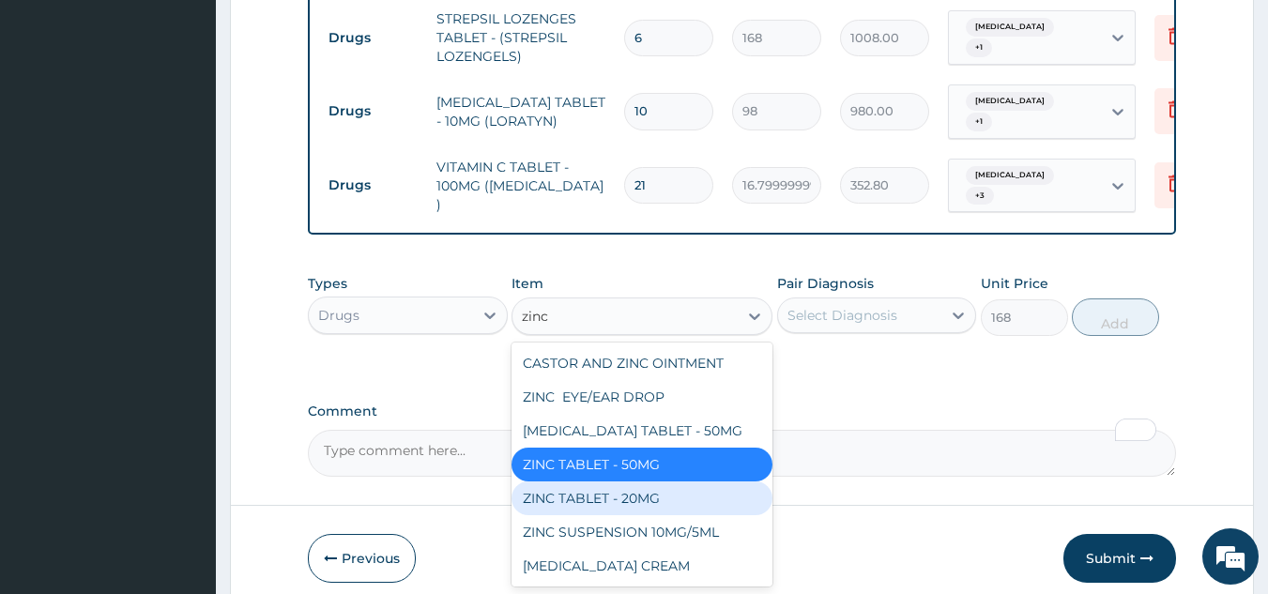
click at [647, 488] on div "ZINC TABLET - 20MG" at bounding box center [641, 498] width 261 height 34
type input "64.39999999999999"
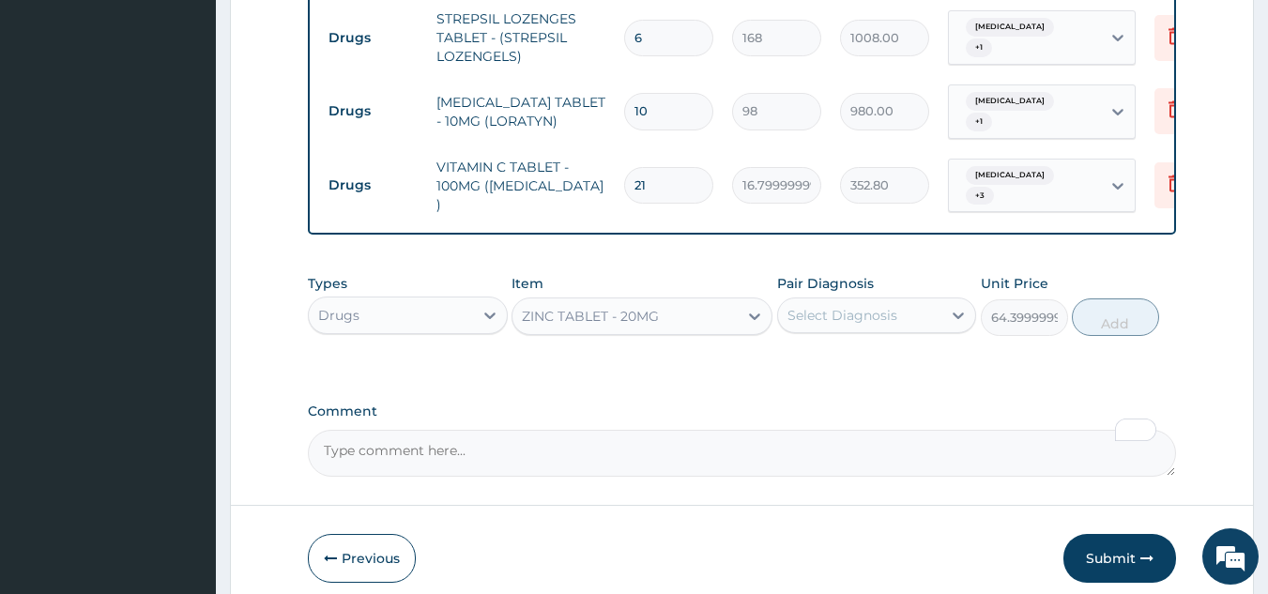
click at [828, 306] on div "Select Diagnosis" at bounding box center [842, 315] width 110 height 19
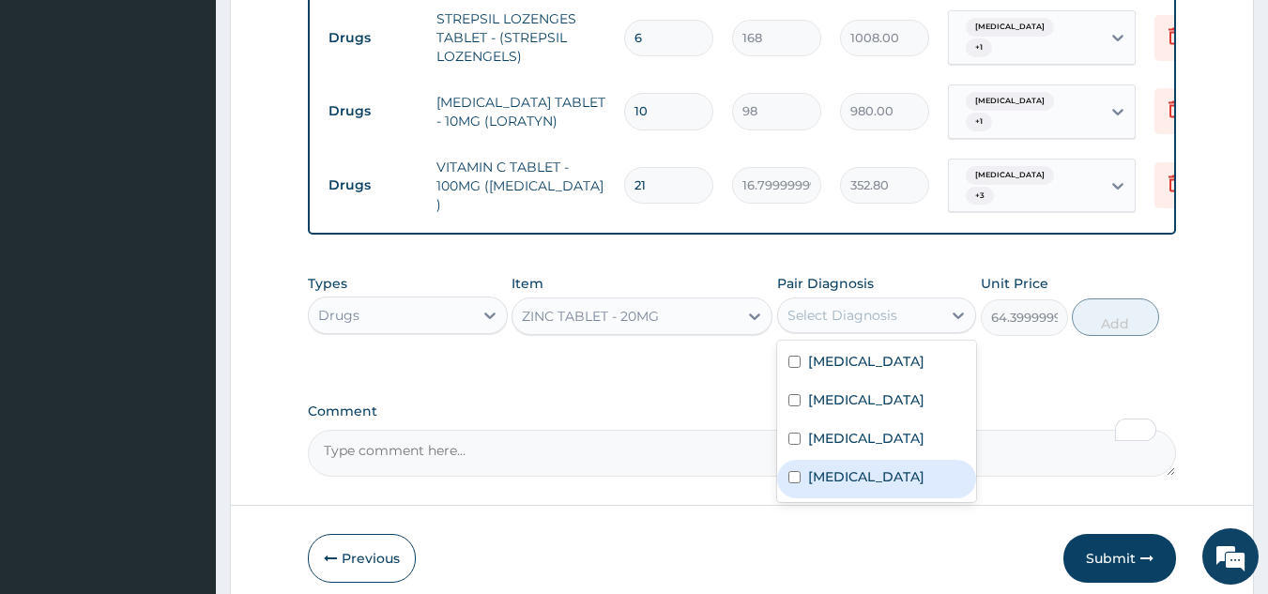
drag, startPoint x: 849, startPoint y: 471, endPoint x: 871, endPoint y: 430, distance: 46.6
click at [851, 468] on div "[MEDICAL_DATA]" at bounding box center [877, 479] width 200 height 38
checkbox input "true"
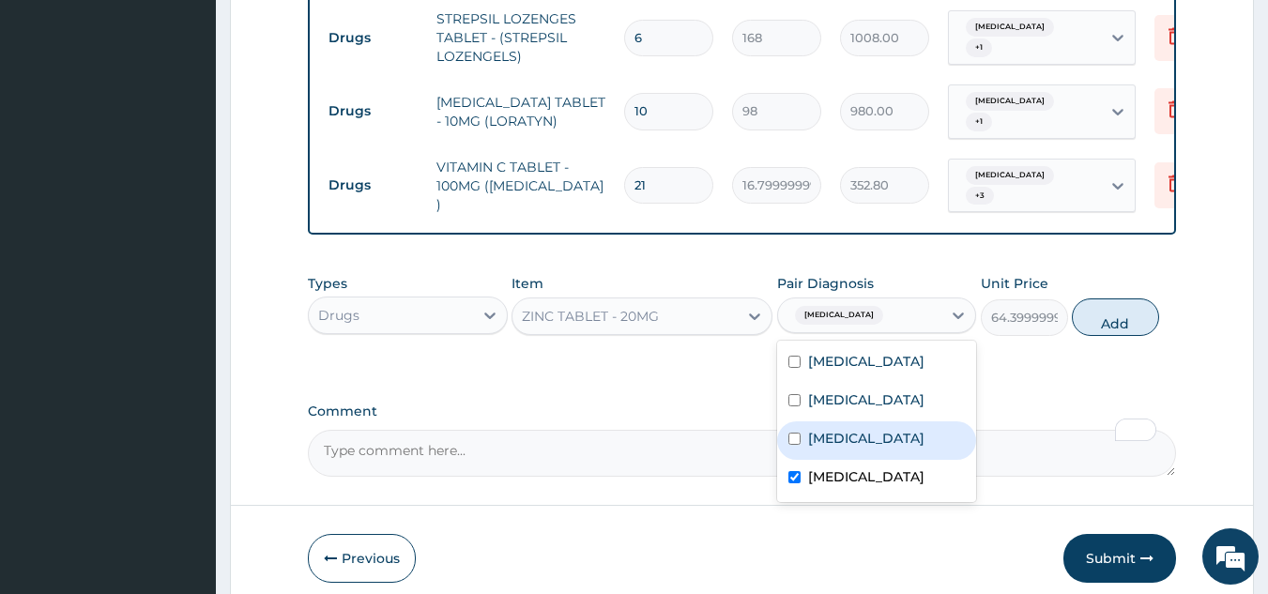
click at [874, 429] on label "[MEDICAL_DATA]" at bounding box center [866, 438] width 116 height 19
checkbox input "true"
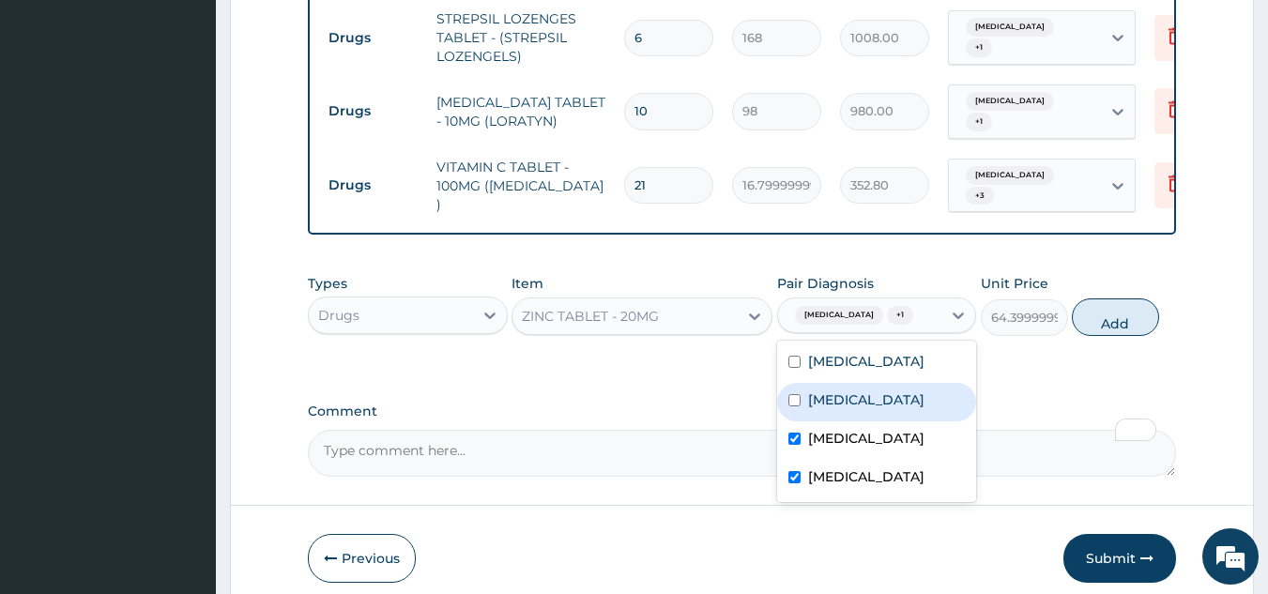
click at [881, 383] on div "[MEDICAL_DATA]" at bounding box center [877, 402] width 200 height 38
checkbox input "true"
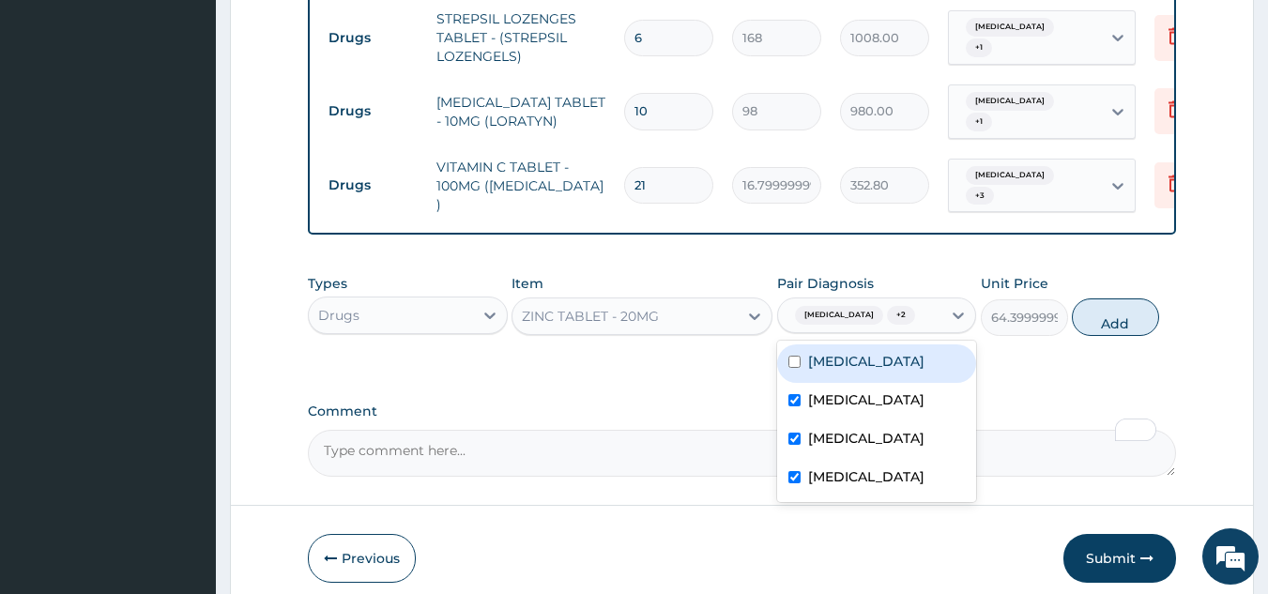
click at [889, 348] on div "[MEDICAL_DATA]" at bounding box center [877, 363] width 200 height 38
checkbox input "true"
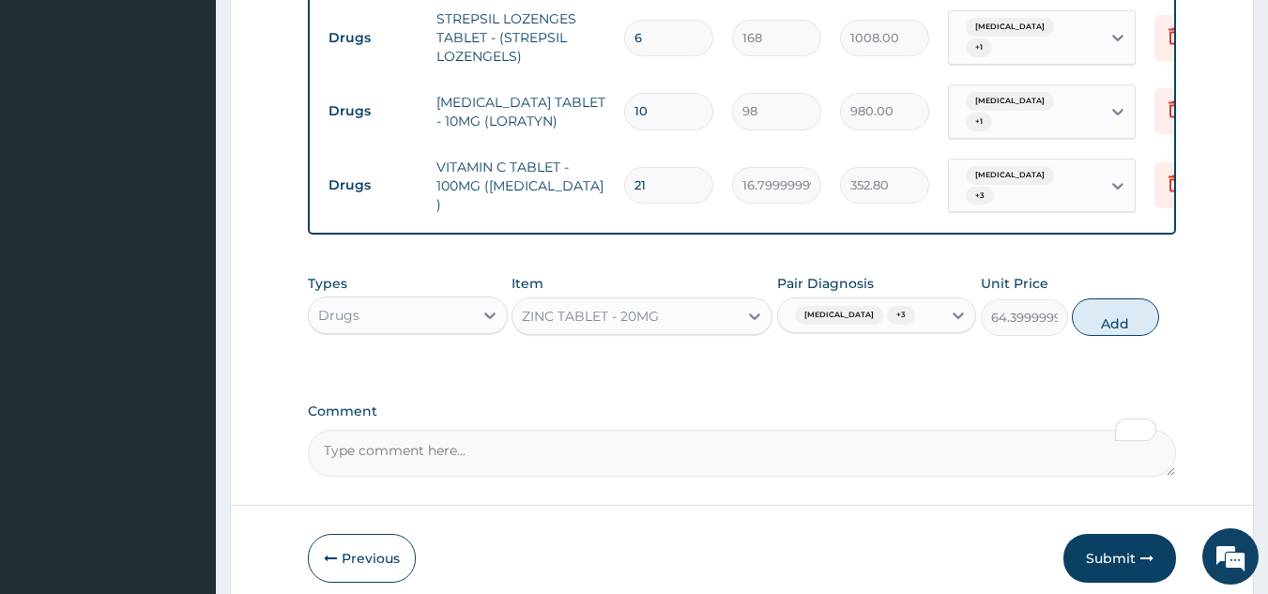
click at [1107, 307] on button "Add" at bounding box center [1114, 317] width 87 height 38
type input "0"
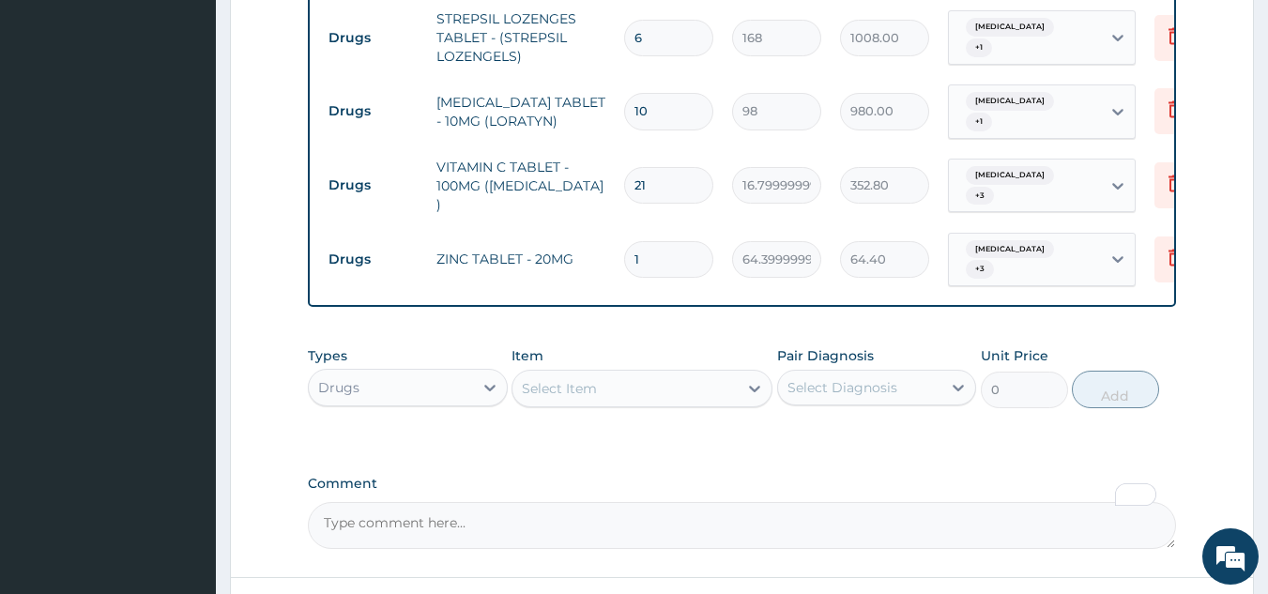
drag, startPoint x: 657, startPoint y: 228, endPoint x: 583, endPoint y: 237, distance: 74.7
click at [583, 237] on tr "Drugs ZINC TABLET - 20MG 1 64.39999999999999 64.40 Pharyngitis + 3 Delete" at bounding box center [778, 259] width 919 height 73
type input "3"
type input "193.20"
type input "3"
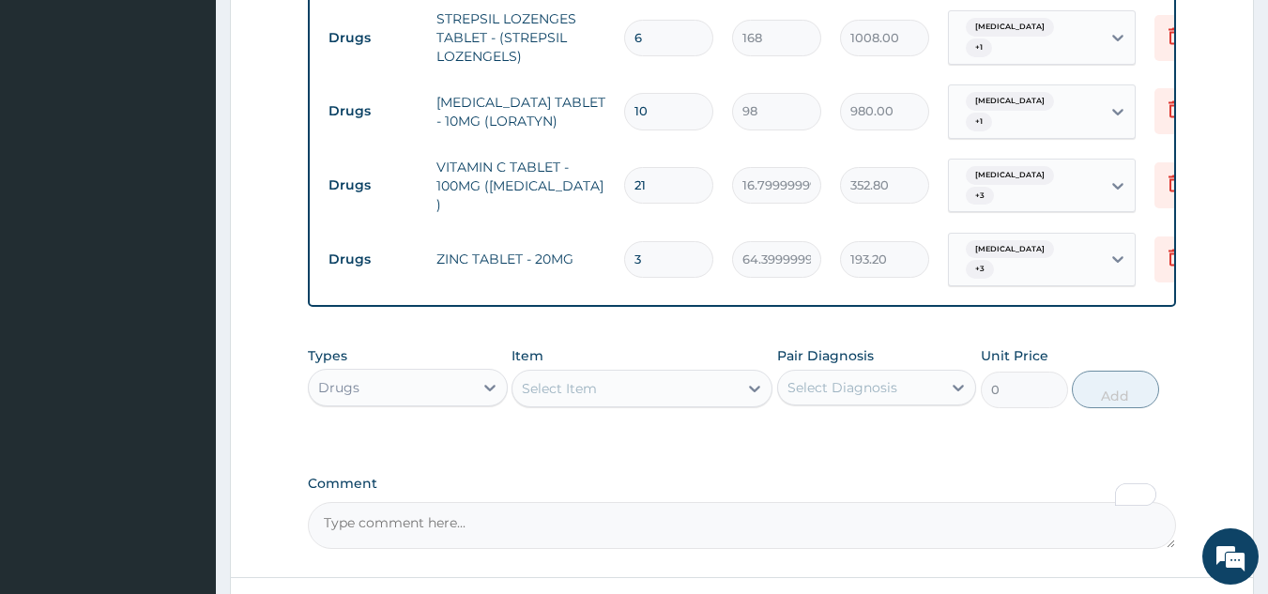
click at [627, 373] on div "Select Item" at bounding box center [624, 388] width 225 height 30
paste input "AZITHROMY"
type input "AZITHROMY"
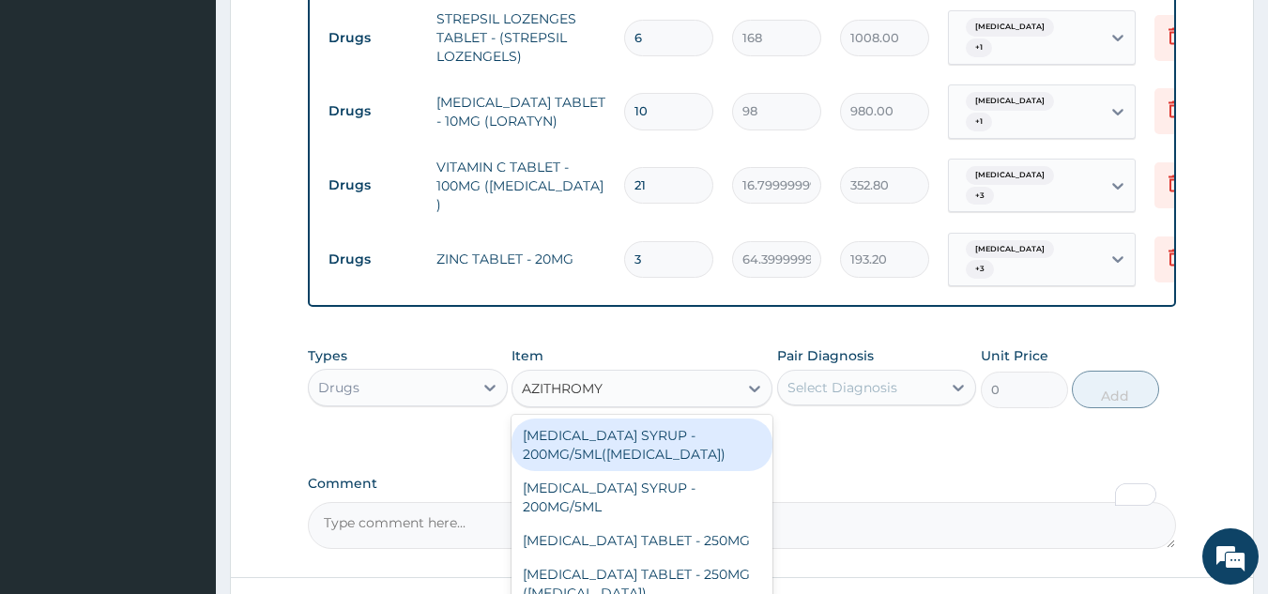
scroll to position [1401, 0]
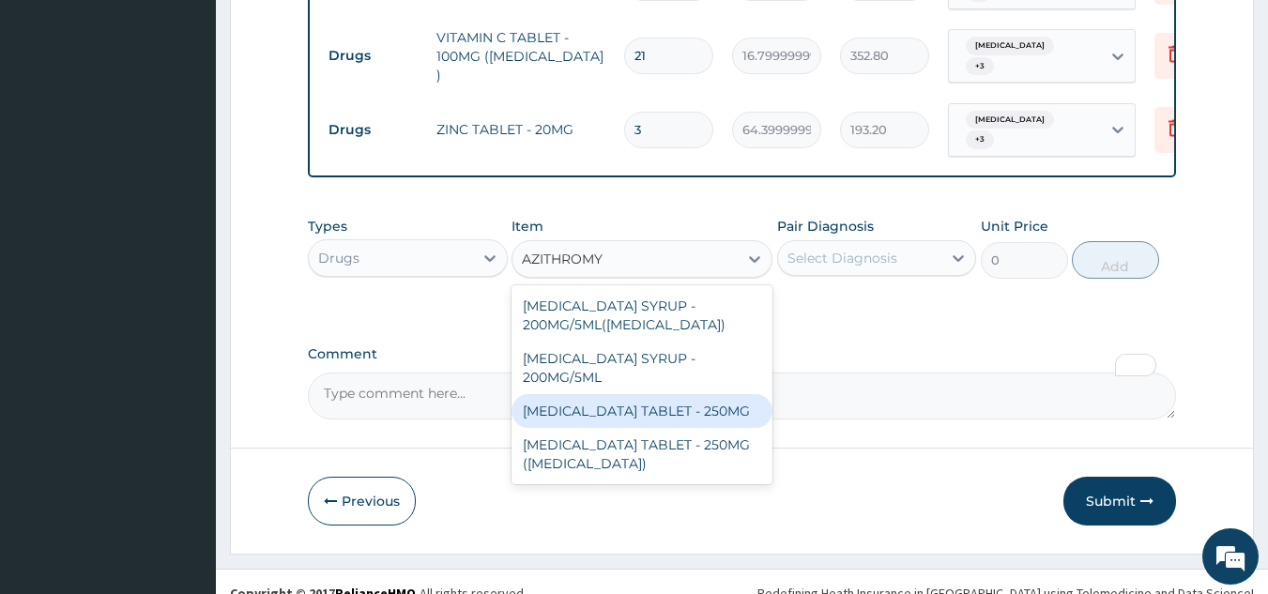
click at [722, 396] on div "[MEDICAL_DATA] TABLET - 250MG" at bounding box center [641, 411] width 261 height 34
type input "280"
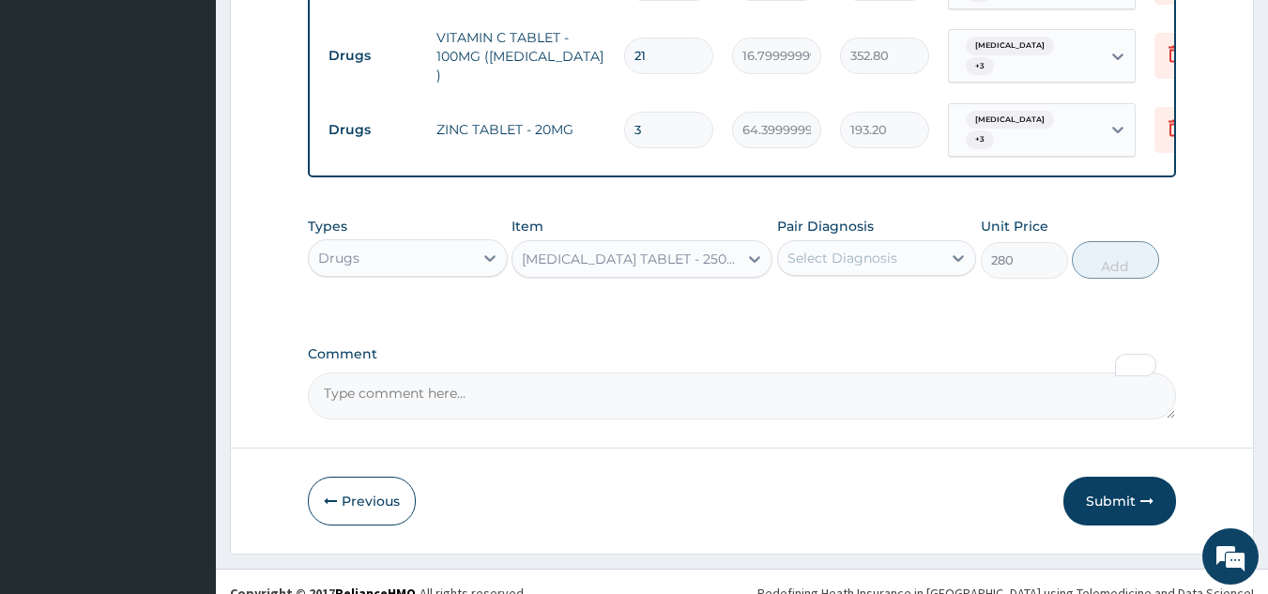
drag, startPoint x: 834, startPoint y: 237, endPoint x: 834, endPoint y: 256, distance: 18.8
click at [834, 249] on div "Select Diagnosis" at bounding box center [842, 258] width 110 height 19
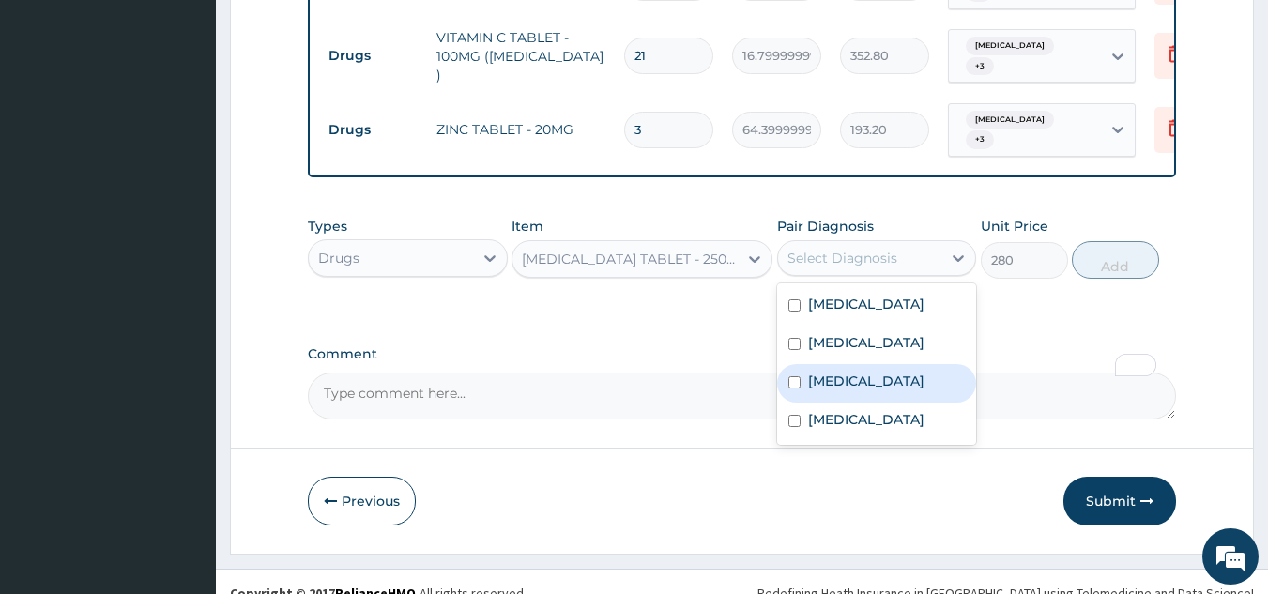
click at [838, 387] on div "[MEDICAL_DATA]" at bounding box center [877, 383] width 200 height 38
checkbox input "true"
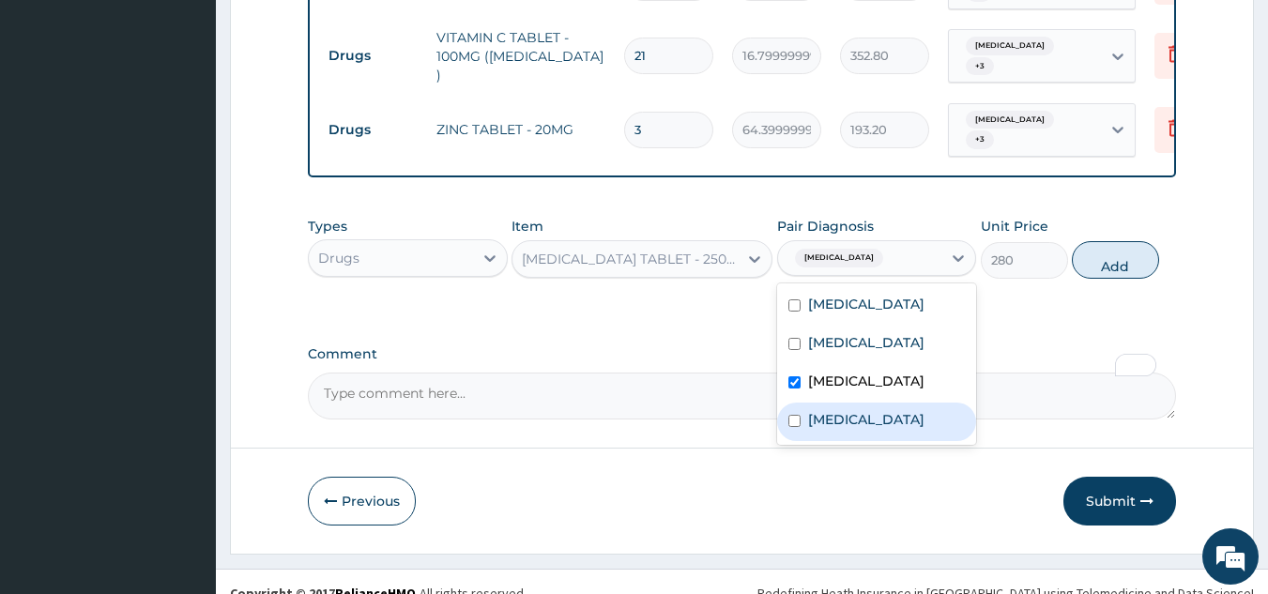
click at [828, 410] on label "[MEDICAL_DATA]" at bounding box center [866, 419] width 116 height 19
checkbox input "true"
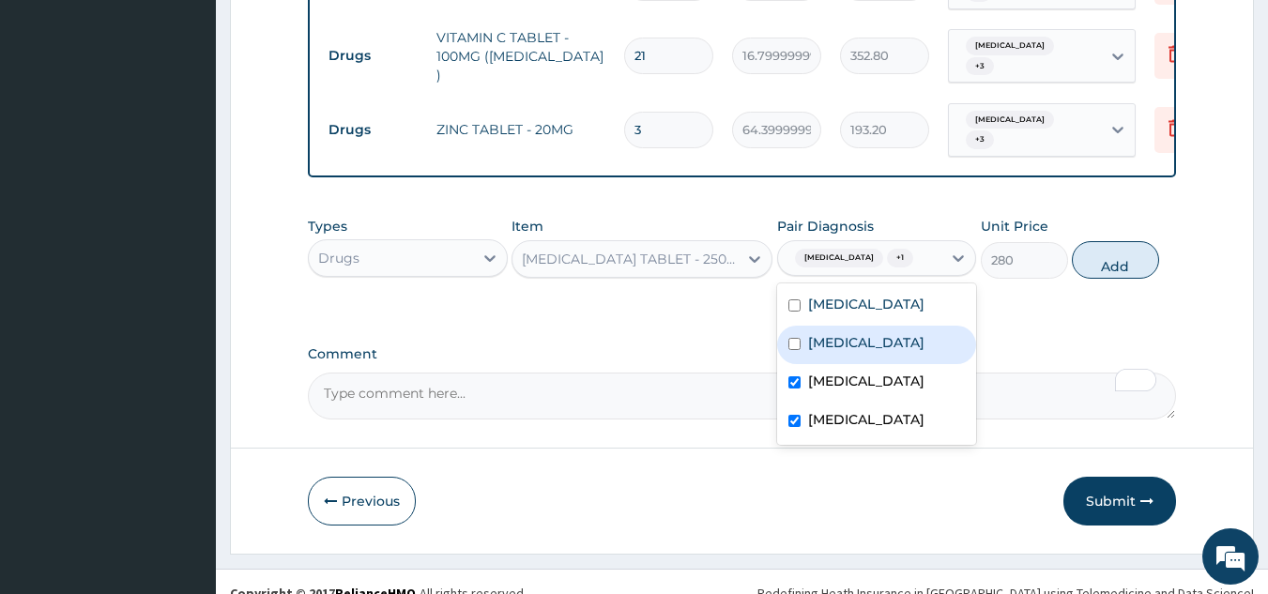
click at [823, 336] on label "[MEDICAL_DATA]" at bounding box center [866, 342] width 116 height 19
checkbox input "true"
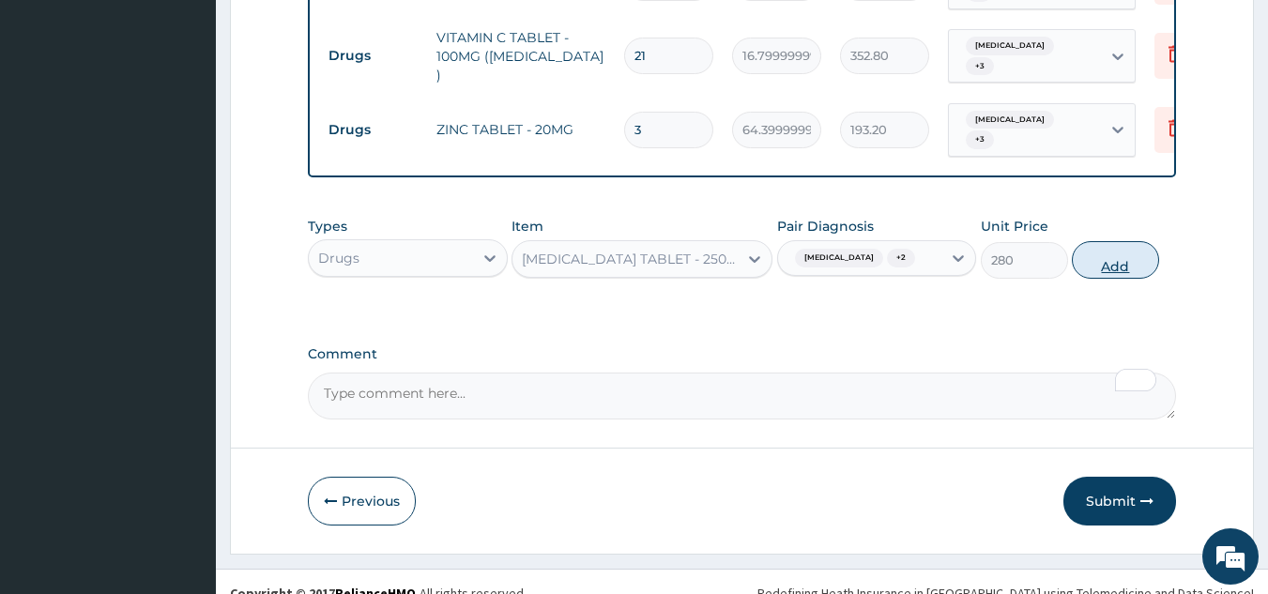
click at [1116, 257] on button "Add" at bounding box center [1114, 260] width 87 height 38
type input "0"
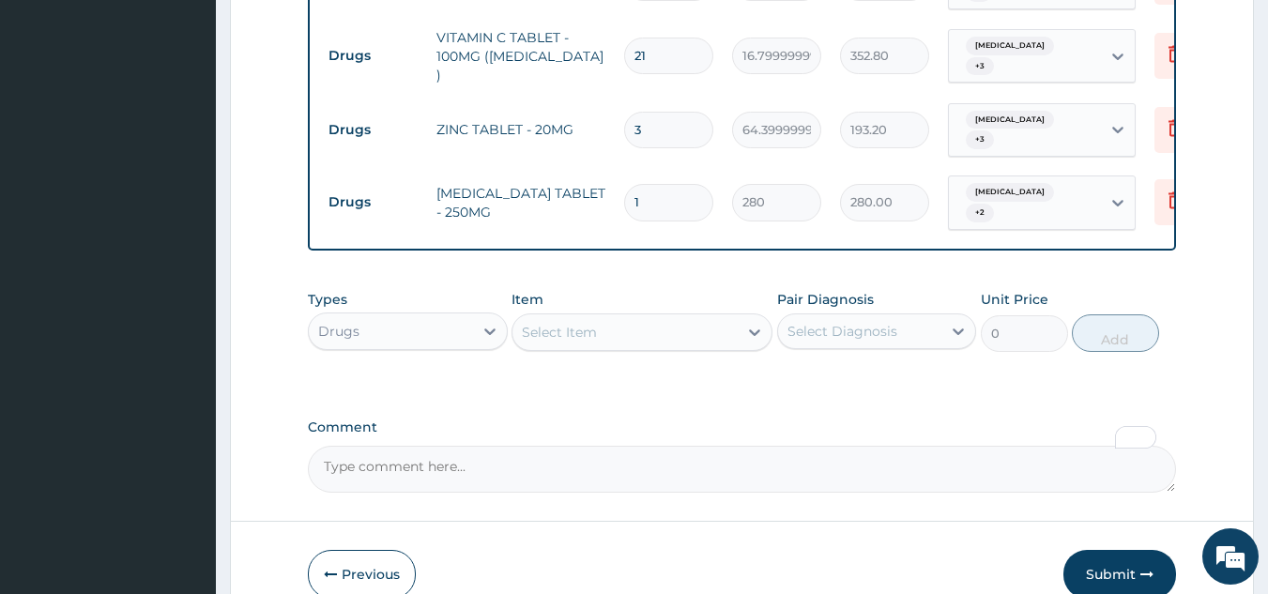
type input "14"
type input "3920.00"
type input "14"
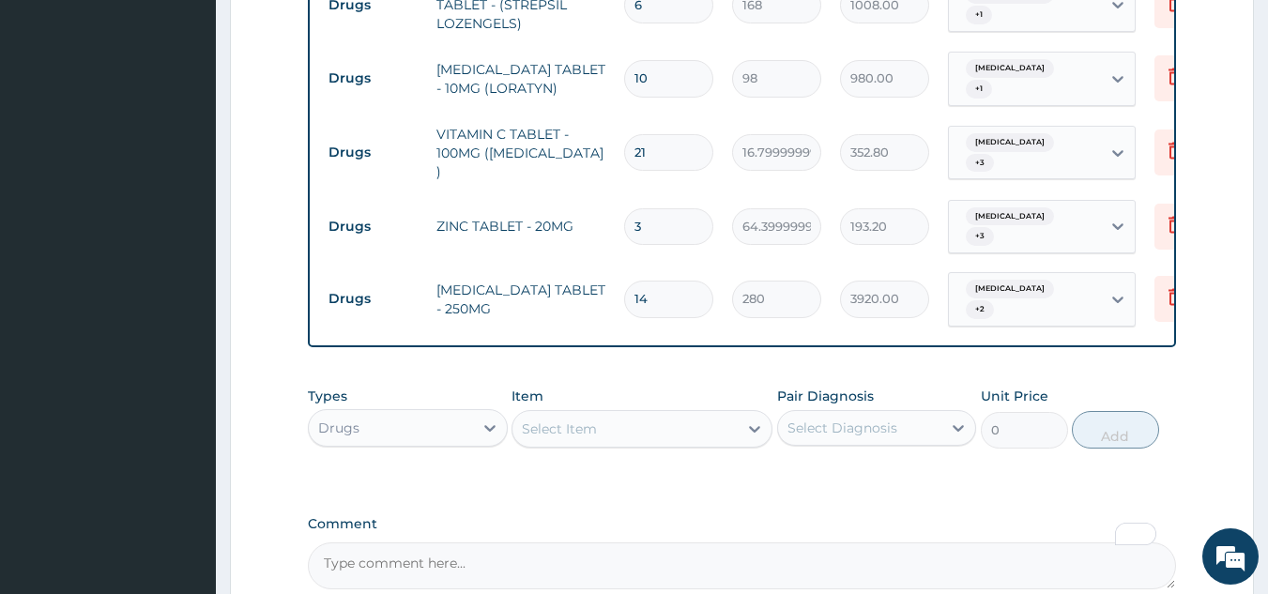
scroll to position [1473, 0]
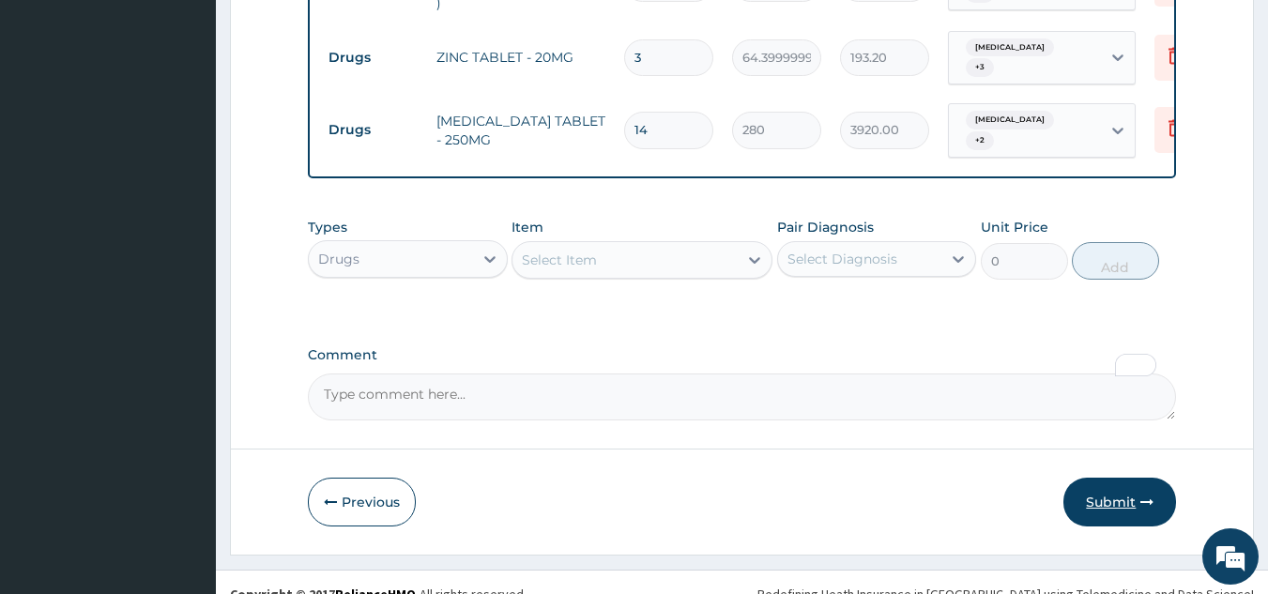
drag, startPoint x: 1091, startPoint y: 469, endPoint x: 1102, endPoint y: 475, distance: 12.6
click at [1102, 478] on button "Submit" at bounding box center [1119, 502] width 113 height 49
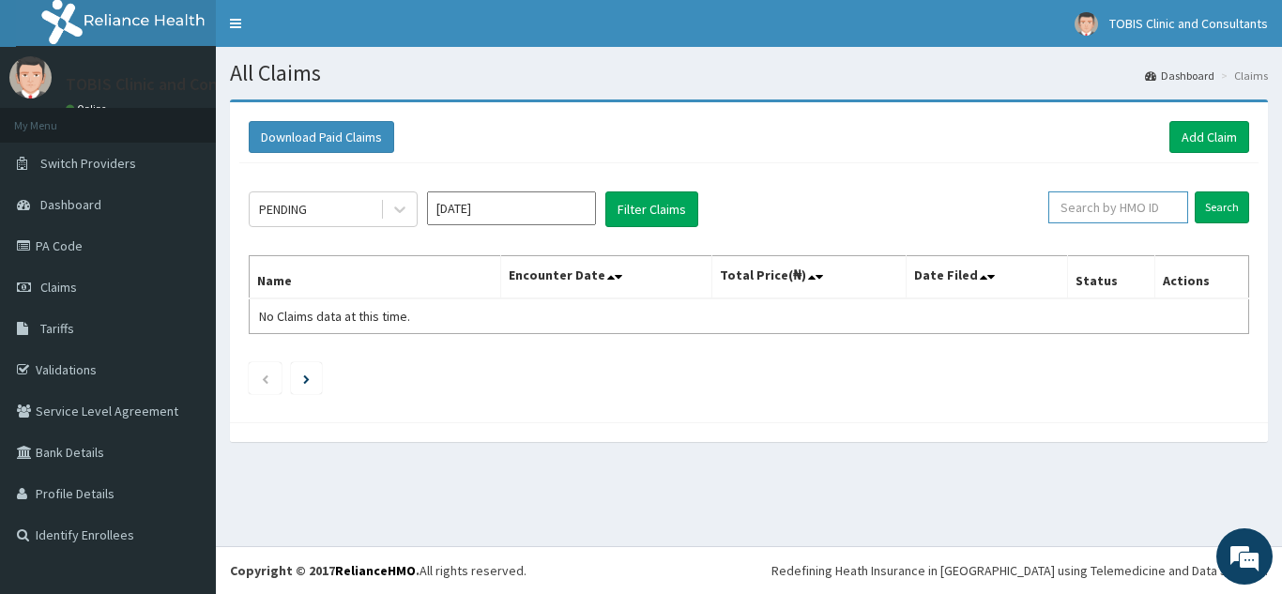
click at [1159, 194] on input "text" at bounding box center [1118, 207] width 140 height 32
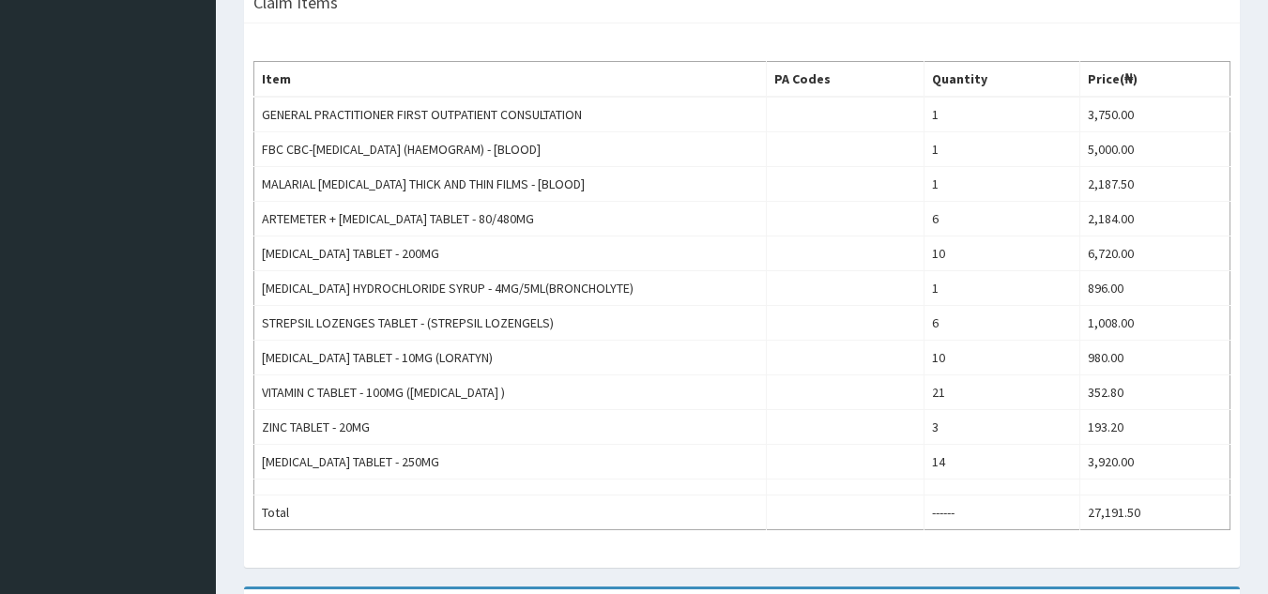
scroll to position [546, 0]
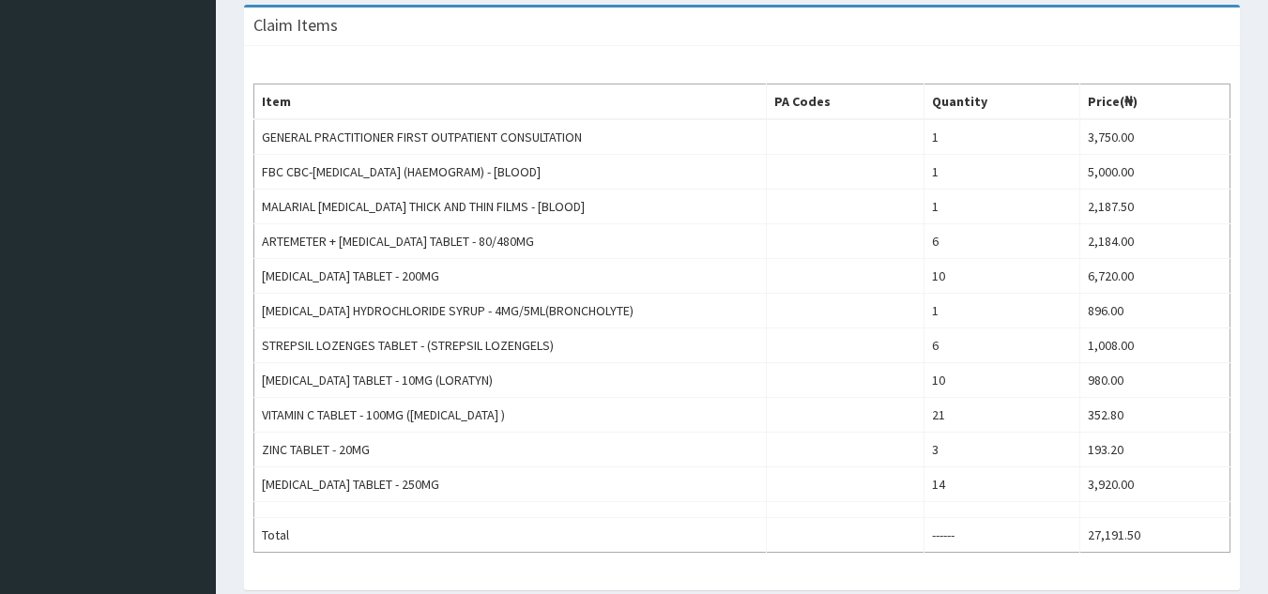
drag, startPoint x: 1274, startPoint y: 232, endPoint x: 1281, endPoint y: 442, distance: 210.3
click at [1268, 442] on html "R EL Toggle navigation TOBIS Clinic and Consultants TOBIS Clinic and Consultant…" at bounding box center [634, 192] width 1268 height 1476
